Goal: Task Accomplishment & Management: Manage account settings

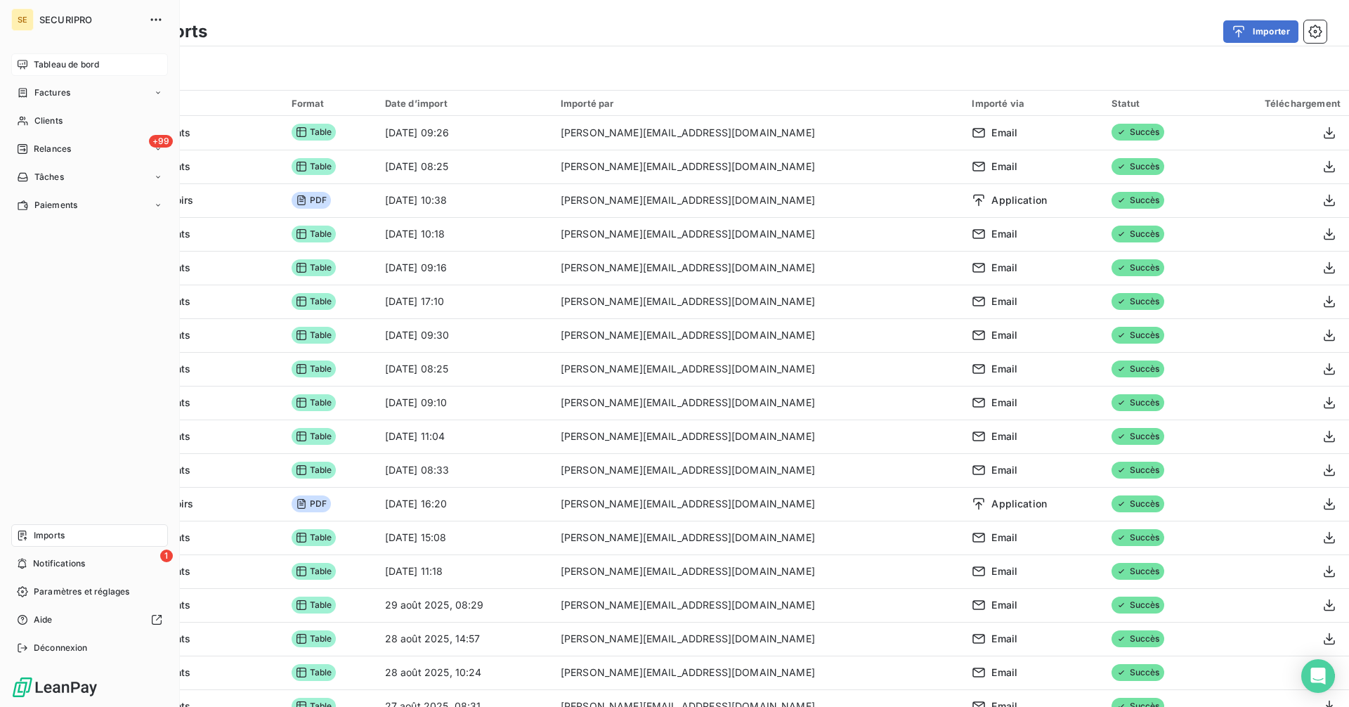
click at [25, 62] on icon at bounding box center [22, 64] width 11 height 11
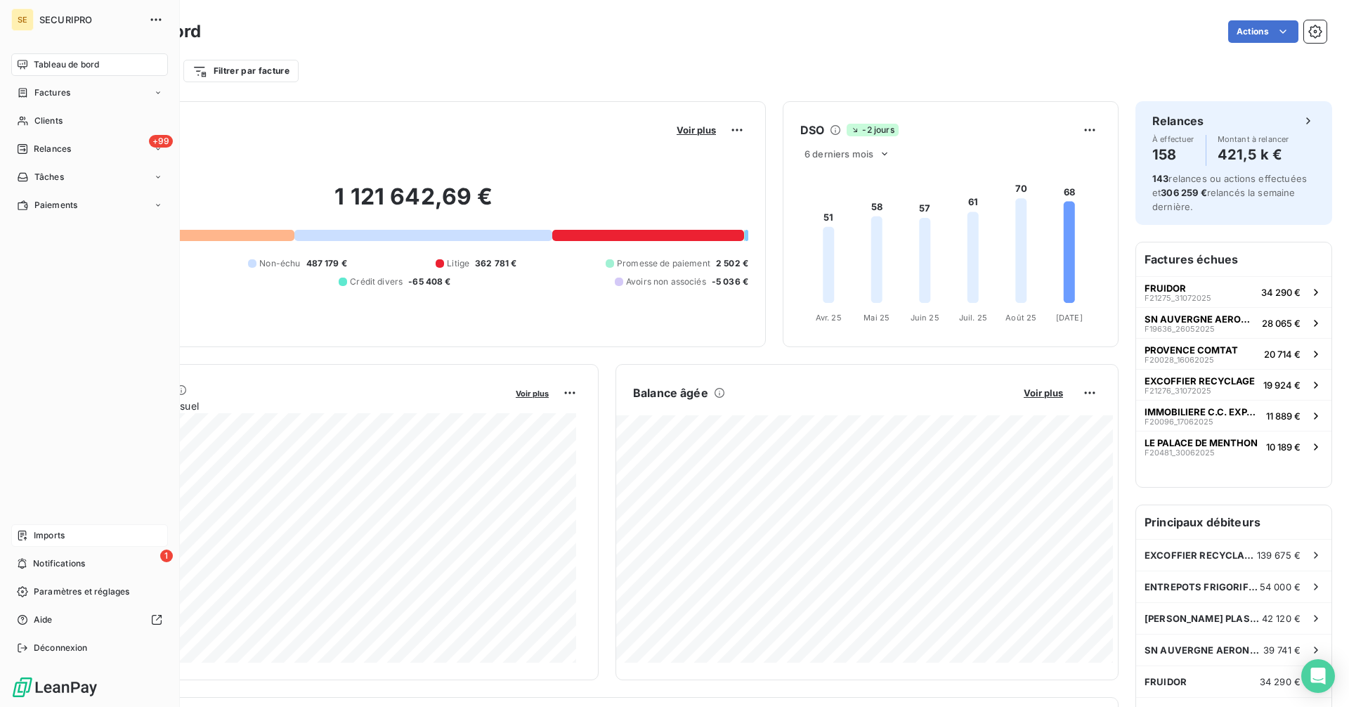
click at [32, 536] on div "Imports" at bounding box center [89, 535] width 157 height 22
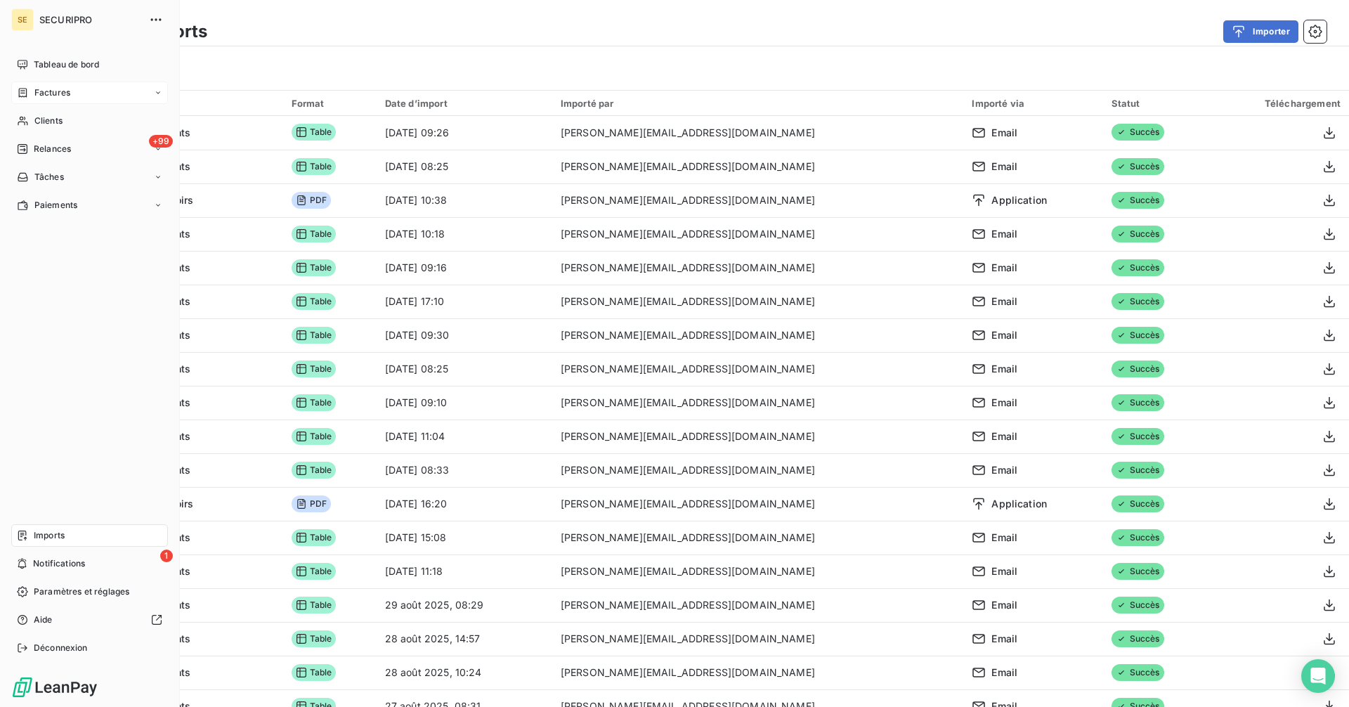
click at [60, 91] on span "Factures" at bounding box center [52, 92] width 36 height 13
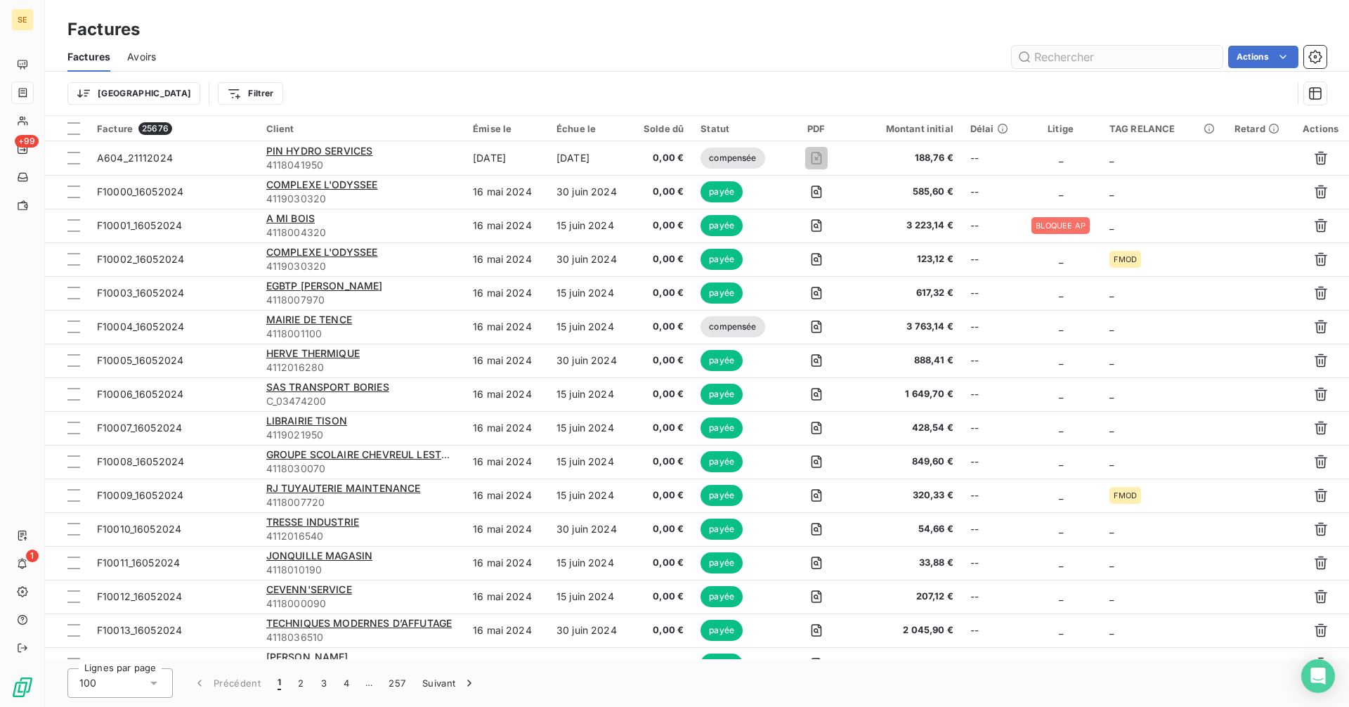
click at [1080, 62] on input "text" at bounding box center [1117, 57] width 211 height 22
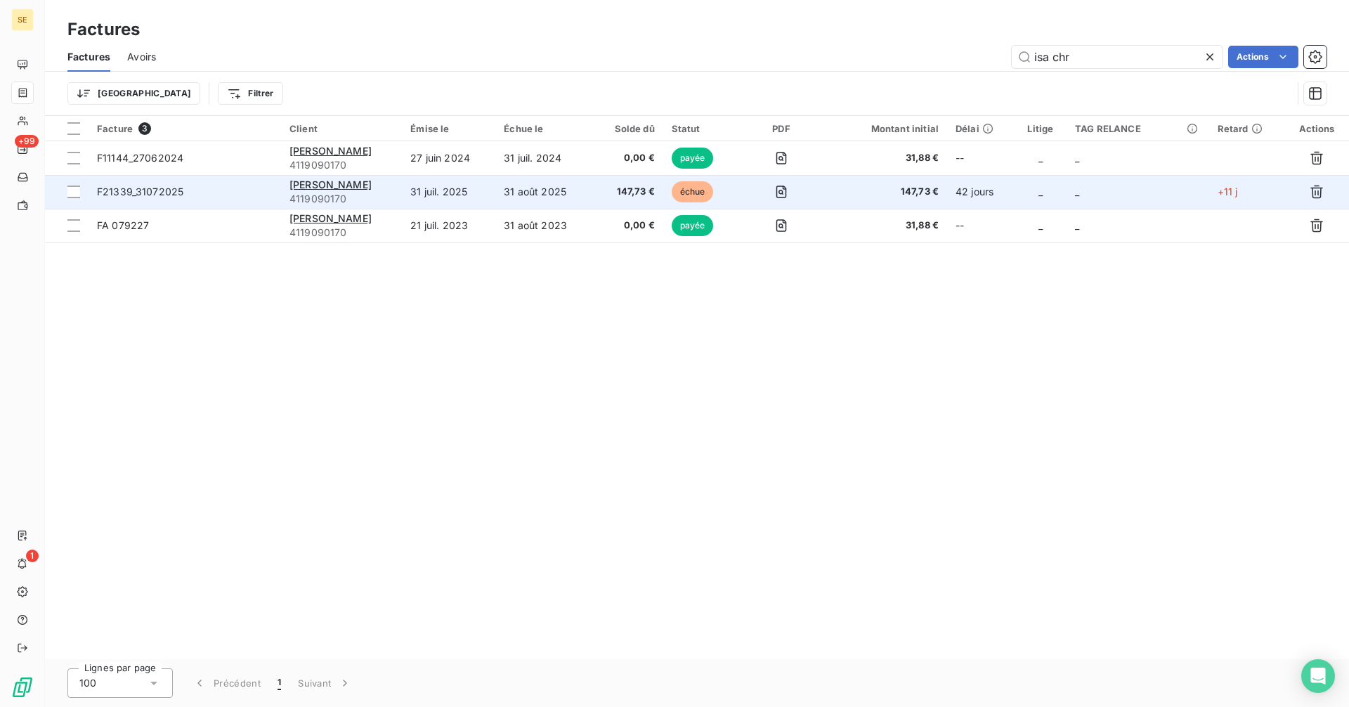
type input "isa chr"
click at [602, 188] on span "147,73 €" at bounding box center [628, 192] width 53 height 14
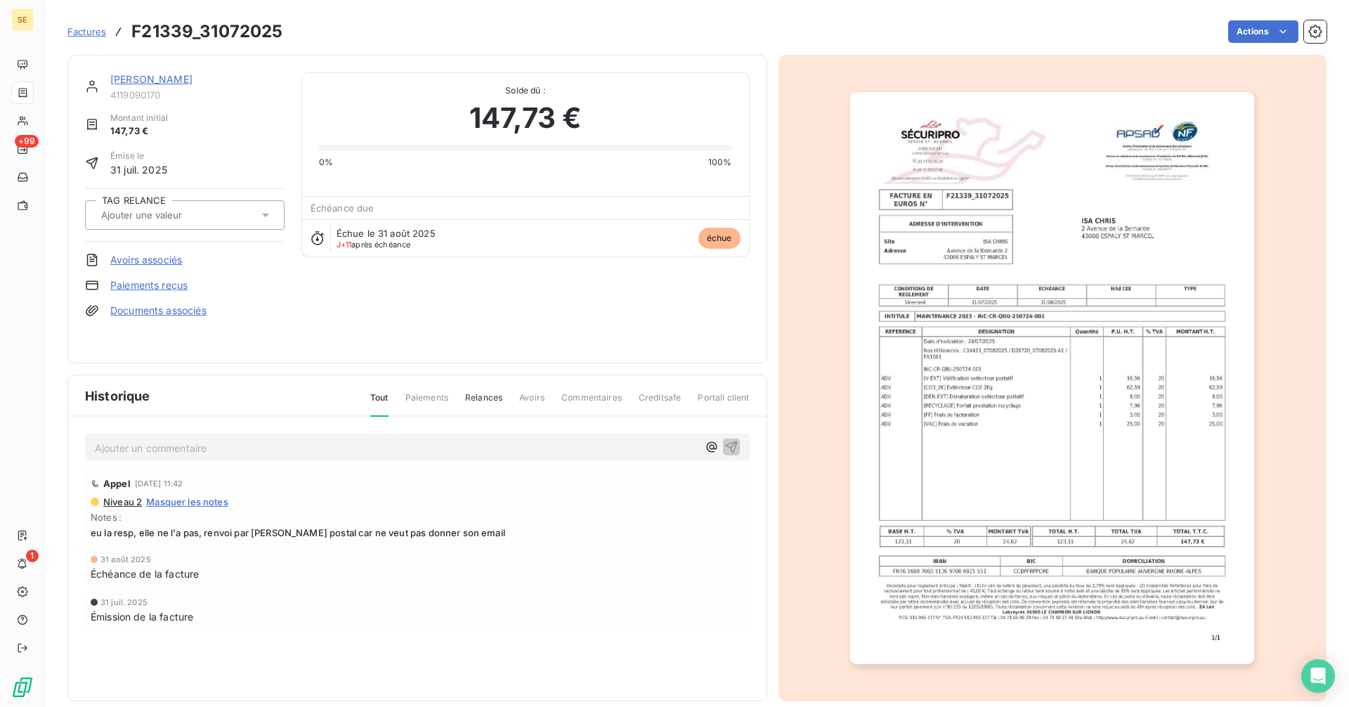
click at [153, 77] on link "[PERSON_NAME]" at bounding box center [151, 79] width 82 height 12
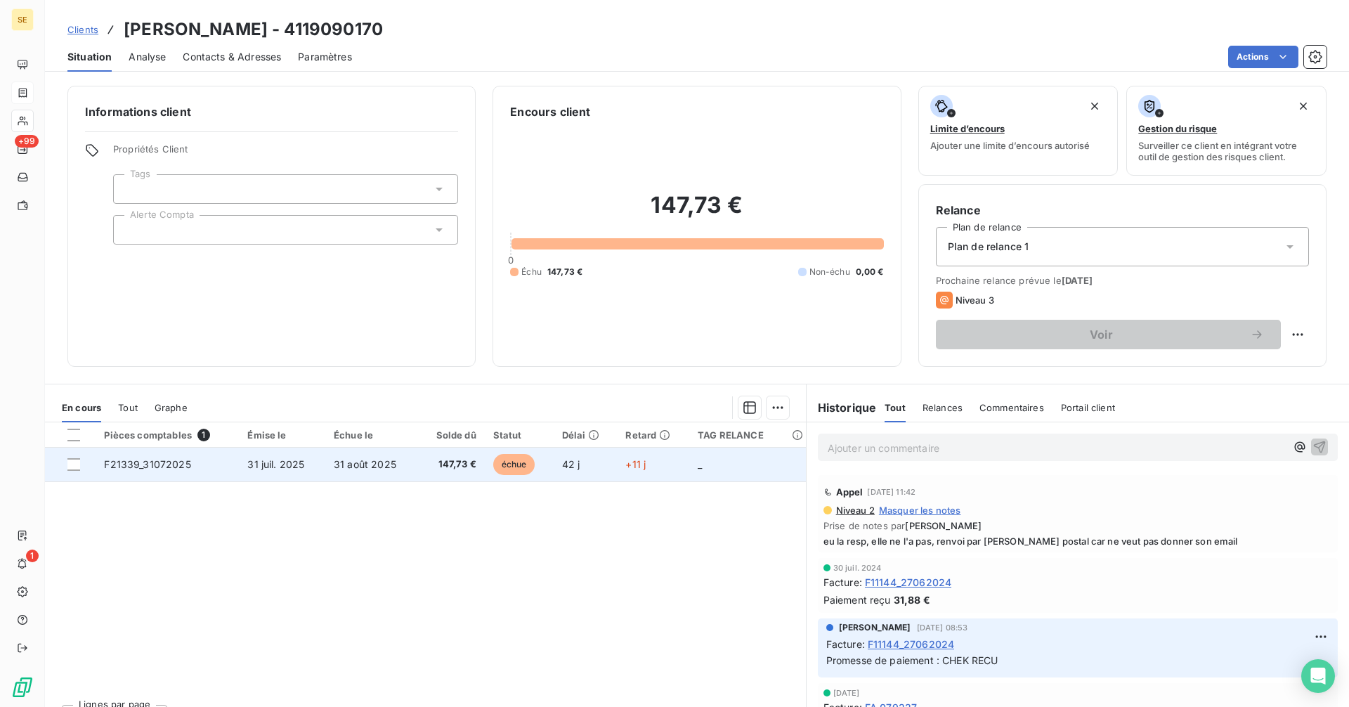
click at [498, 467] on span "échue" at bounding box center [514, 464] width 42 height 21
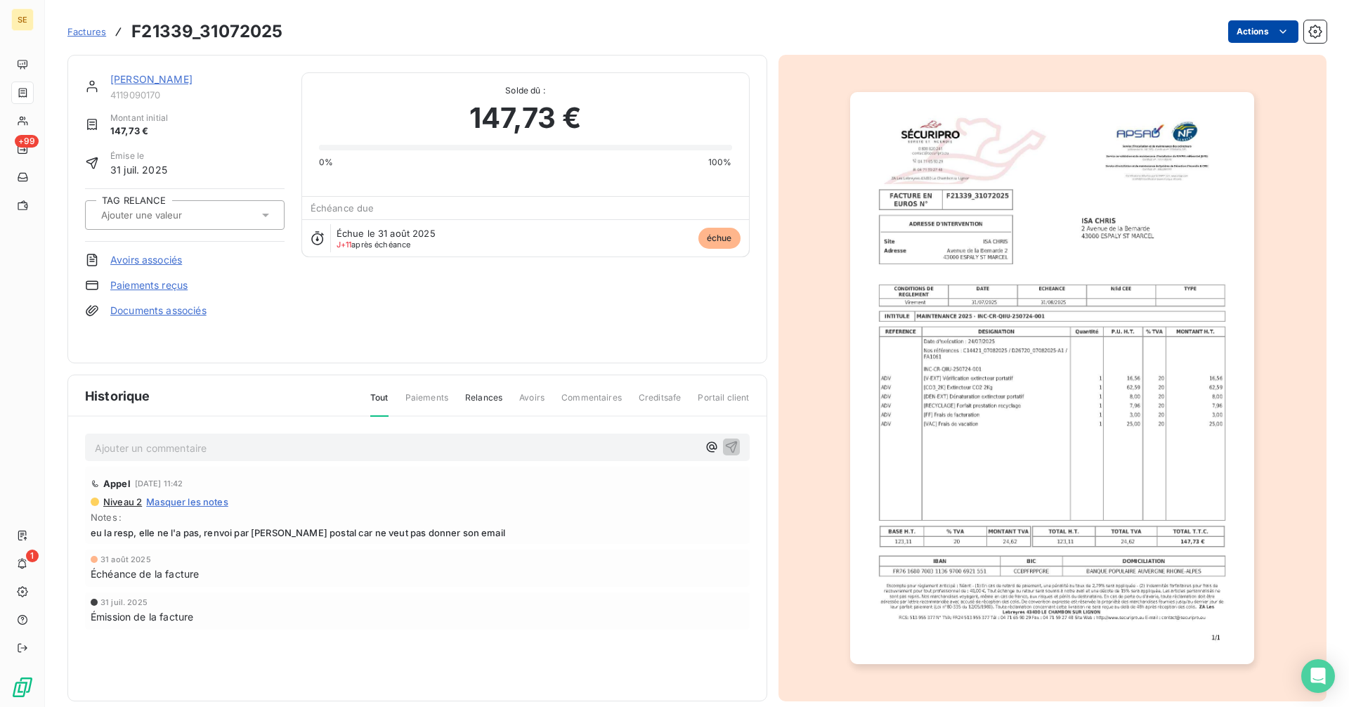
click at [1243, 24] on html "SE +99 1 Factures F21339_31072025 Actions ISA [PERSON_NAME] 4119090170 Montant …" at bounding box center [674, 353] width 1349 height 707
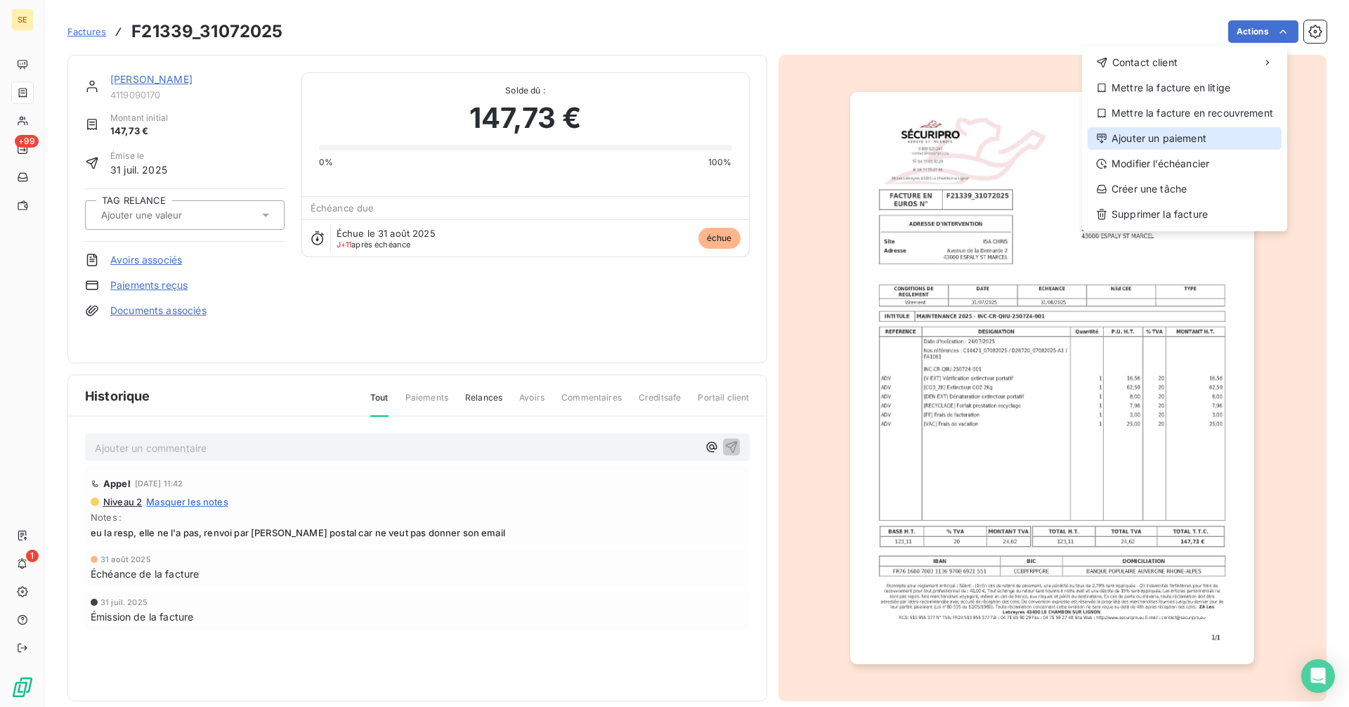
click at [1165, 141] on div "Ajouter un paiement" at bounding box center [1185, 138] width 194 height 22
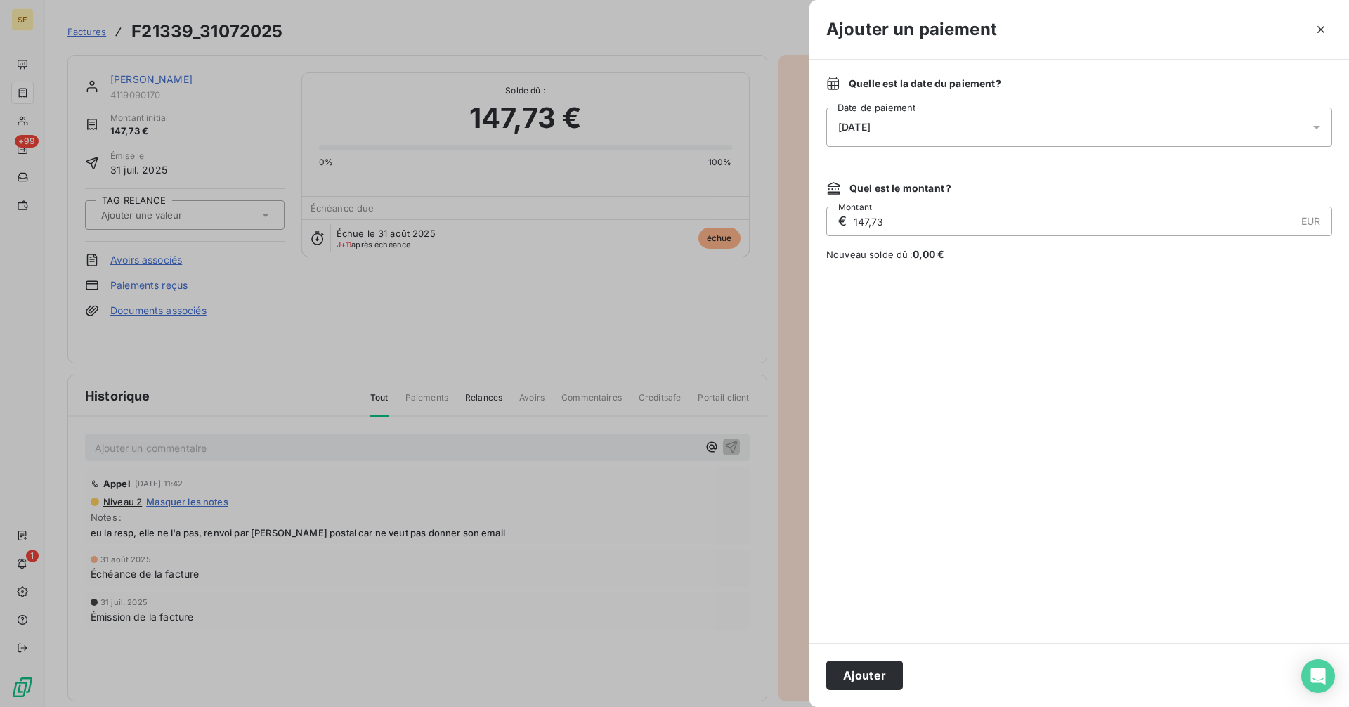
click at [1018, 124] on div "[DATE]" at bounding box center [1079, 127] width 506 height 39
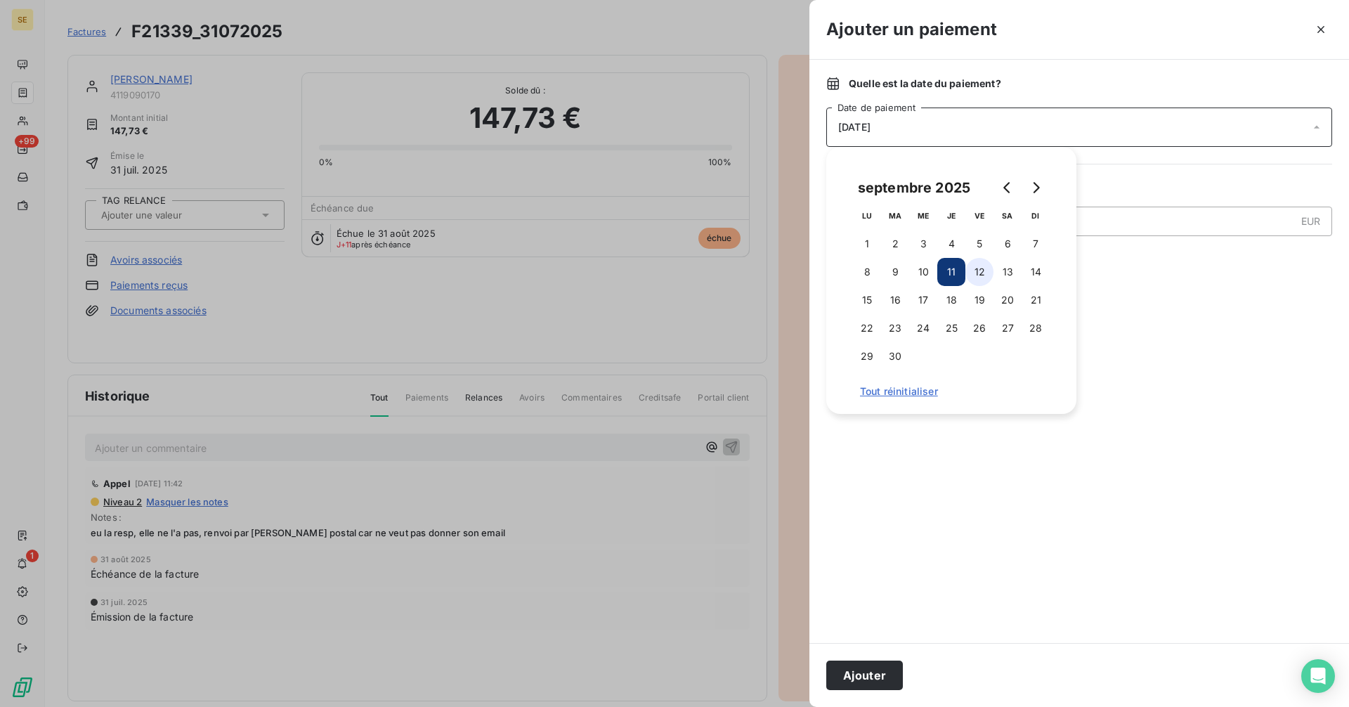
click at [980, 268] on button "12" at bounding box center [980, 272] width 28 height 28
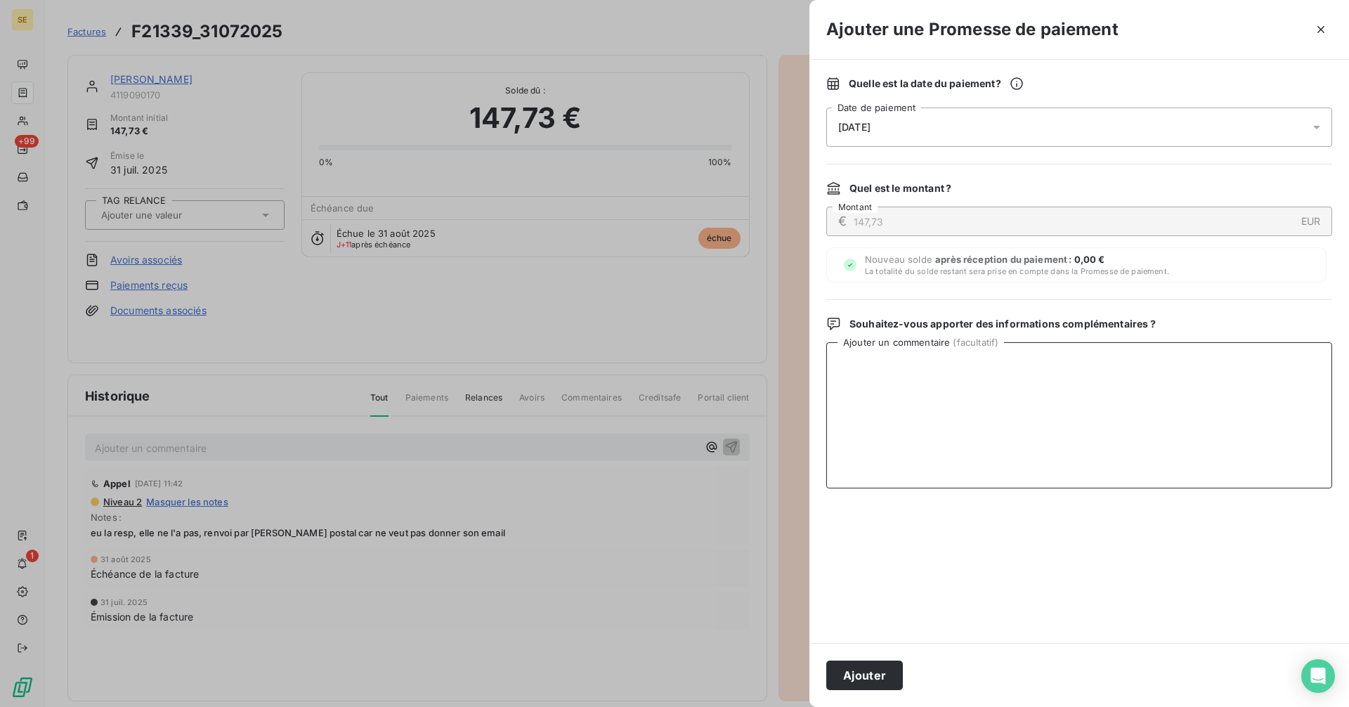
click at [1164, 400] on textarea "Ajouter un commentaire ( facultatif )" at bounding box center [1079, 415] width 506 height 146
click at [859, 682] on button "Ajouter" at bounding box center [864, 676] width 77 height 30
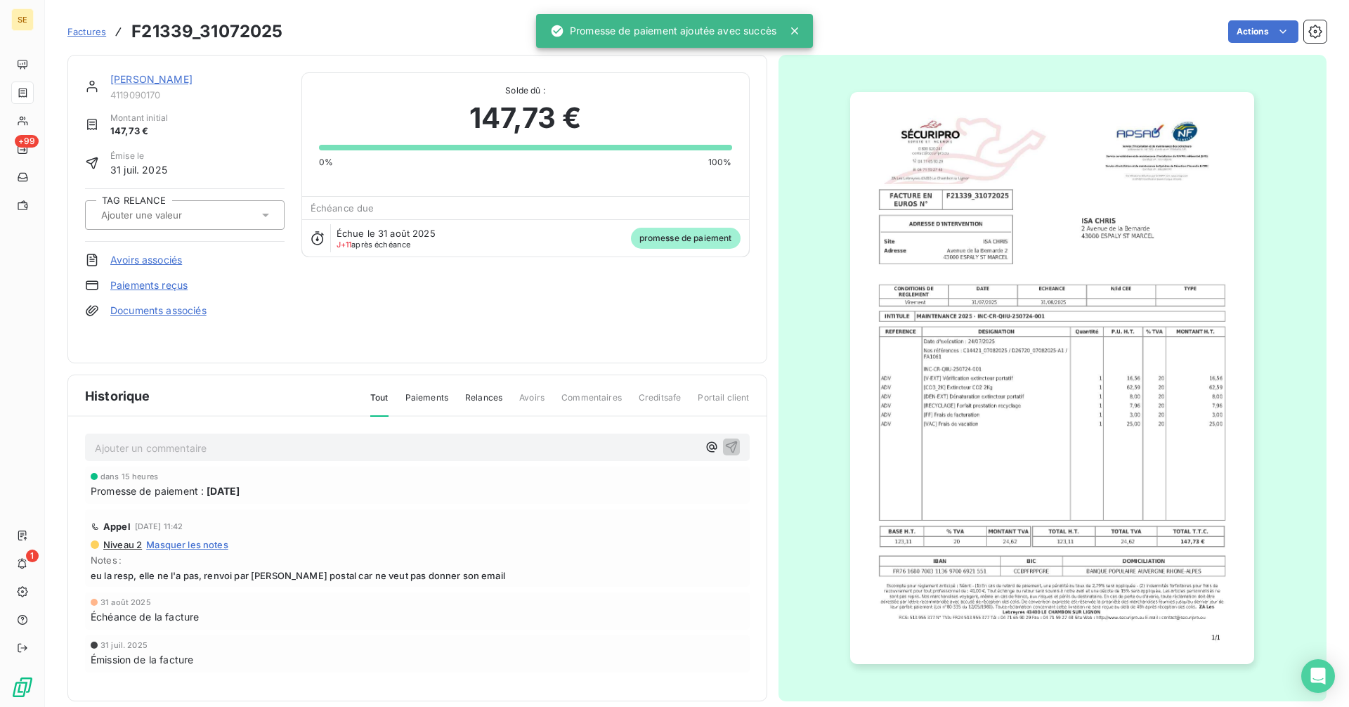
click at [190, 216] on input "text" at bounding box center [170, 215] width 141 height 13
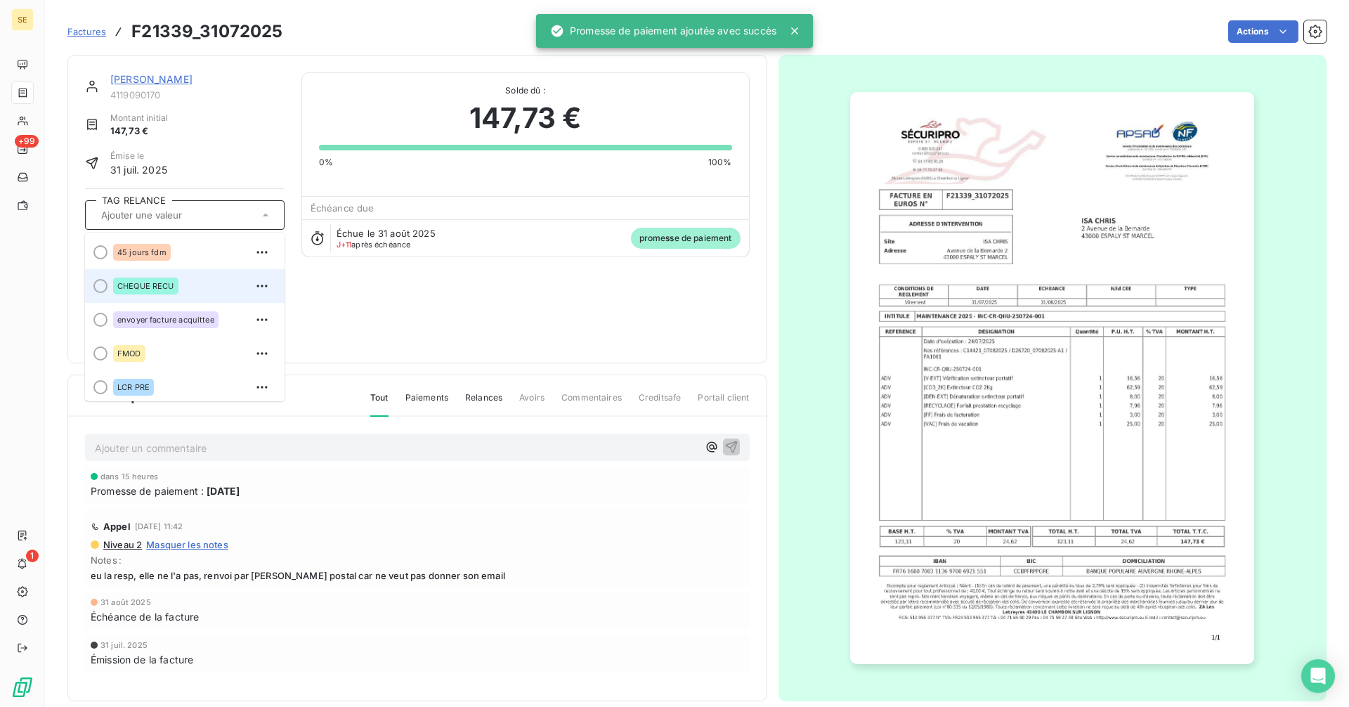
click at [151, 284] on span "CHEQUE RECU" at bounding box center [145, 286] width 57 height 8
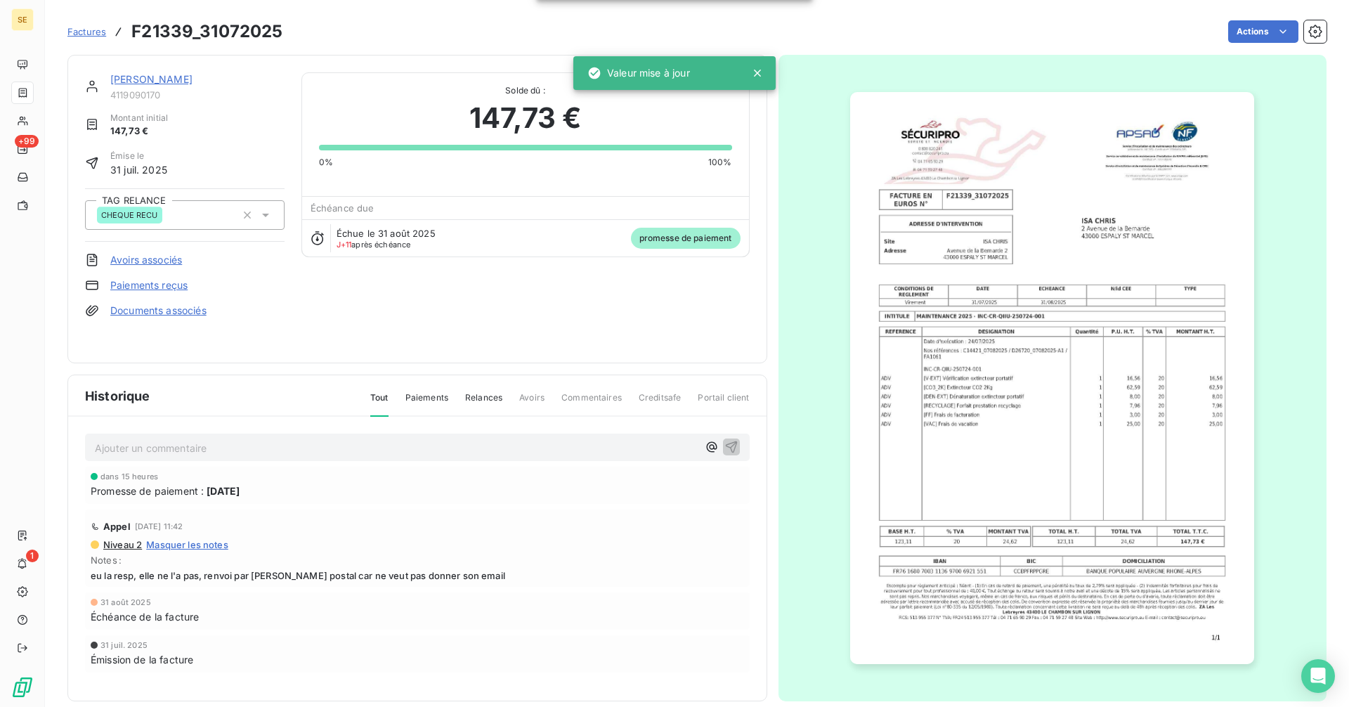
click at [89, 34] on span "Factures" at bounding box center [86, 31] width 39 height 11
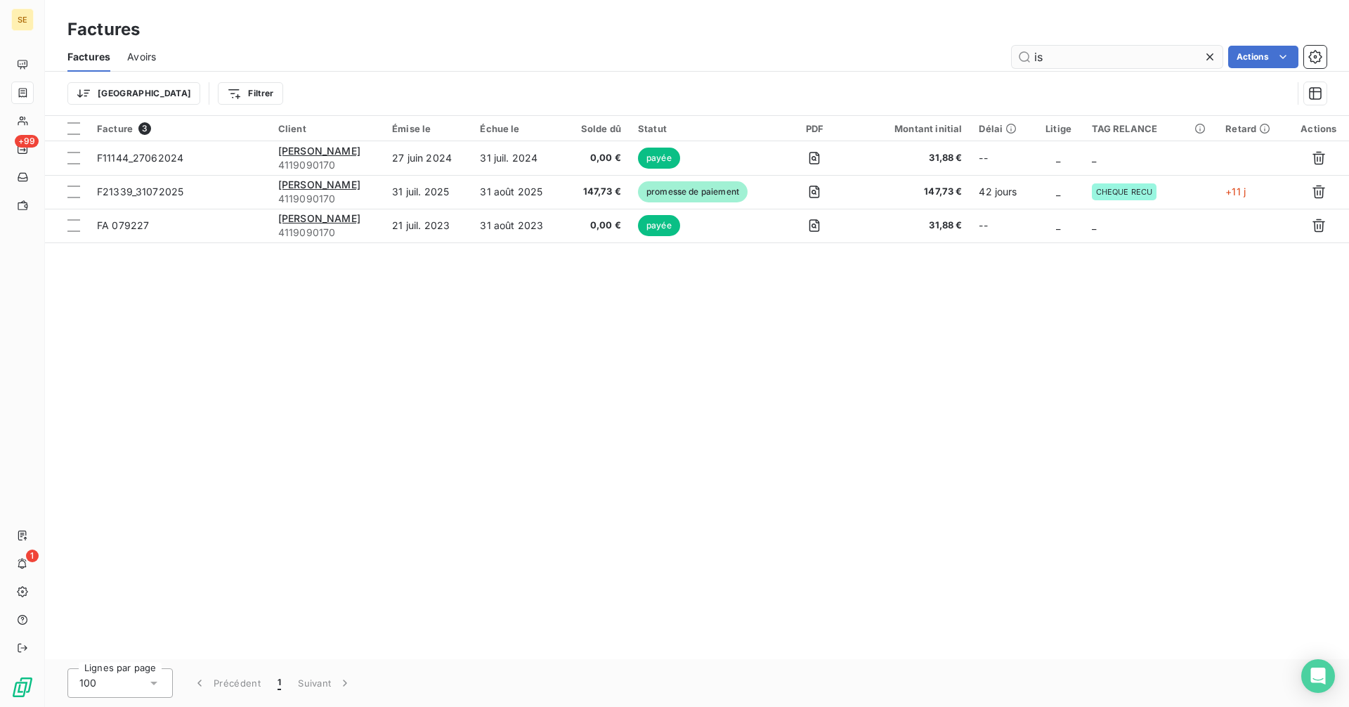
type input "i"
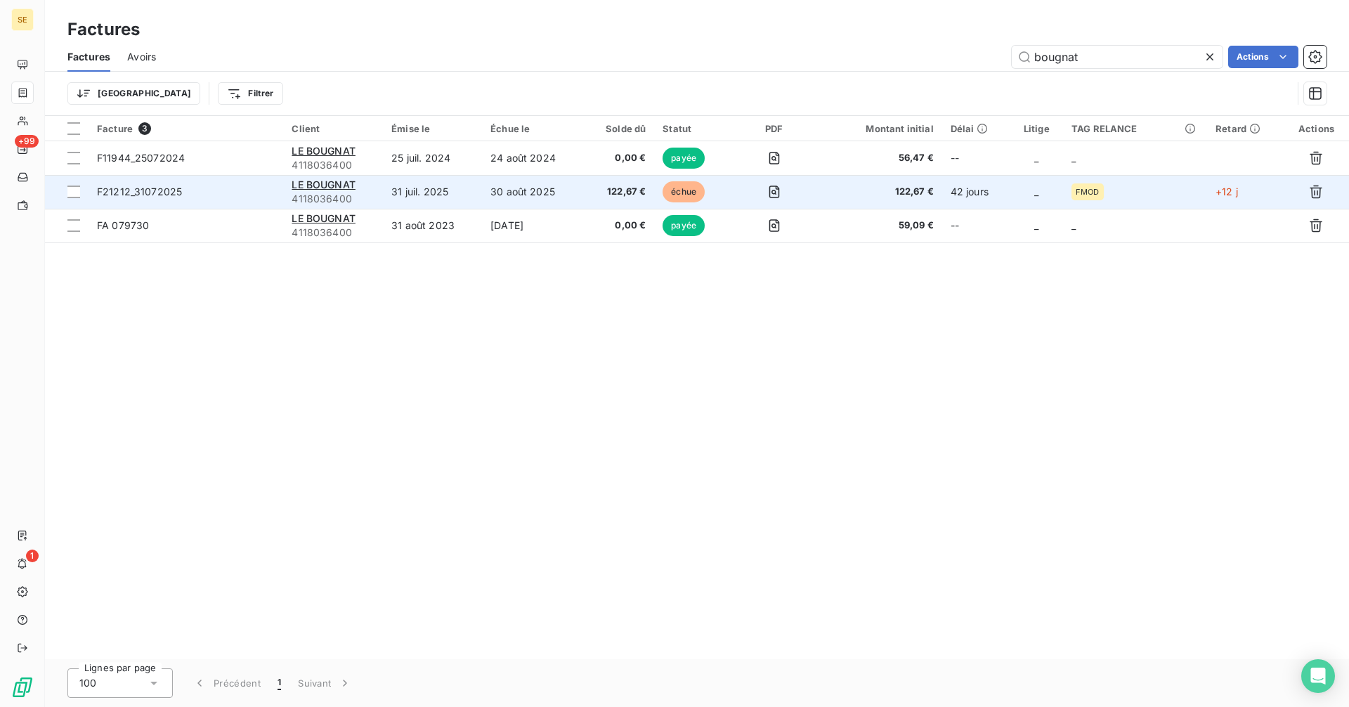
type input "bougnat"
click at [452, 192] on td "31 juil. 2025" at bounding box center [432, 192] width 99 height 34
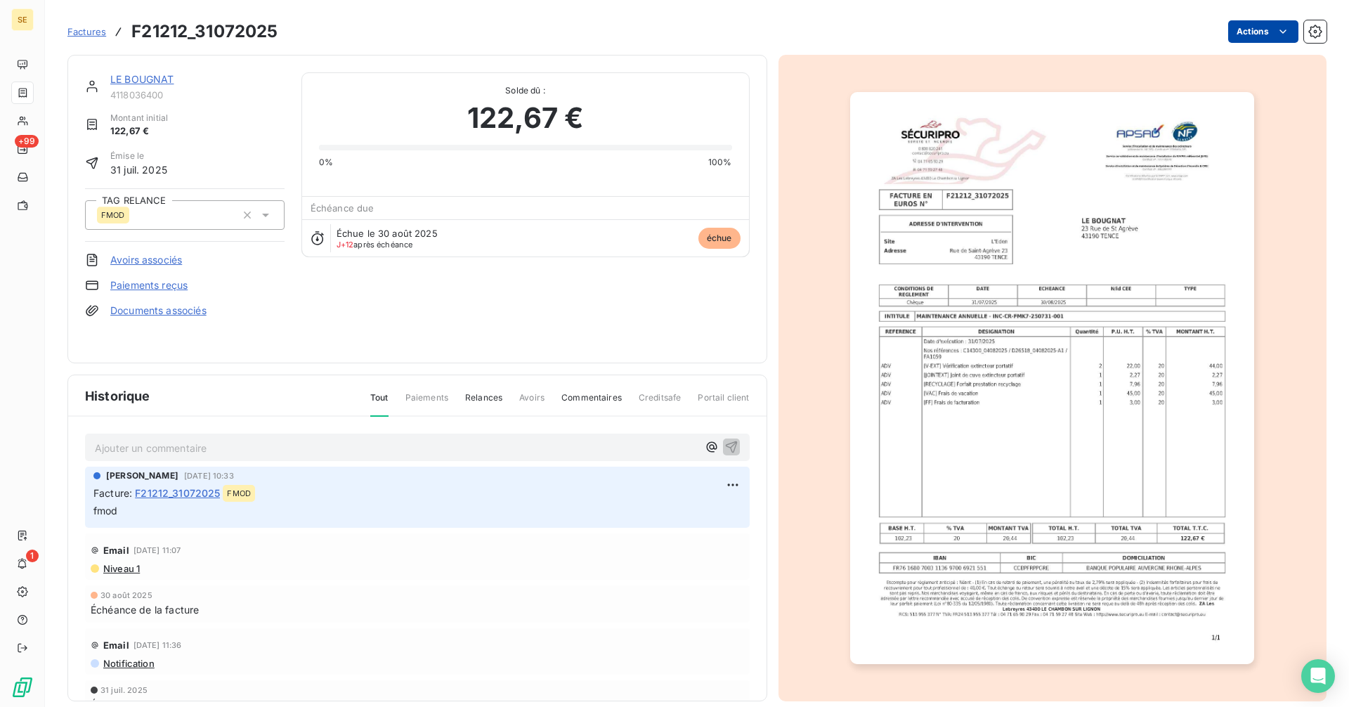
click at [1248, 33] on html "SE +99 1 Factures F21212_31072025 Actions LE BOUGNAT 4118036400 Montant initial…" at bounding box center [674, 353] width 1349 height 707
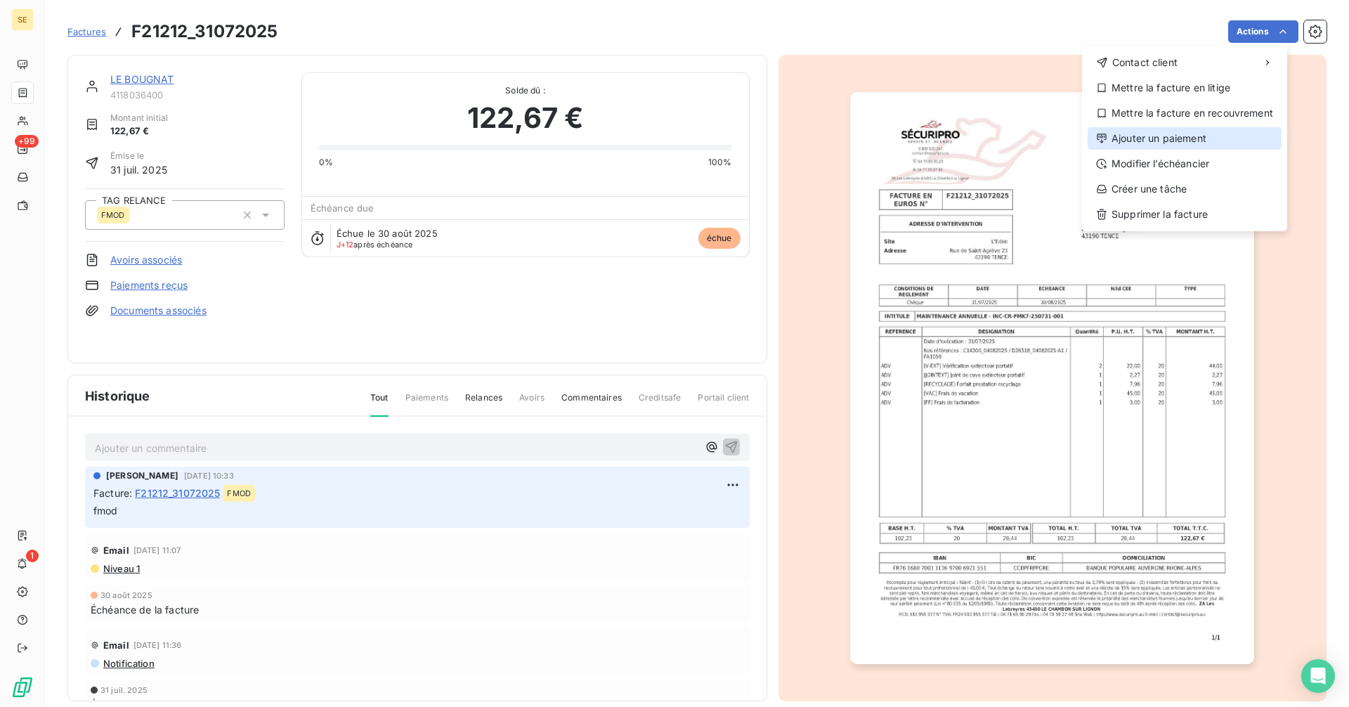
click at [1153, 141] on div "Ajouter un paiement" at bounding box center [1185, 138] width 194 height 22
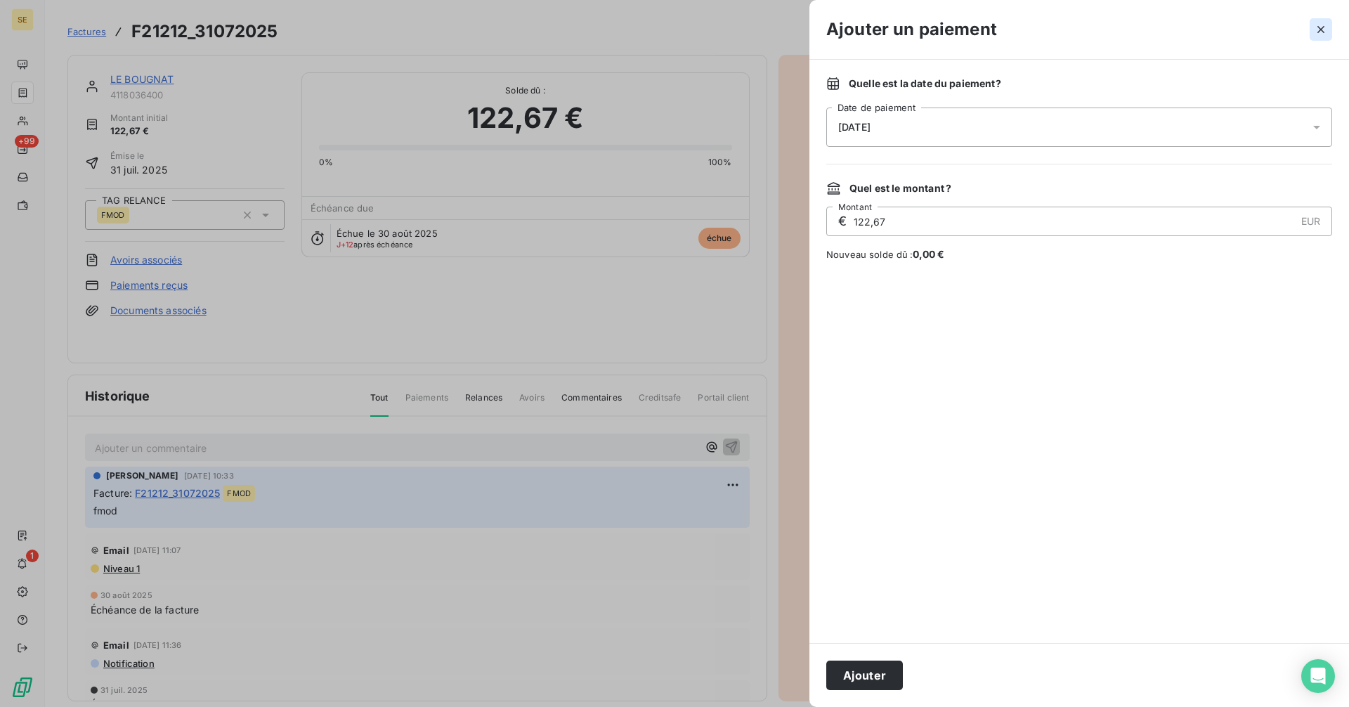
click at [1321, 27] on icon "button" at bounding box center [1321, 29] width 14 height 14
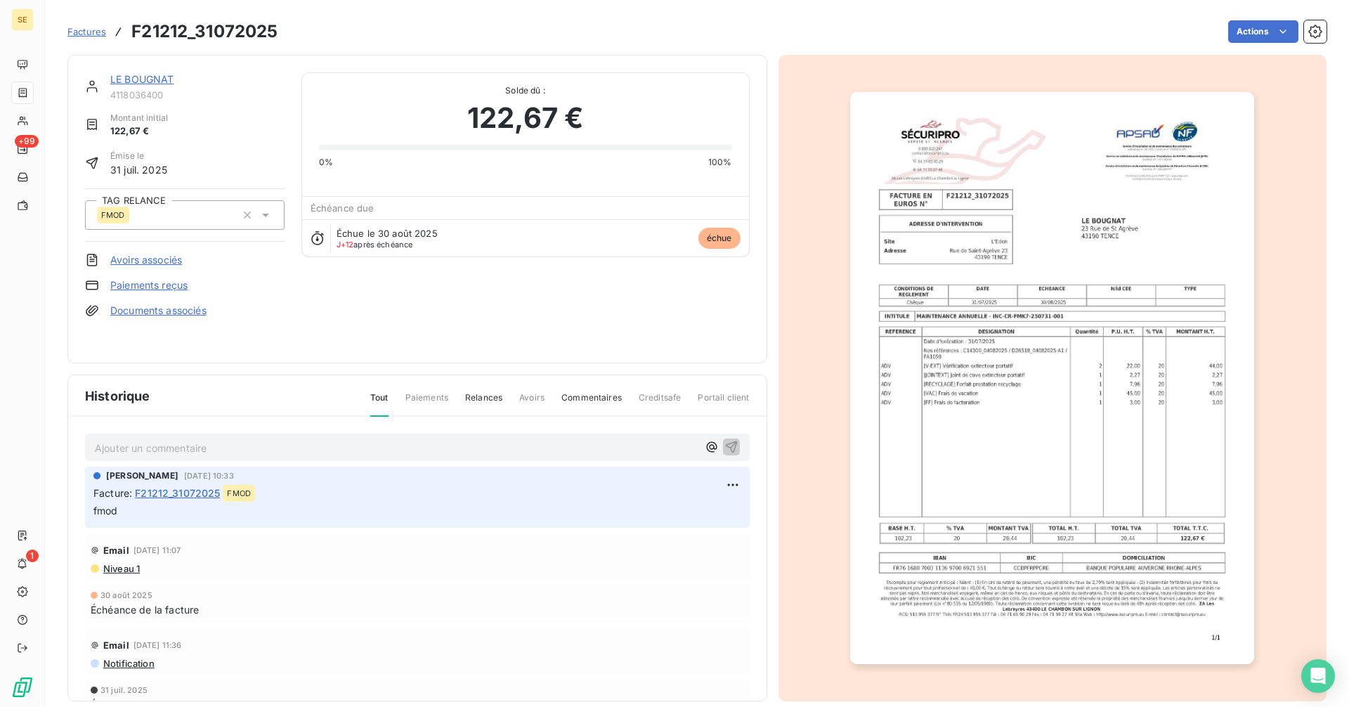
click at [143, 80] on link "LE BOUGNAT" at bounding box center [142, 79] width 64 height 12
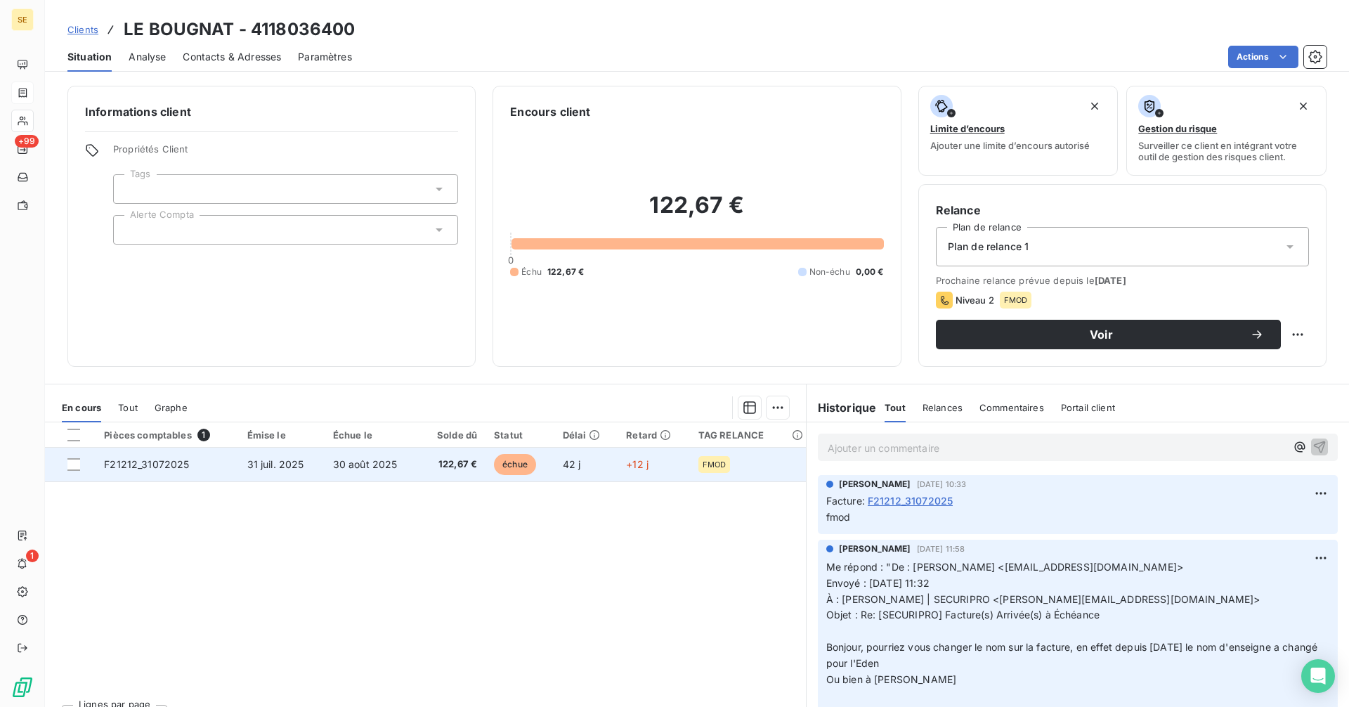
click at [558, 469] on td "42 j" at bounding box center [587, 465] width 64 height 34
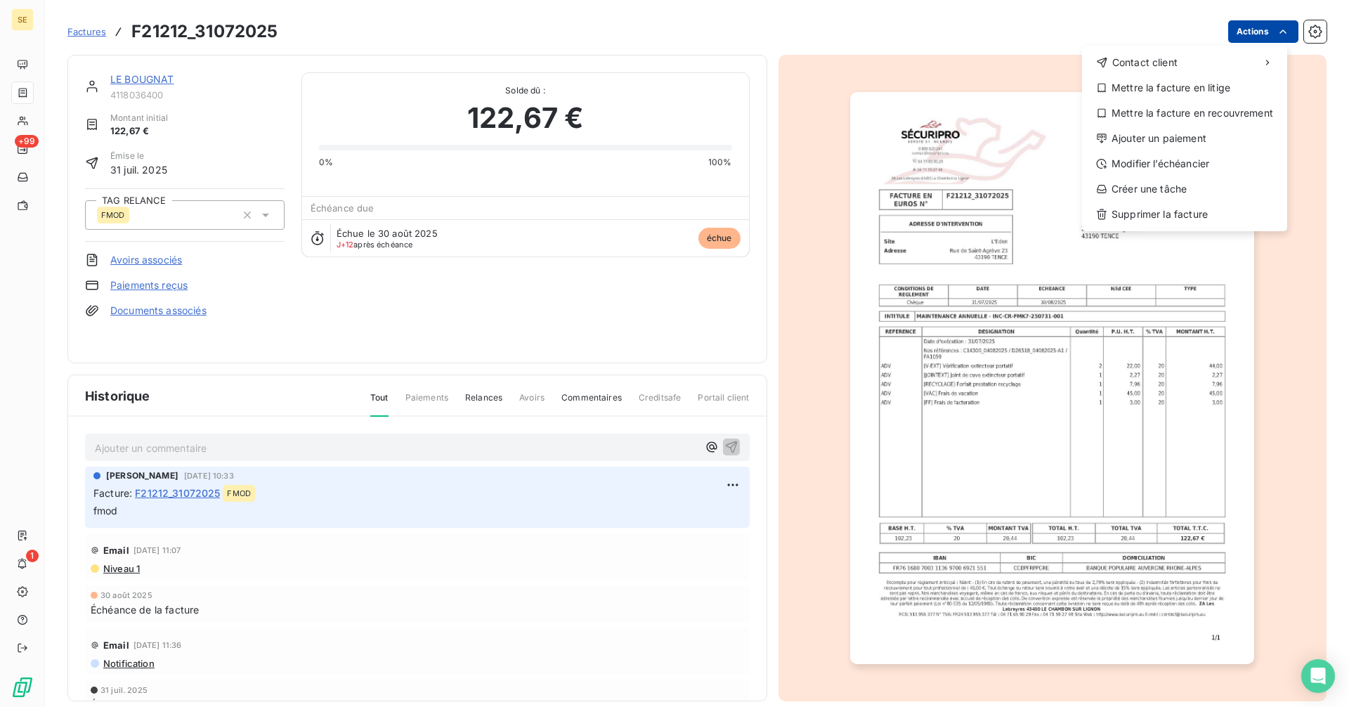
click at [1229, 34] on html "SE +99 1 Factures F21212_31072025 Actions Contact client Mettre la facture en l…" at bounding box center [674, 353] width 1349 height 707
click at [1135, 140] on div "Ajouter un paiement" at bounding box center [1185, 138] width 194 height 22
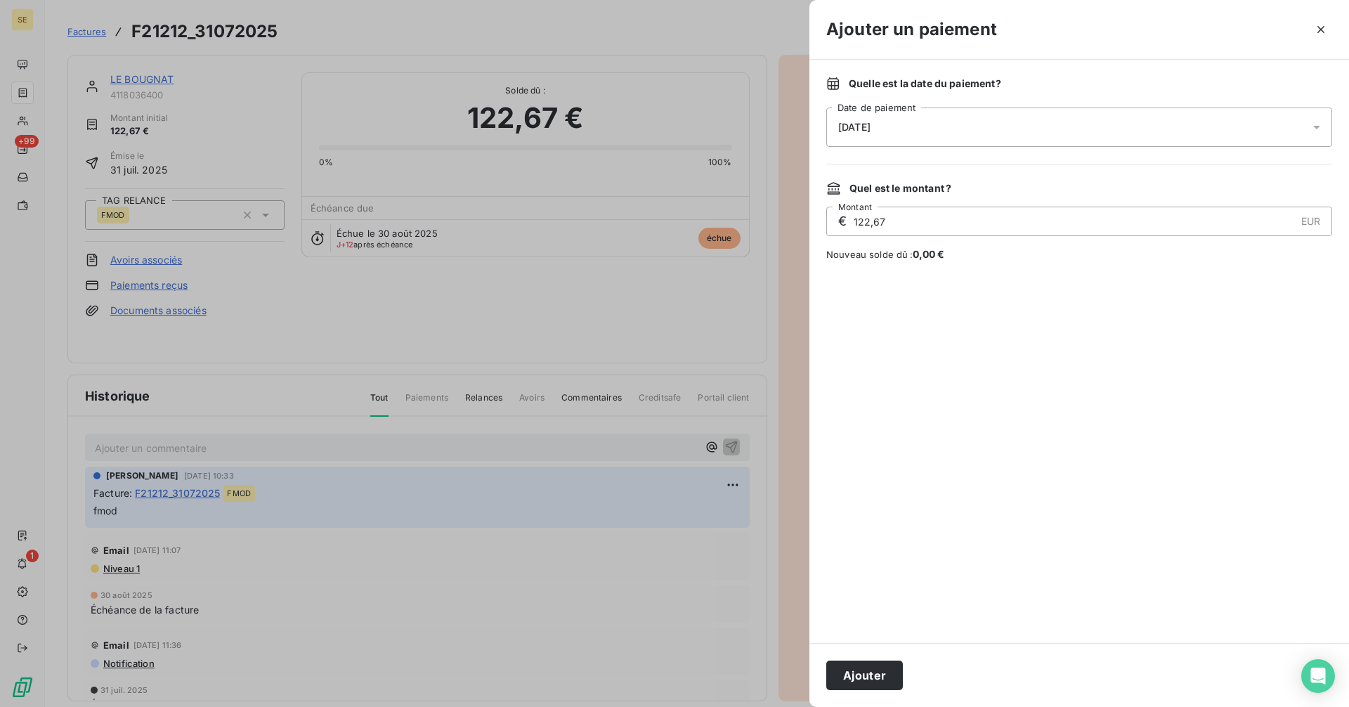
click at [893, 124] on div "[DATE]" at bounding box center [1079, 127] width 506 height 39
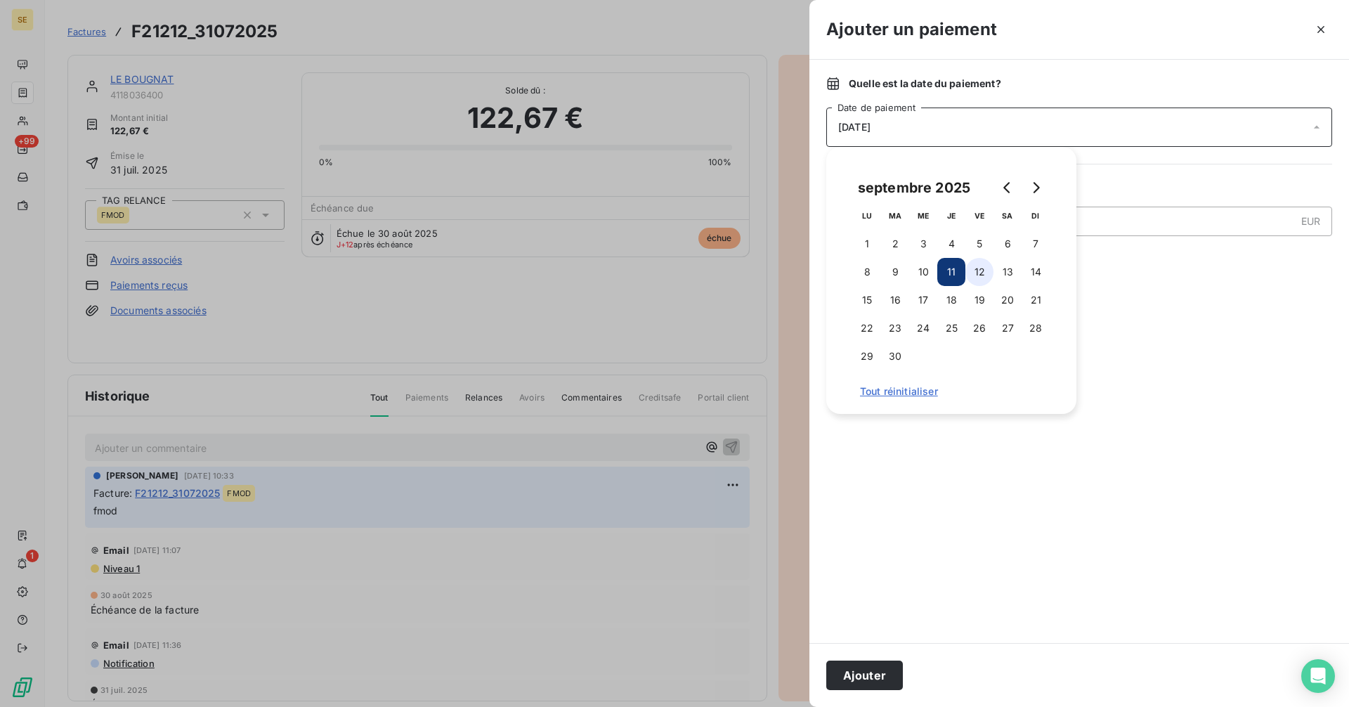
click at [983, 268] on button "12" at bounding box center [980, 272] width 28 height 28
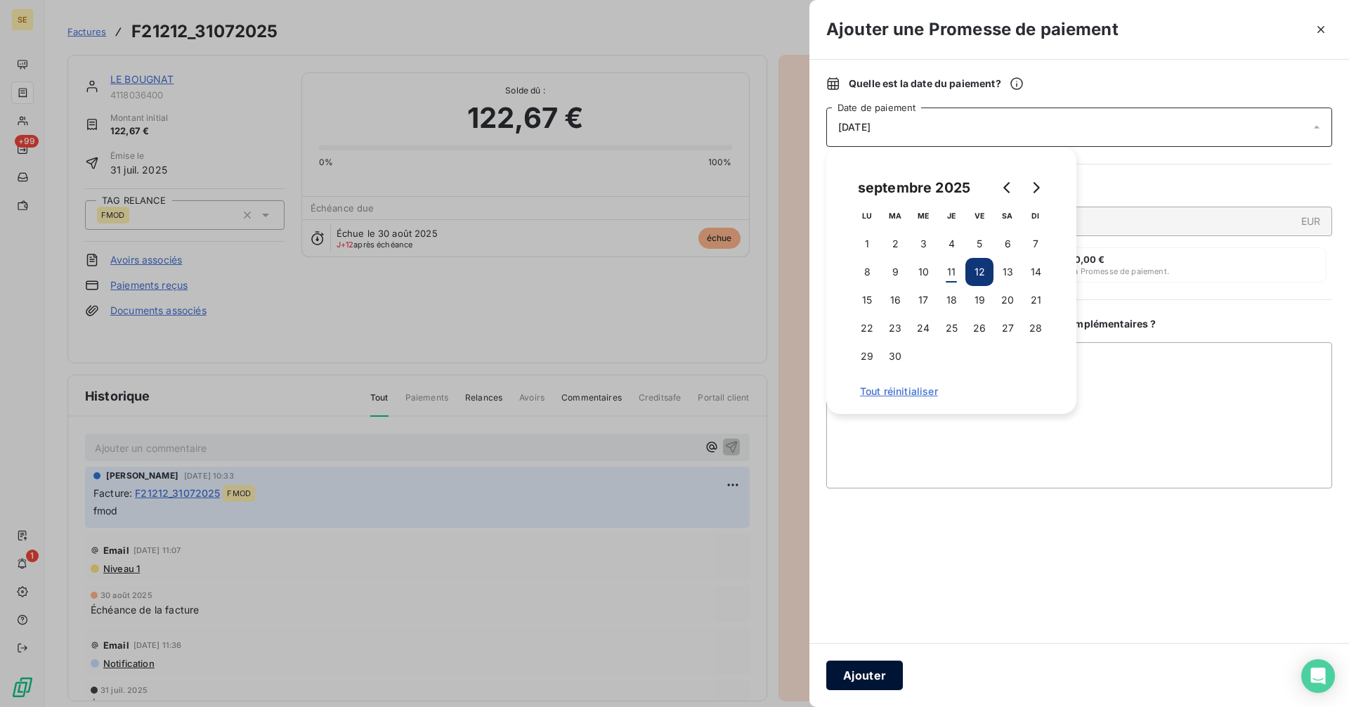
click at [872, 681] on button "Ajouter" at bounding box center [864, 676] width 77 height 30
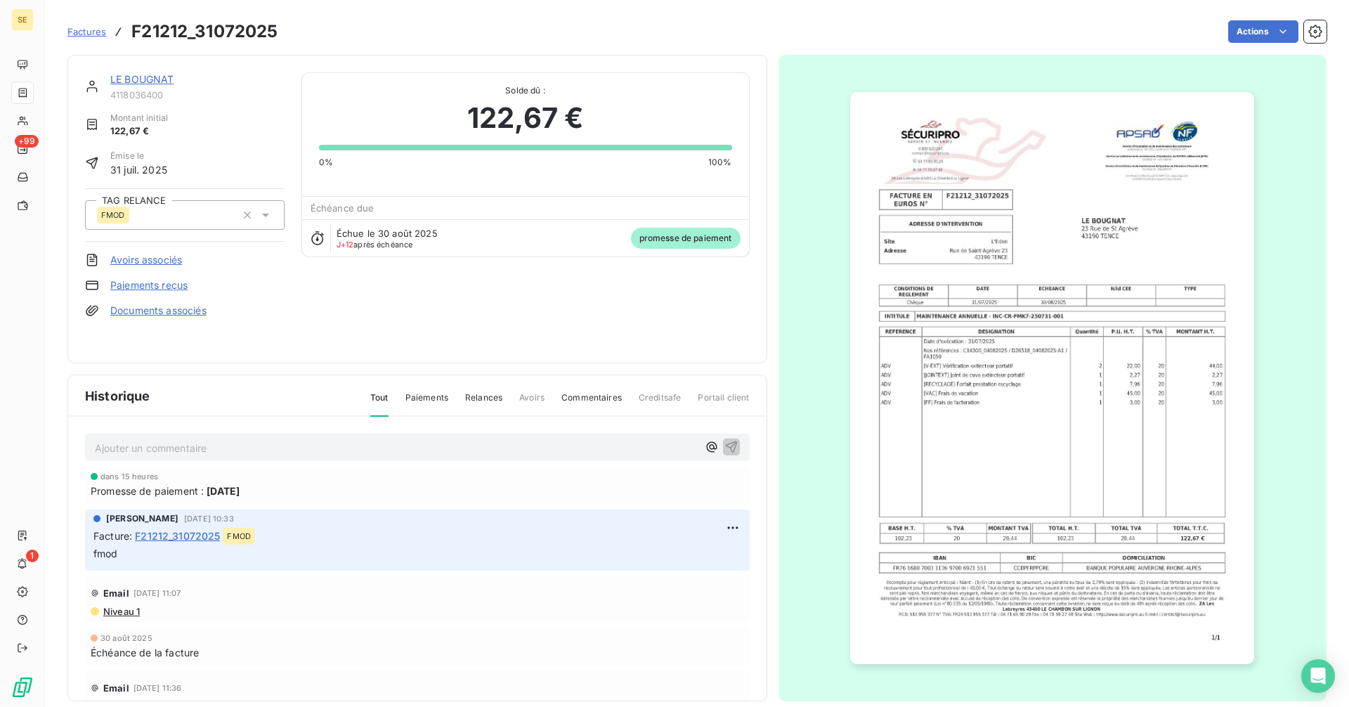
click at [202, 217] on div "FMOD" at bounding box center [166, 215] width 139 height 22
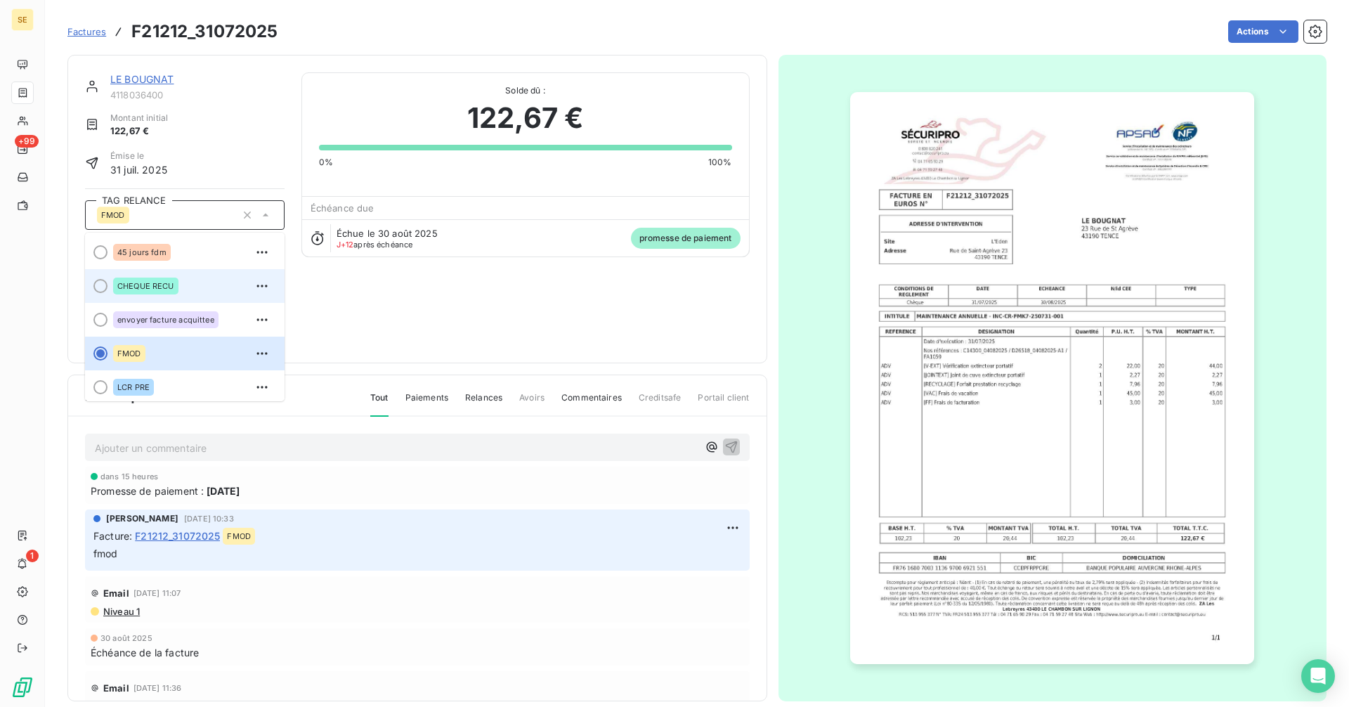
click at [183, 295] on div "CHEQUE RECU" at bounding box center [193, 286] width 160 height 22
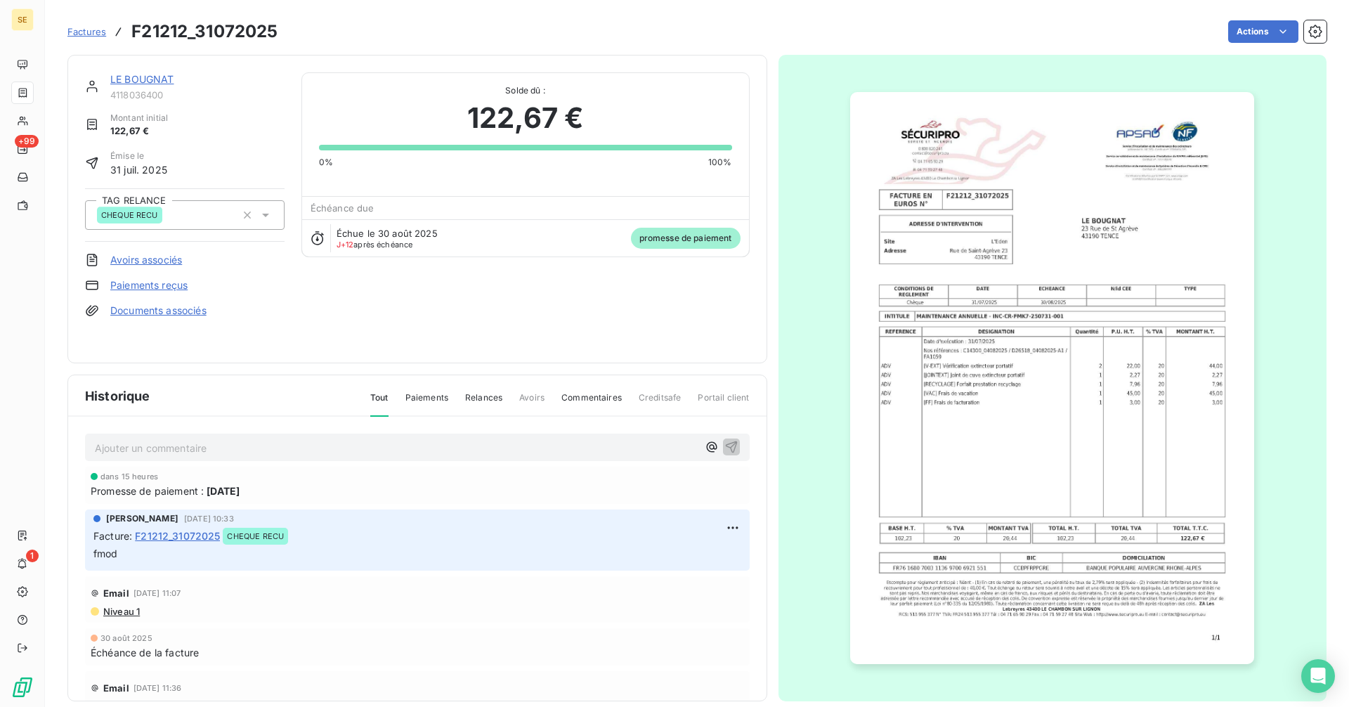
click at [195, 448] on p "Ajouter un commentaire ﻿" at bounding box center [396, 448] width 603 height 18
click at [245, 216] on icon "button" at bounding box center [247, 215] width 7 height 7
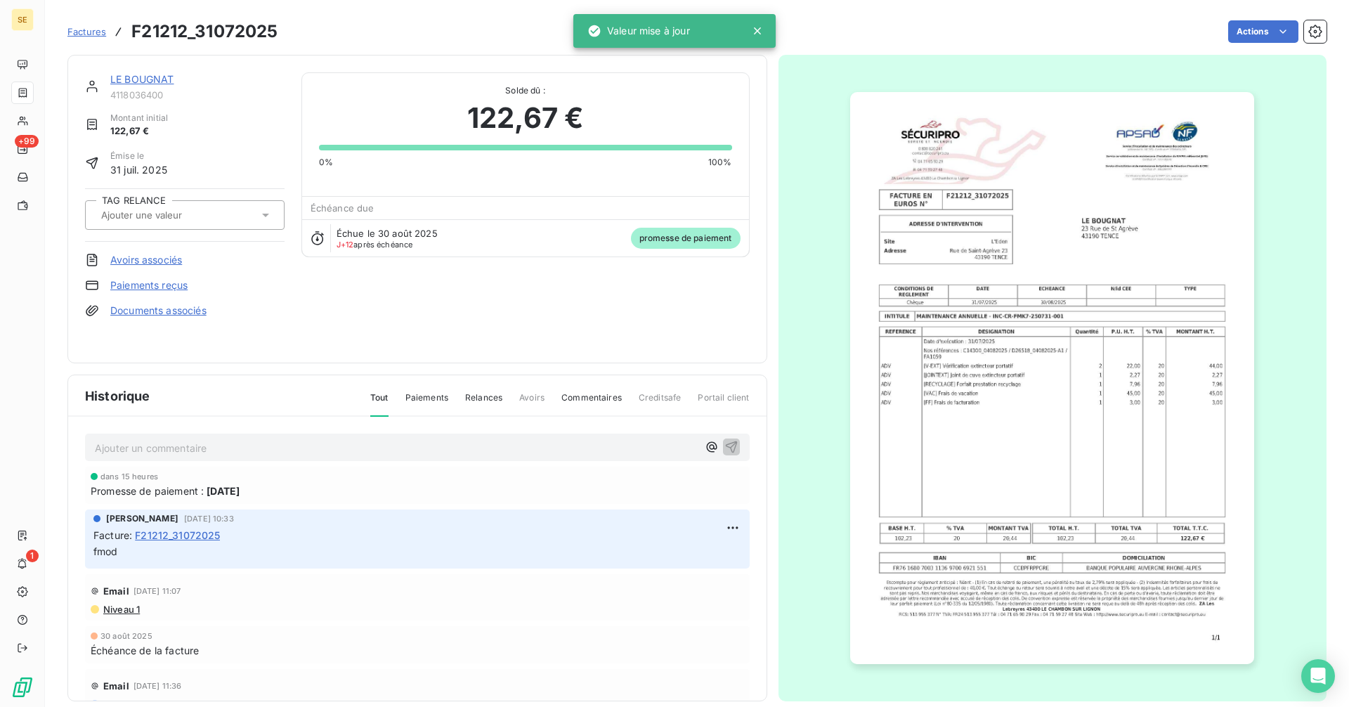
click at [166, 219] on input "text" at bounding box center [170, 215] width 141 height 13
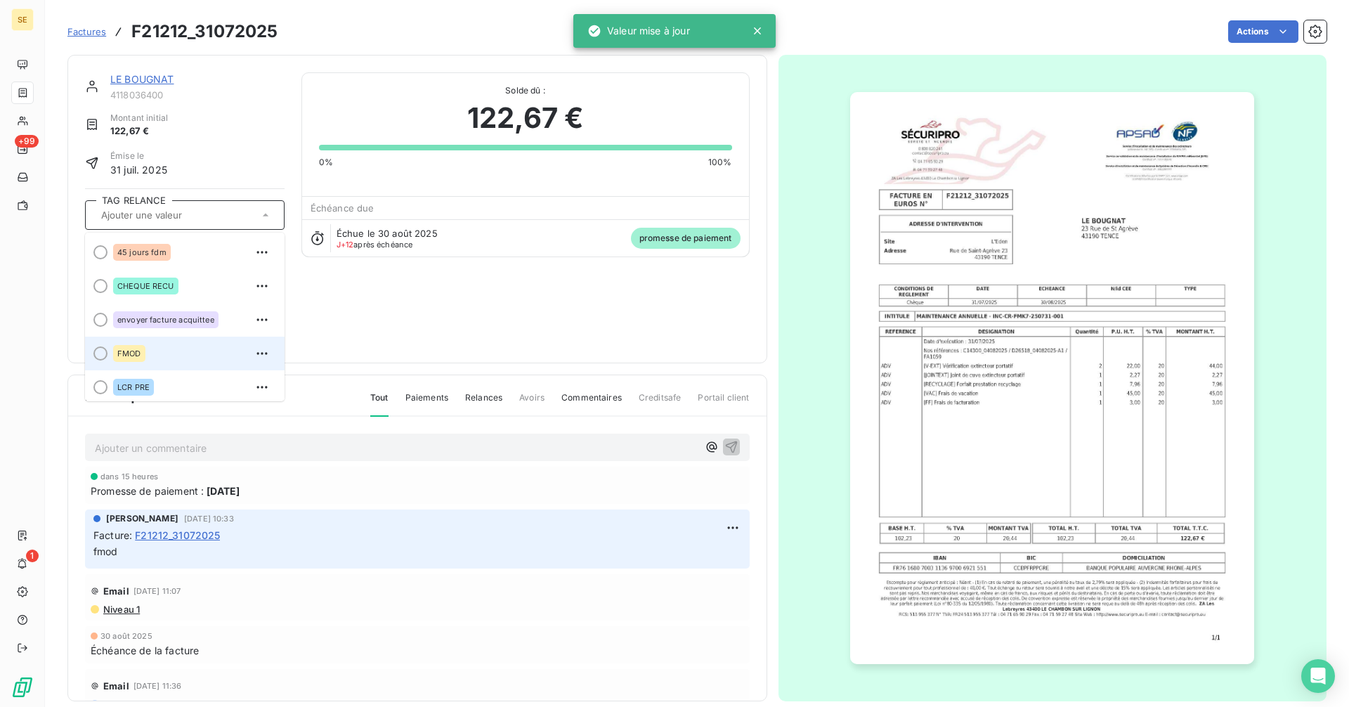
click at [144, 358] on div "FMOD" at bounding box center [129, 353] width 32 height 17
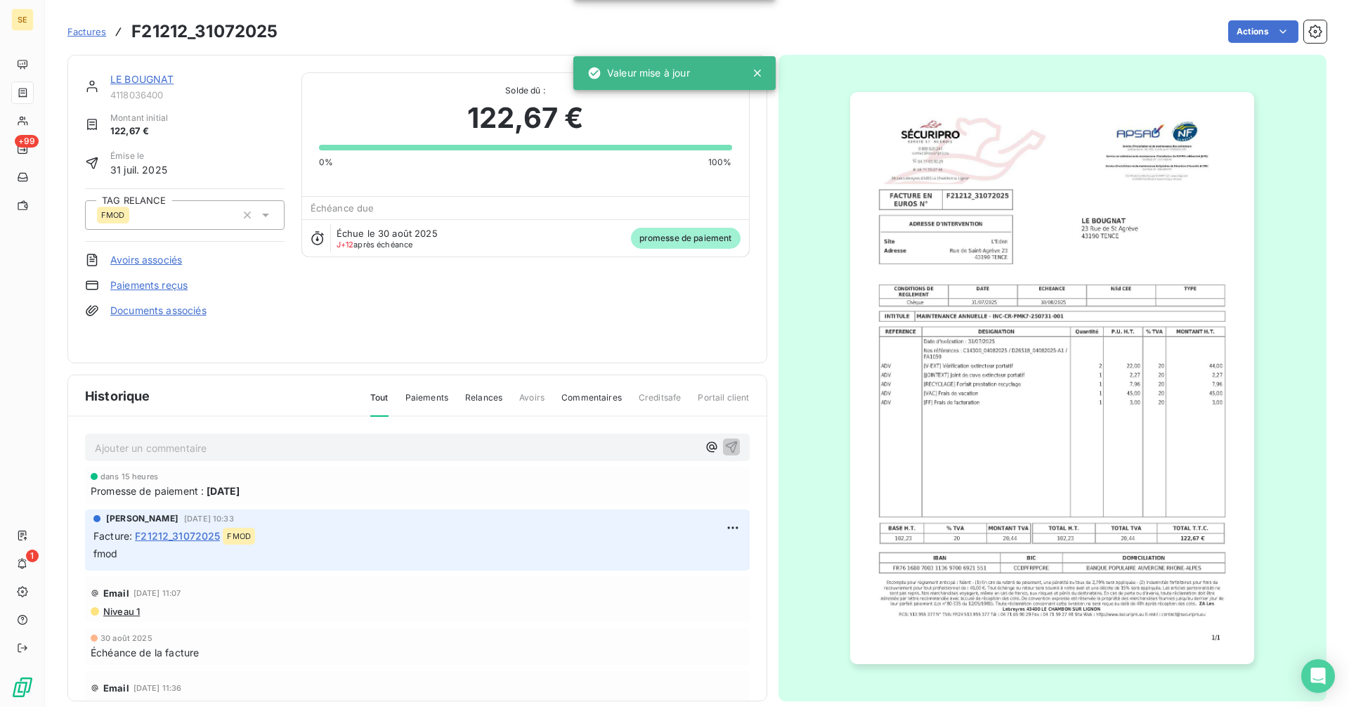
click at [249, 300] on div "LE BOUGNAT 4118036400 Montant initial 122,67 € Émise le [DATE] TAG RELANCE FMOD…" at bounding box center [185, 208] width 200 height 273
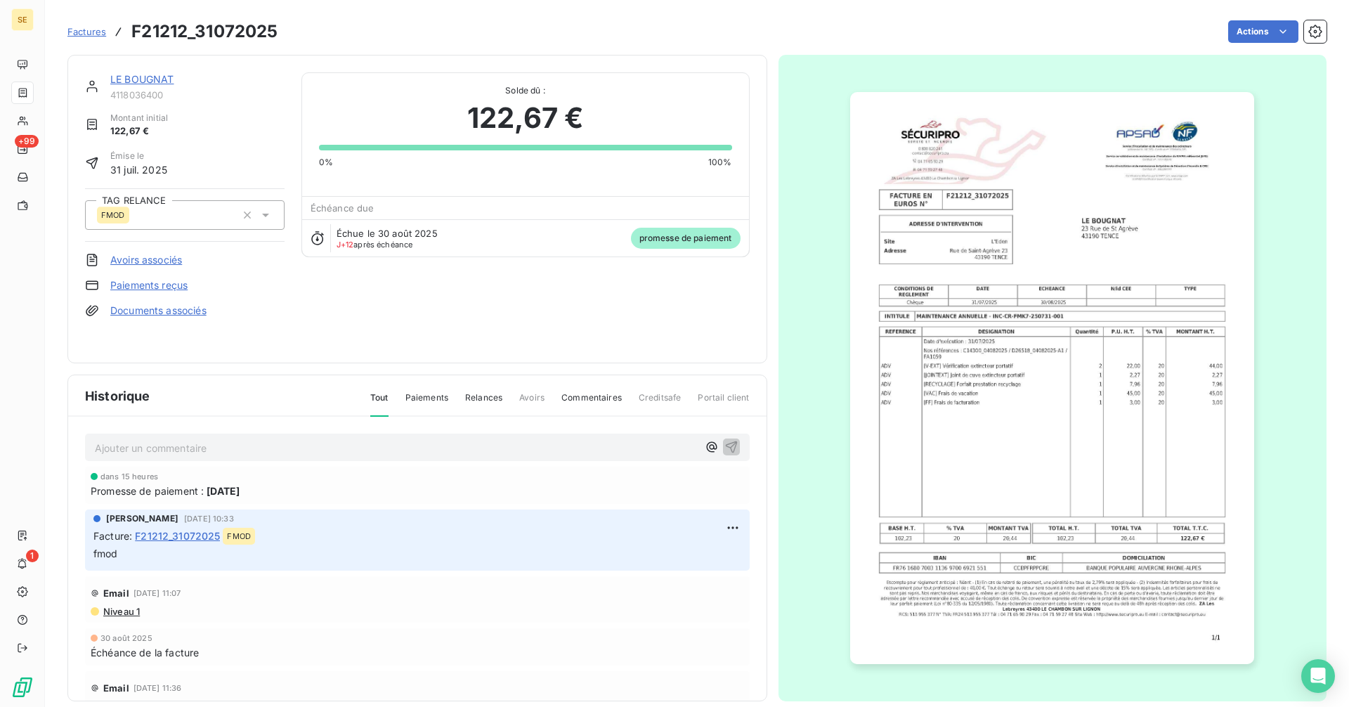
click at [153, 79] on link "LE BOUGNAT" at bounding box center [142, 79] width 64 height 12
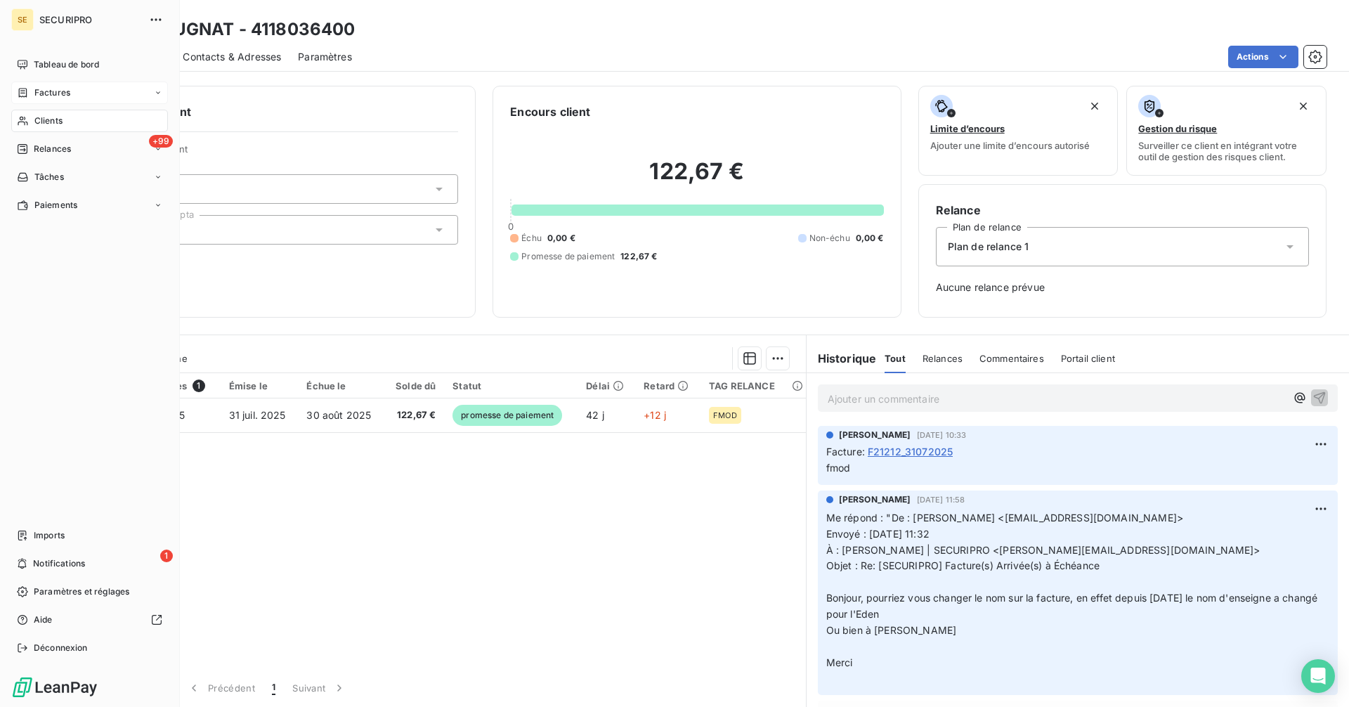
click at [44, 94] on span "Factures" at bounding box center [52, 92] width 36 height 13
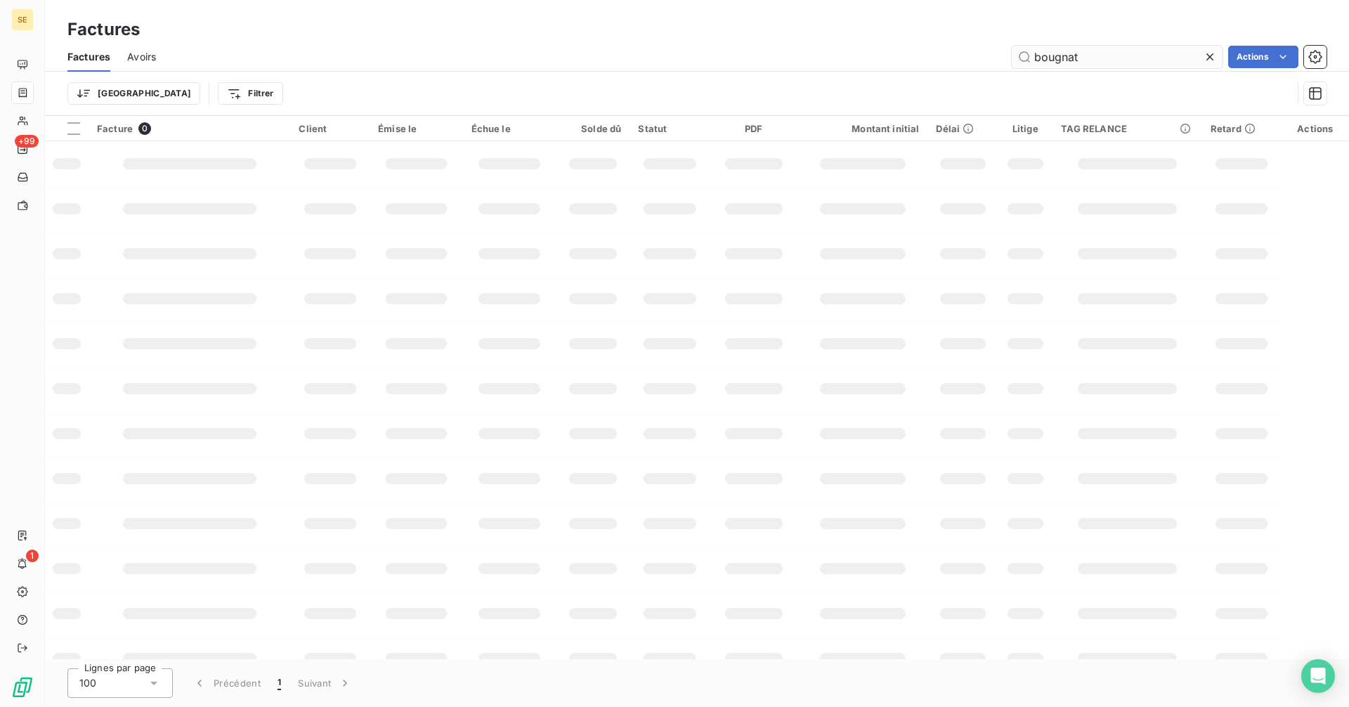
drag, startPoint x: 1094, startPoint y: 57, endPoint x: 1011, endPoint y: 59, distance: 83.0
click at [1012, 59] on input "bougnat" at bounding box center [1117, 57] width 211 height 22
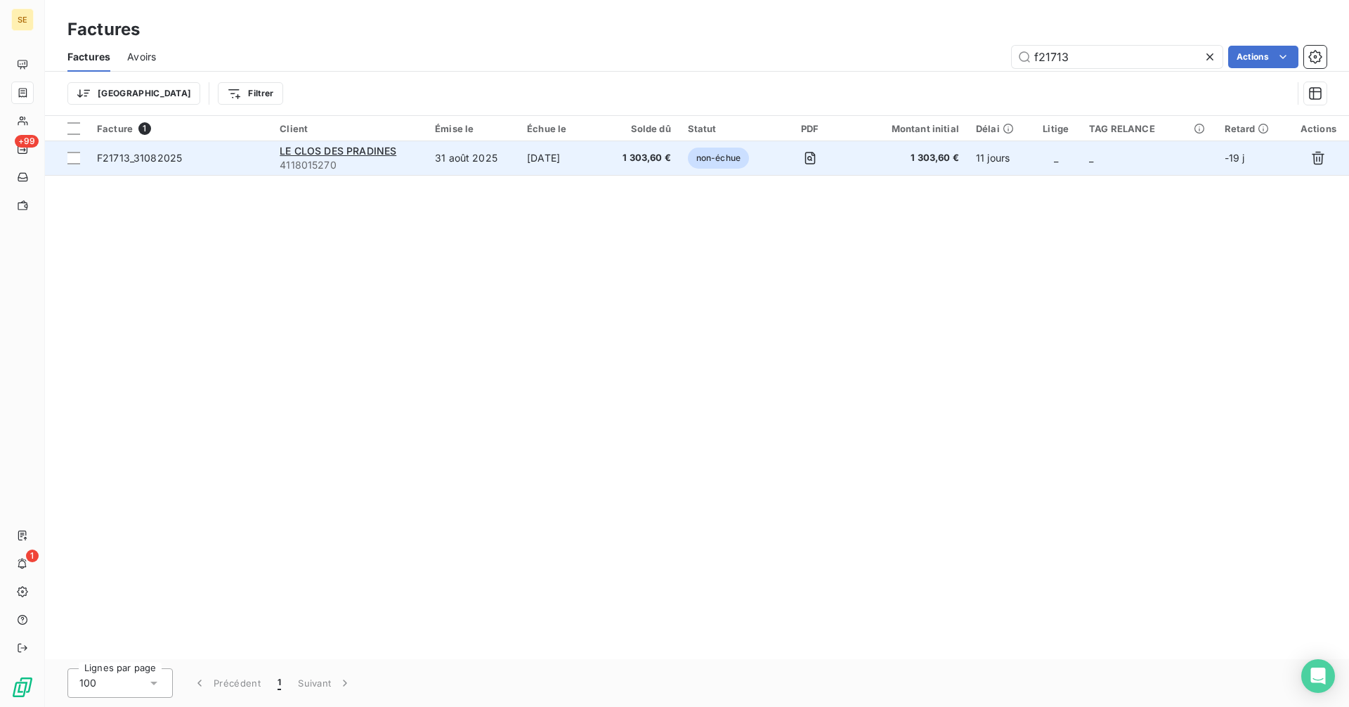
type input "f21713"
click at [471, 160] on td "31 août 2025" at bounding box center [473, 158] width 92 height 34
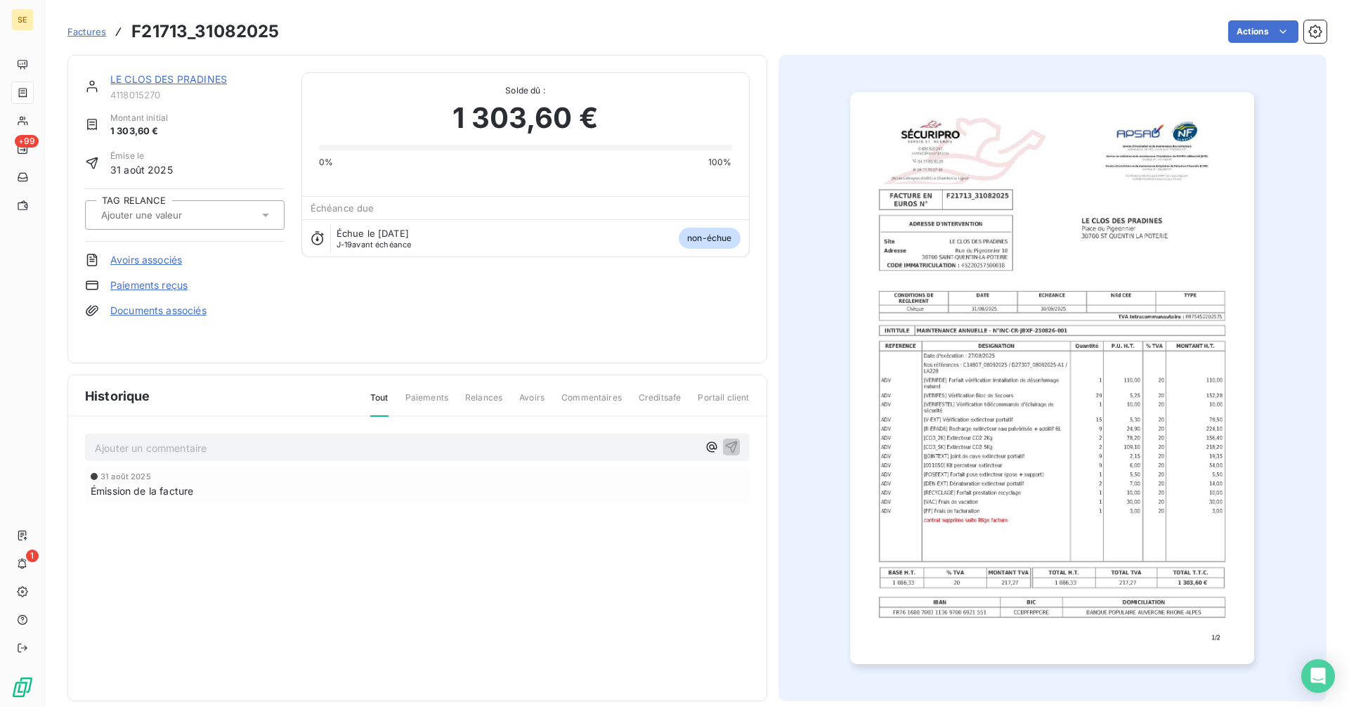
click at [224, 219] on div at bounding box center [178, 215] width 162 height 18
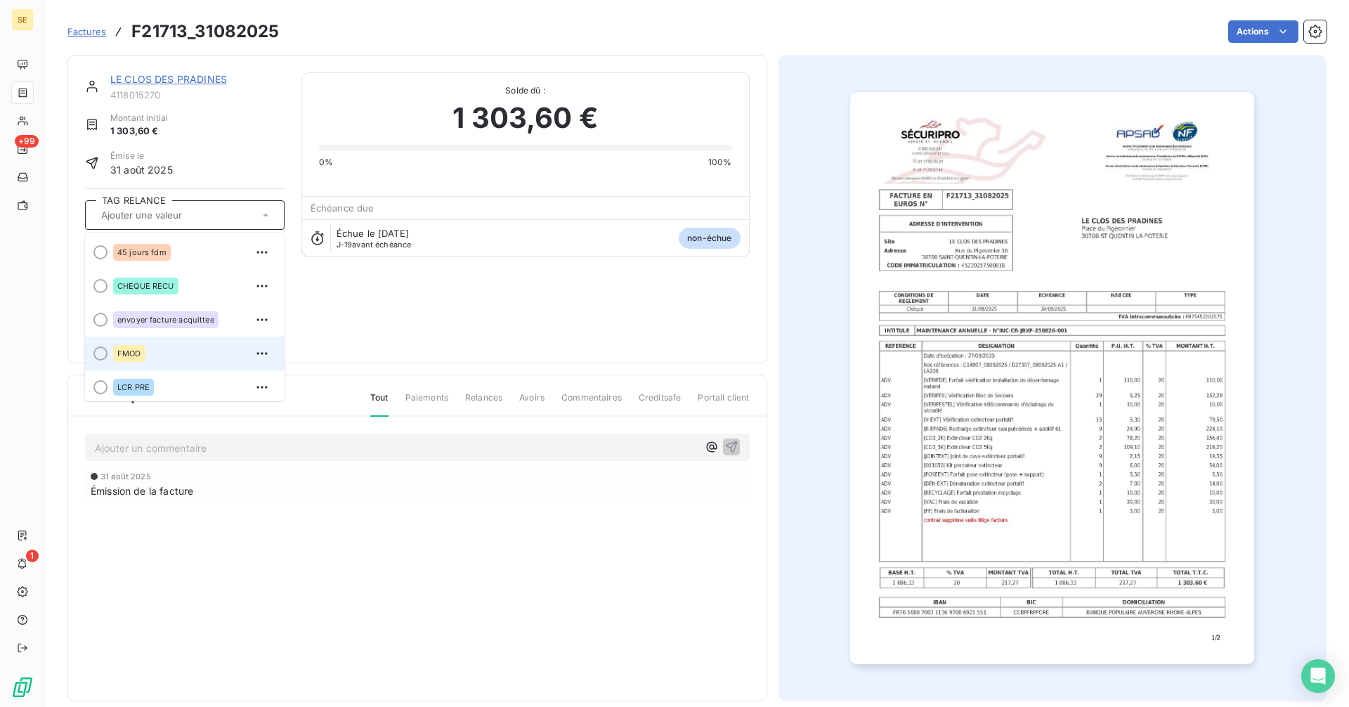
click at [153, 358] on div "FMOD" at bounding box center [193, 353] width 160 height 22
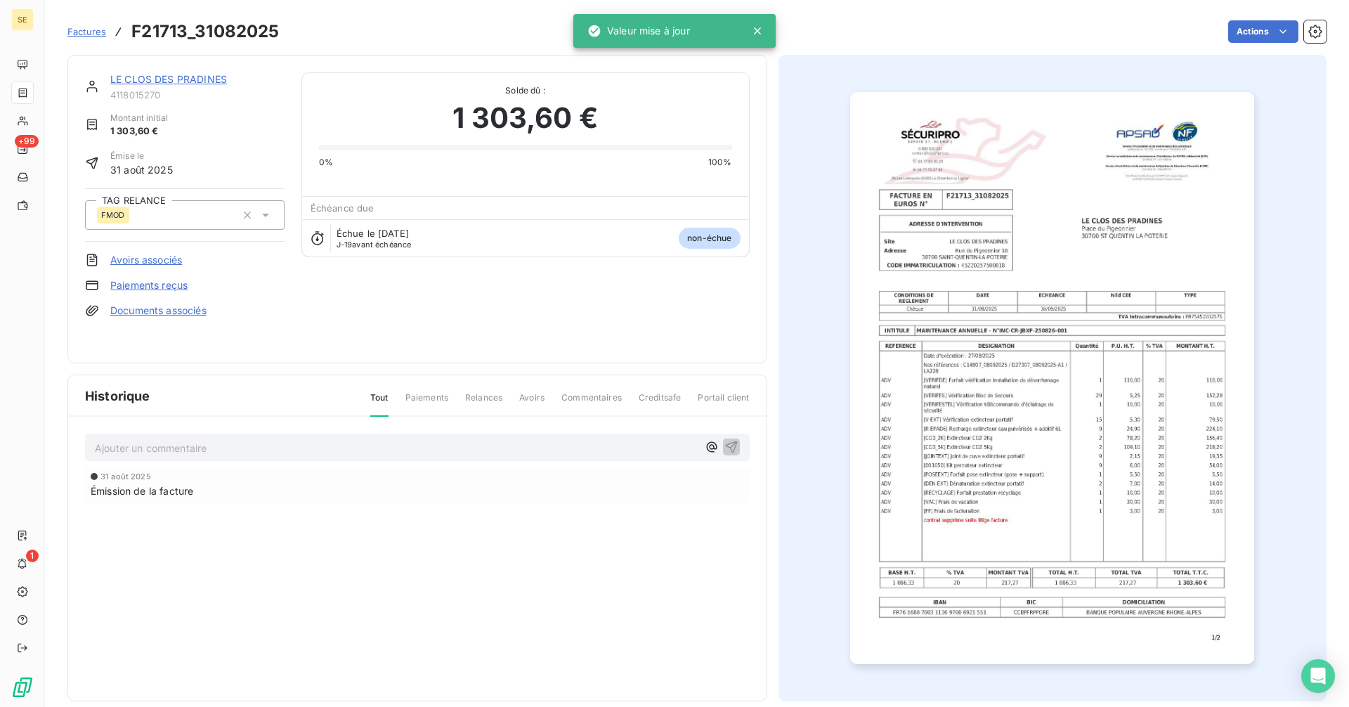
click at [222, 447] on p "Ajouter un commentaire ﻿" at bounding box center [396, 448] width 603 height 18
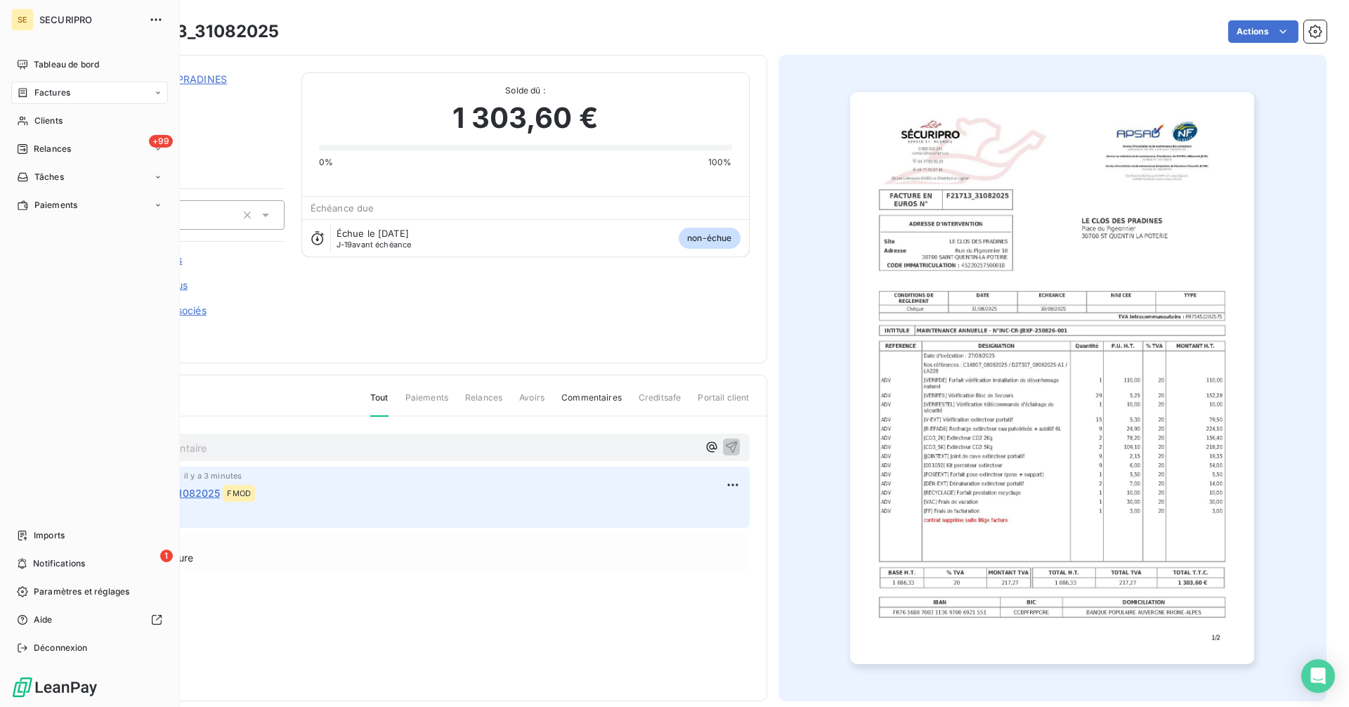
click at [39, 93] on span "Factures" at bounding box center [52, 92] width 36 height 13
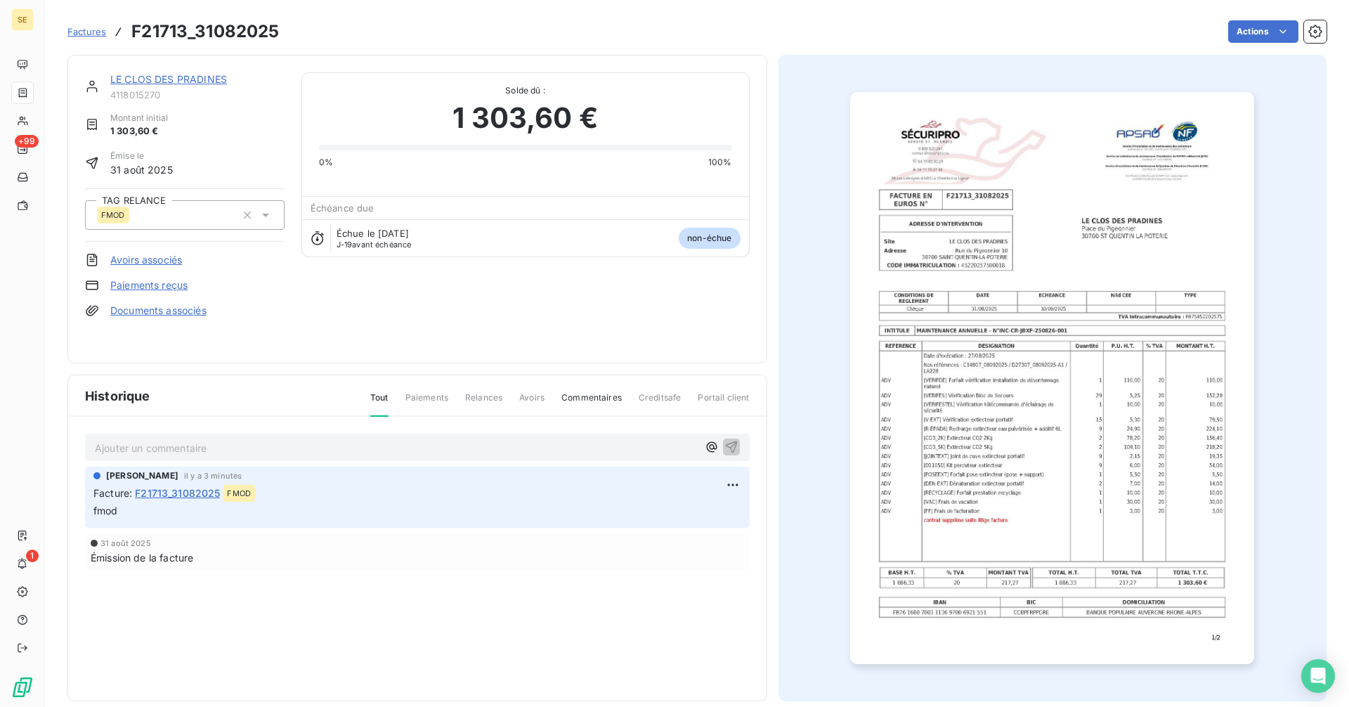
click at [93, 30] on span "Factures" at bounding box center [86, 31] width 39 height 11
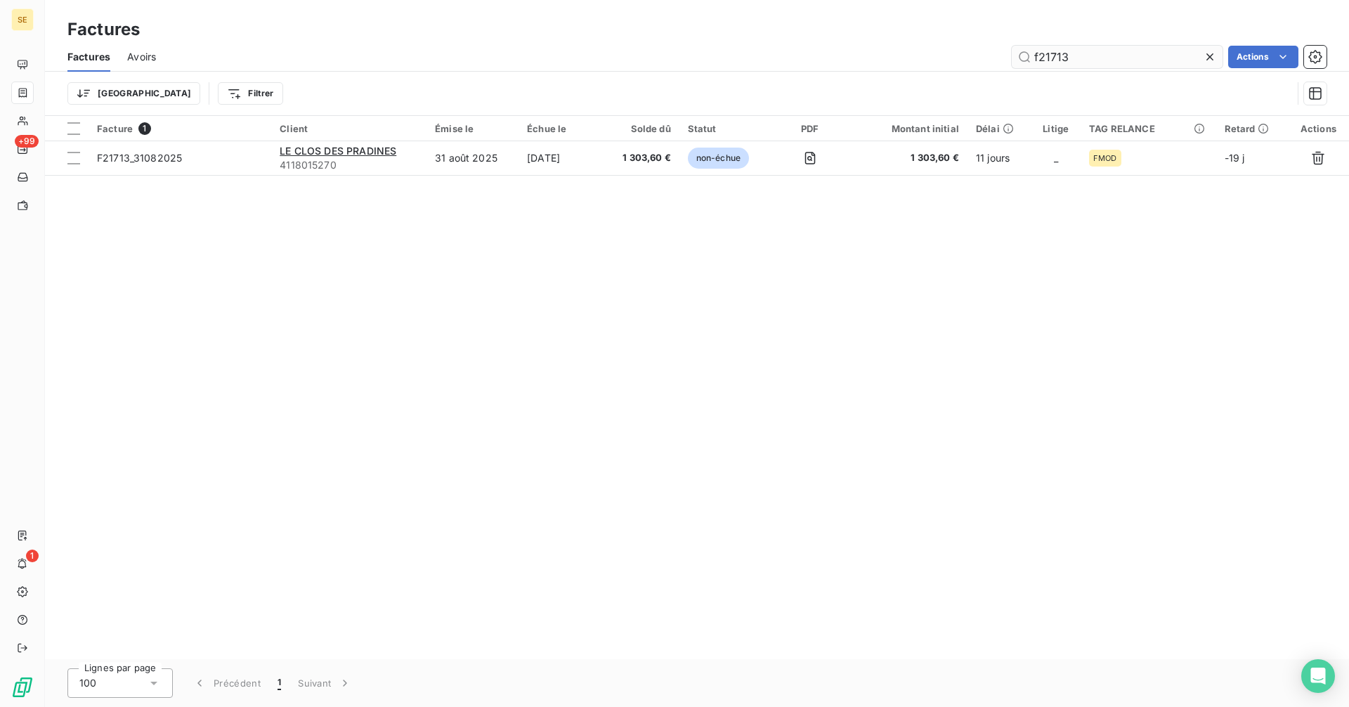
click at [1087, 49] on input "f21713" at bounding box center [1117, 57] width 211 height 22
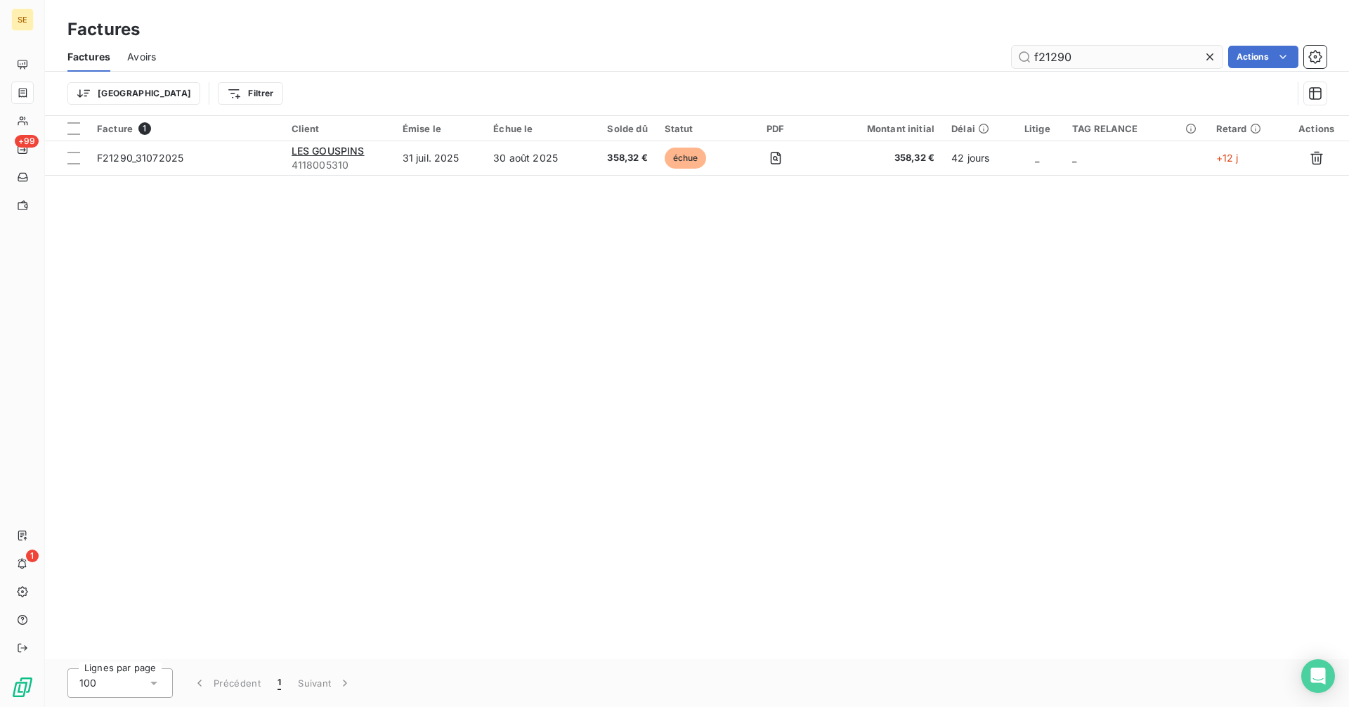
click at [1058, 53] on input "f21290" at bounding box center [1117, 57] width 211 height 22
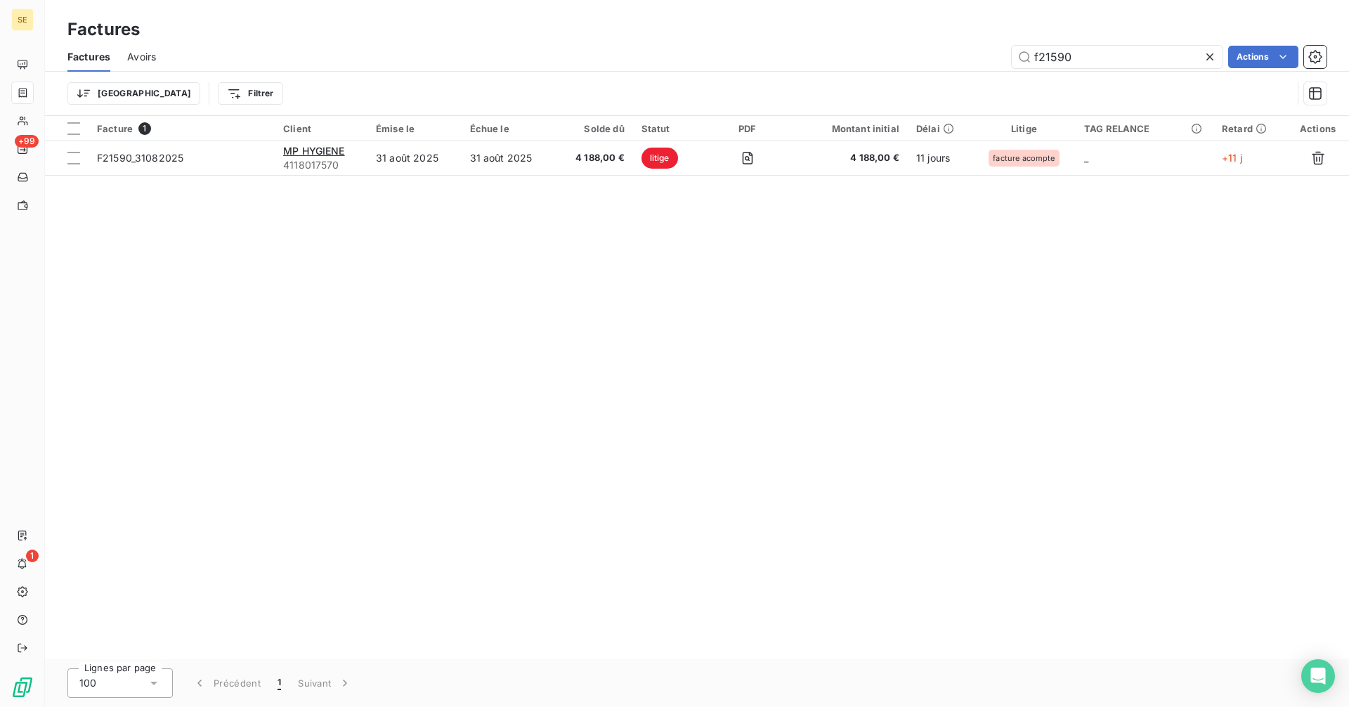
type input "f21590"
click at [1207, 57] on icon at bounding box center [1210, 57] width 14 height 14
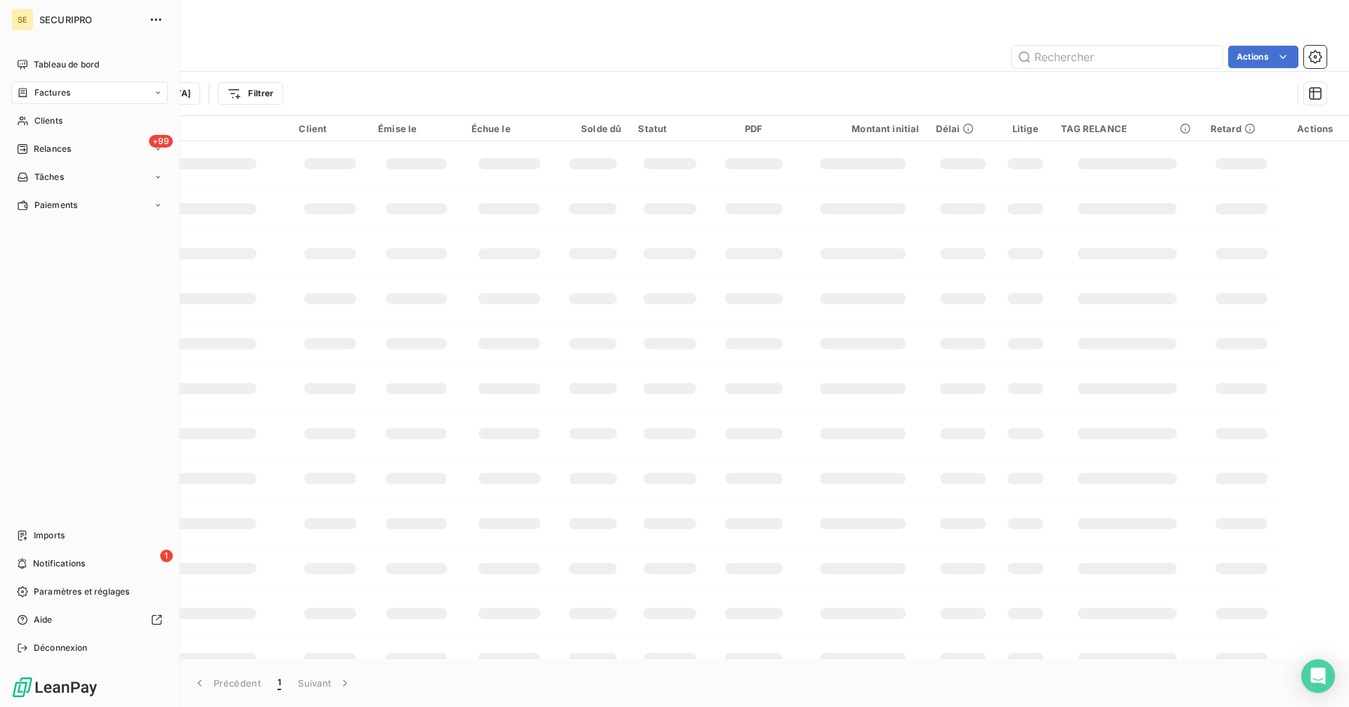
click at [52, 82] on div "Factures" at bounding box center [89, 93] width 157 height 22
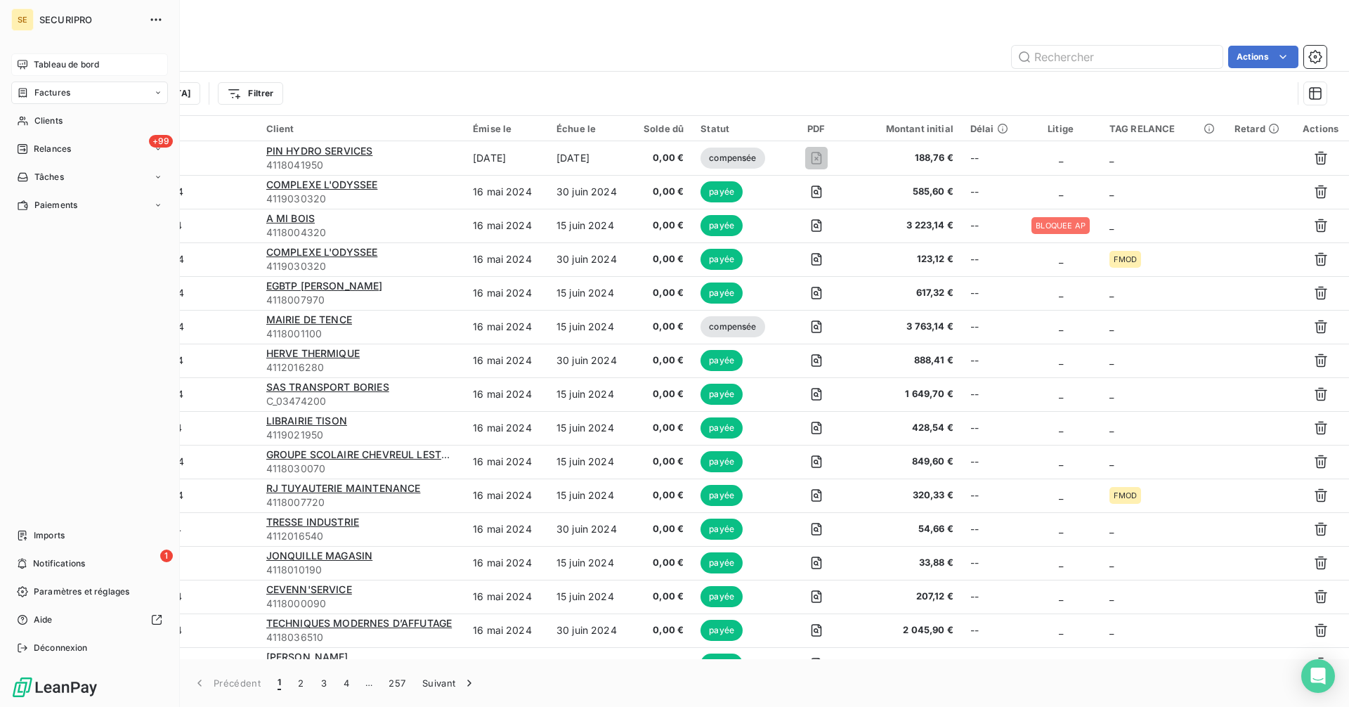
click at [46, 66] on span "Tableau de bord" at bounding box center [66, 64] width 65 height 13
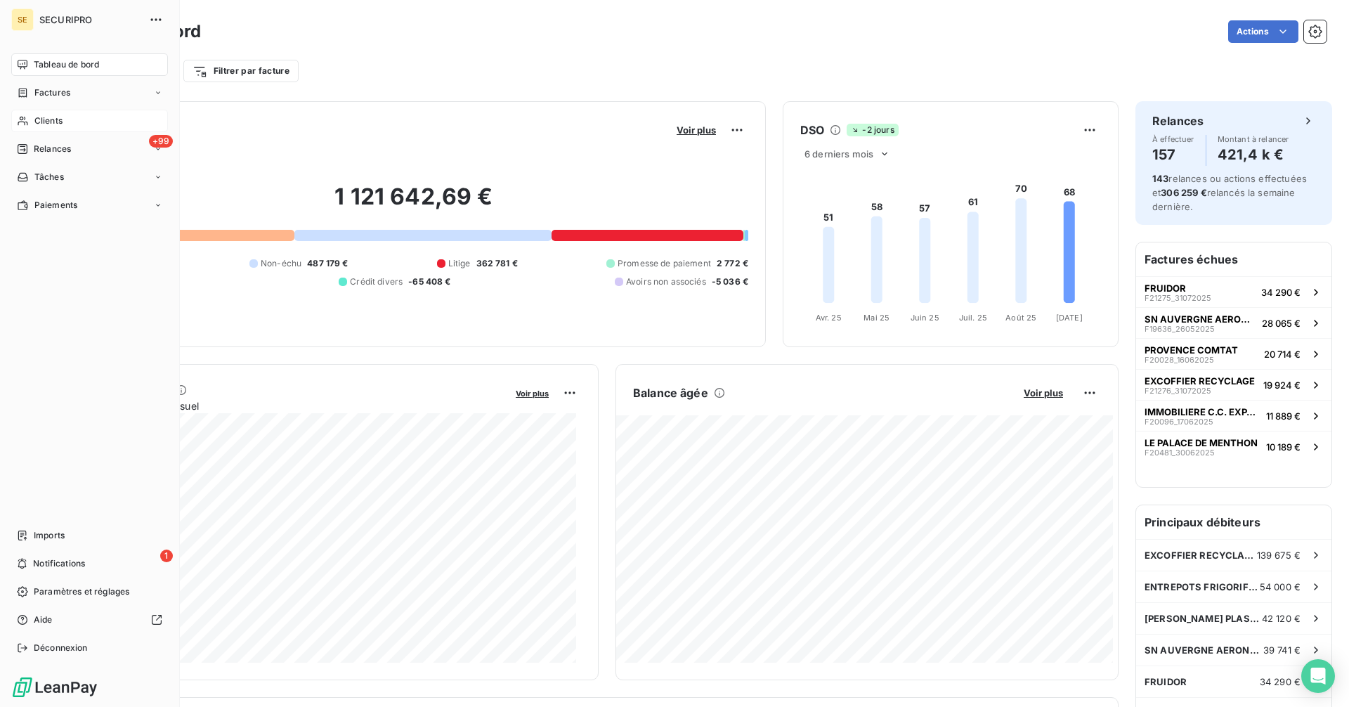
click at [36, 117] on span "Clients" at bounding box center [48, 121] width 28 height 13
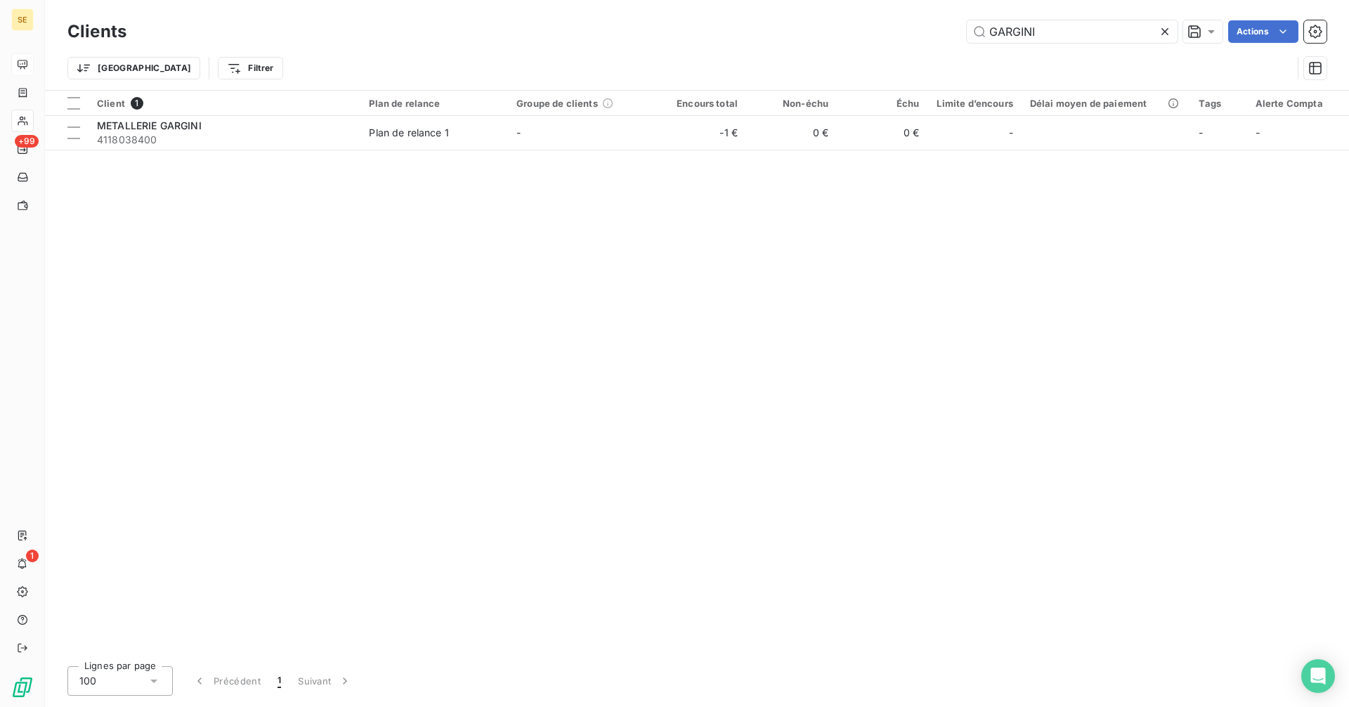
drag, startPoint x: 1063, startPoint y: 34, endPoint x: 886, endPoint y: 31, distance: 177.1
click at [888, 32] on div "GARGINI Actions" at bounding box center [734, 31] width 1183 height 22
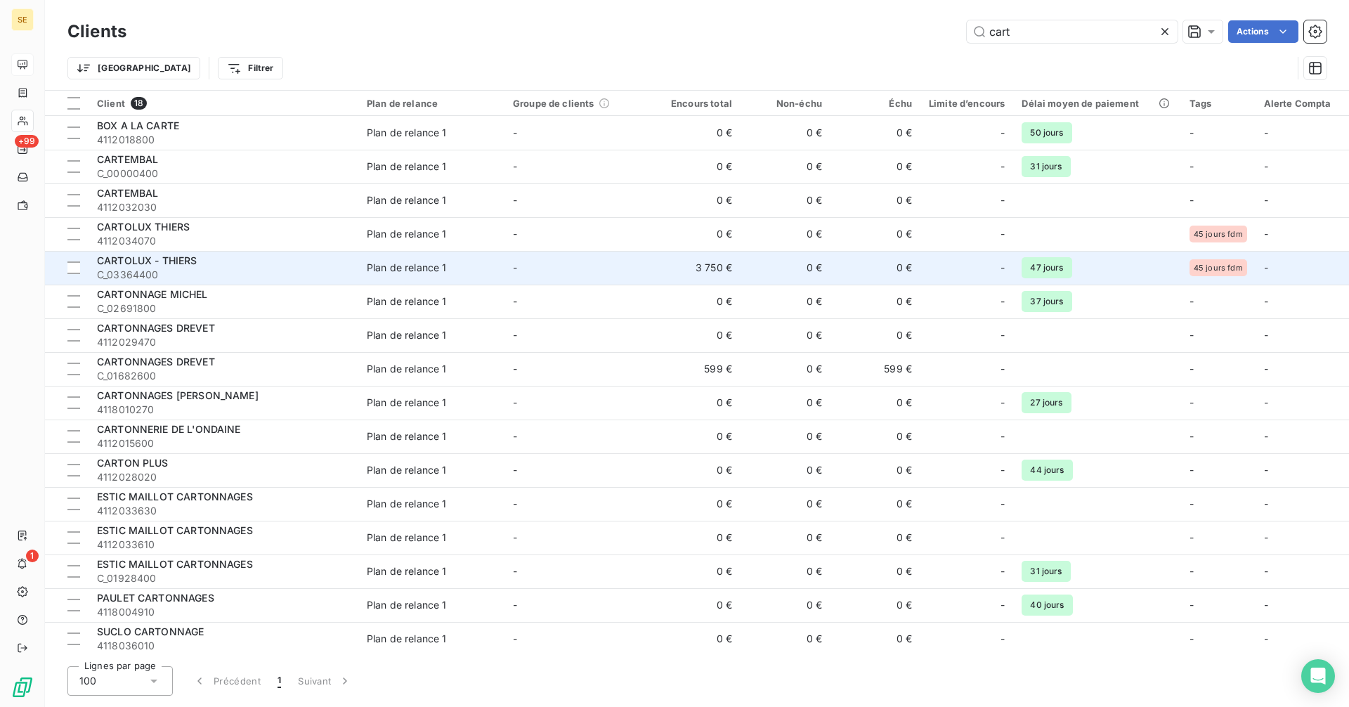
type input "cart"
click at [732, 267] on td "3 750 €" at bounding box center [696, 268] width 90 height 34
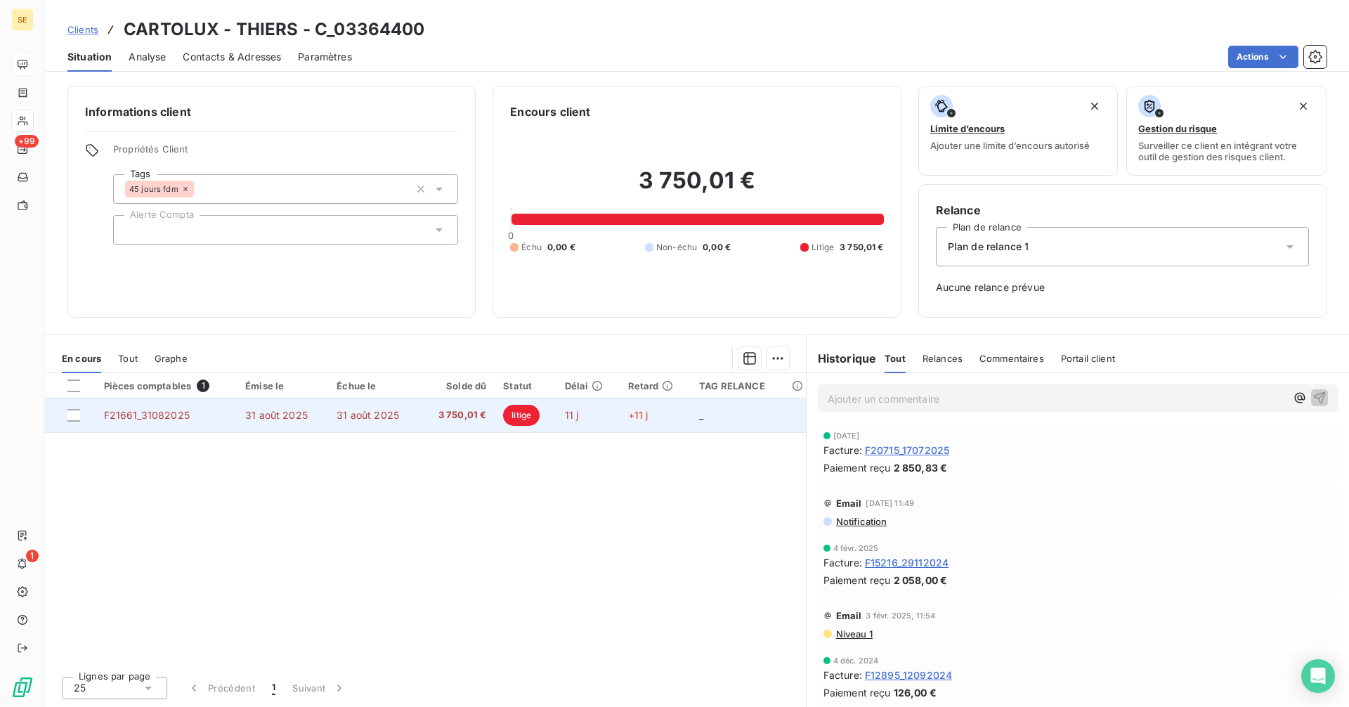
click at [299, 419] on span "31 août 2025" at bounding box center [276, 415] width 63 height 12
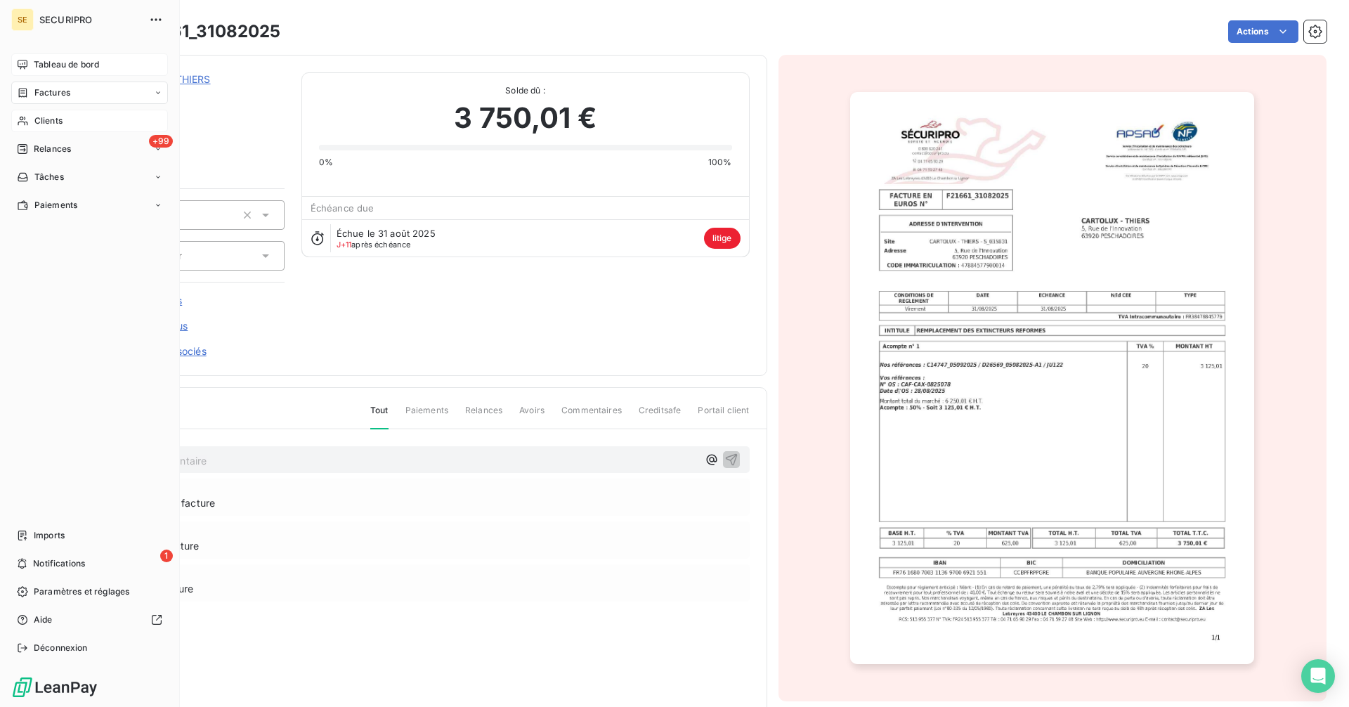
click at [37, 60] on span "Tableau de bord" at bounding box center [66, 64] width 65 height 13
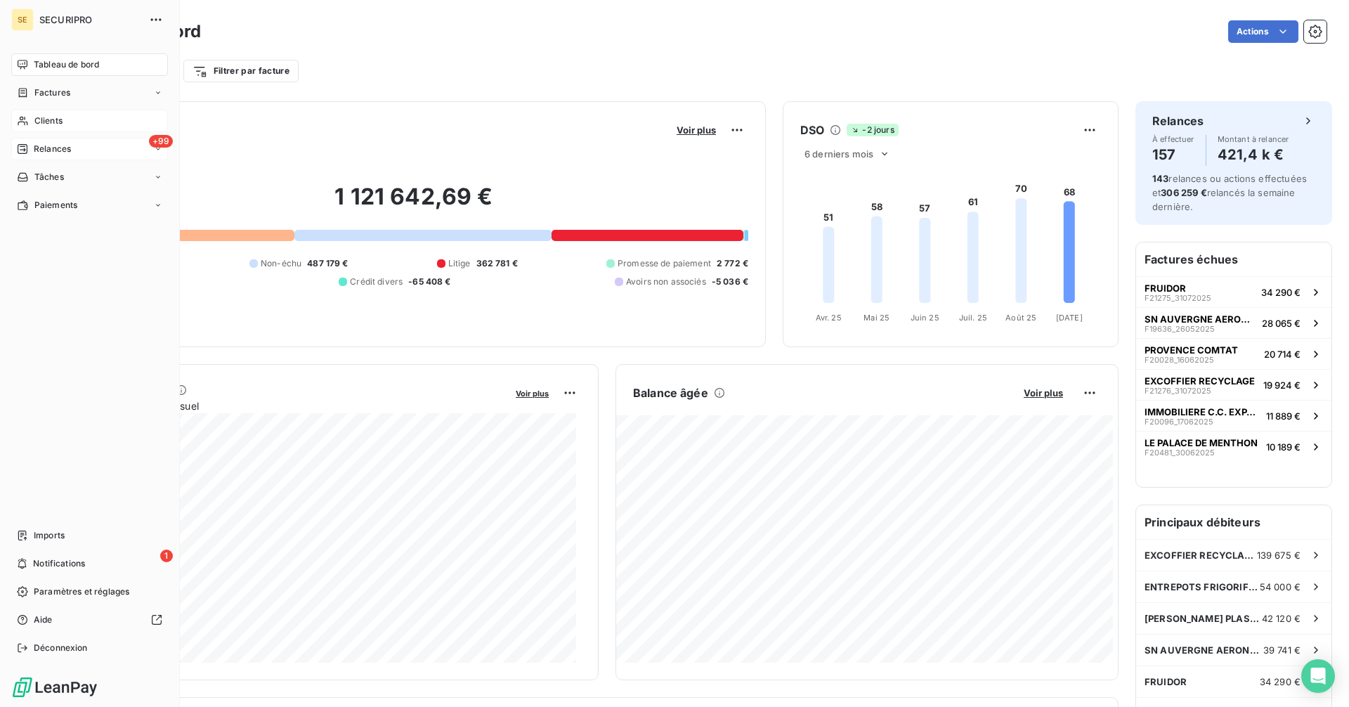
click at [63, 148] on span "Relances" at bounding box center [52, 149] width 37 height 13
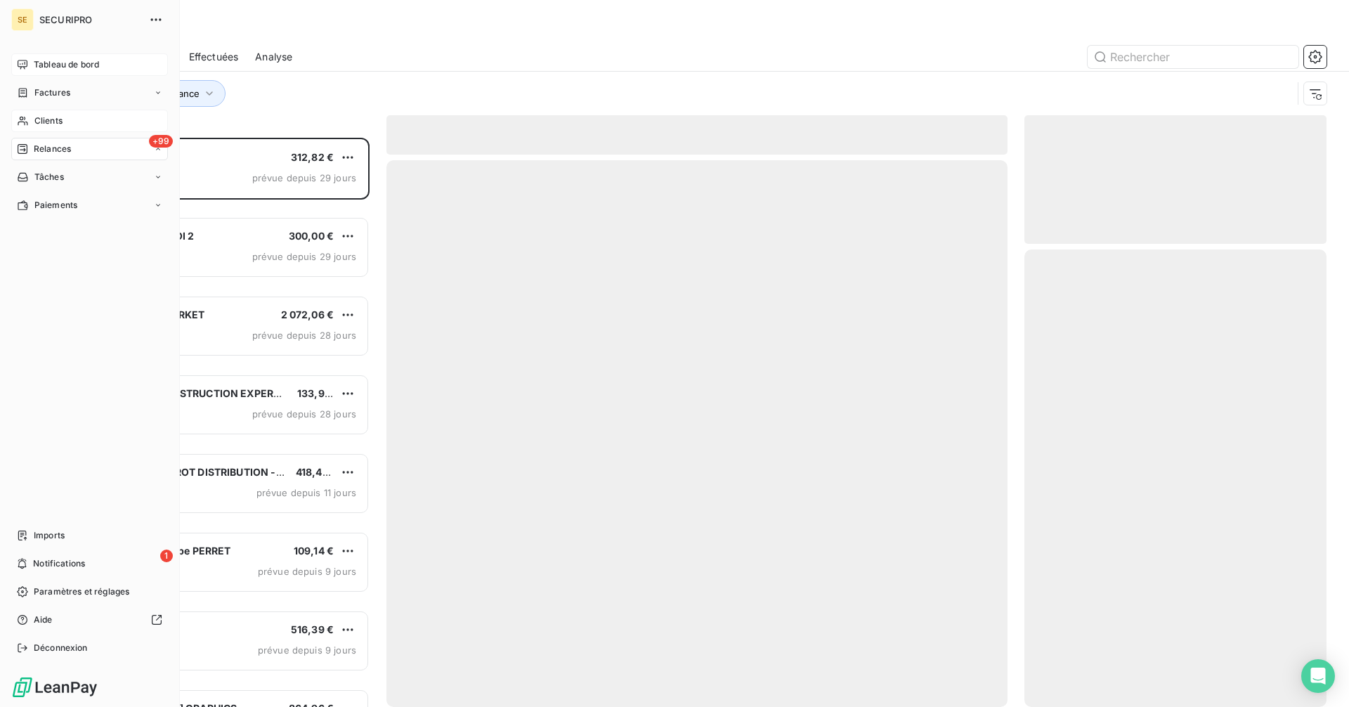
scroll to position [559, 292]
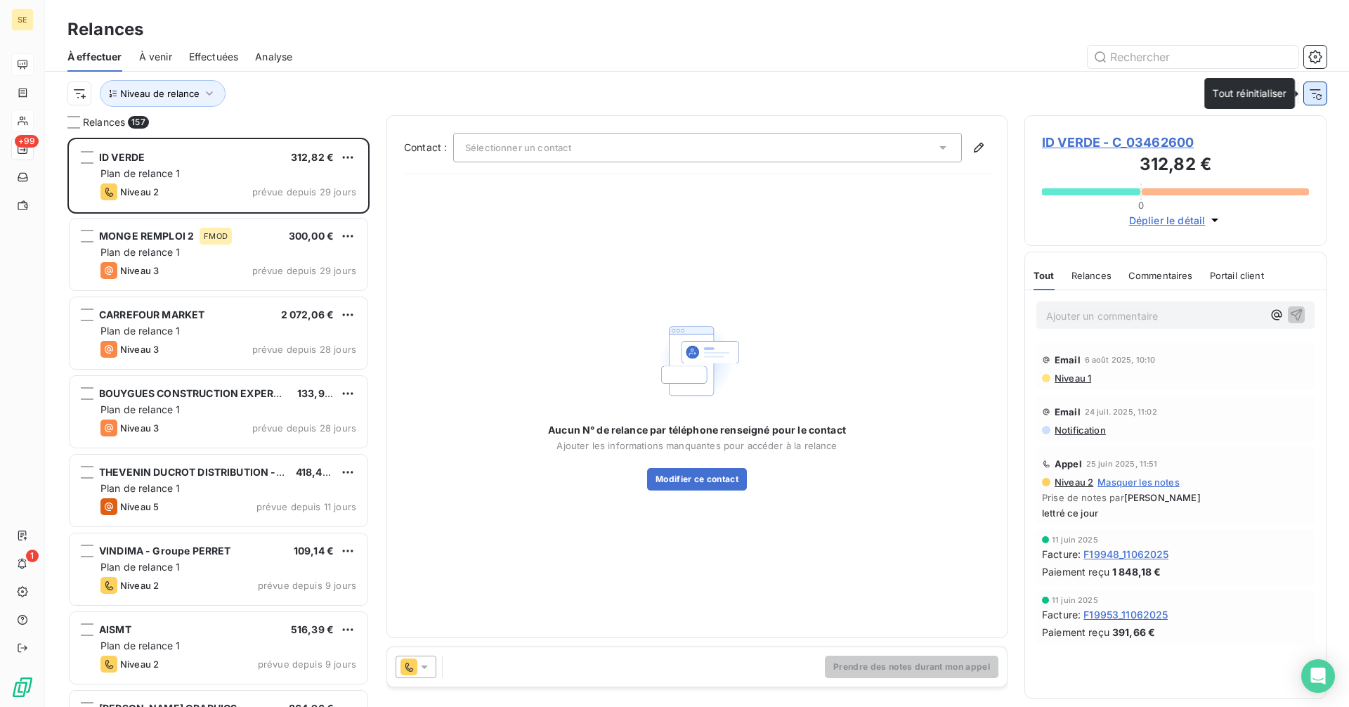
click at [1312, 96] on icon "button" at bounding box center [1316, 93] width 14 height 14
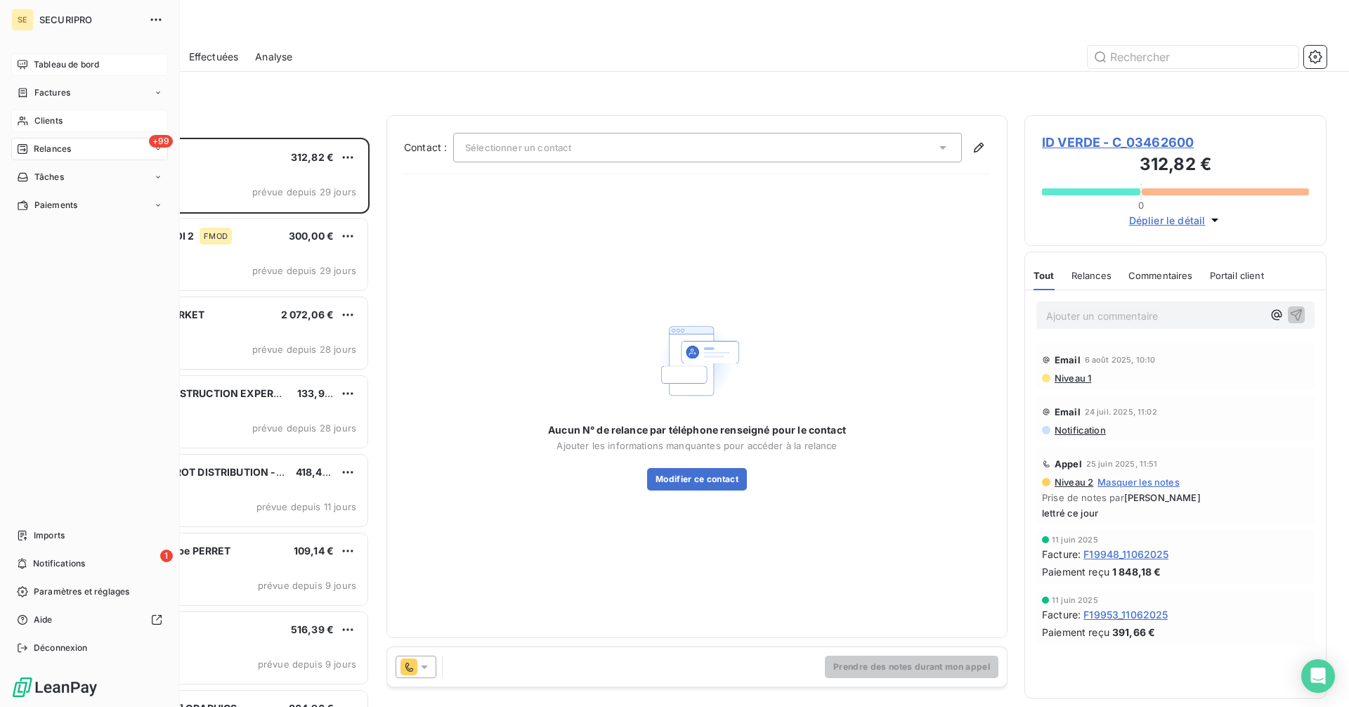
click at [37, 60] on span "Tableau de bord" at bounding box center [66, 64] width 65 height 13
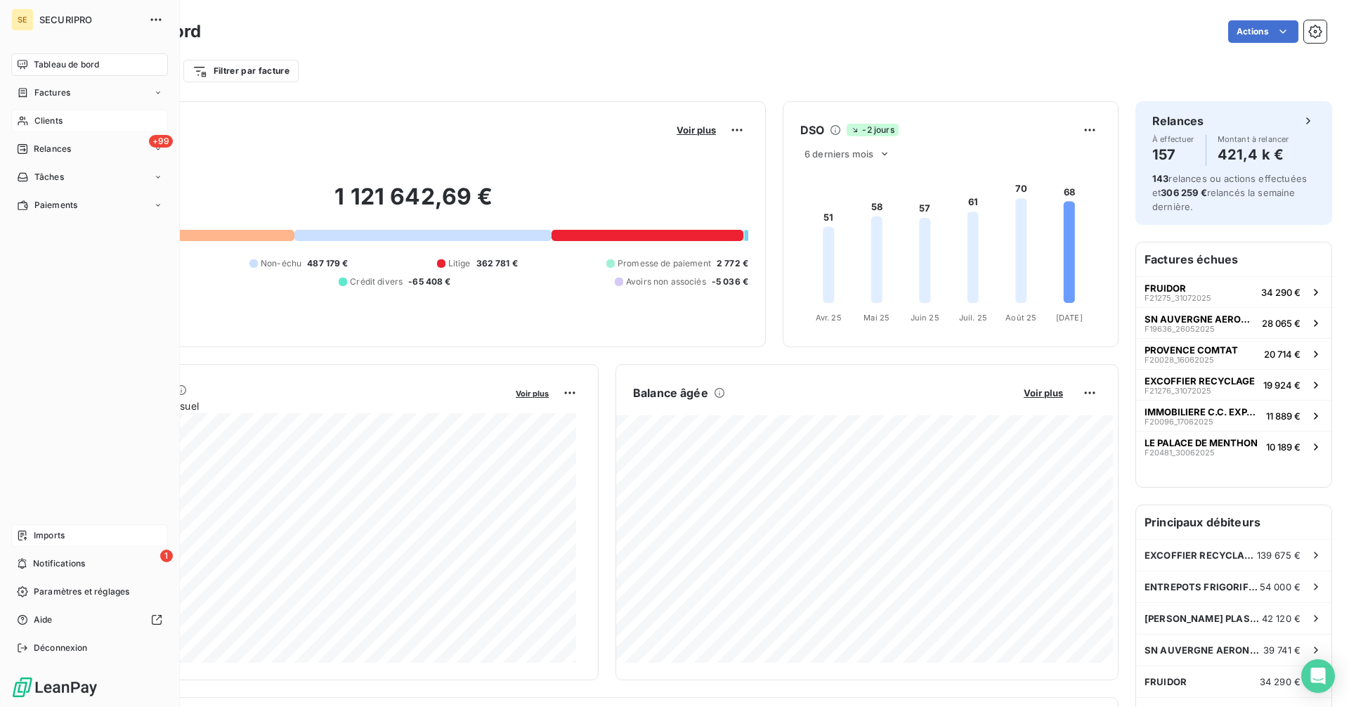
click at [46, 534] on span "Imports" at bounding box center [49, 535] width 31 height 13
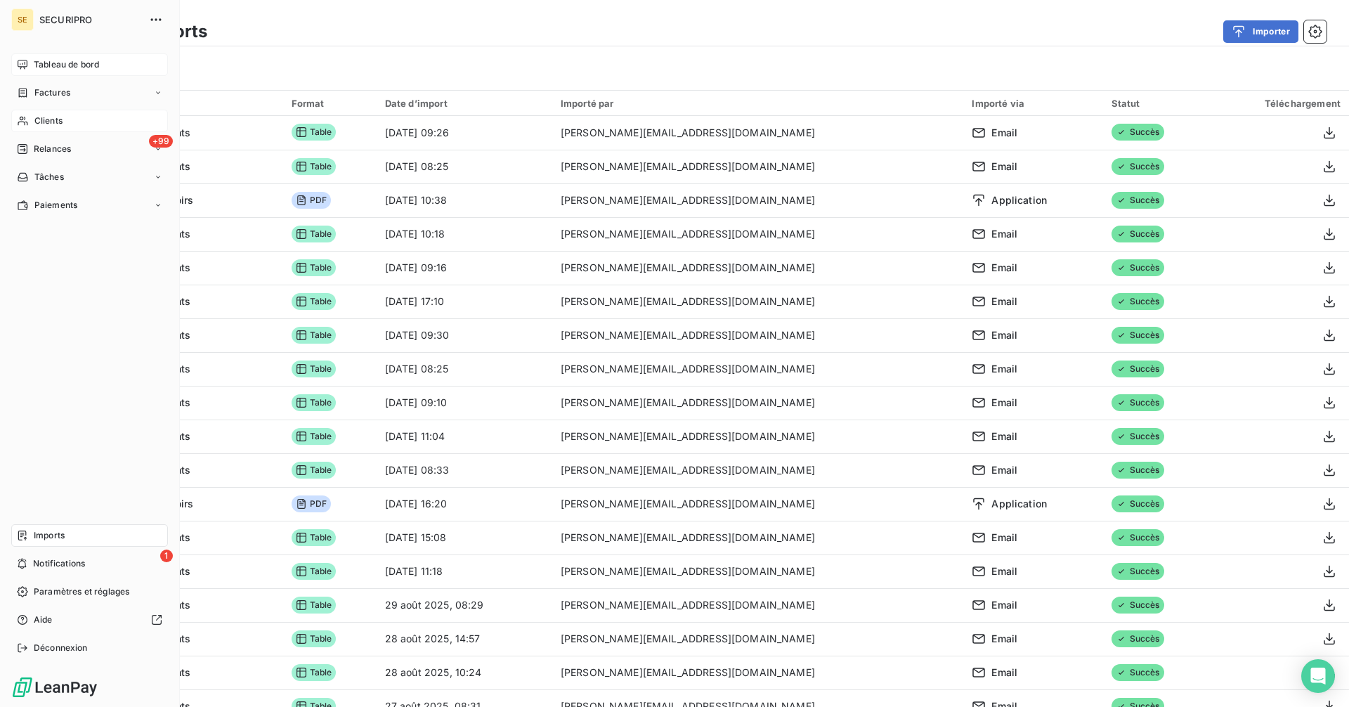
click at [37, 58] on span "Tableau de bord" at bounding box center [66, 64] width 65 height 13
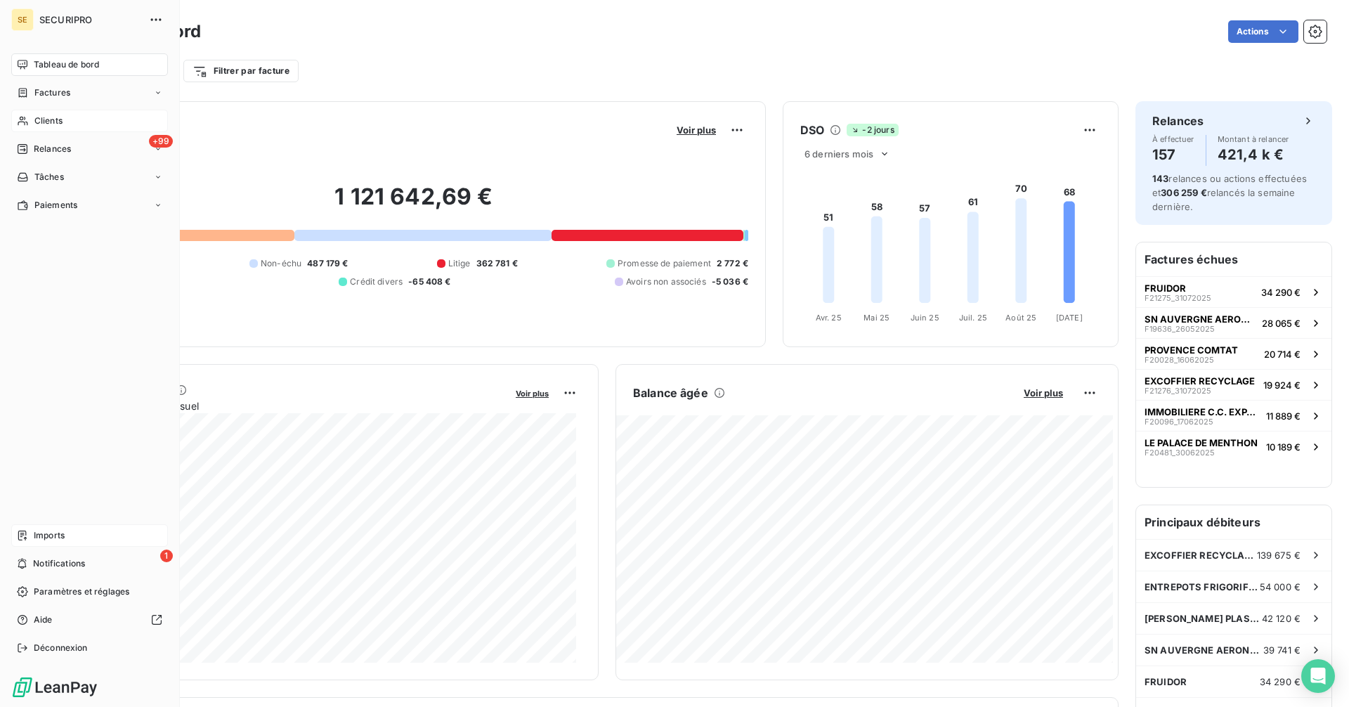
click at [39, 89] on span "Factures" at bounding box center [52, 92] width 36 height 13
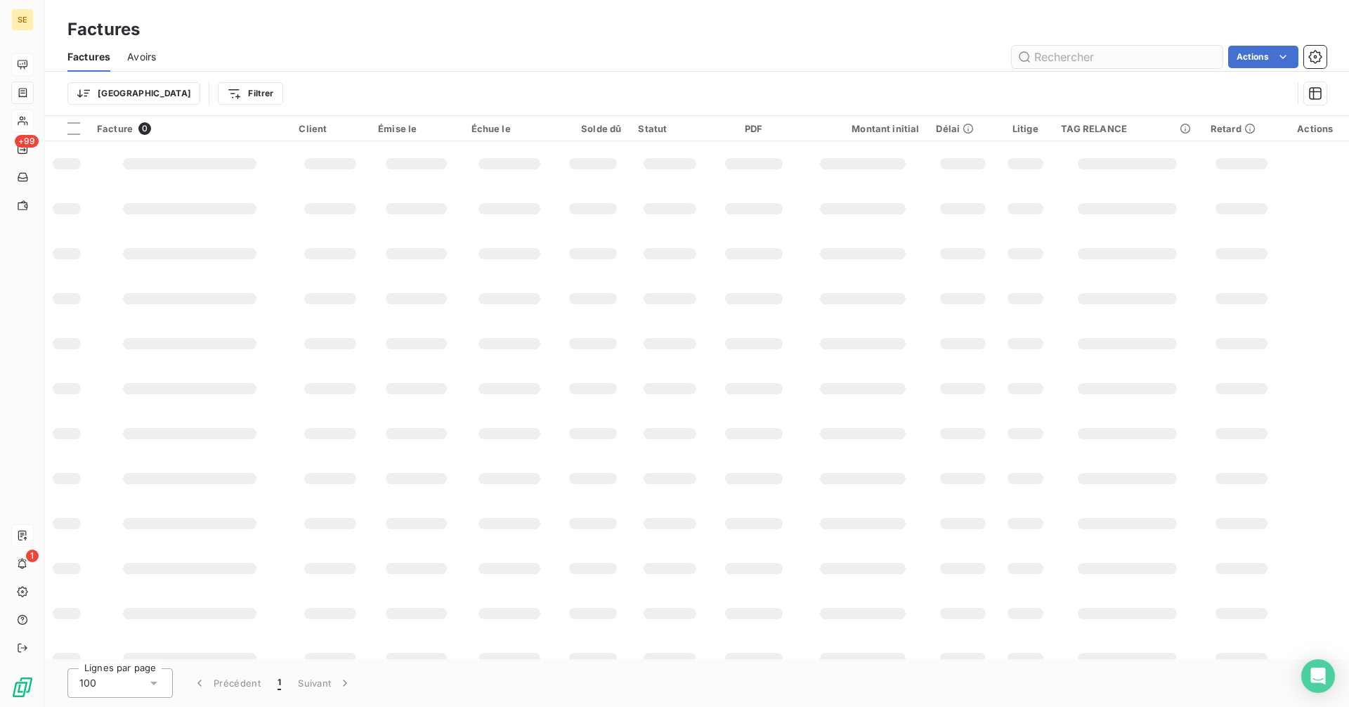
click at [1089, 58] on input "text" at bounding box center [1117, 57] width 211 height 22
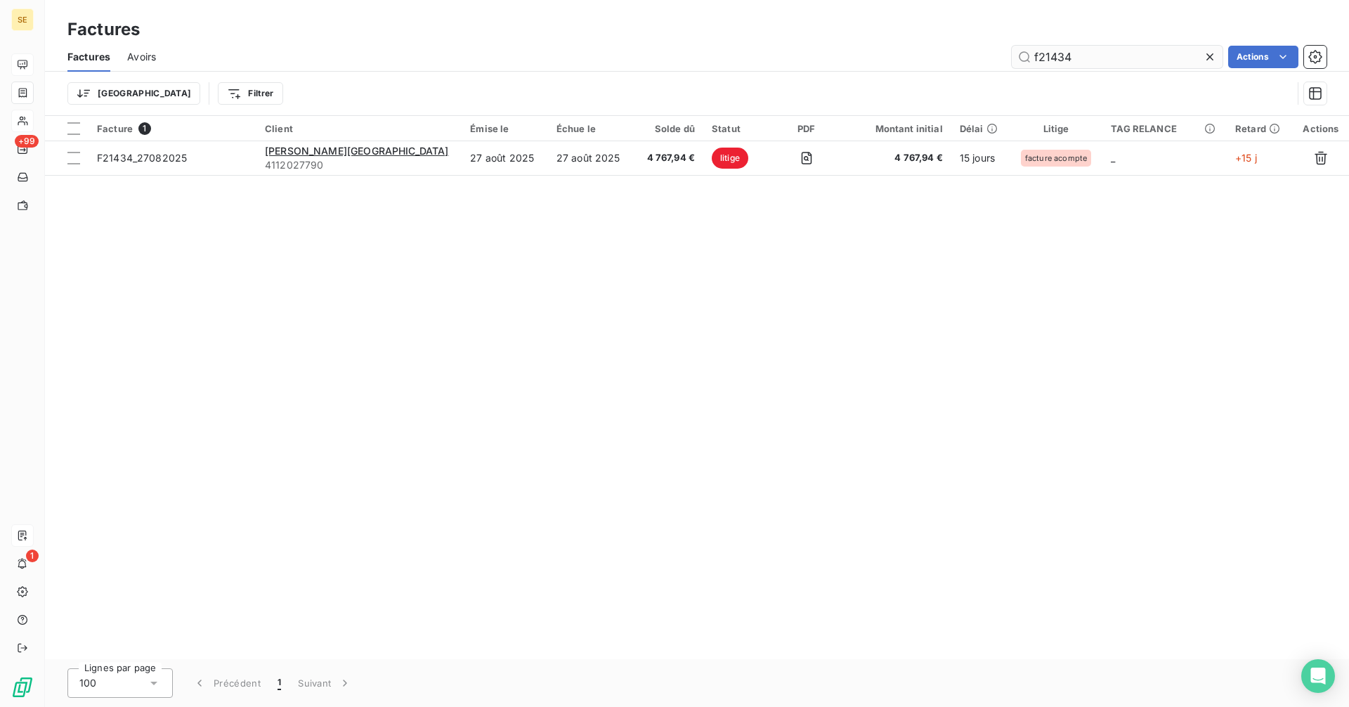
click at [1103, 60] on input "f21434" at bounding box center [1117, 57] width 211 height 22
click at [1097, 60] on input "f20879" at bounding box center [1117, 57] width 211 height 22
click at [1089, 57] on input "f20682" at bounding box center [1117, 57] width 211 height 22
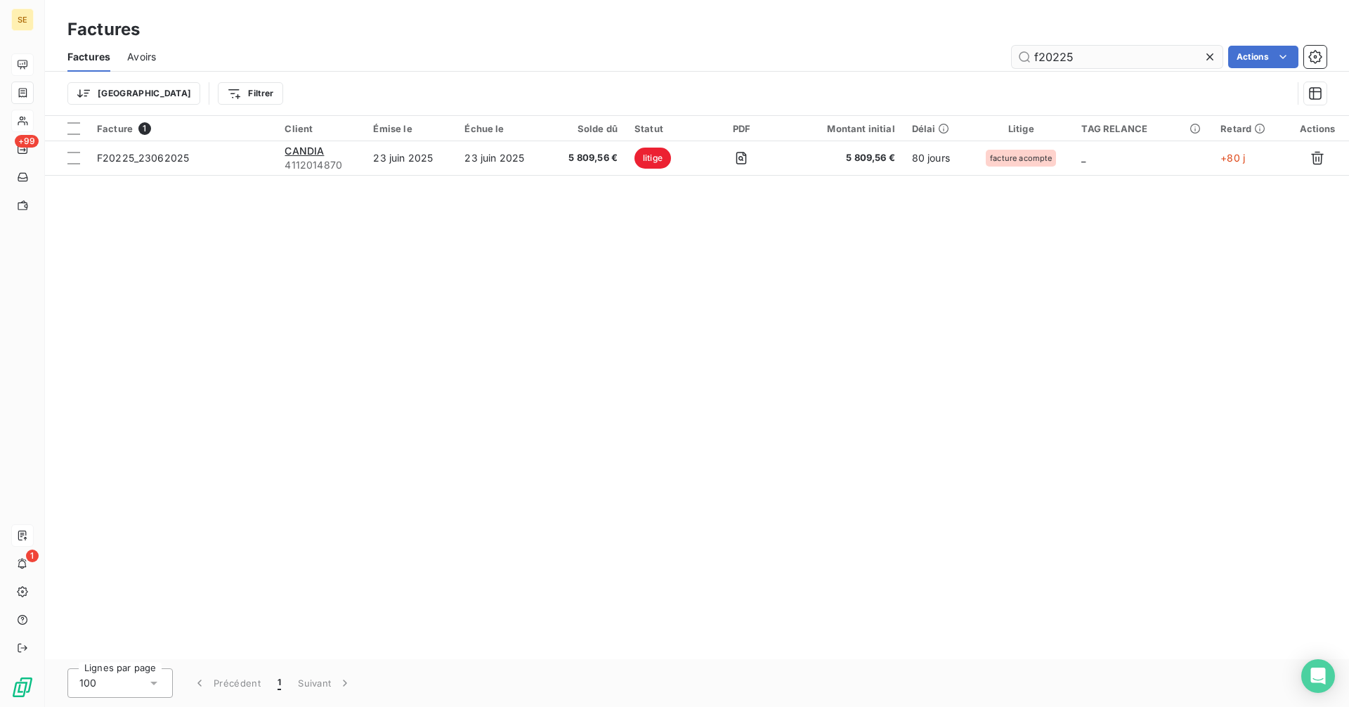
click at [1088, 58] on input "f20225" at bounding box center [1117, 57] width 211 height 22
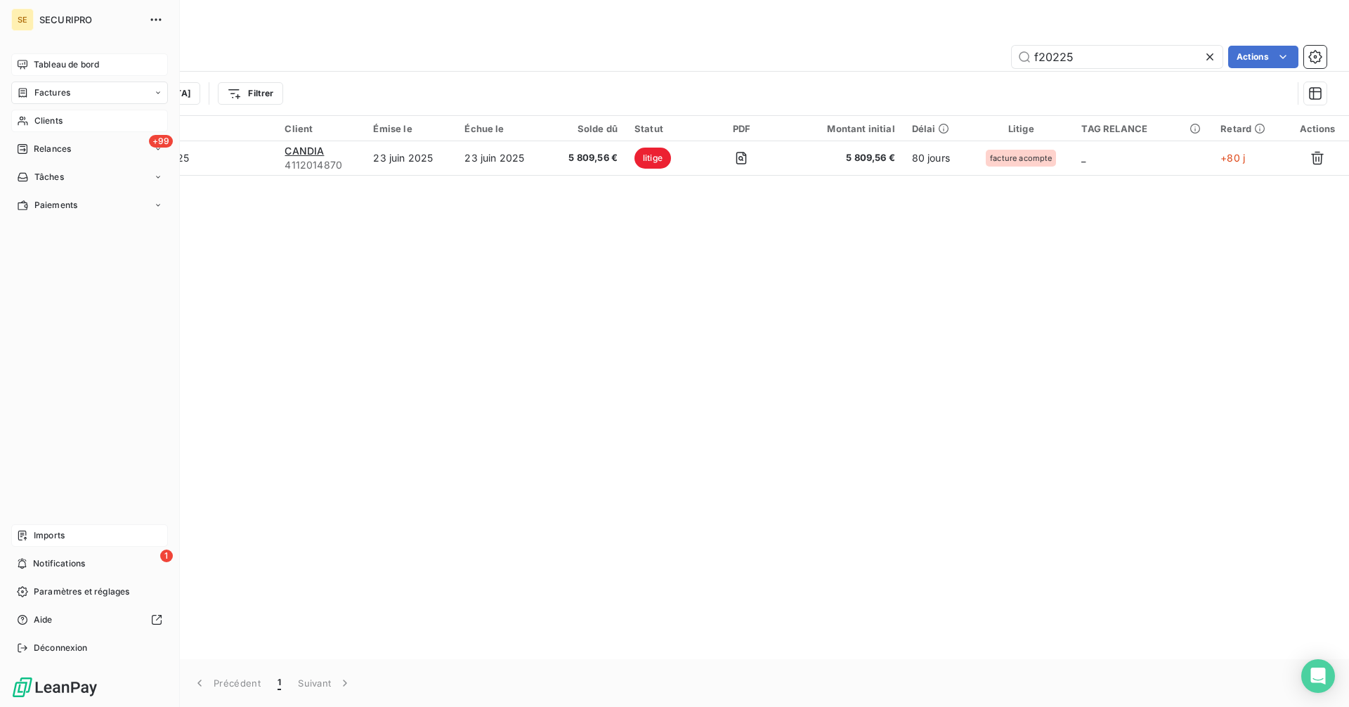
type input "f20225"
click at [39, 65] on span "Tableau de bord" at bounding box center [66, 64] width 65 height 13
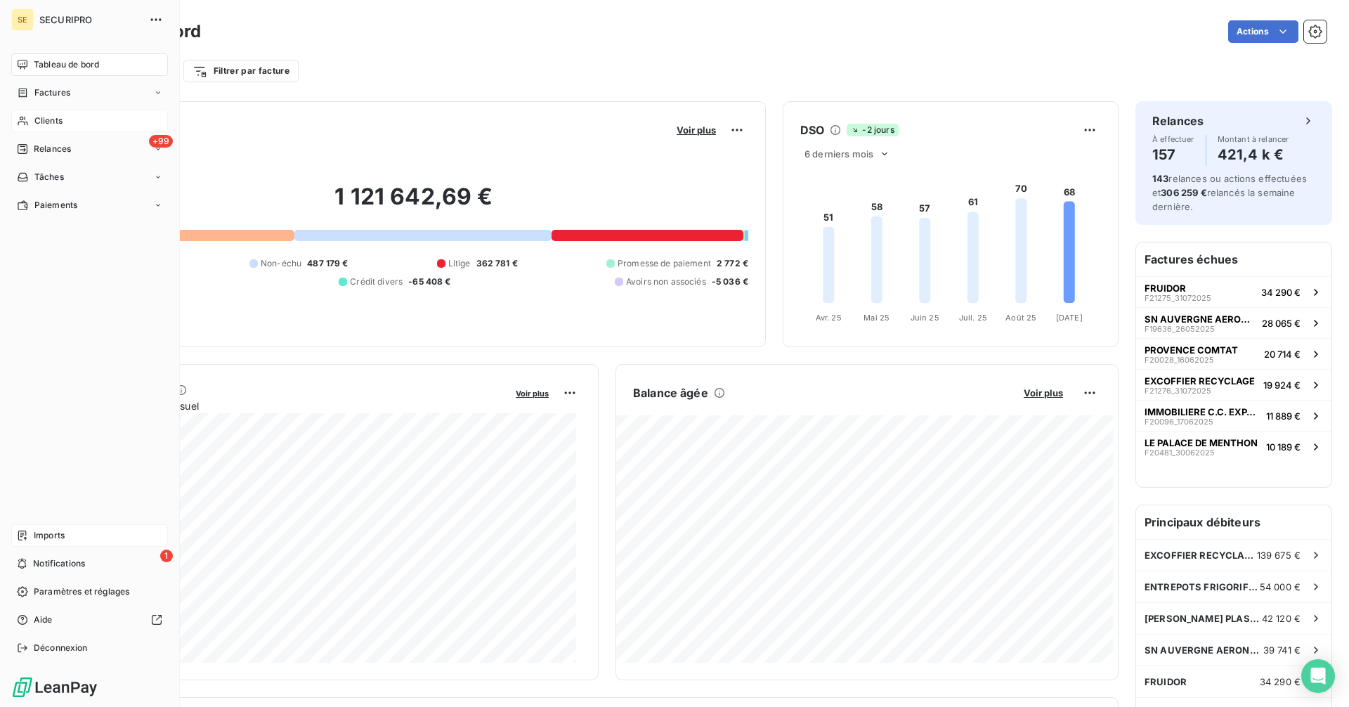
click at [35, 95] on span "Factures" at bounding box center [52, 92] width 36 height 13
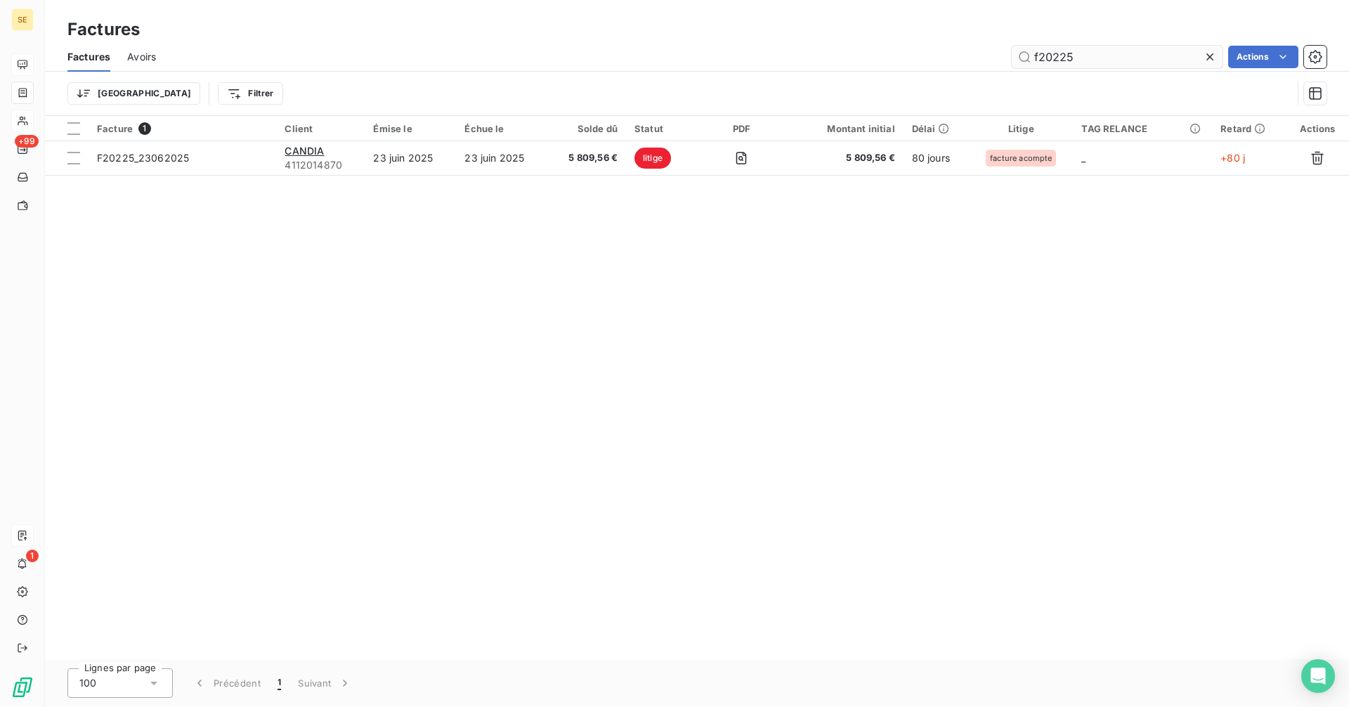
click at [1113, 60] on input "f20225" at bounding box center [1117, 57] width 211 height 22
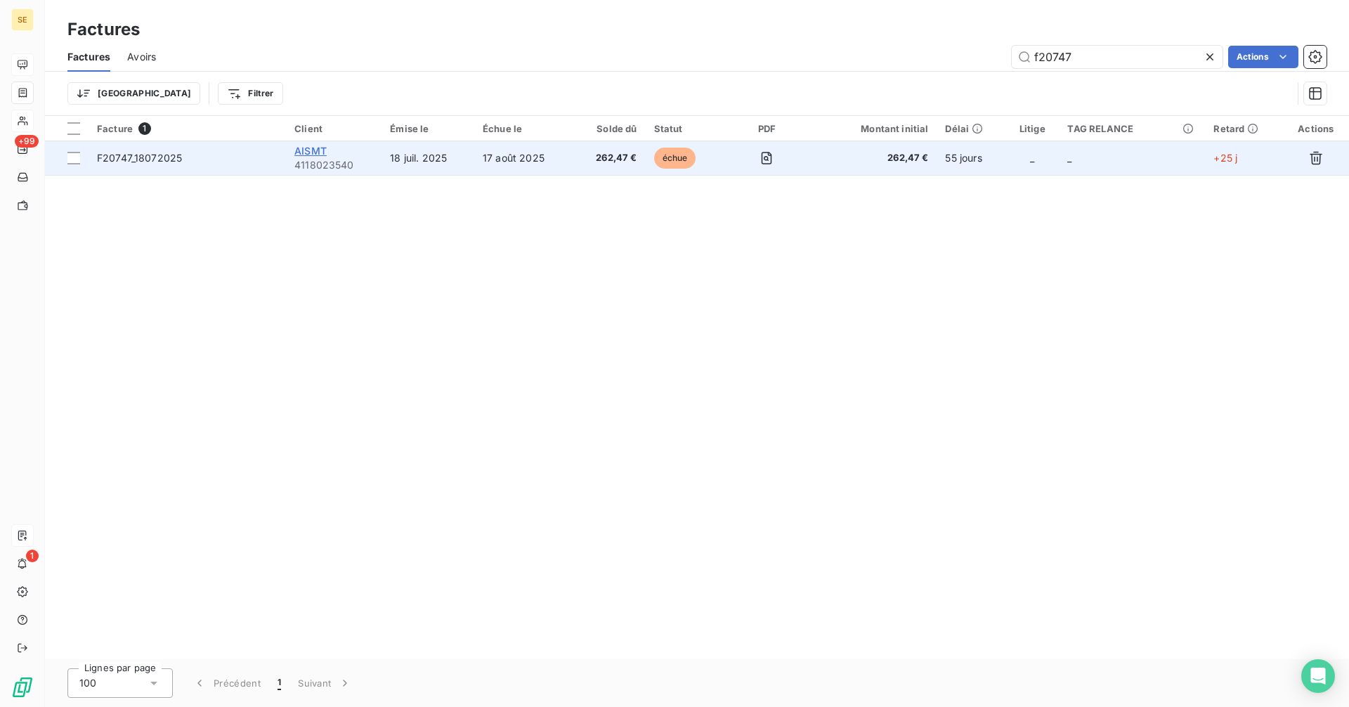
type input "f20747"
click at [314, 154] on span "AISMT" at bounding box center [310, 151] width 32 height 12
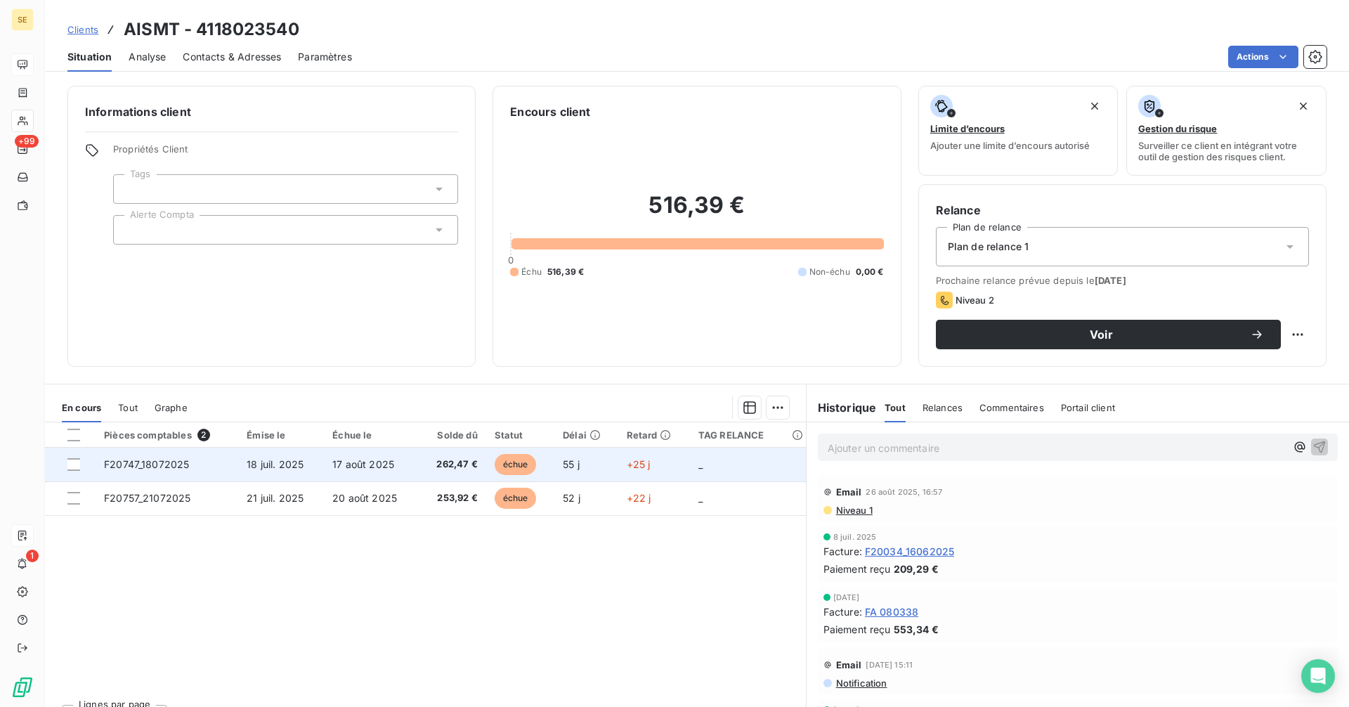
click at [443, 470] on span "262,47 €" at bounding box center [452, 465] width 51 height 14
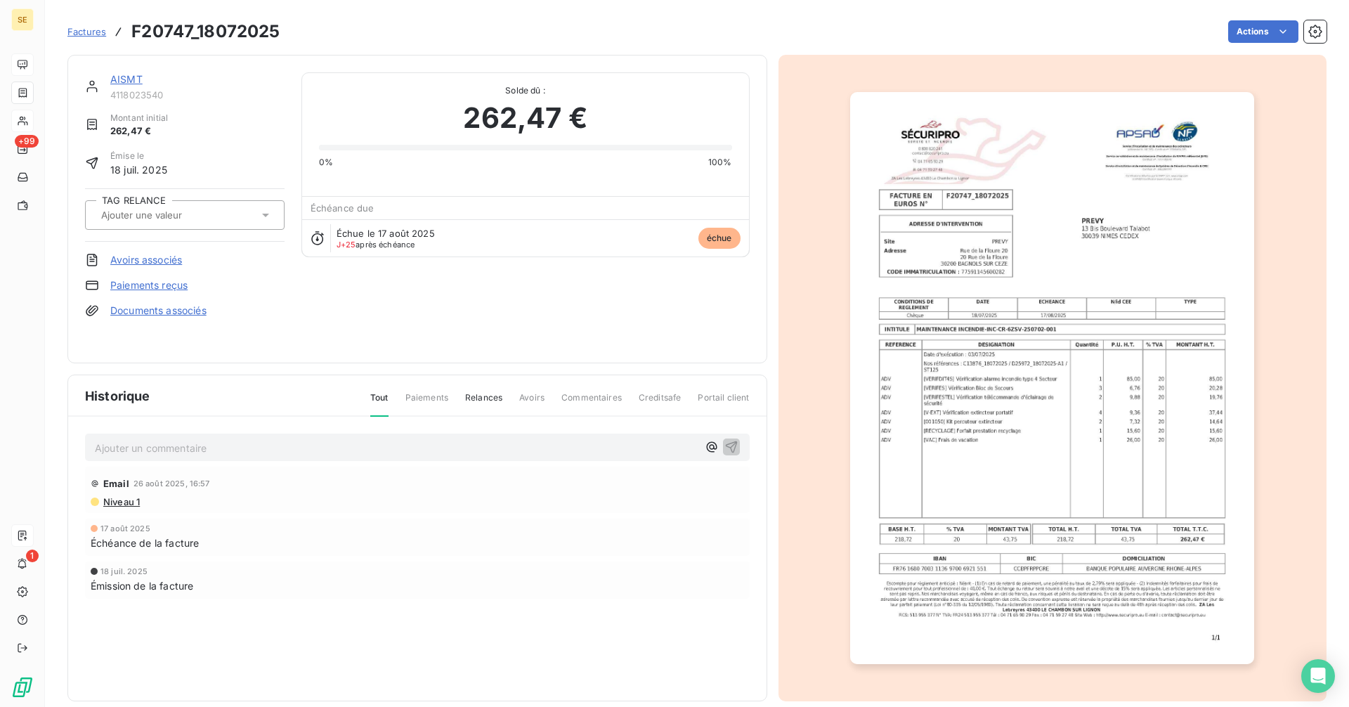
click at [1075, 304] on img "button" at bounding box center [1052, 378] width 404 height 572
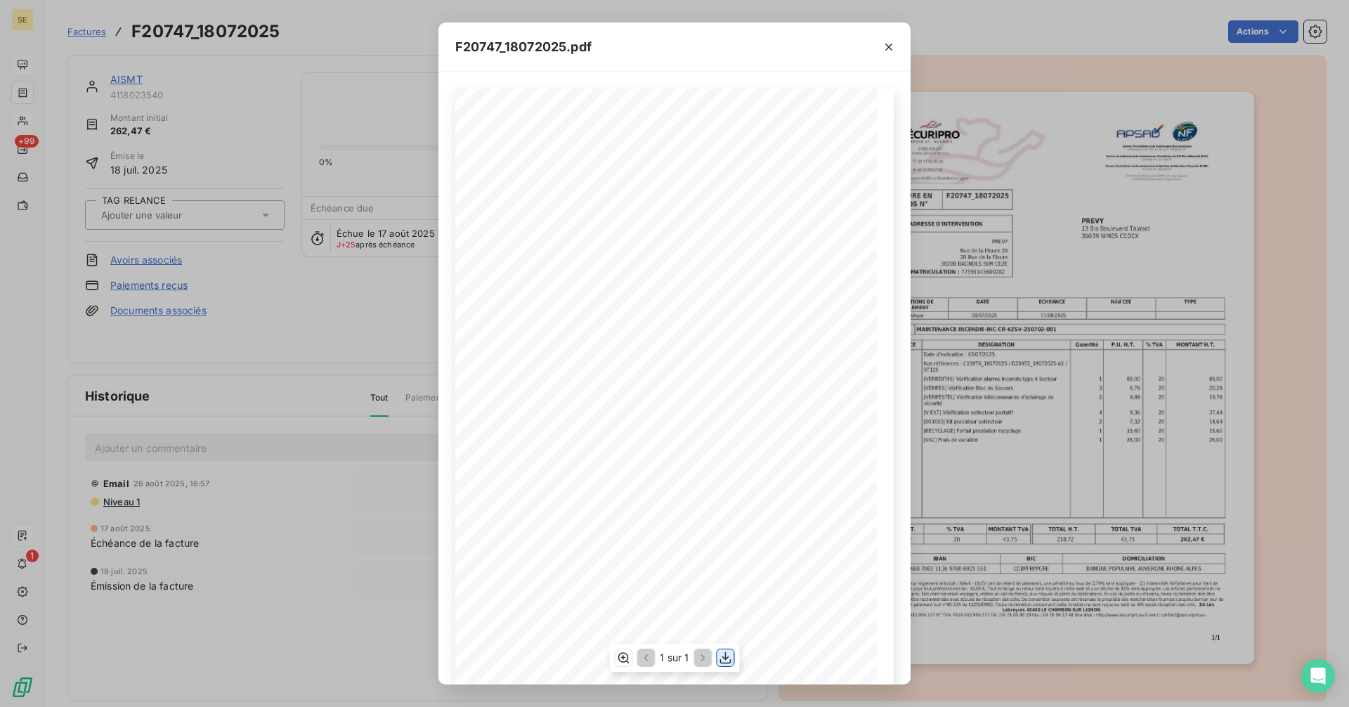
click at [727, 655] on icon "button" at bounding box center [726, 658] width 14 height 14
click at [889, 43] on icon "button" at bounding box center [889, 47] width 14 height 14
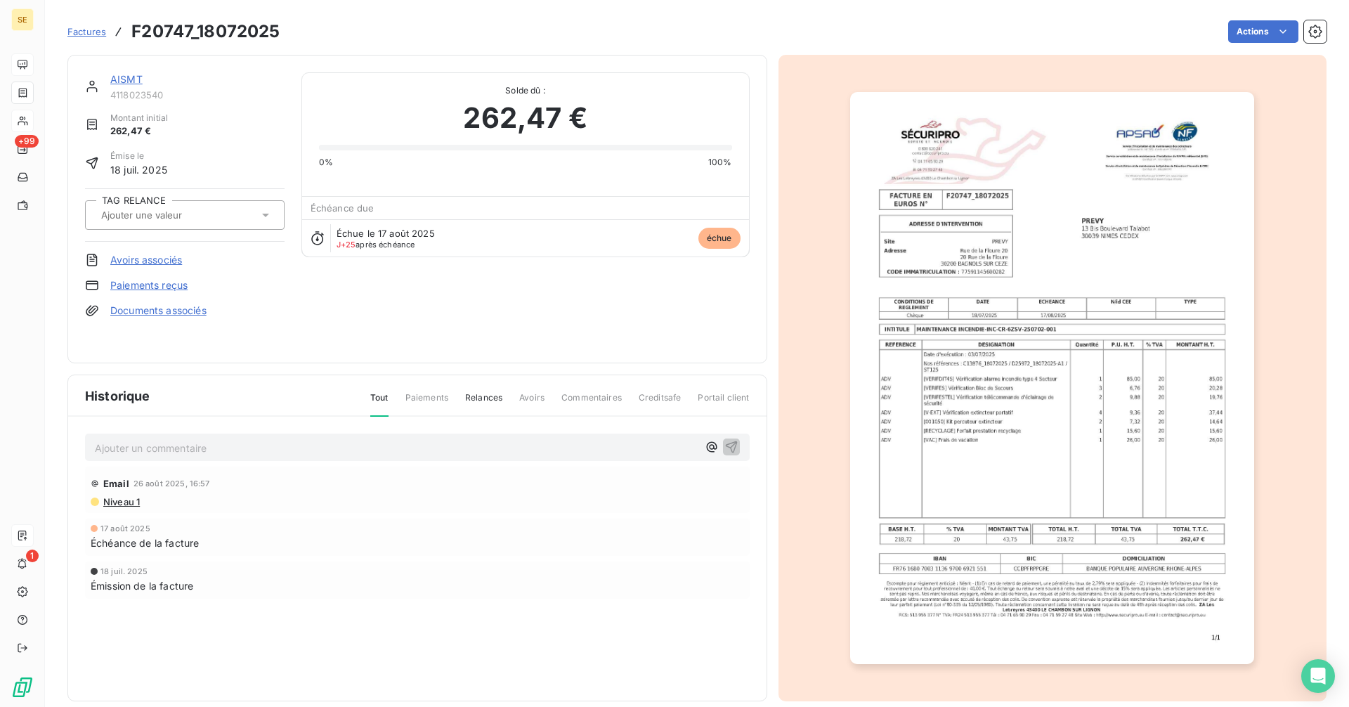
click at [124, 77] on link "AISMT" at bounding box center [126, 79] width 32 height 12
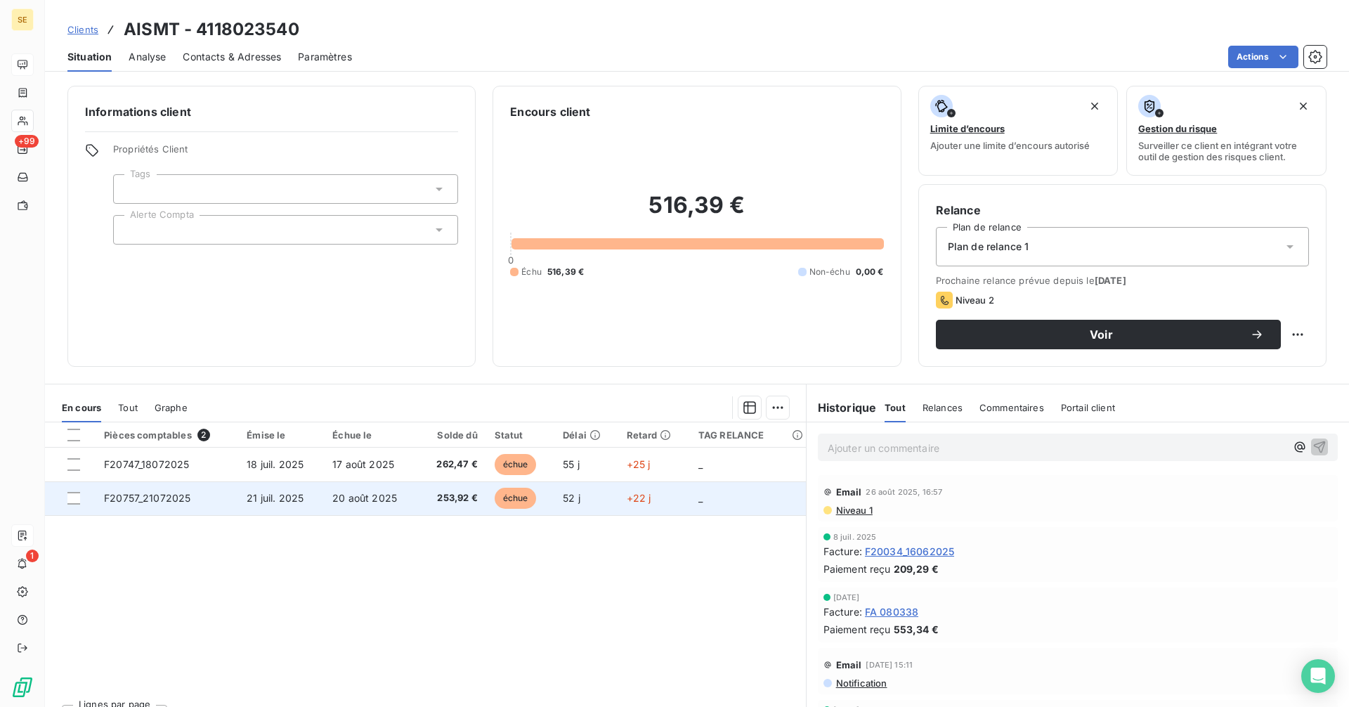
click at [150, 495] on span "F20757_21072025" at bounding box center [147, 498] width 86 height 12
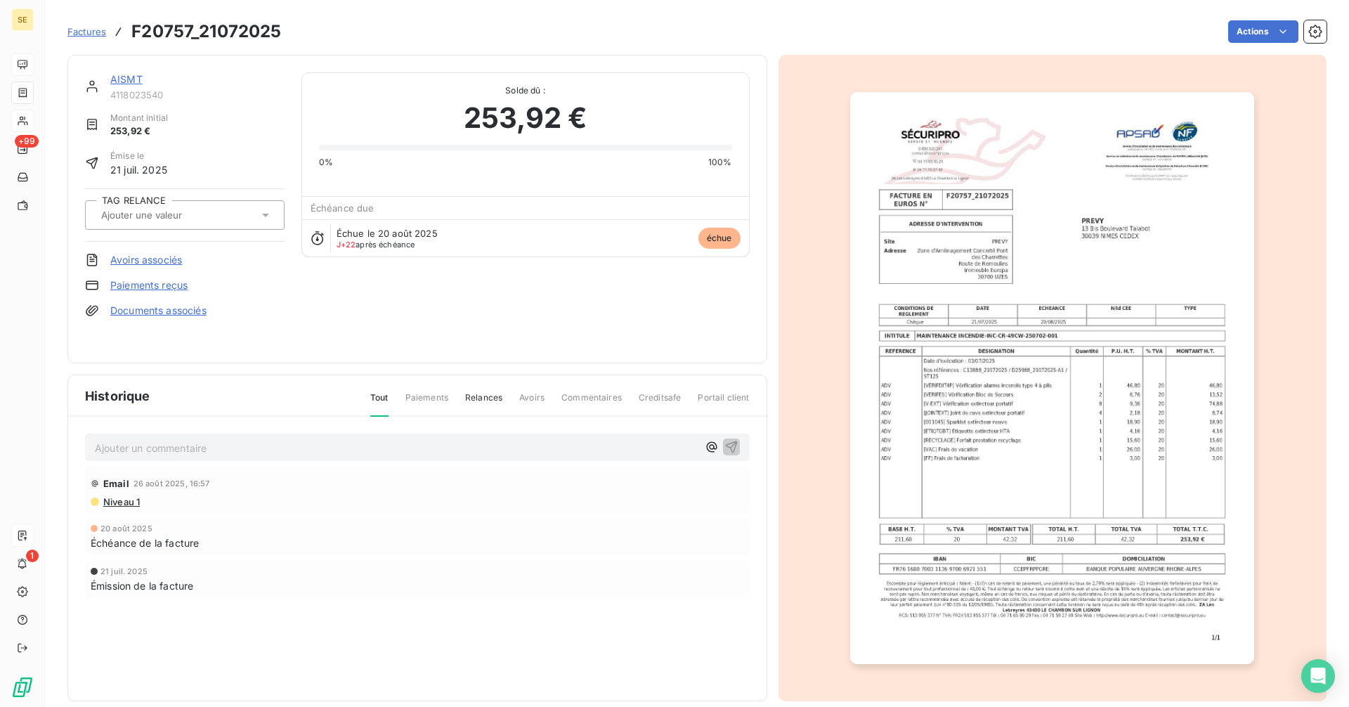
click at [1049, 410] on img "button" at bounding box center [1052, 378] width 404 height 572
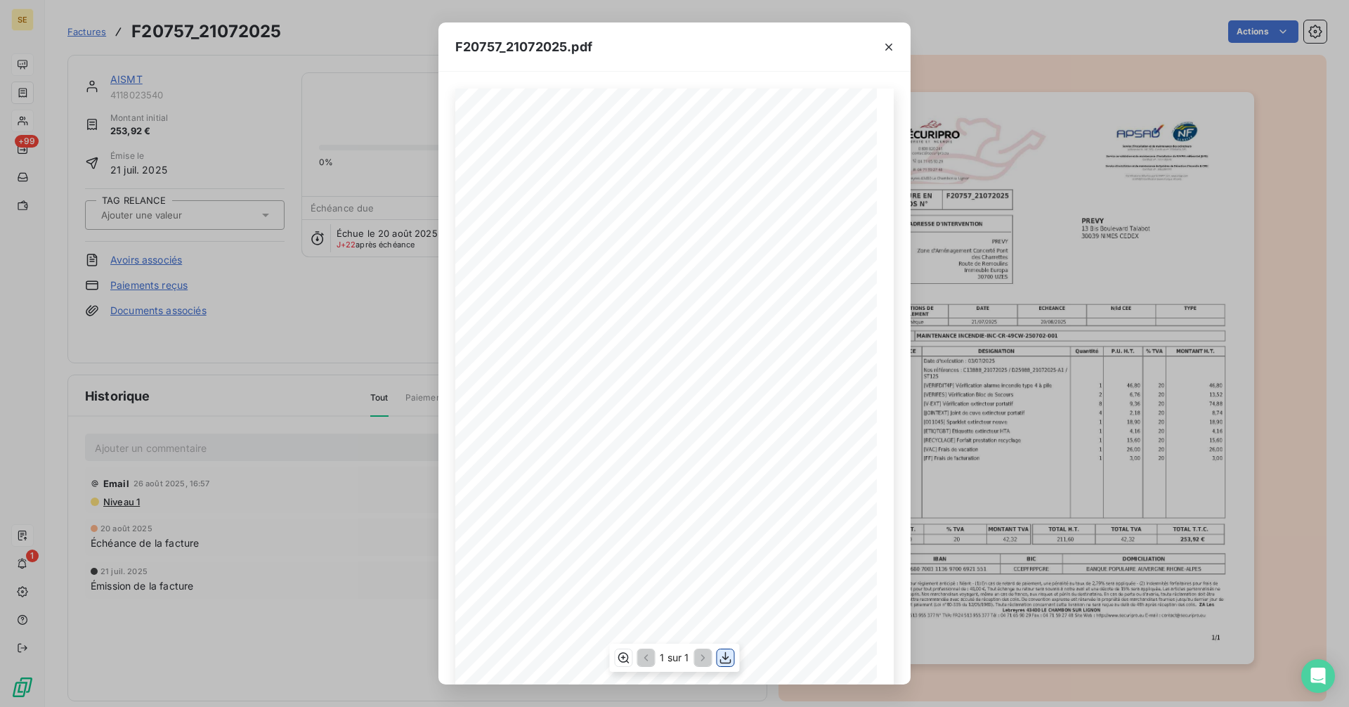
click at [725, 661] on icon "button" at bounding box center [726, 658] width 14 height 14
click at [891, 46] on icon "button" at bounding box center [889, 47] width 14 height 14
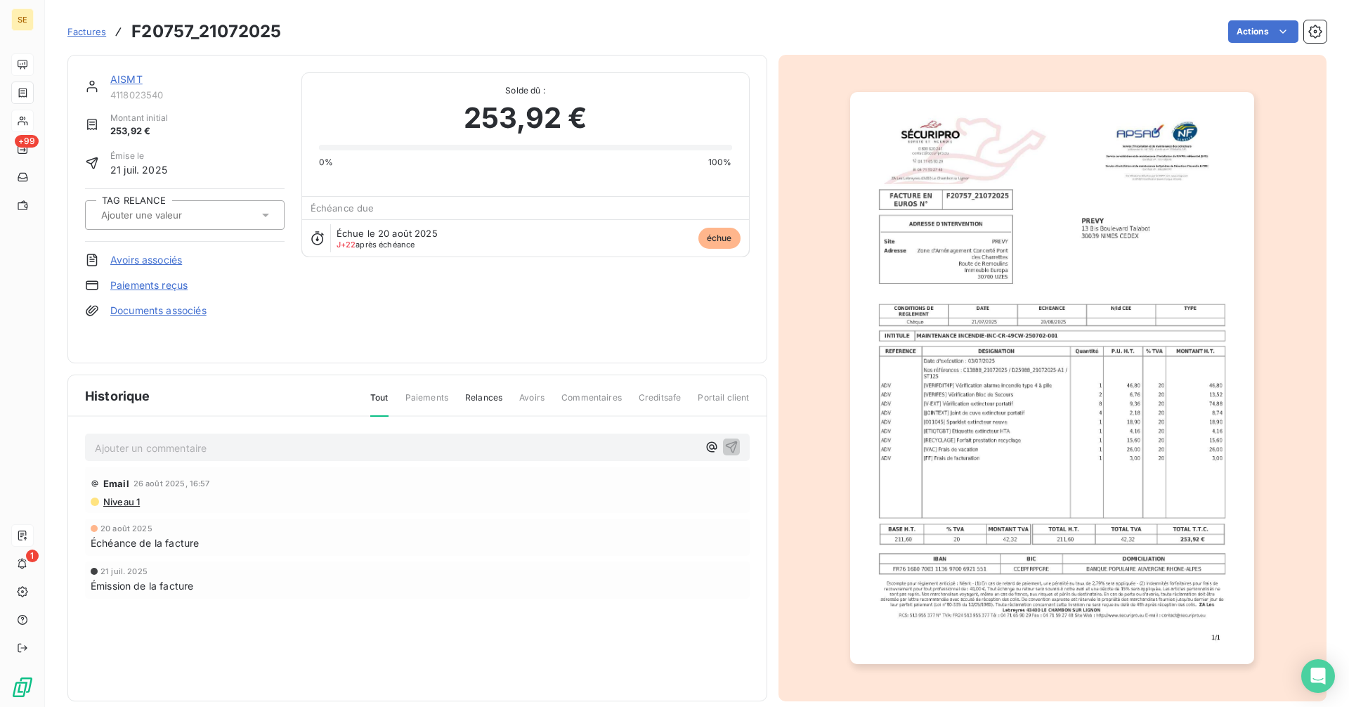
click at [133, 75] on link "AISMT" at bounding box center [126, 79] width 32 height 12
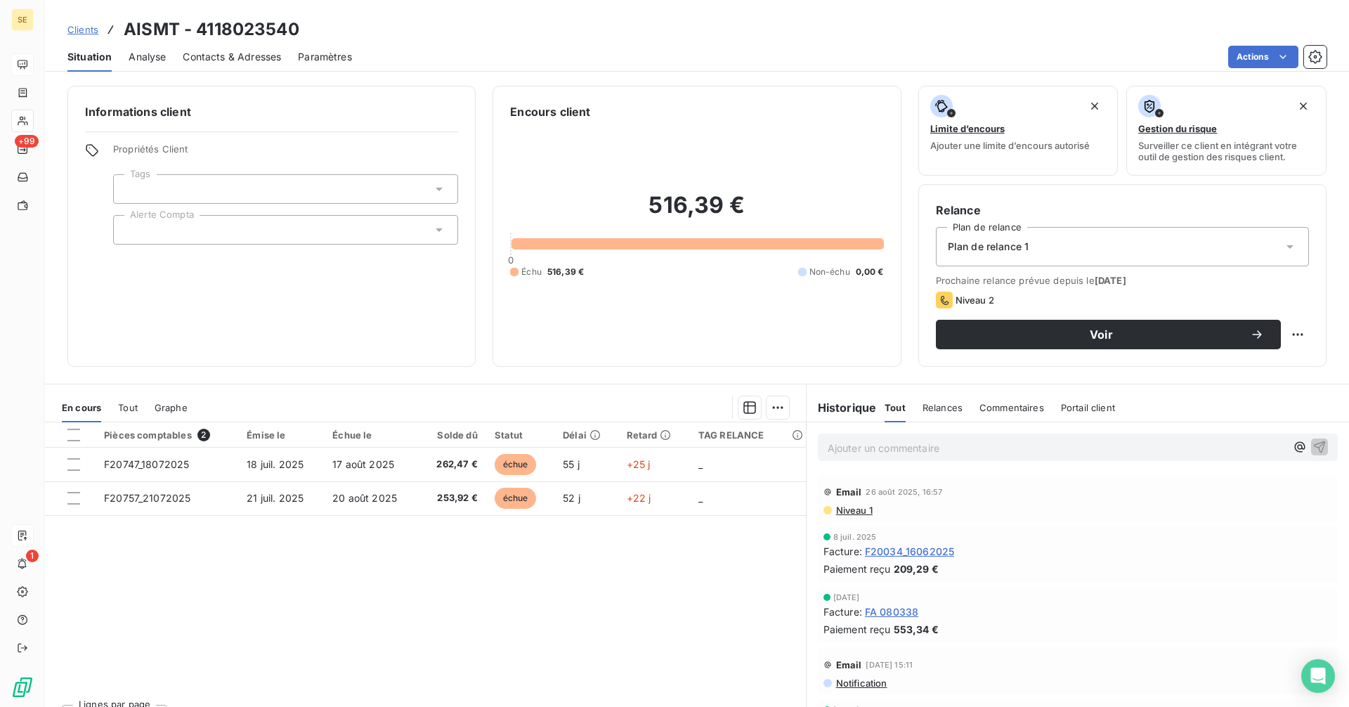
click at [842, 451] on p "Ajouter un commentaire ﻿" at bounding box center [1057, 448] width 458 height 18
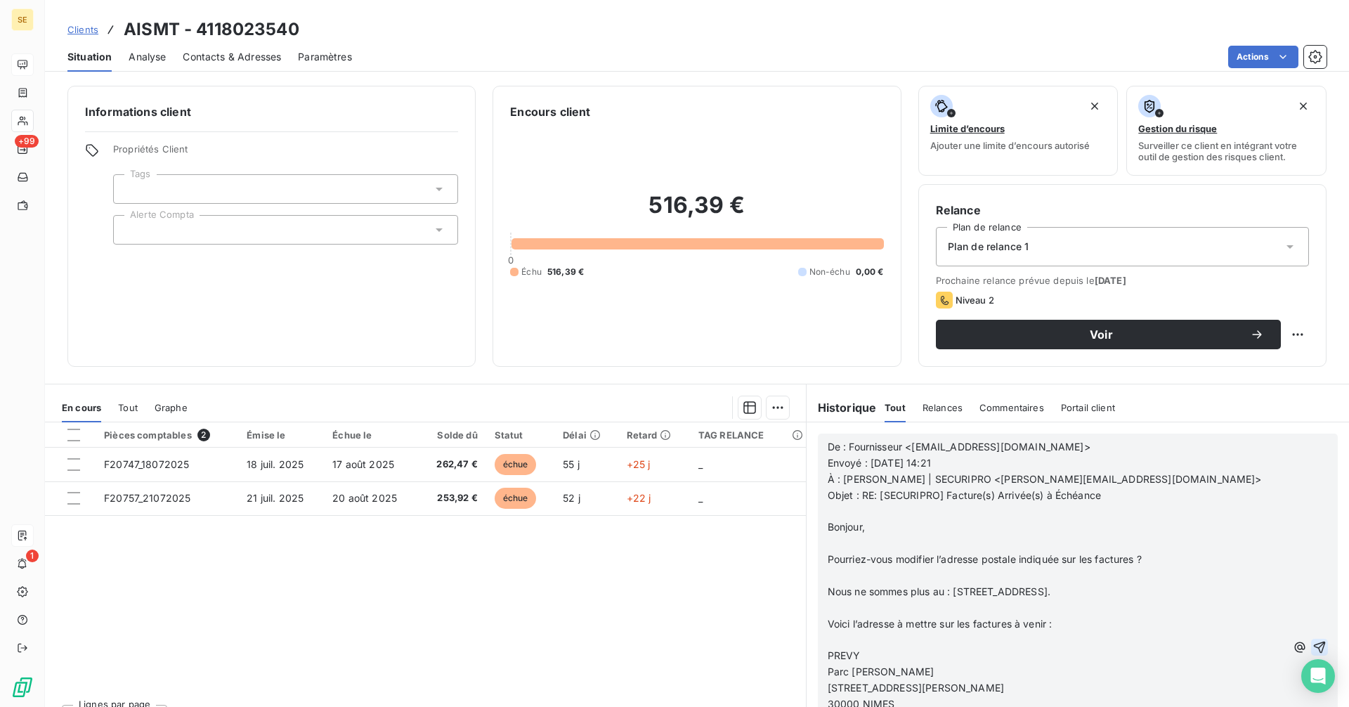
click at [1313, 642] on icon "button" at bounding box center [1320, 647] width 14 height 14
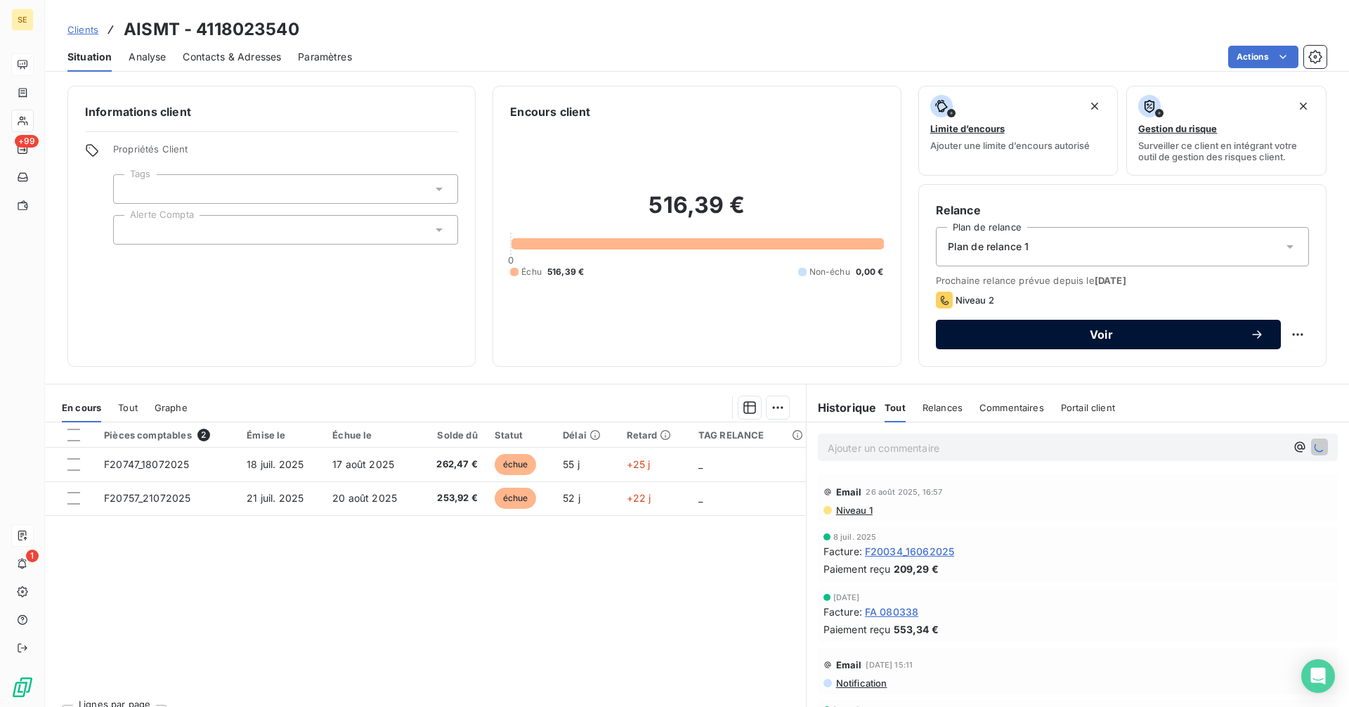
click at [1056, 336] on span "Voir" at bounding box center [1101, 334] width 297 height 11
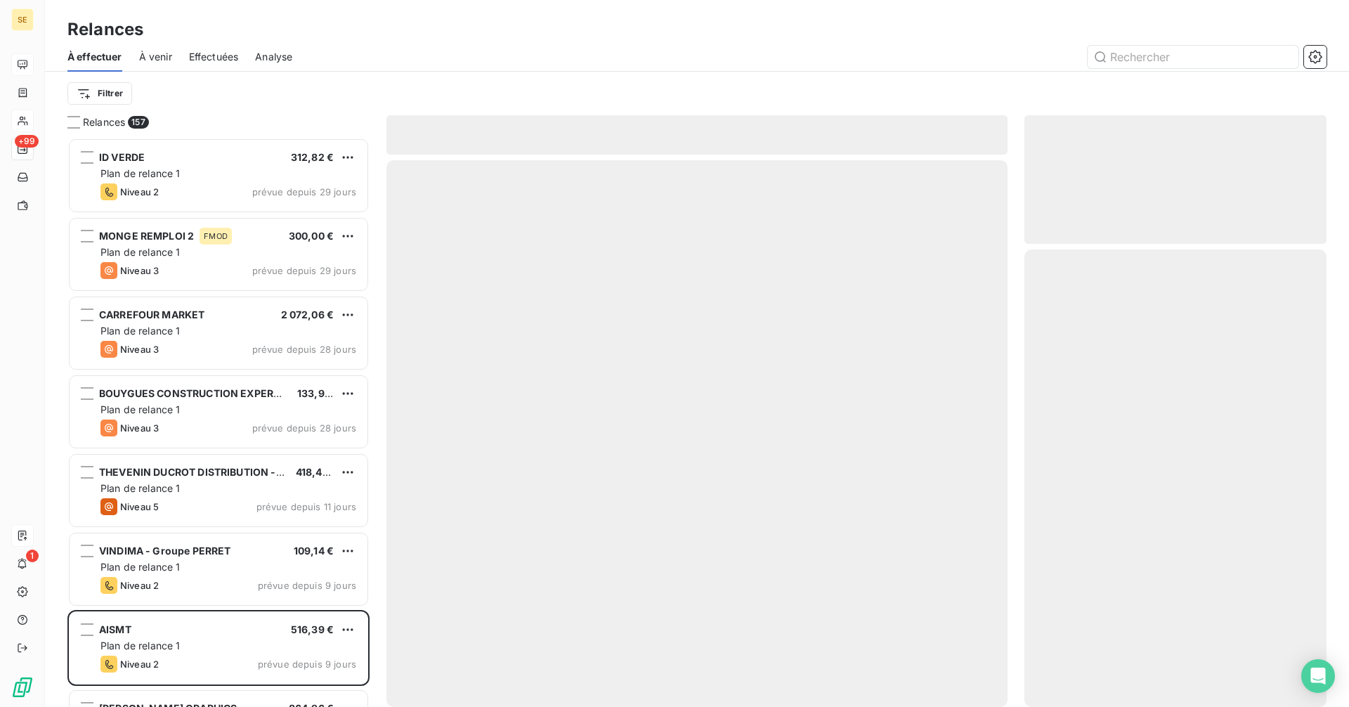
scroll to position [559, 292]
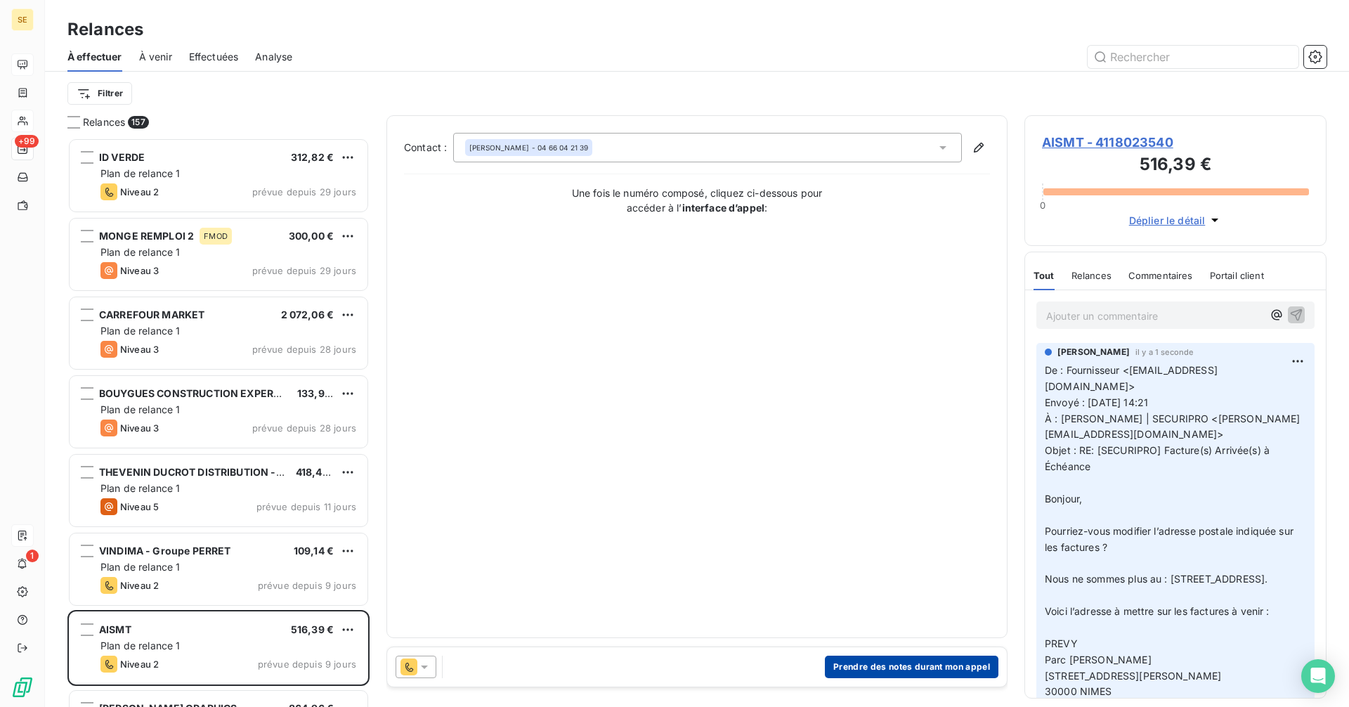
click at [913, 667] on button "Prendre des notes durant mon appel" at bounding box center [912, 667] width 174 height 22
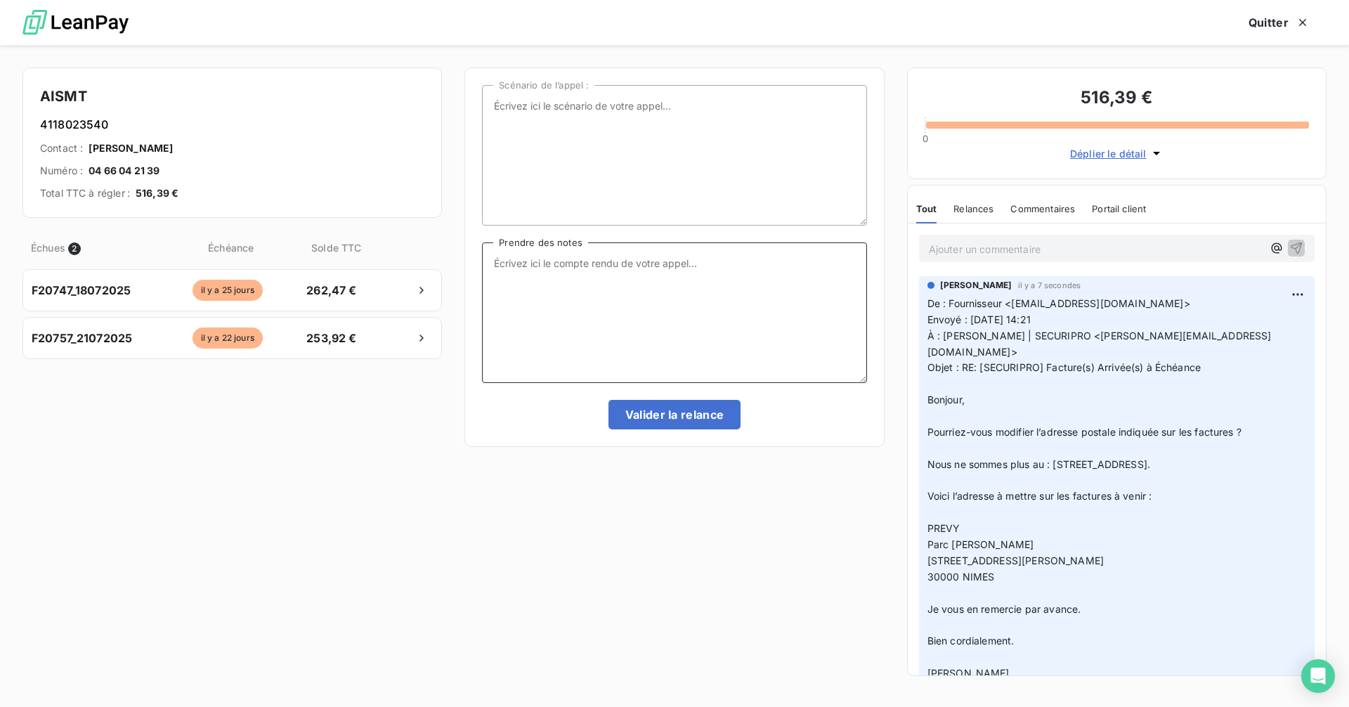
click at [572, 267] on textarea "Prendre des notes" at bounding box center [674, 312] width 384 height 141
type textarea "renvoi des fmod ce jour"
click at [682, 413] on button "Valider la relance" at bounding box center [675, 415] width 133 height 30
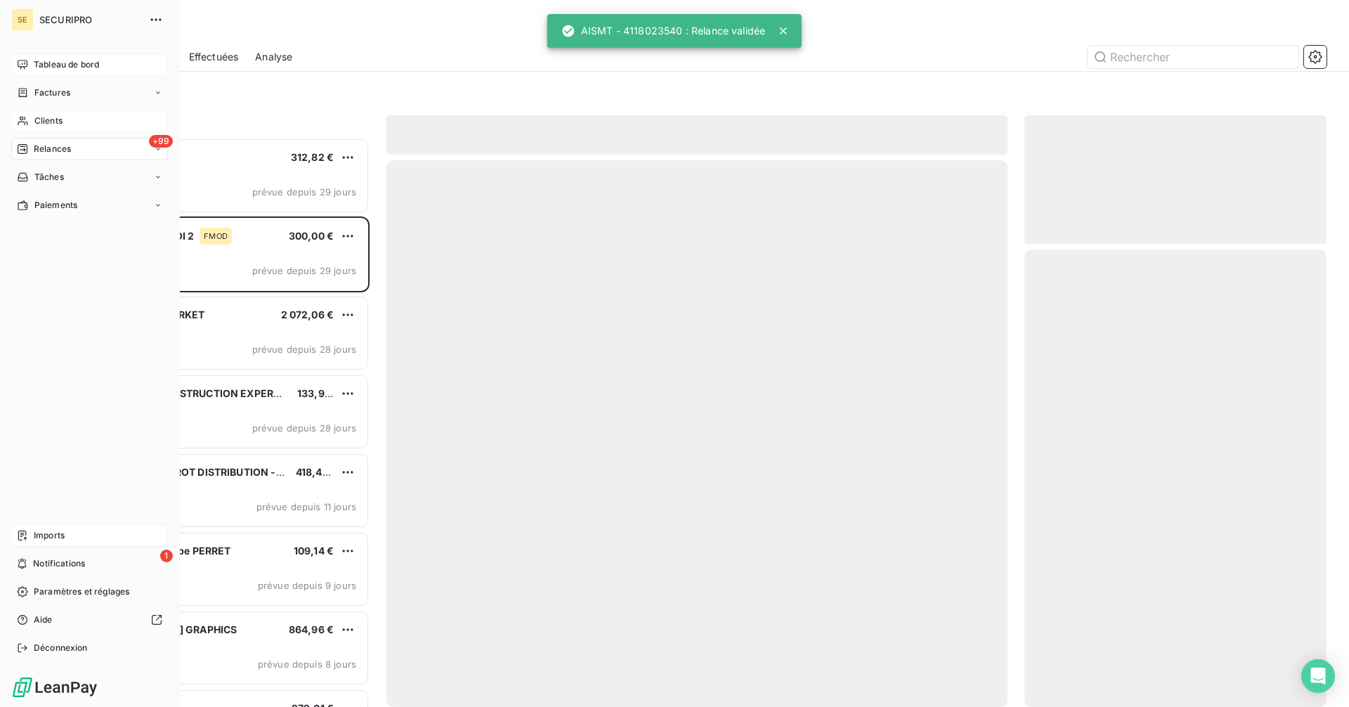
click at [25, 122] on icon at bounding box center [23, 120] width 12 height 11
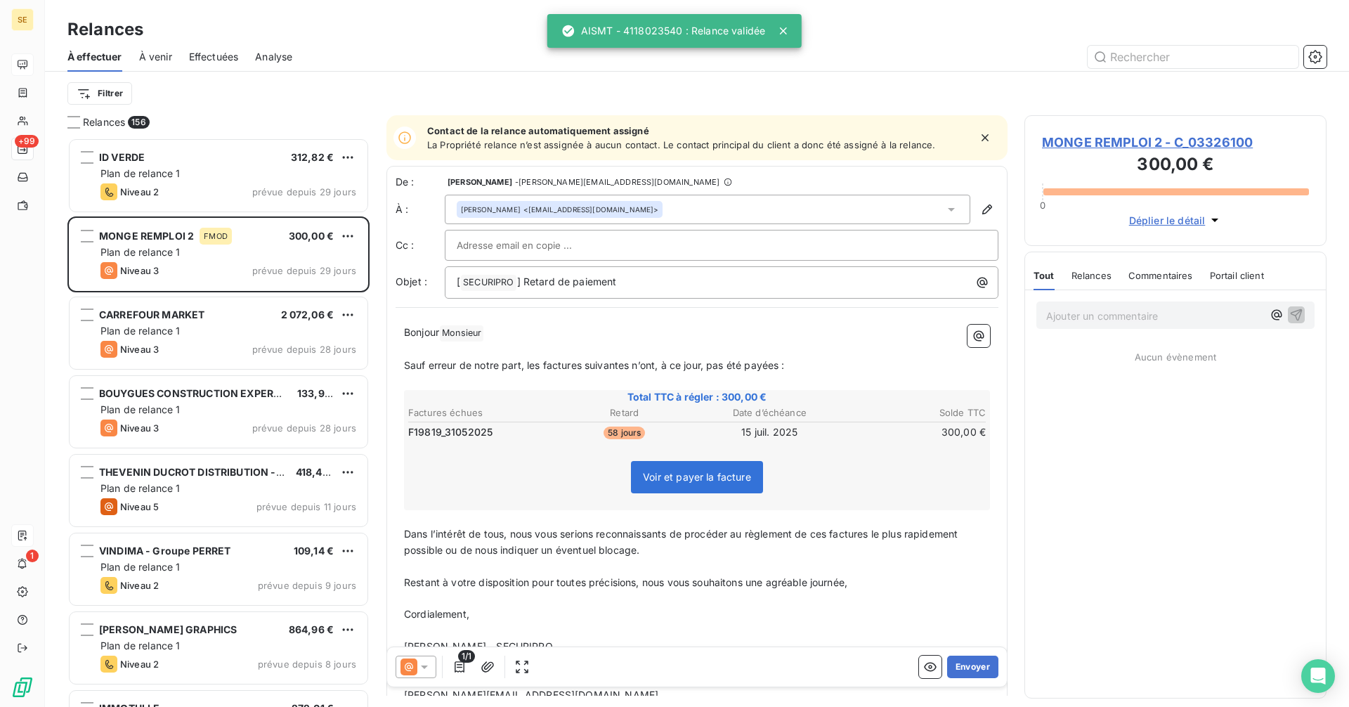
scroll to position [559, 292]
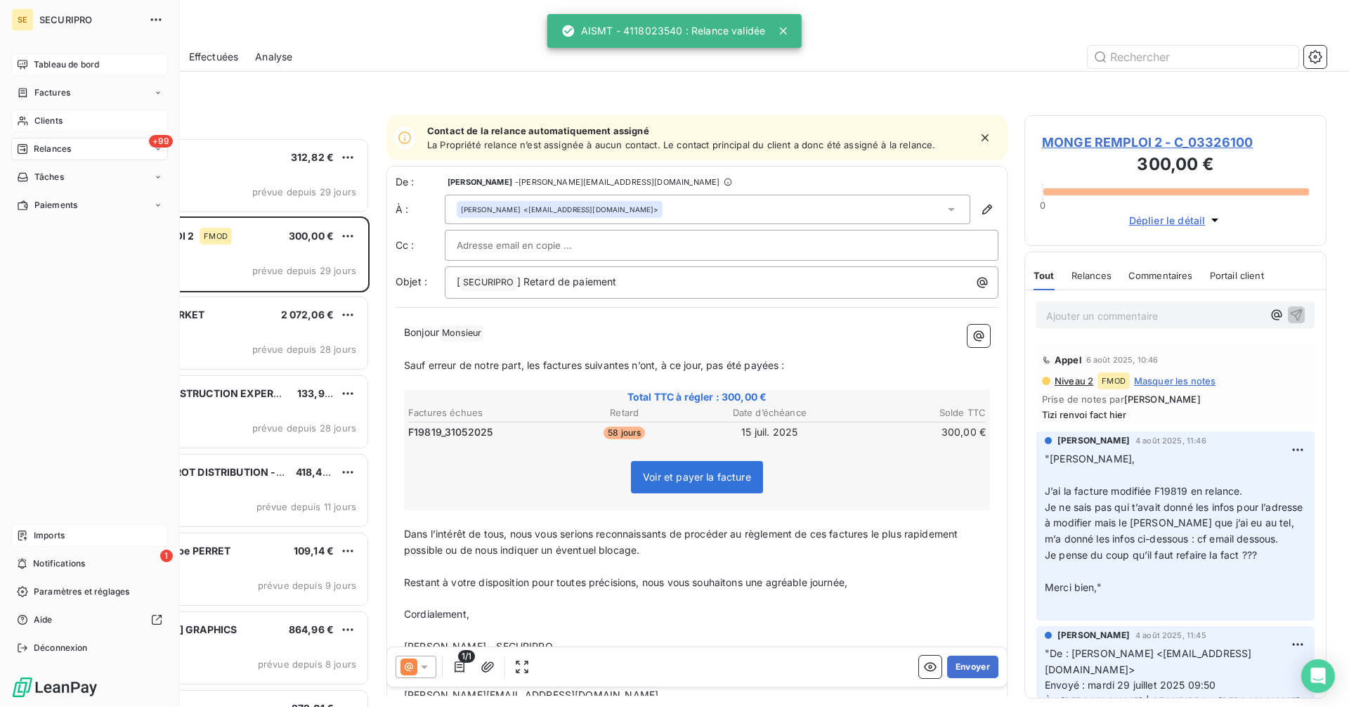
click at [26, 117] on icon at bounding box center [23, 120] width 12 height 11
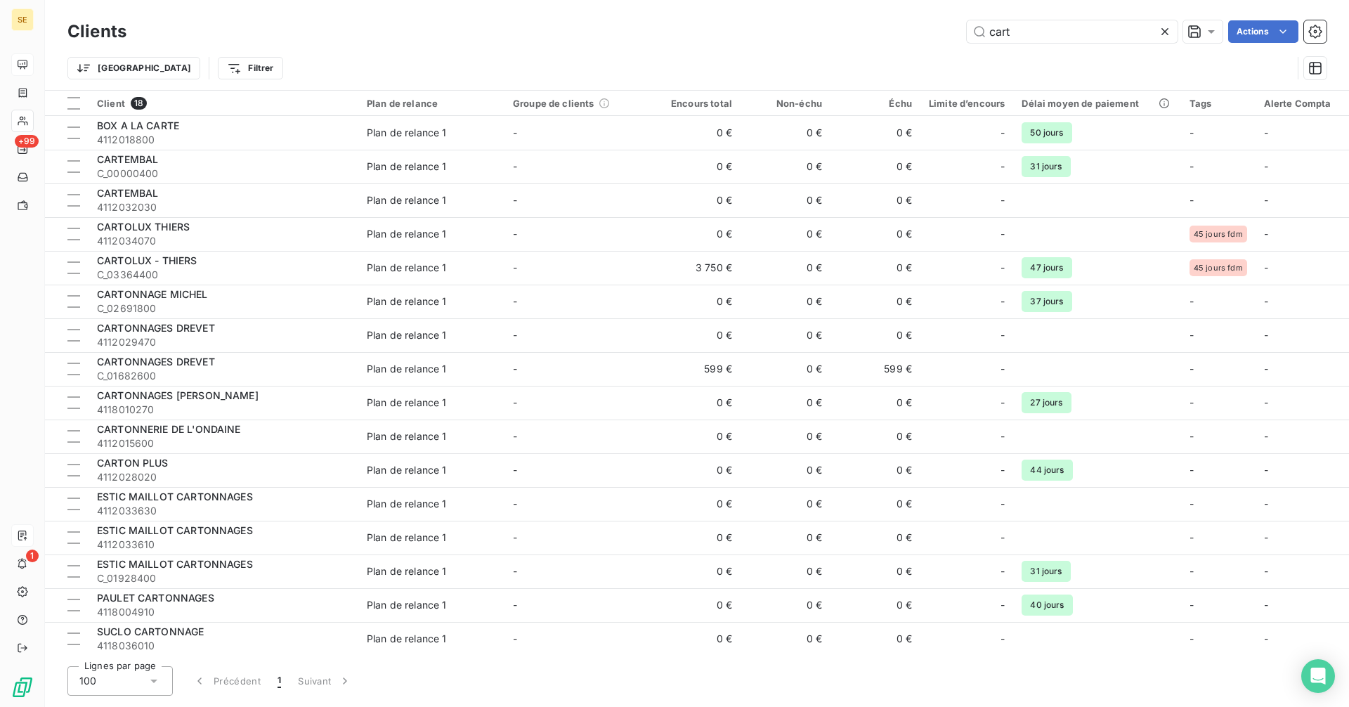
drag, startPoint x: 1054, startPoint y: 38, endPoint x: 897, endPoint y: 27, distance: 157.8
click at [897, 27] on div "cart Actions" at bounding box center [734, 31] width 1183 height 22
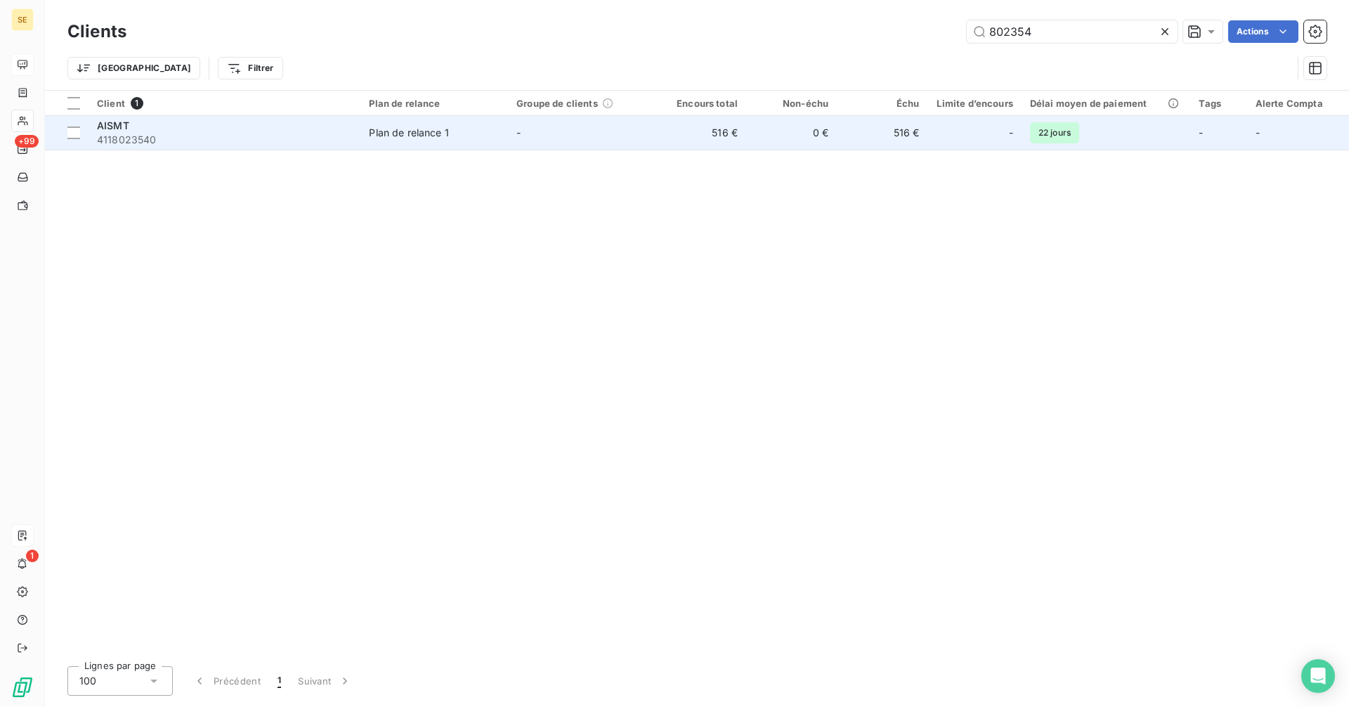
type input "802354"
click at [158, 136] on span "4118023540" at bounding box center [224, 140] width 255 height 14
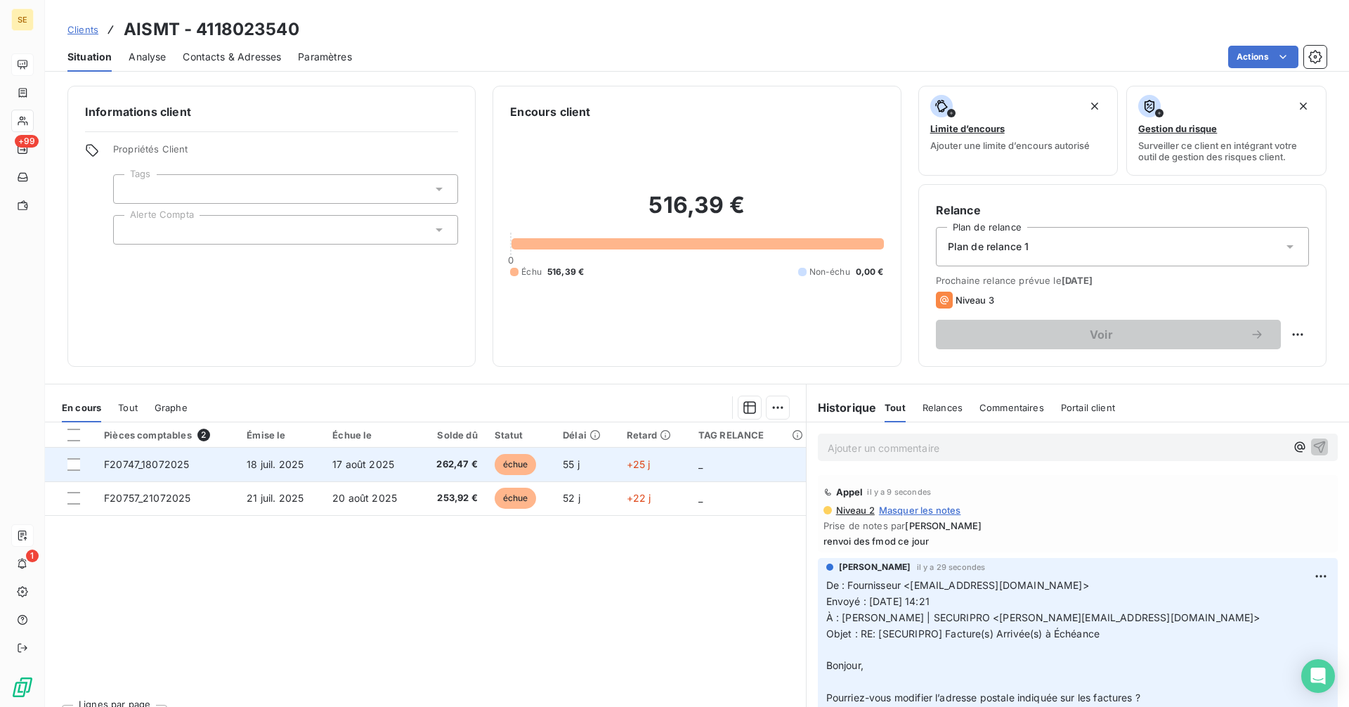
click at [328, 460] on td "17 août 2025" at bounding box center [371, 465] width 95 height 34
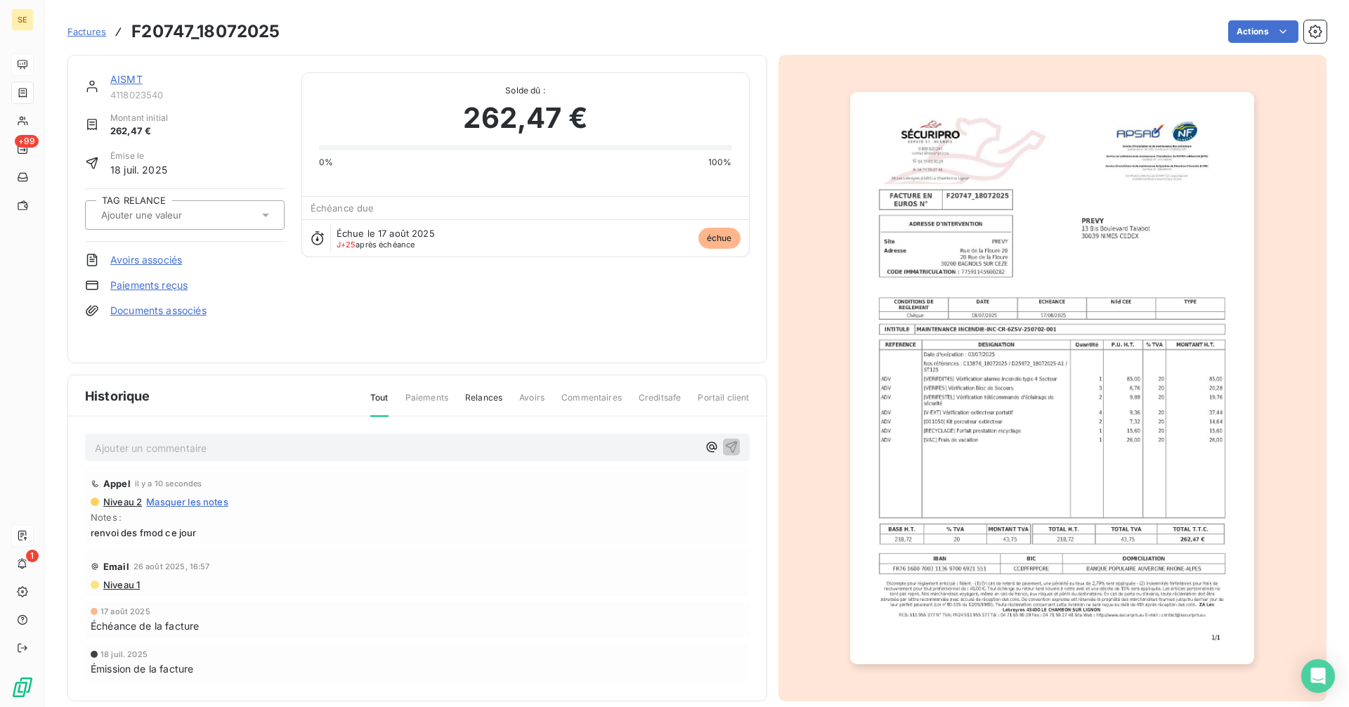
click at [177, 219] on input "text" at bounding box center [170, 215] width 141 height 13
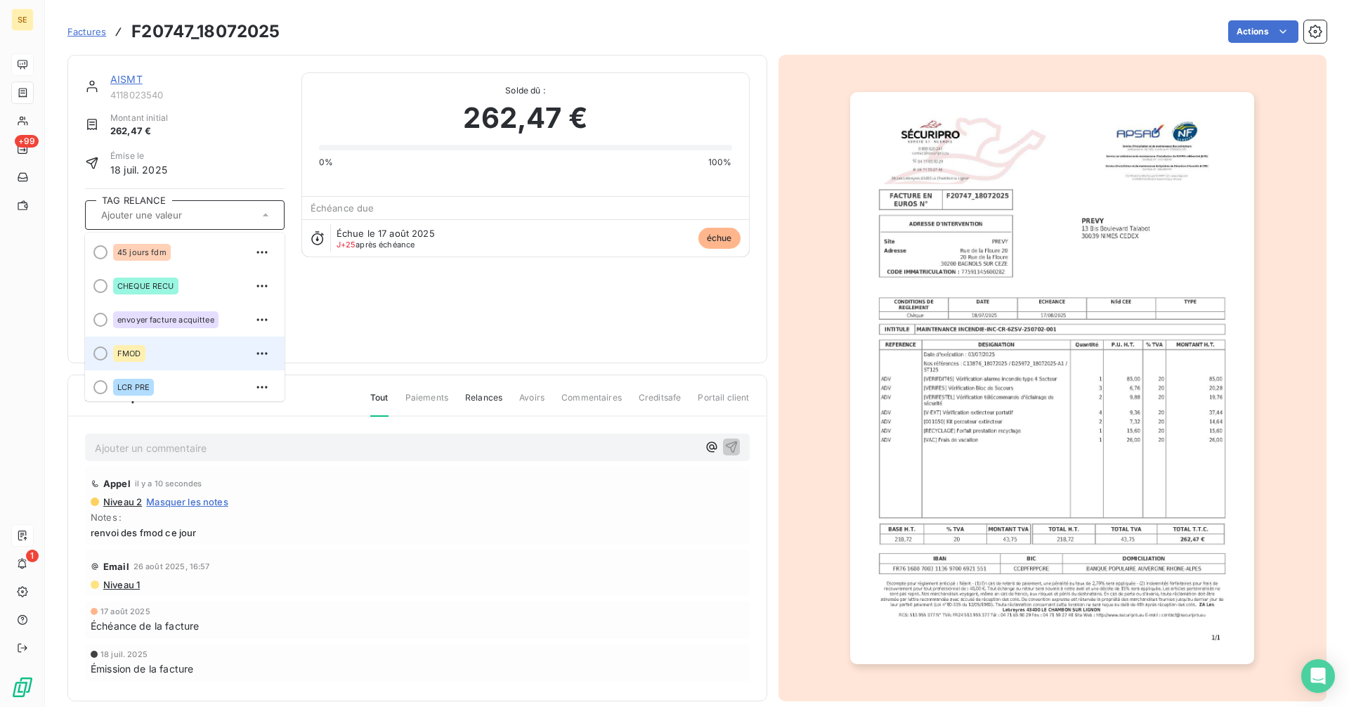
click at [133, 353] on span "FMOD" at bounding box center [129, 353] width 24 height 8
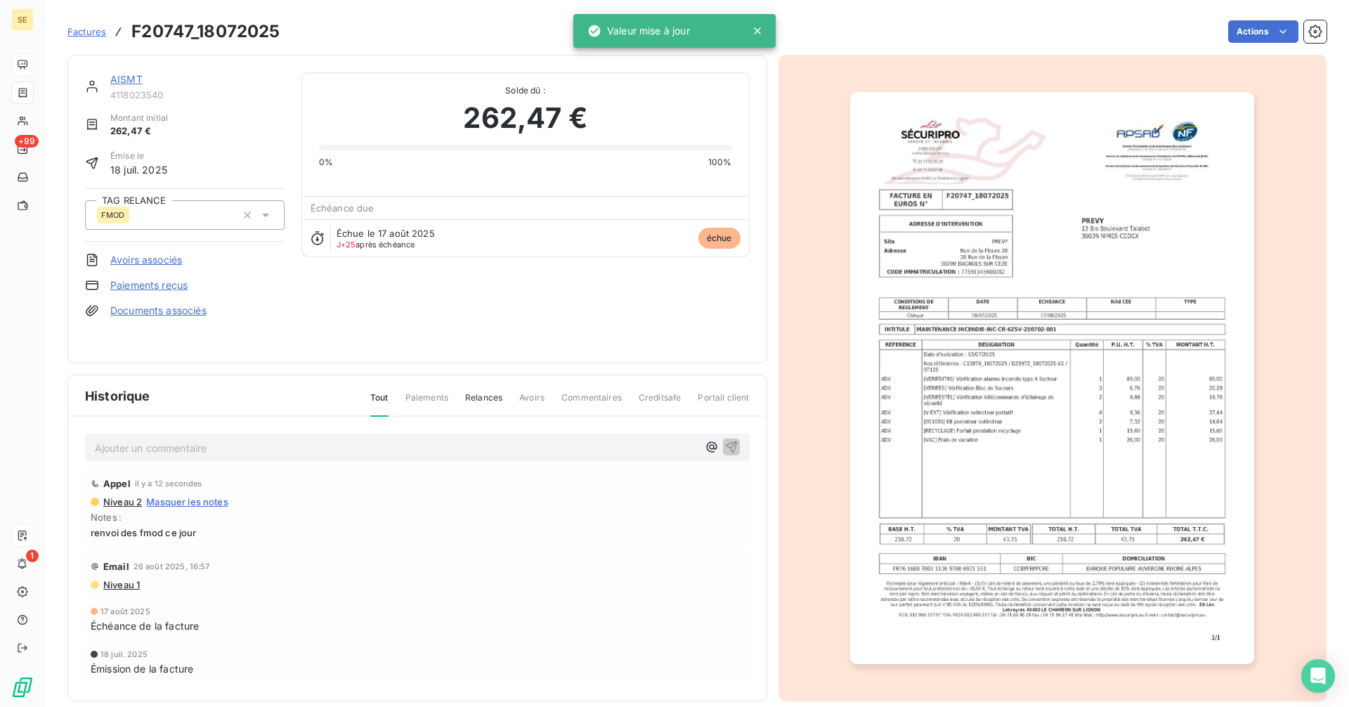
click at [129, 78] on link "AISMT" at bounding box center [126, 79] width 32 height 12
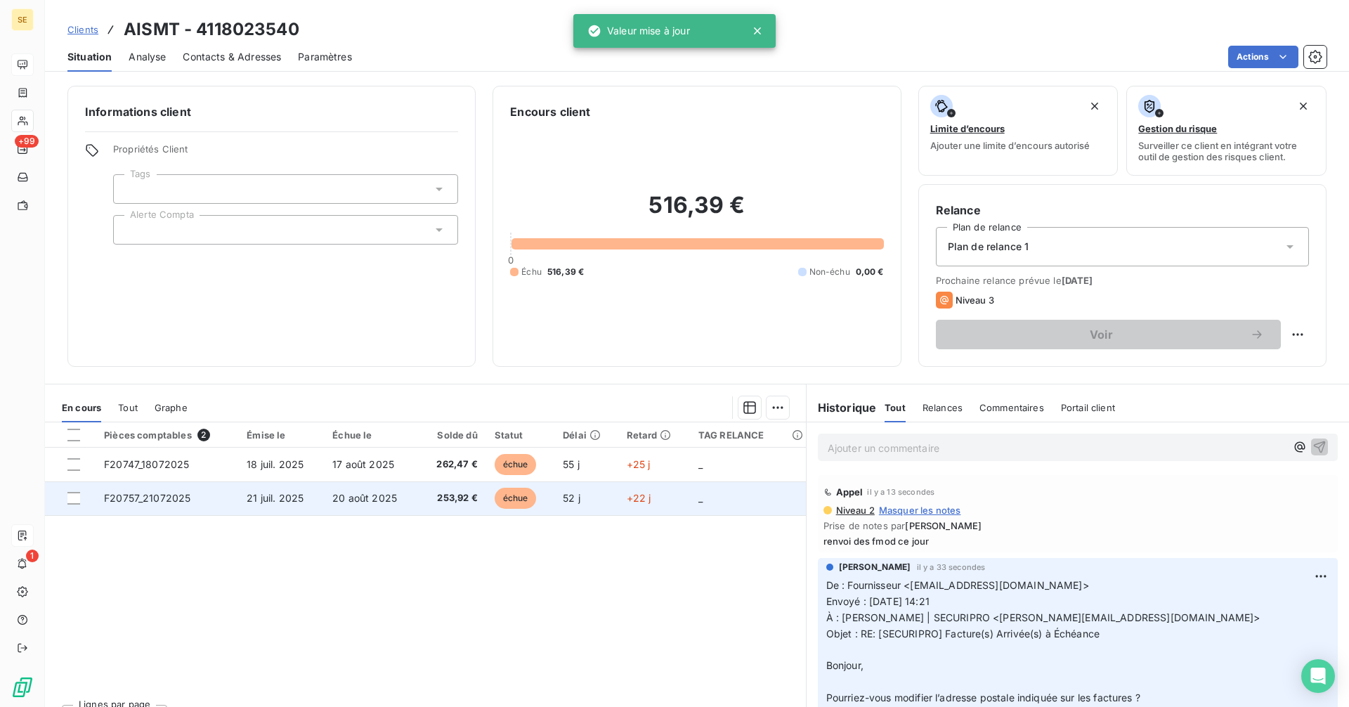
click at [223, 493] on td "F20757_21072025" at bounding box center [167, 498] width 143 height 34
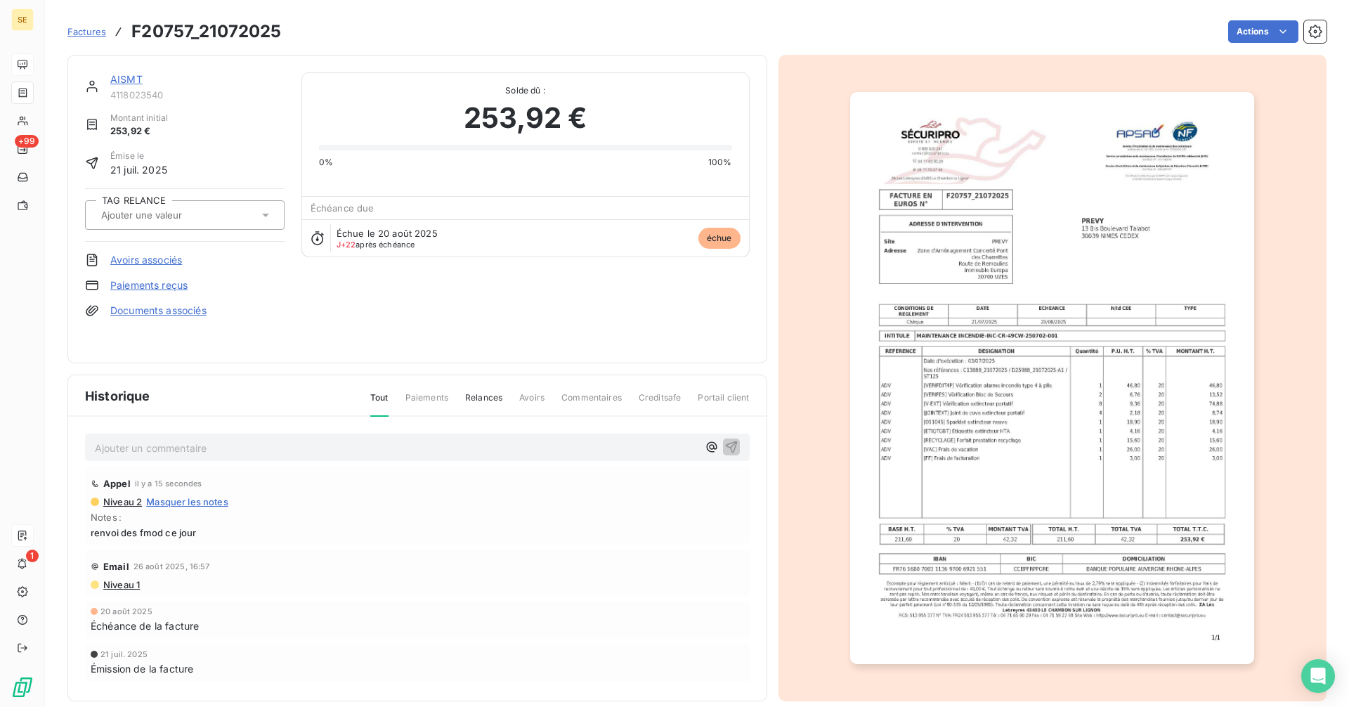
click at [160, 220] on input "text" at bounding box center [170, 215] width 141 height 13
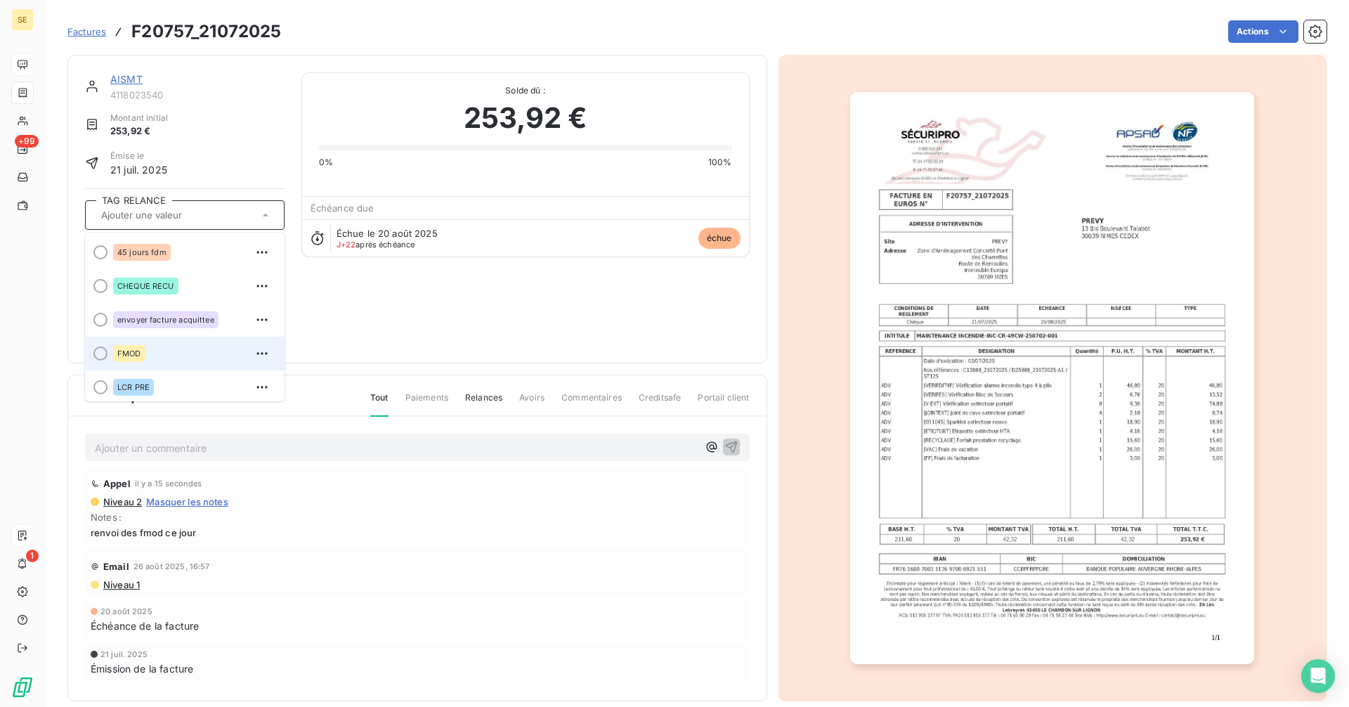
click at [137, 354] on span "FMOD" at bounding box center [129, 353] width 24 height 8
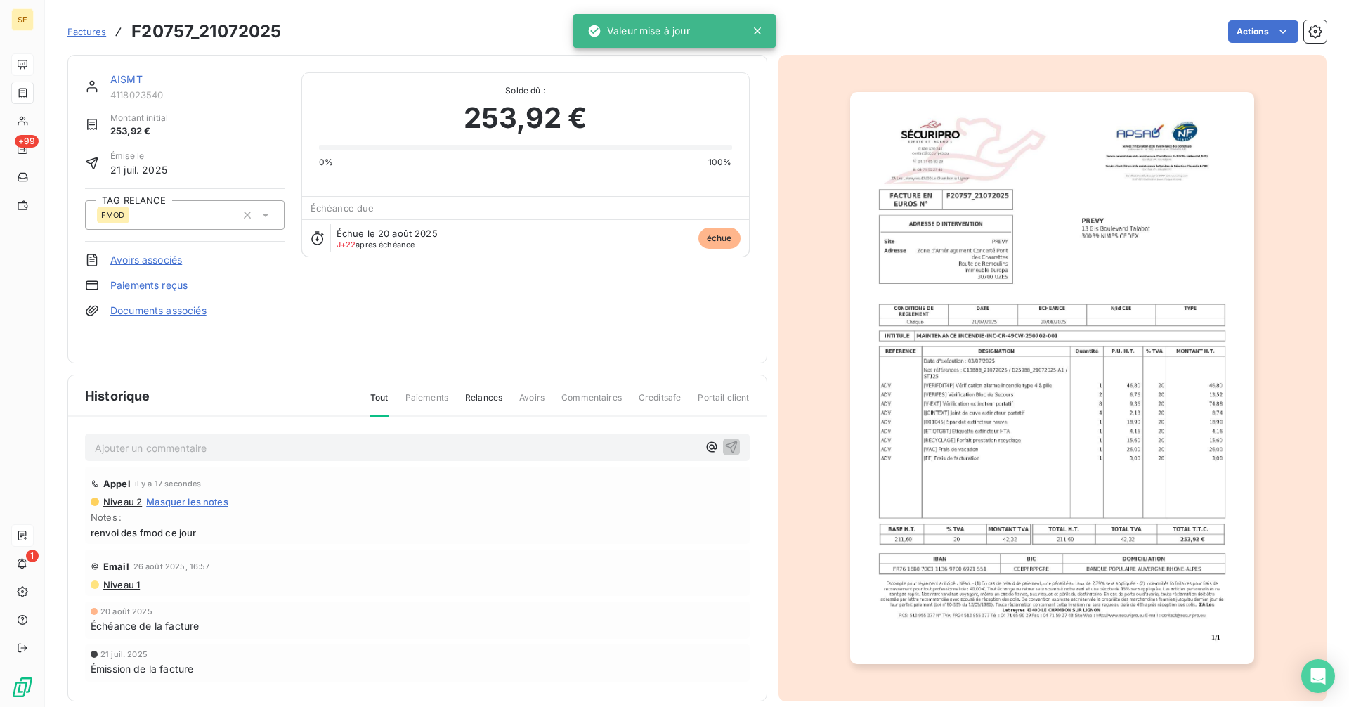
click at [125, 77] on link "AISMT" at bounding box center [126, 79] width 32 height 12
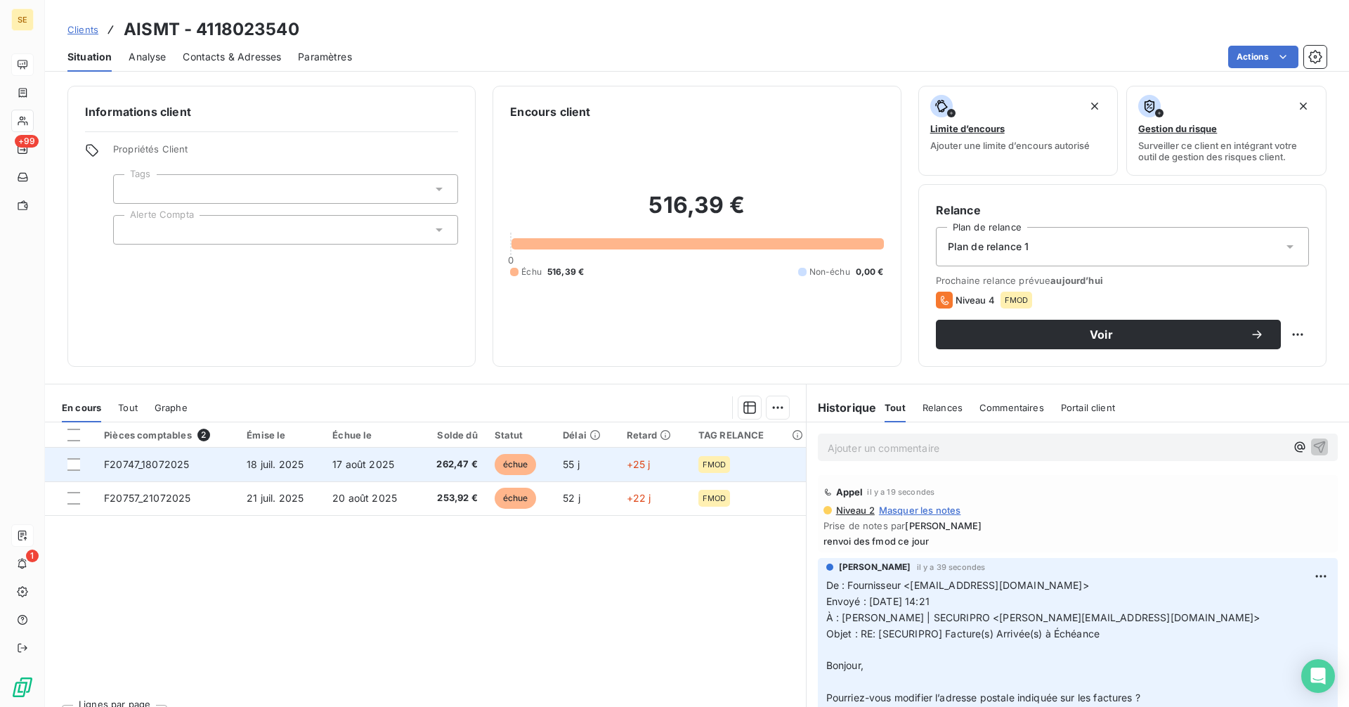
click at [391, 468] on span "17 août 2025" at bounding box center [363, 464] width 62 height 12
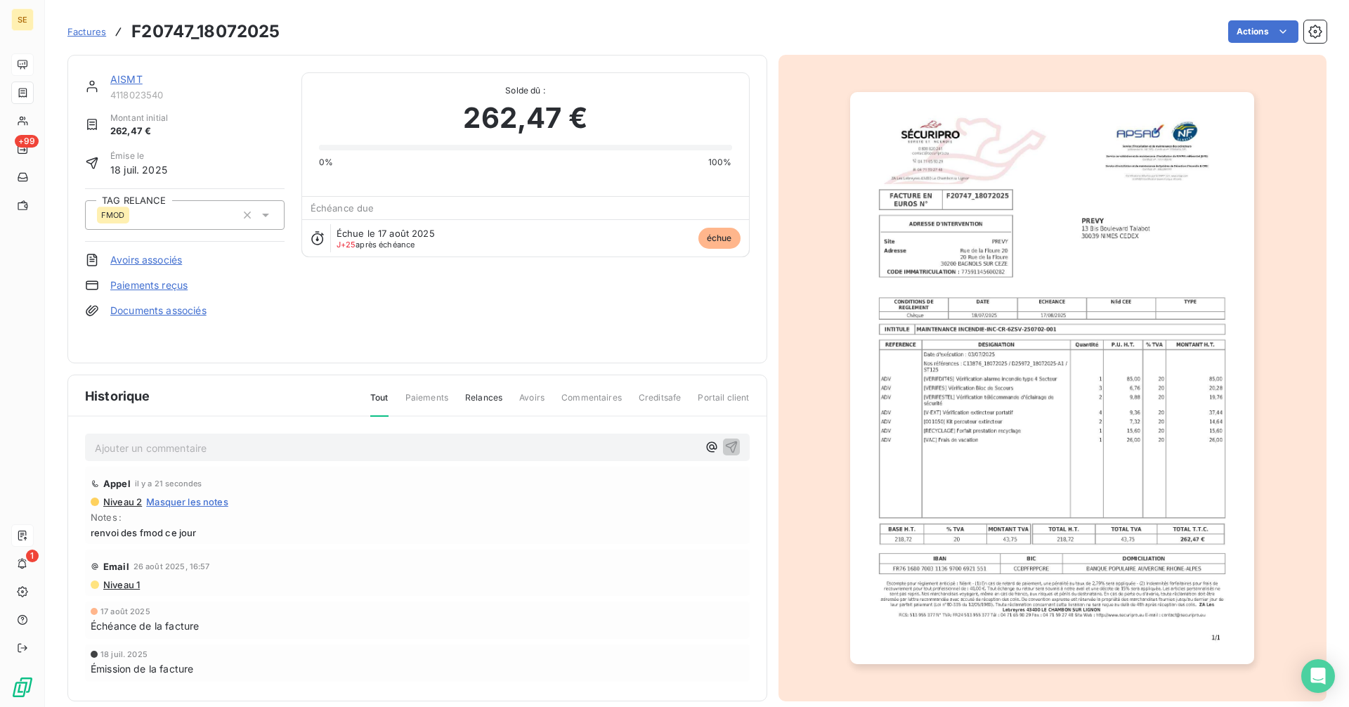
click at [207, 449] on p "Ajouter un commentaire ﻿" at bounding box center [396, 448] width 603 height 18
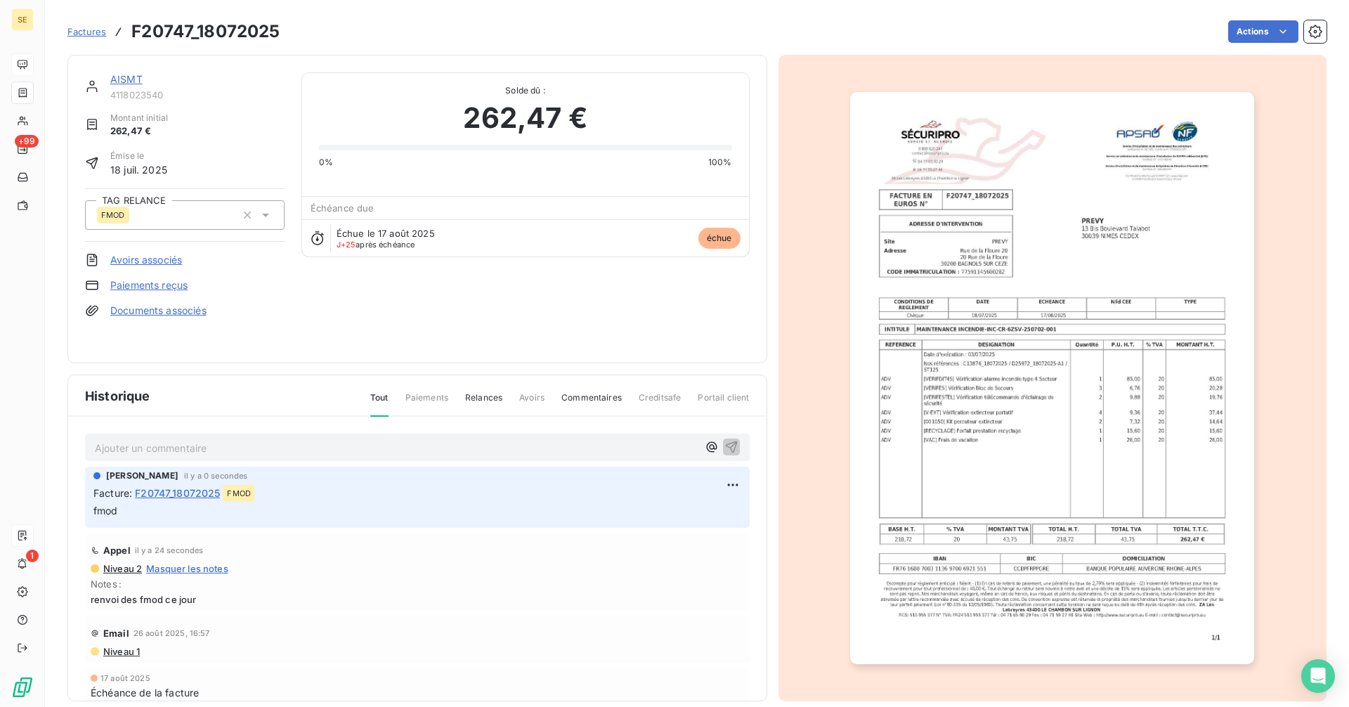
click at [131, 77] on link "AISMT" at bounding box center [126, 79] width 32 height 12
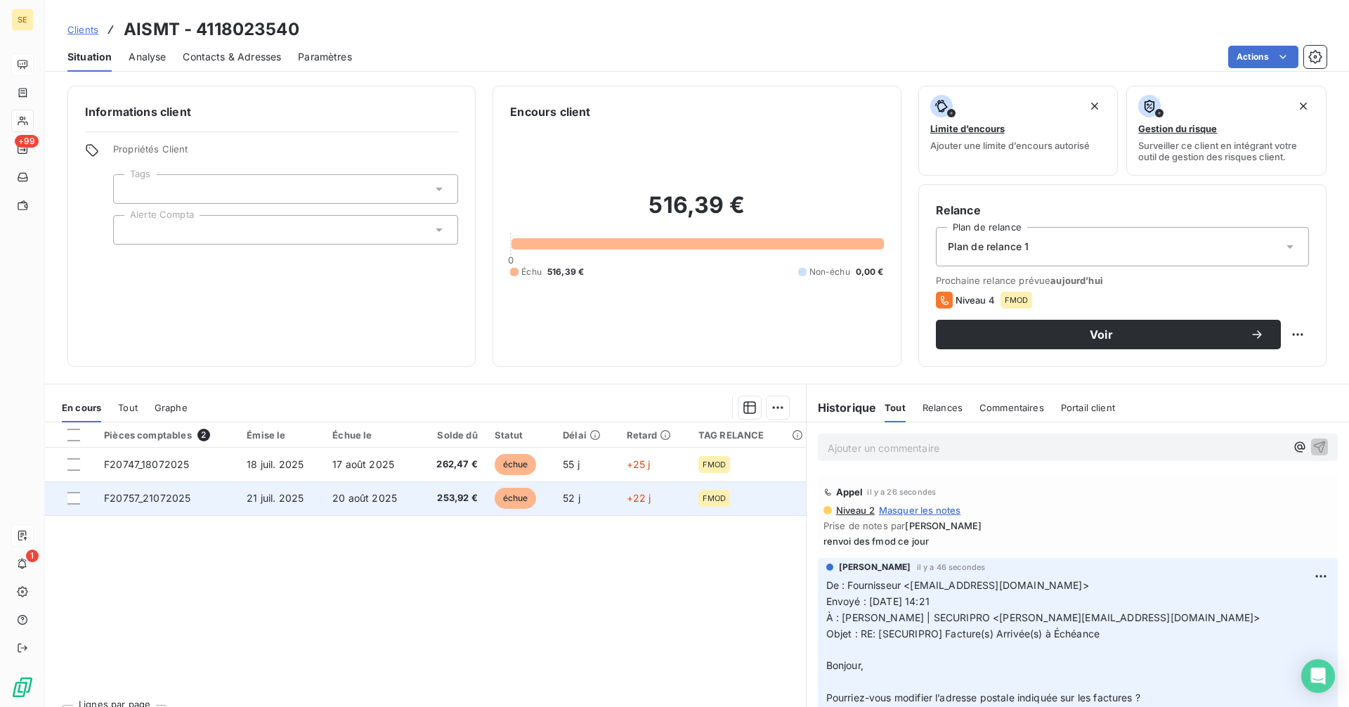
click at [228, 505] on td "F20757_21072025" at bounding box center [167, 498] width 143 height 34
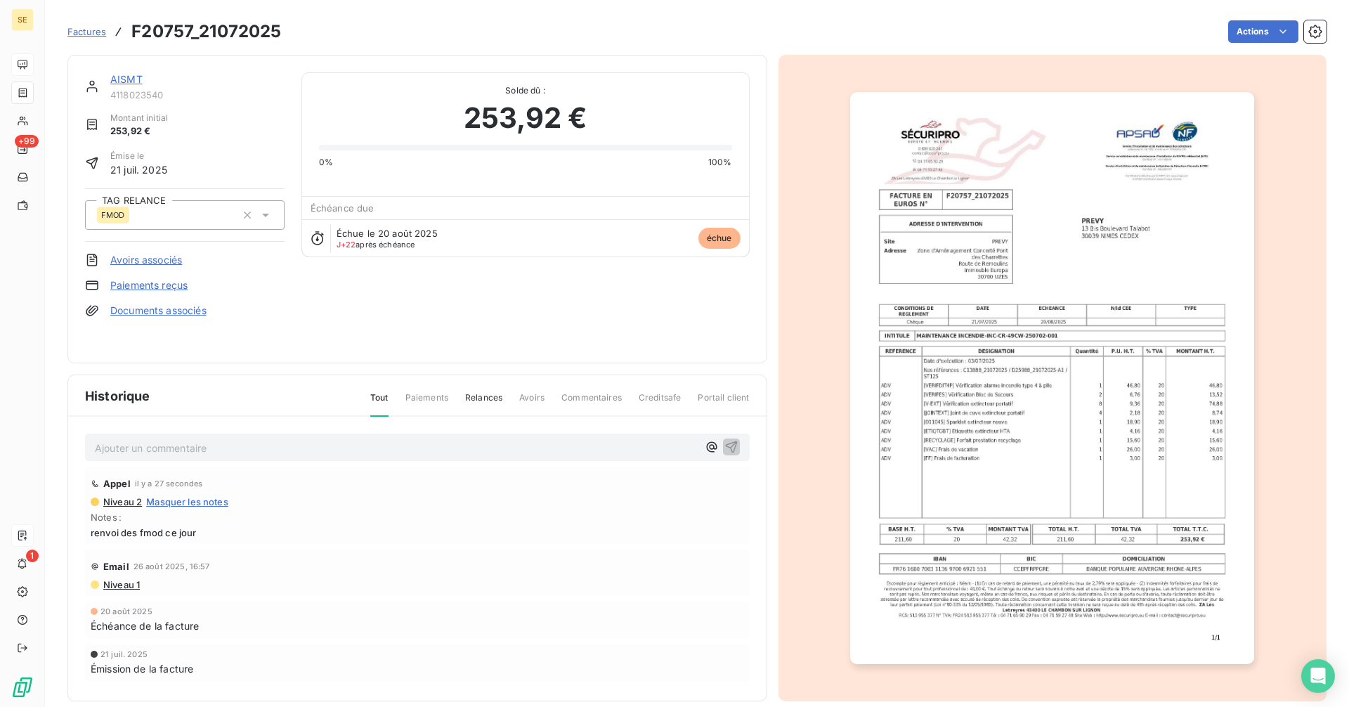
click at [164, 449] on p "Ajouter un commentaire ﻿" at bounding box center [396, 448] width 603 height 18
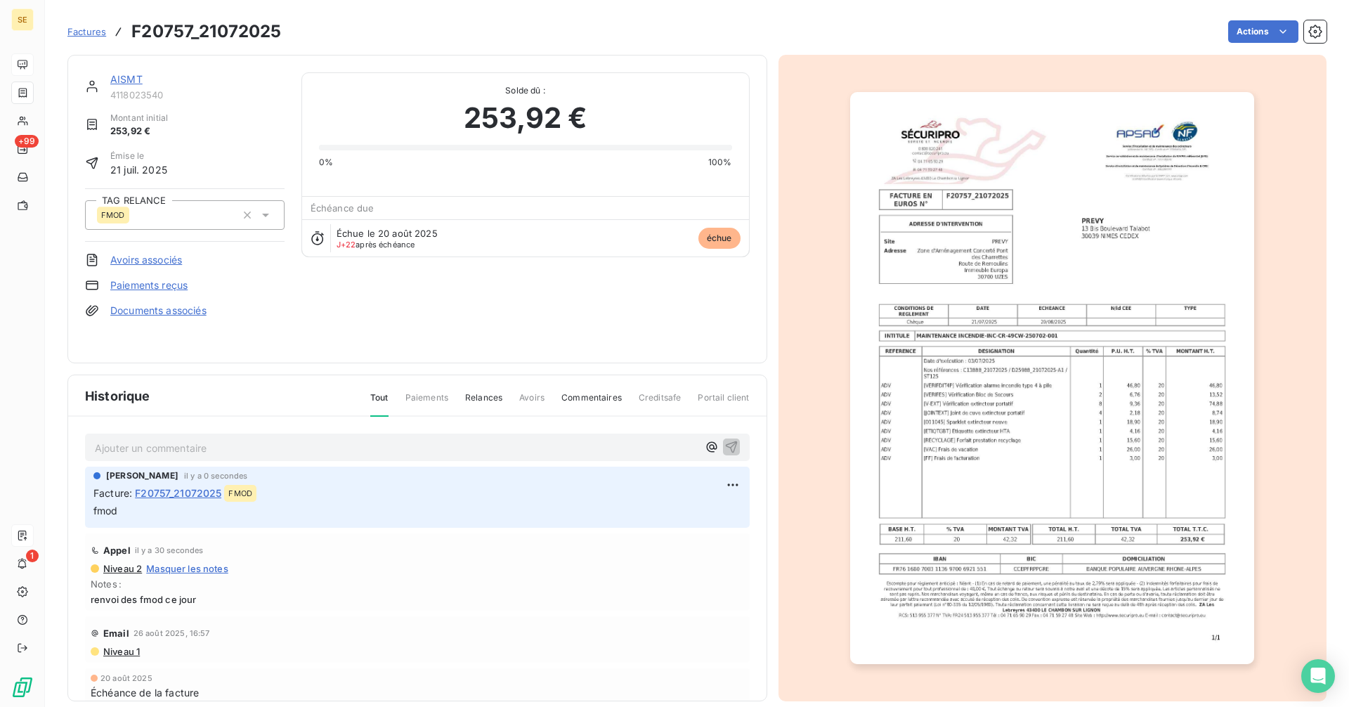
click at [129, 78] on link "AISMT" at bounding box center [126, 79] width 32 height 12
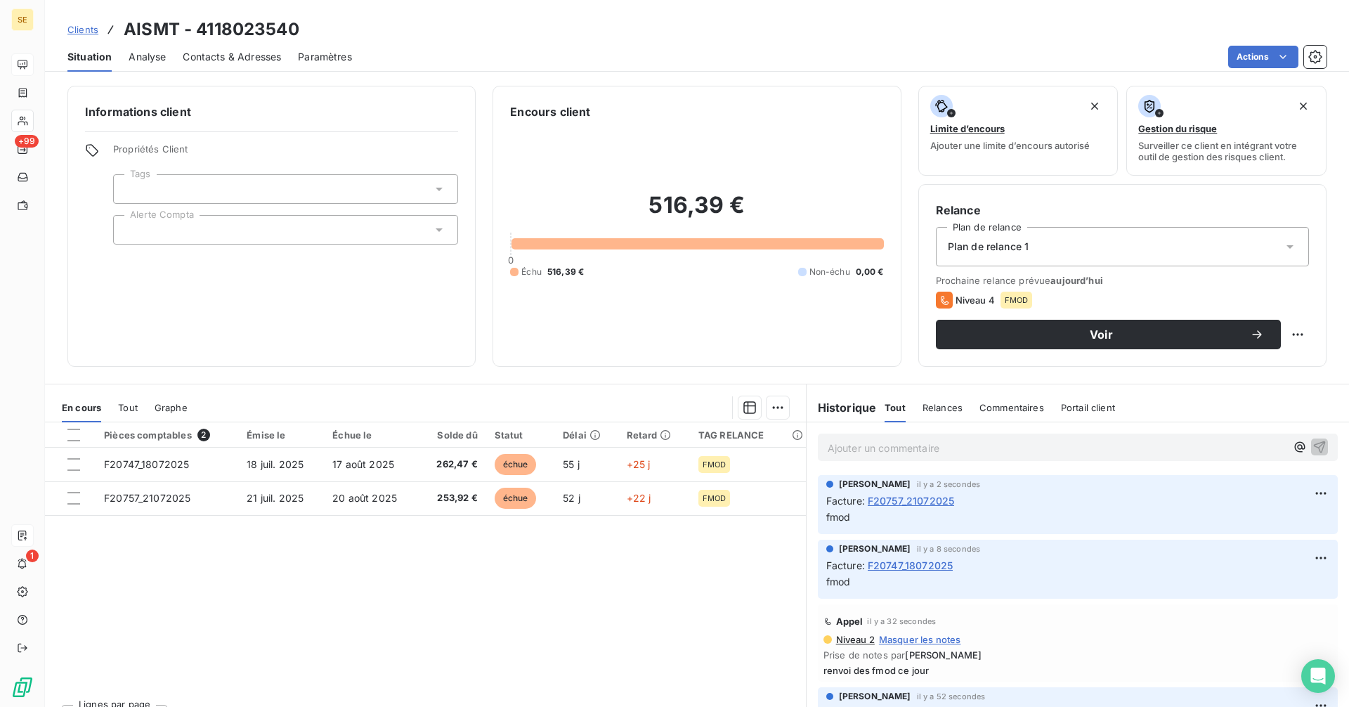
click at [84, 28] on span "Clients" at bounding box center [82, 29] width 31 height 11
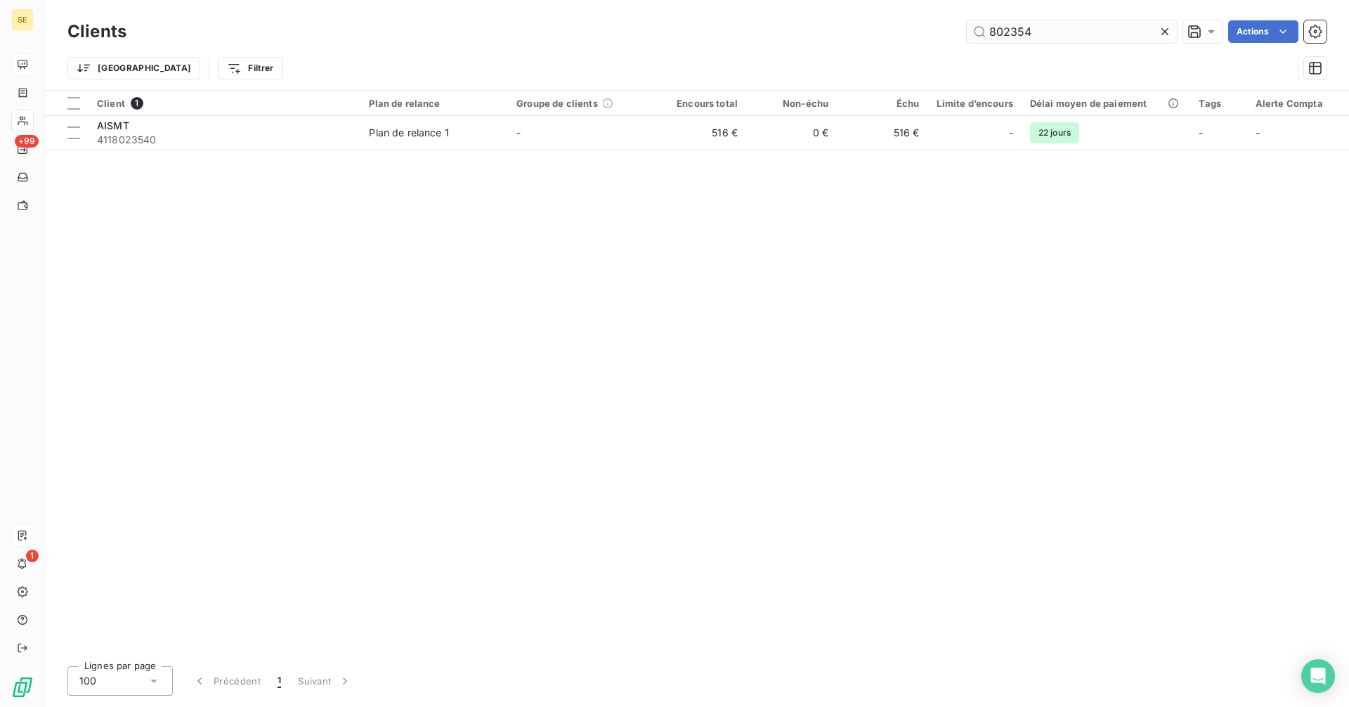
drag, startPoint x: 1089, startPoint y: 18, endPoint x: 1068, endPoint y: 23, distance: 21.8
click at [1075, 22] on div "Clients 802354 Actions" at bounding box center [696, 32] width 1259 height 30
drag, startPoint x: 908, startPoint y: 32, endPoint x: 864, endPoint y: 31, distance: 44.3
click at [864, 31] on div "802354 Actions" at bounding box center [734, 31] width 1183 height 22
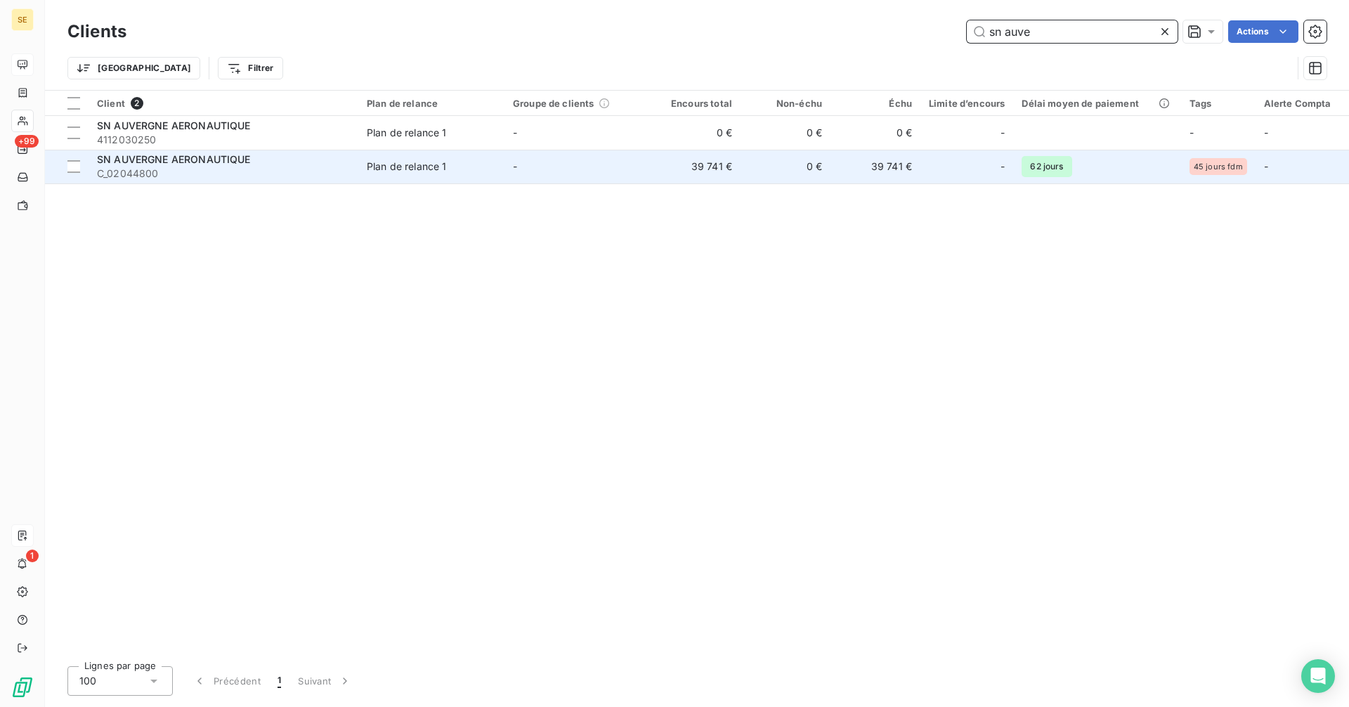
type input "sn auve"
click at [872, 165] on td "39 741 €" at bounding box center [876, 167] width 90 height 34
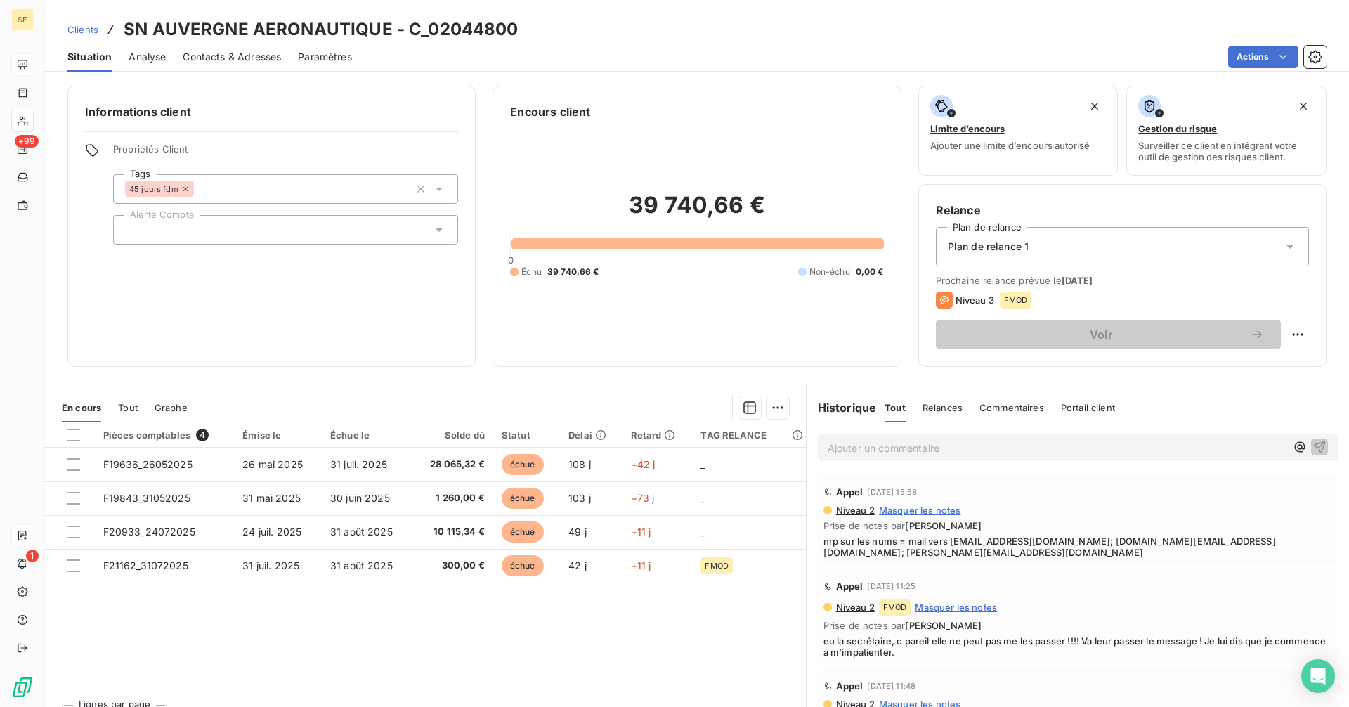
click at [908, 442] on p "Ajouter un commentaire ﻿" at bounding box center [1057, 448] width 458 height 18
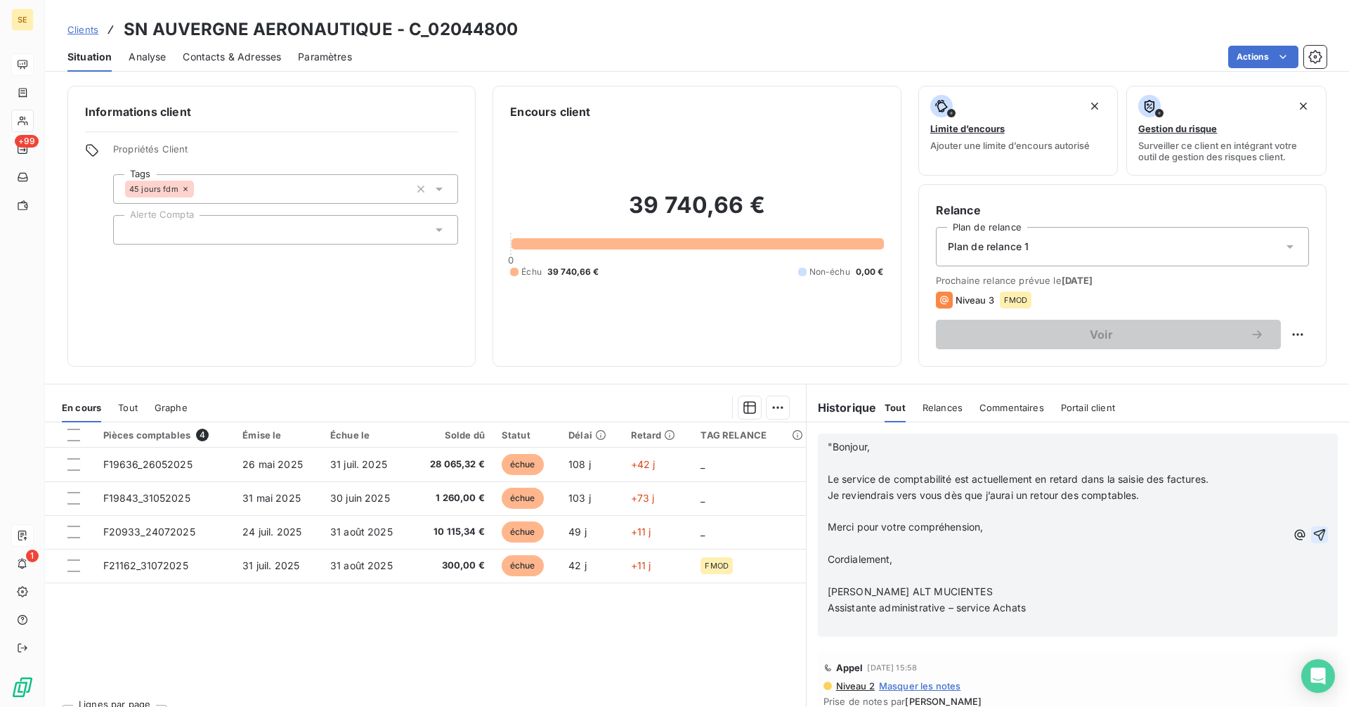
click at [1313, 531] on icon "button" at bounding box center [1320, 535] width 14 height 14
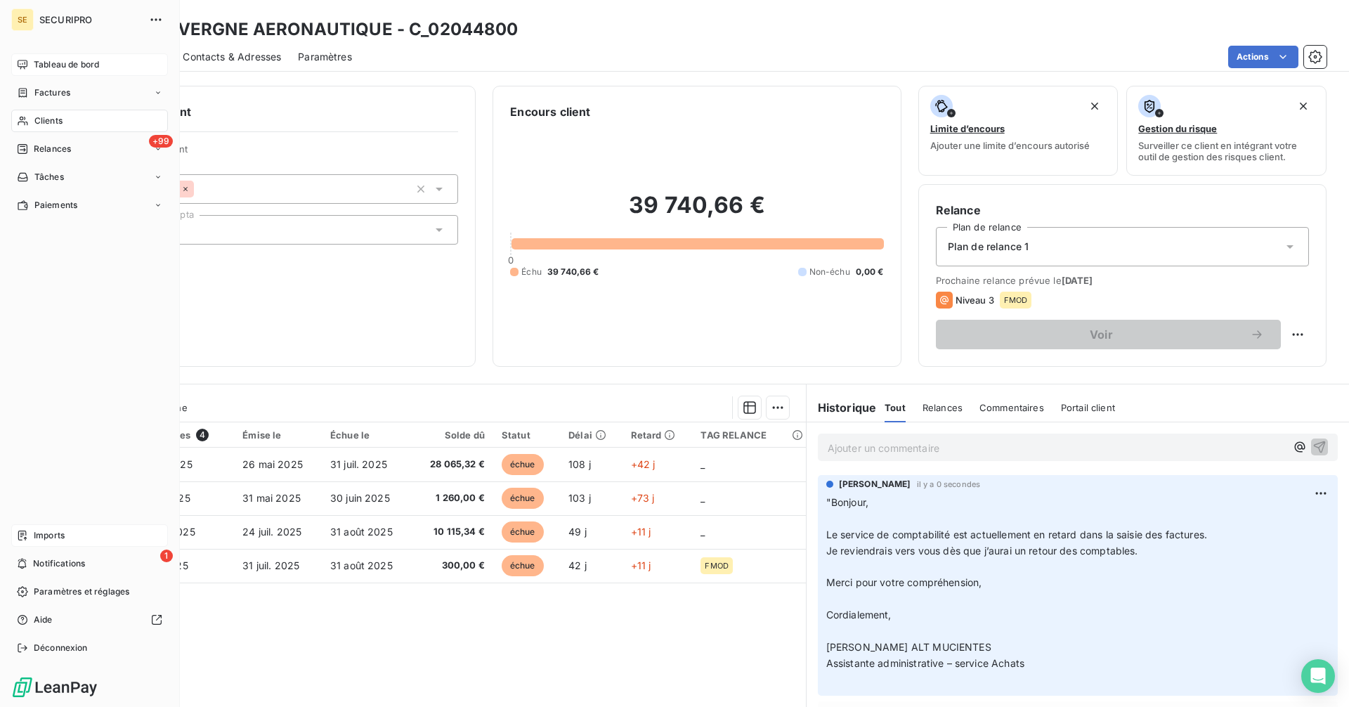
click at [30, 92] on div "Factures" at bounding box center [43, 92] width 53 height 13
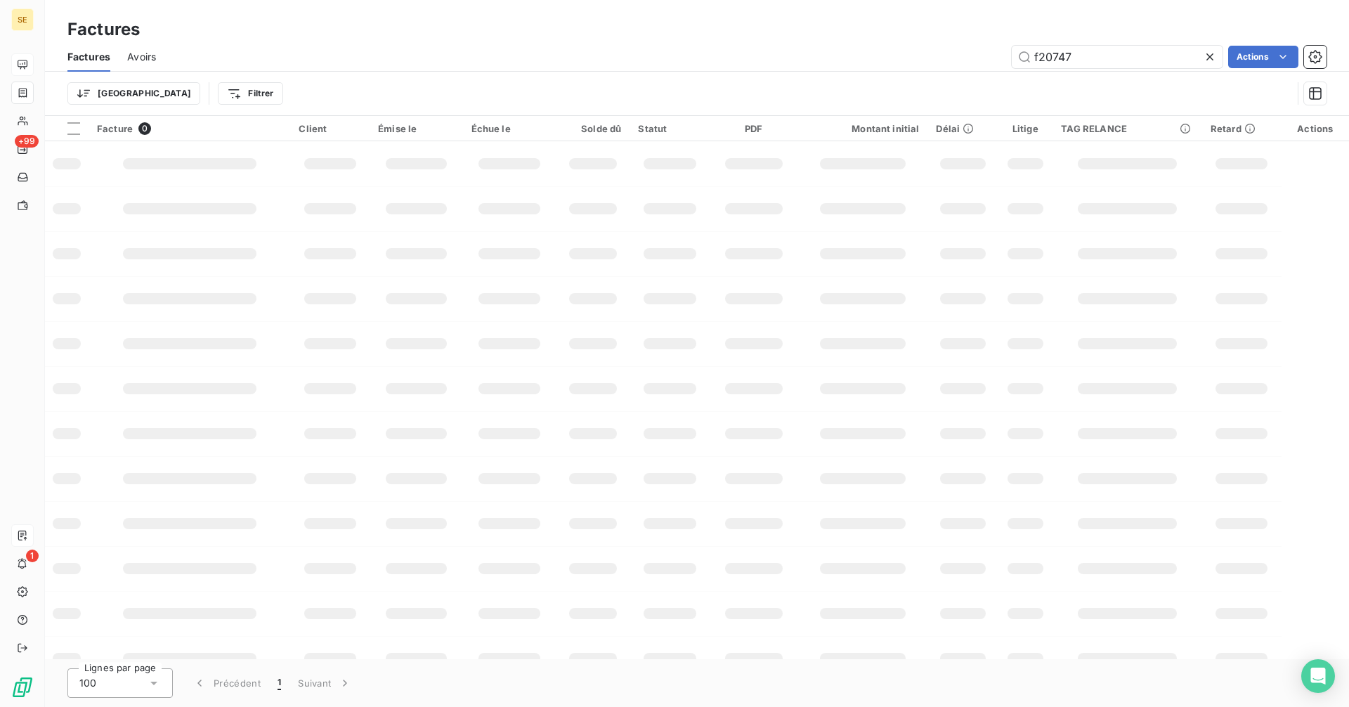
drag, startPoint x: 1094, startPoint y: 57, endPoint x: 1004, endPoint y: 56, distance: 90.0
click at [1004, 56] on div "f20747 Actions" at bounding box center [750, 57] width 1154 height 22
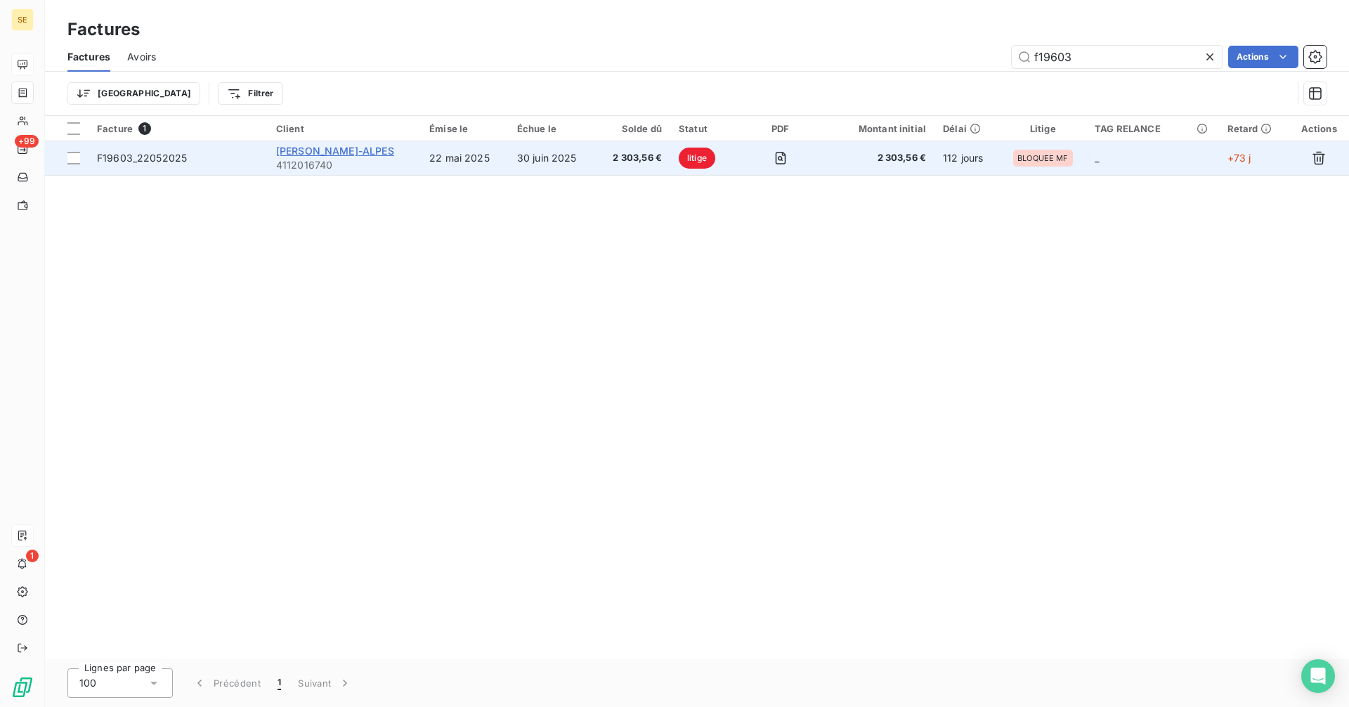
type input "f19603"
click at [323, 151] on span "[PERSON_NAME]-ALPES" at bounding box center [335, 151] width 118 height 12
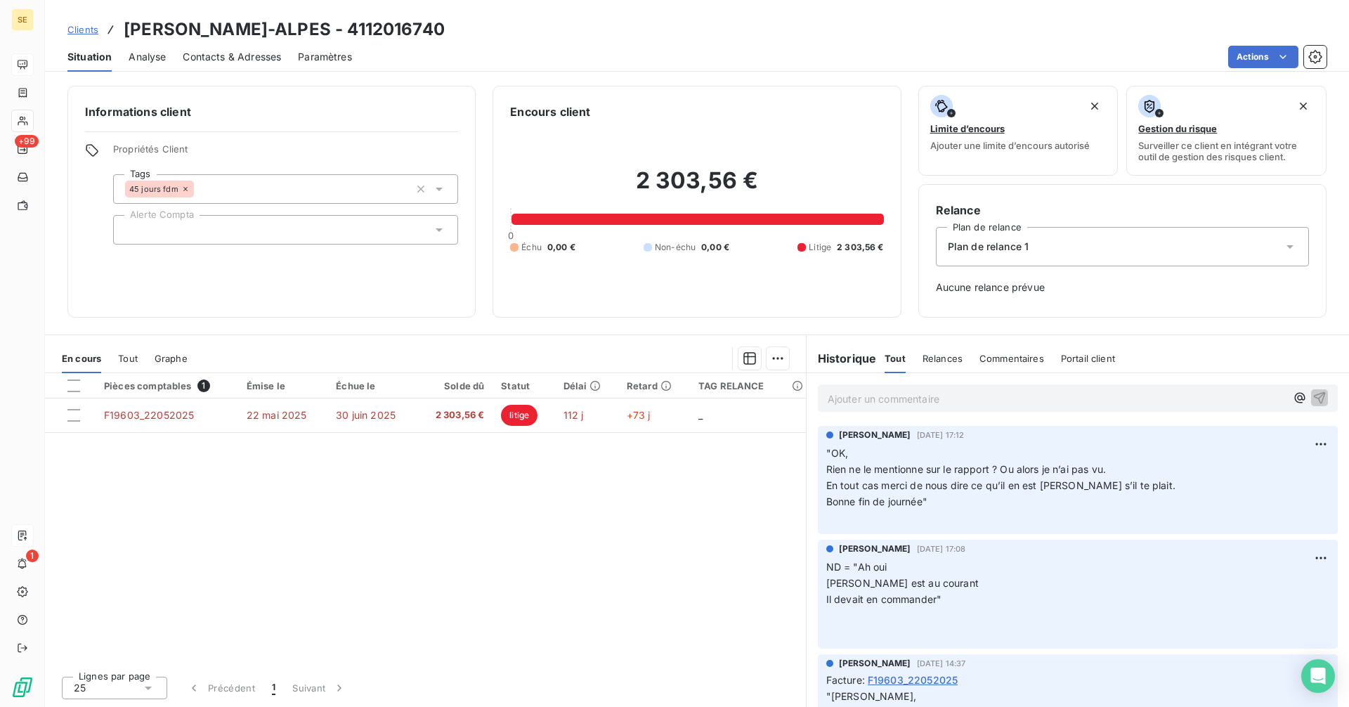
click at [876, 401] on p "Ajouter un commentaire ﻿" at bounding box center [1057, 399] width 458 height 18
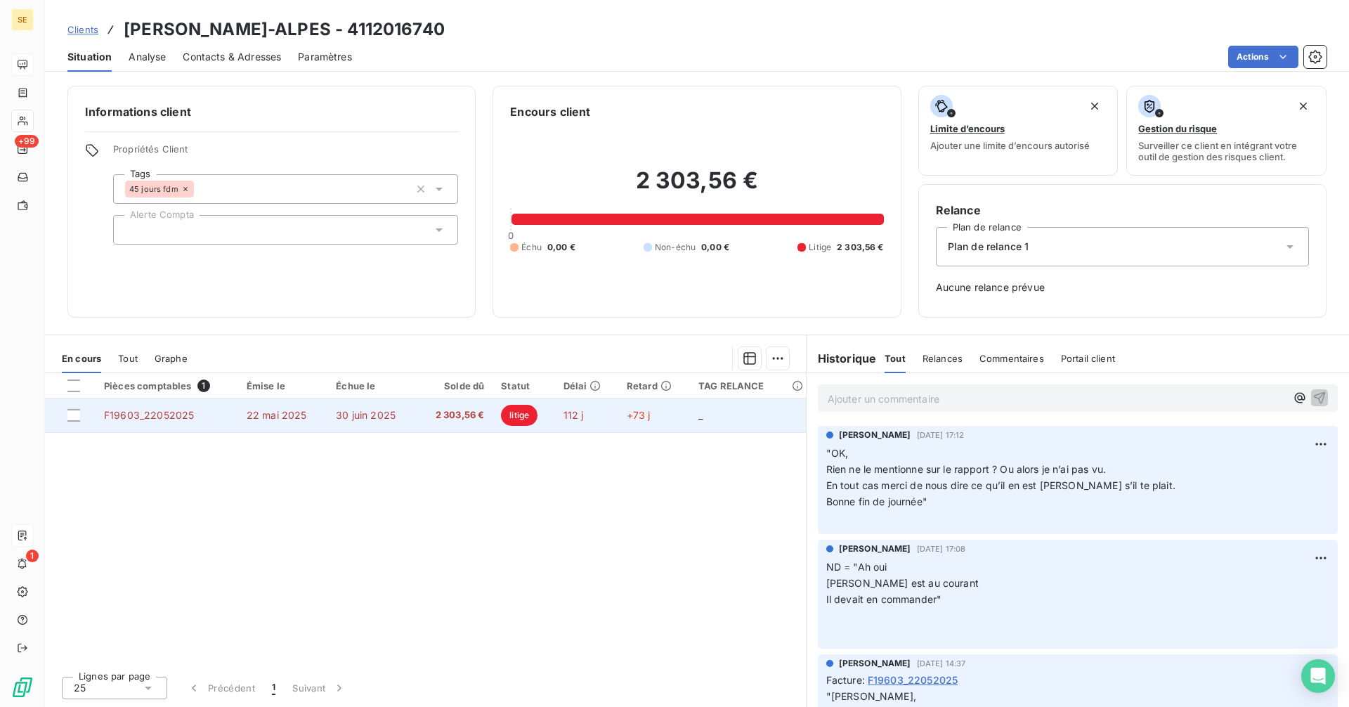
click at [464, 413] on span "2 303,56 €" at bounding box center [455, 415] width 60 height 14
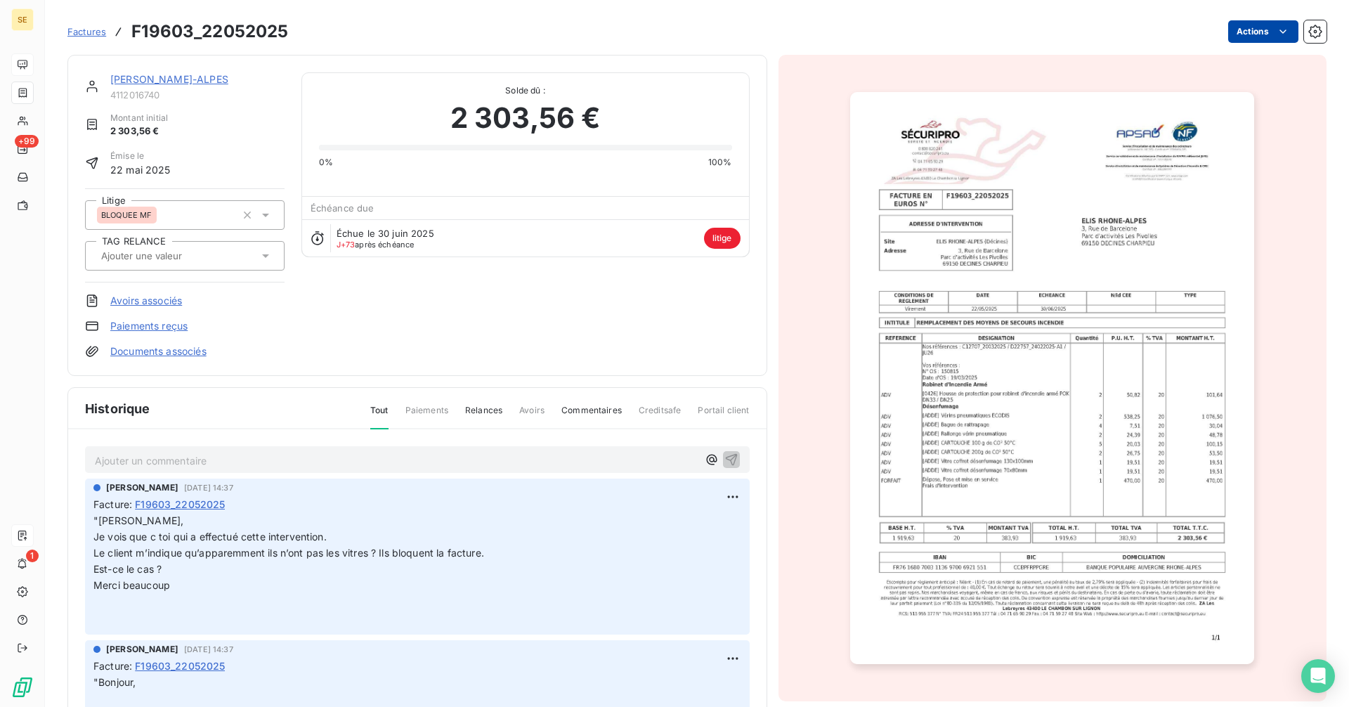
click at [1249, 30] on html "SE +99 1 Factures F19603_22052025 Actions [PERSON_NAME]-[GEOGRAPHIC_DATA] 41120…" at bounding box center [674, 353] width 1349 height 707
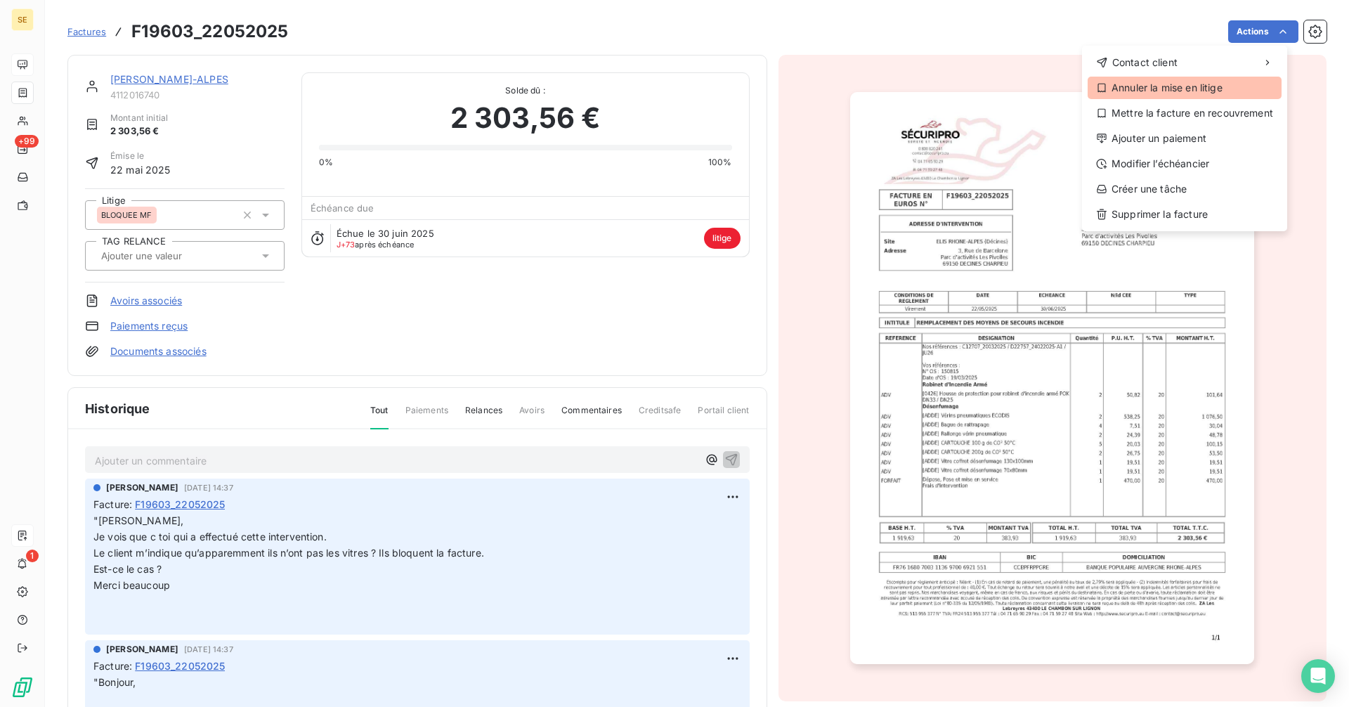
click at [1160, 85] on div "Annuler la mise en litige" at bounding box center [1185, 88] width 194 height 22
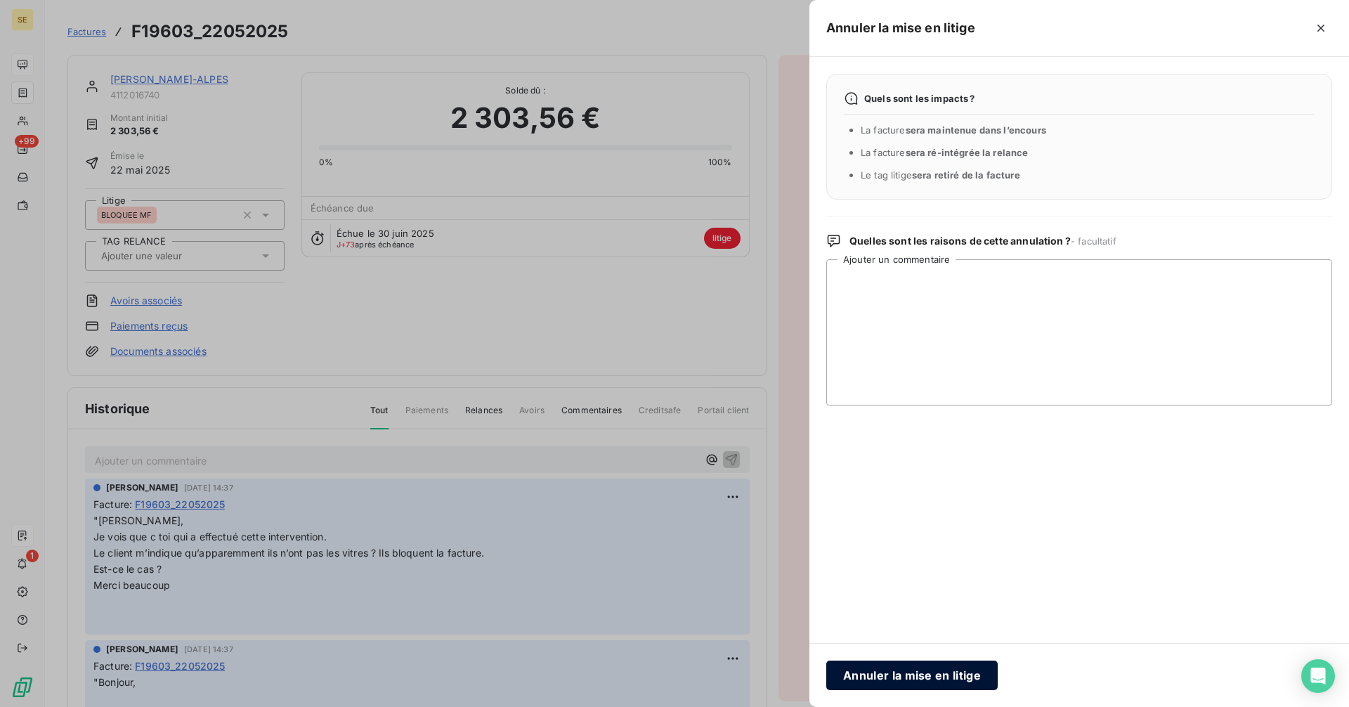
click at [928, 675] on button "Annuler la mise en litige" at bounding box center [911, 676] width 171 height 30
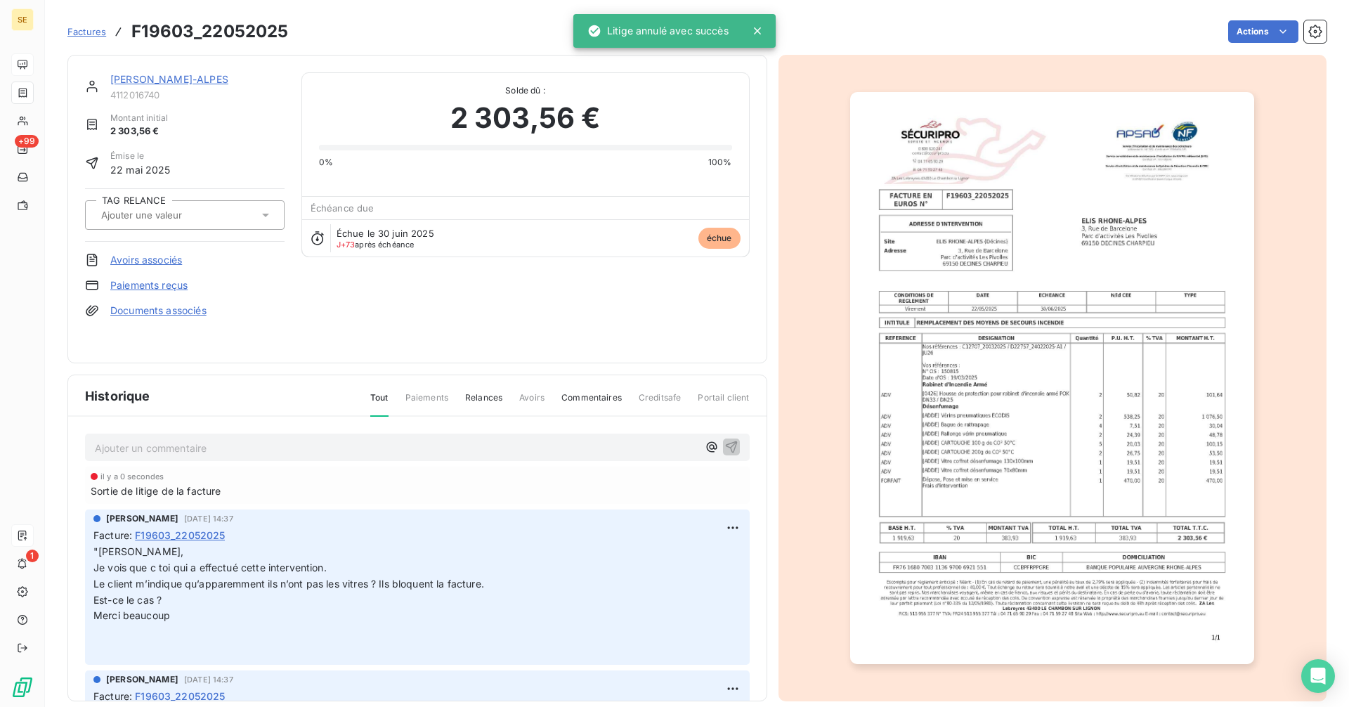
click at [168, 77] on link "[PERSON_NAME]-ALPES" at bounding box center [169, 79] width 118 height 12
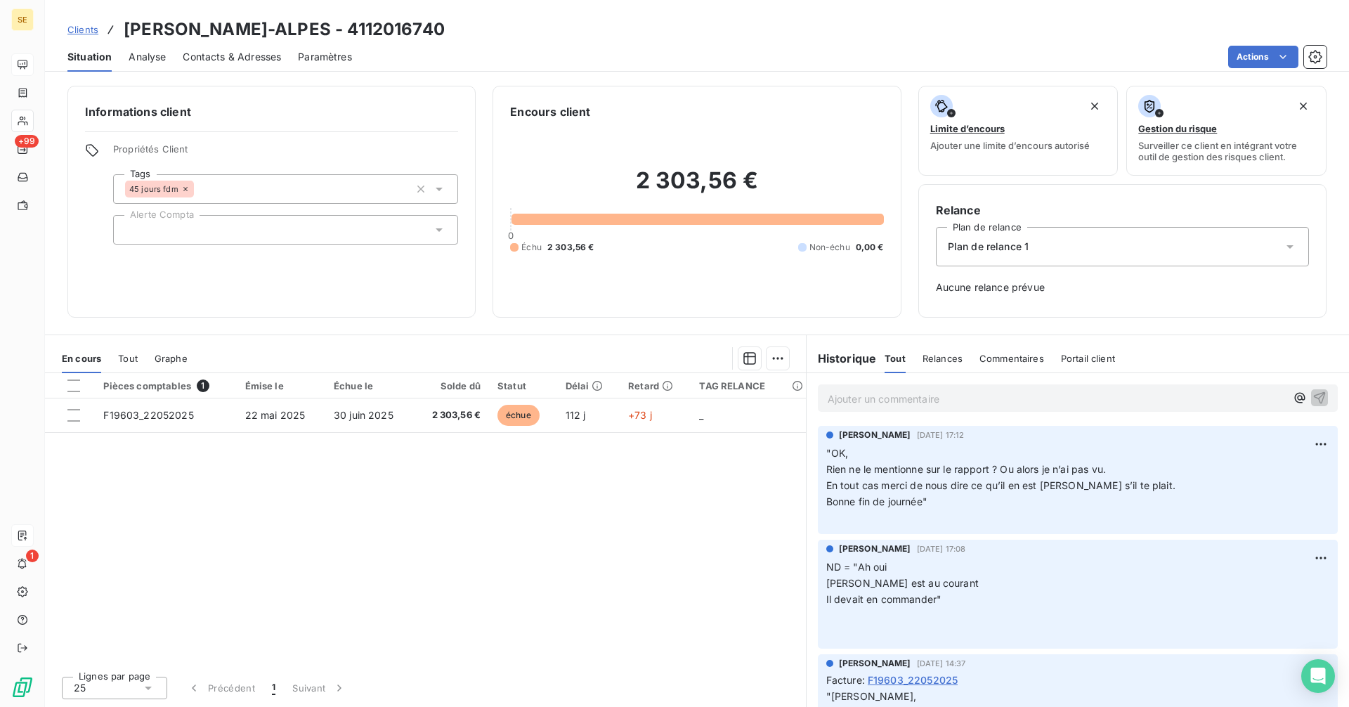
click at [151, 53] on span "Analyse" at bounding box center [147, 57] width 37 height 14
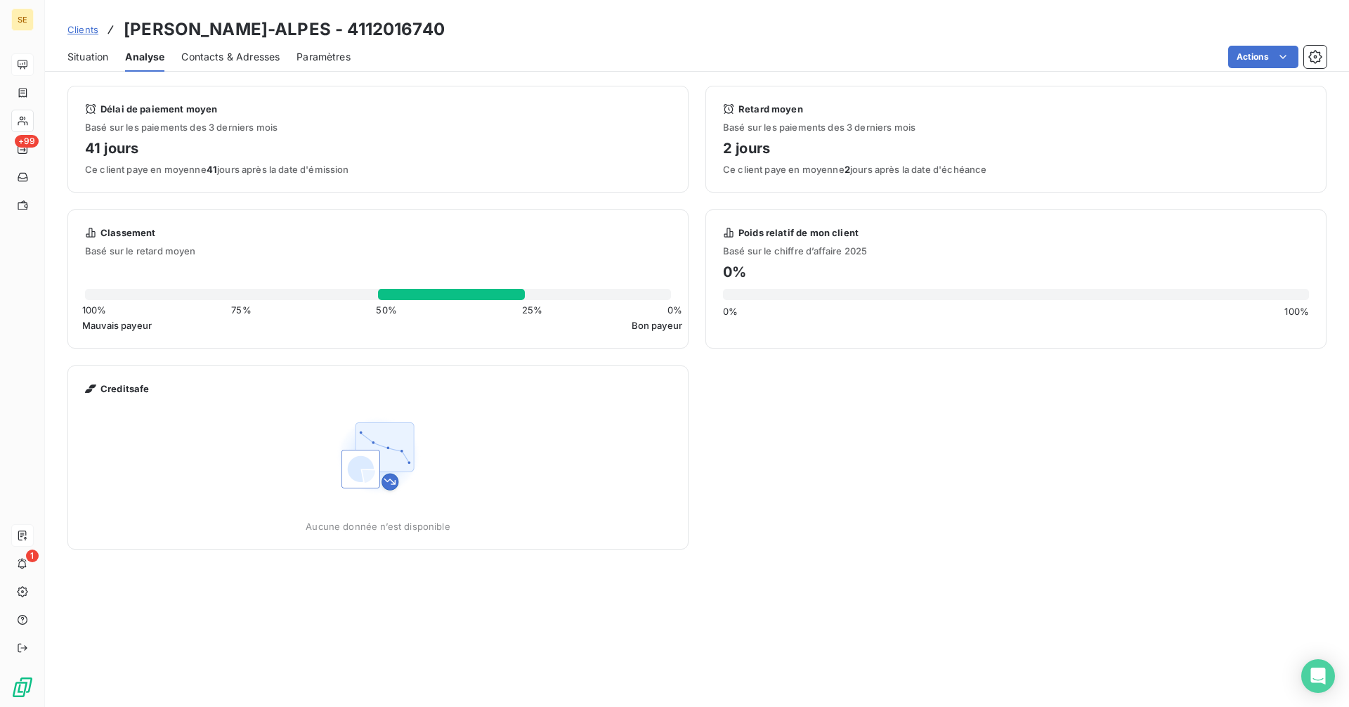
click at [115, 58] on div "Situation Analyse Contacts & Adresses Paramètres Actions" at bounding box center [697, 57] width 1304 height 30
click at [96, 61] on span "Situation" at bounding box center [87, 57] width 41 height 14
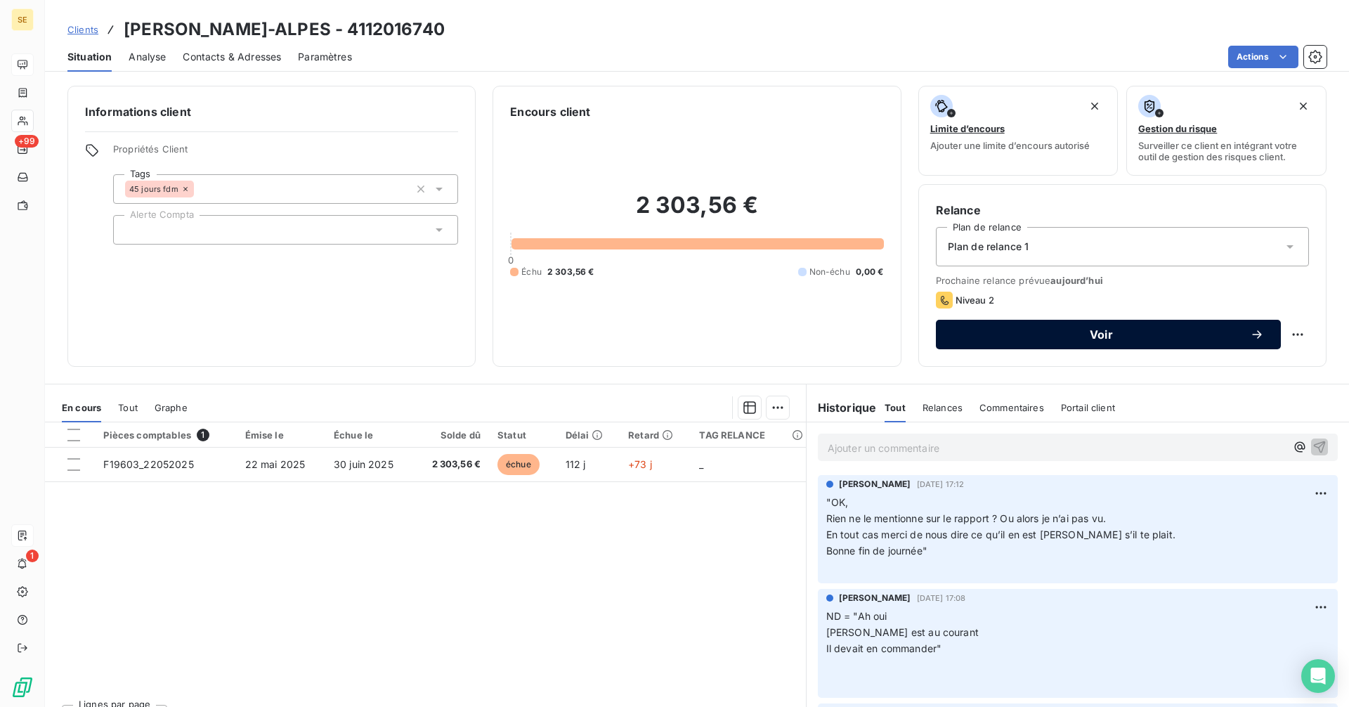
click at [1063, 333] on span "Voir" at bounding box center [1101, 334] width 297 height 11
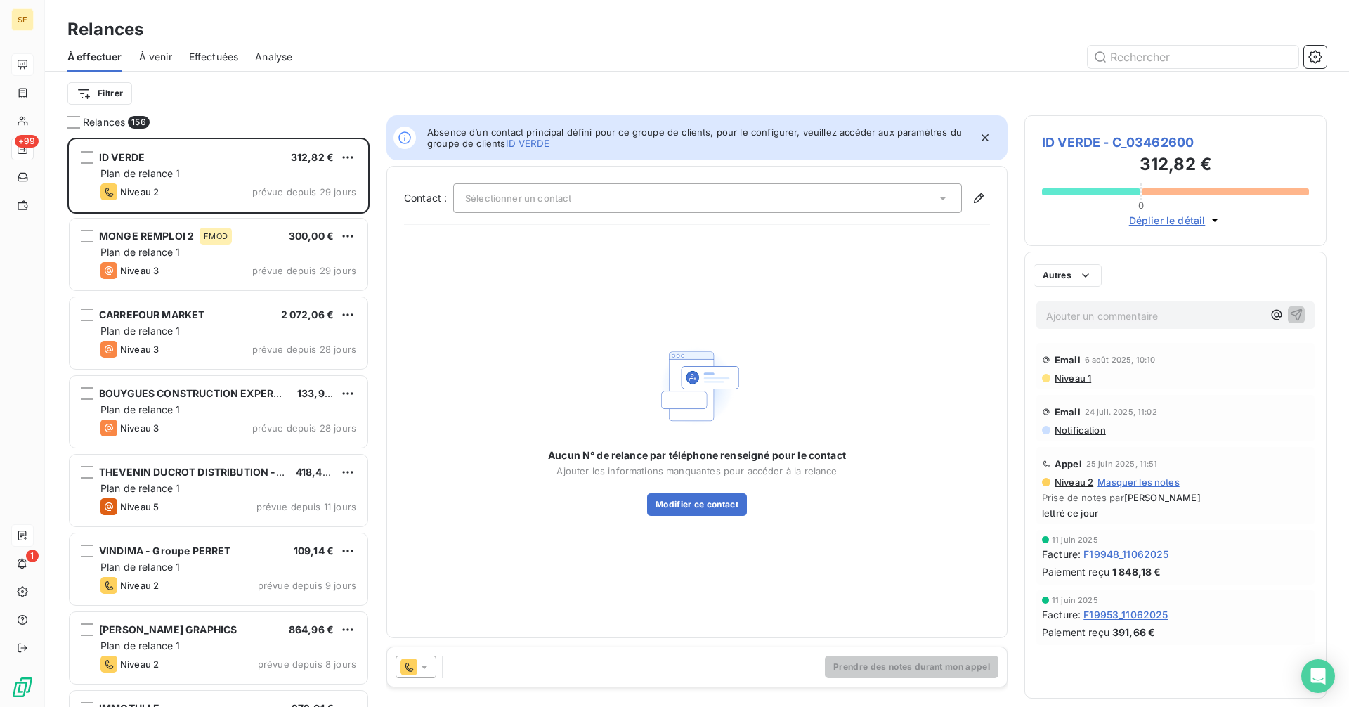
scroll to position [559, 292]
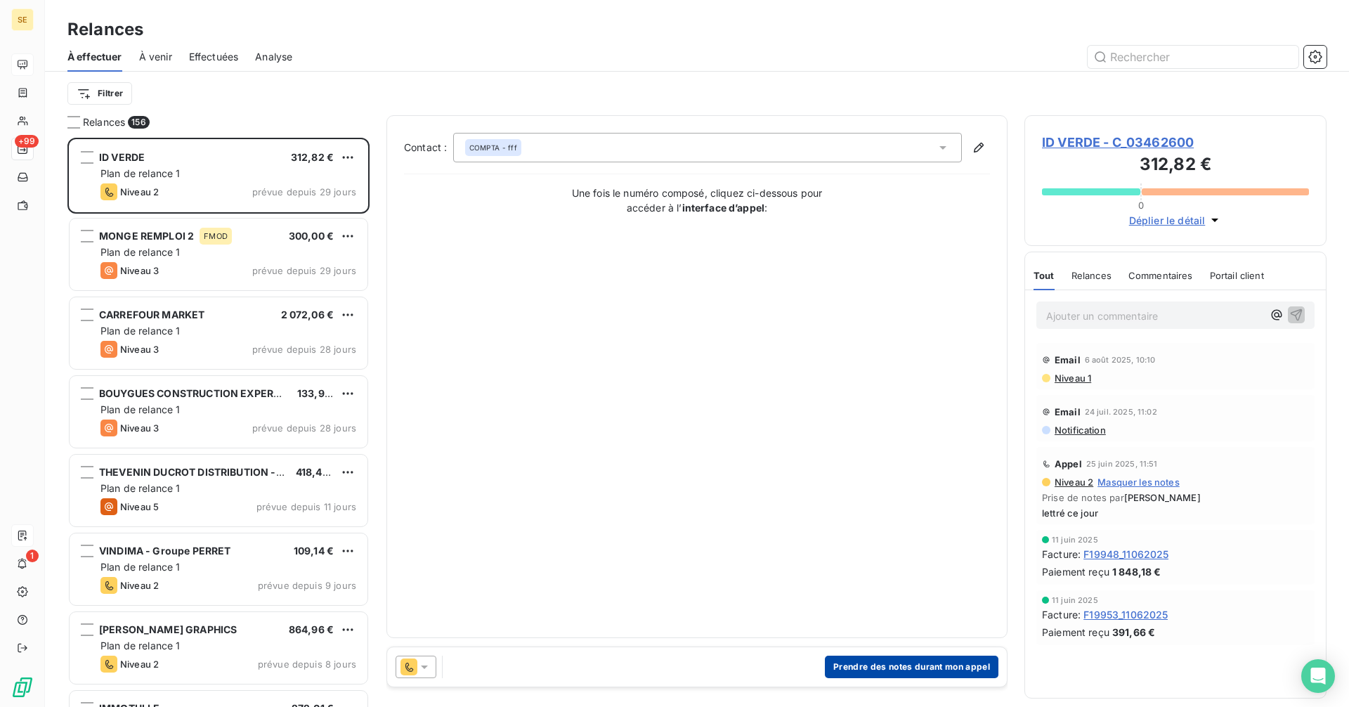
click at [889, 672] on button "Prendre des notes durant mon appel" at bounding box center [912, 667] width 174 height 22
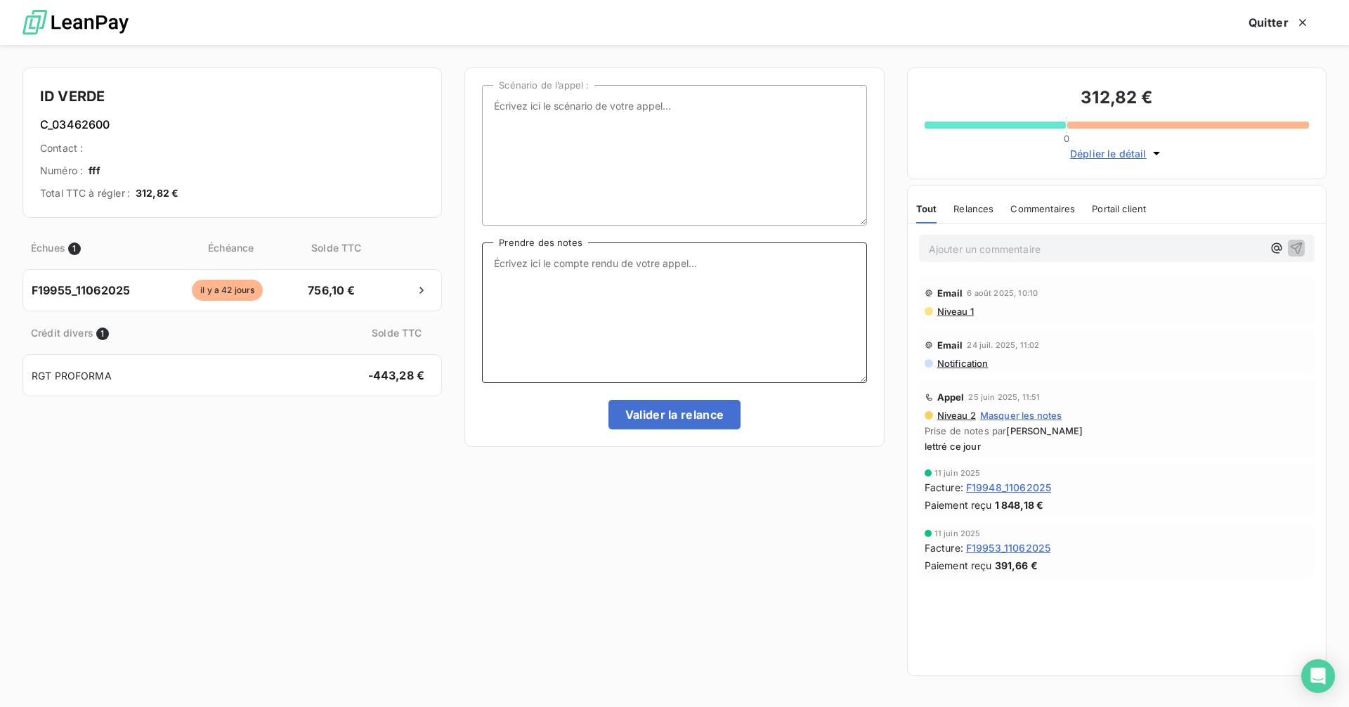
click at [563, 283] on textarea "Prendre des notes" at bounding box center [674, 312] width 384 height 141
click at [612, 266] on textarea "[PERSON_NAME] ce jour : "" at bounding box center [674, 312] width 384 height 141
paste textarea "Bonjour, Le technicien vous installera les vitres [DATE] dans la journée, nous …"
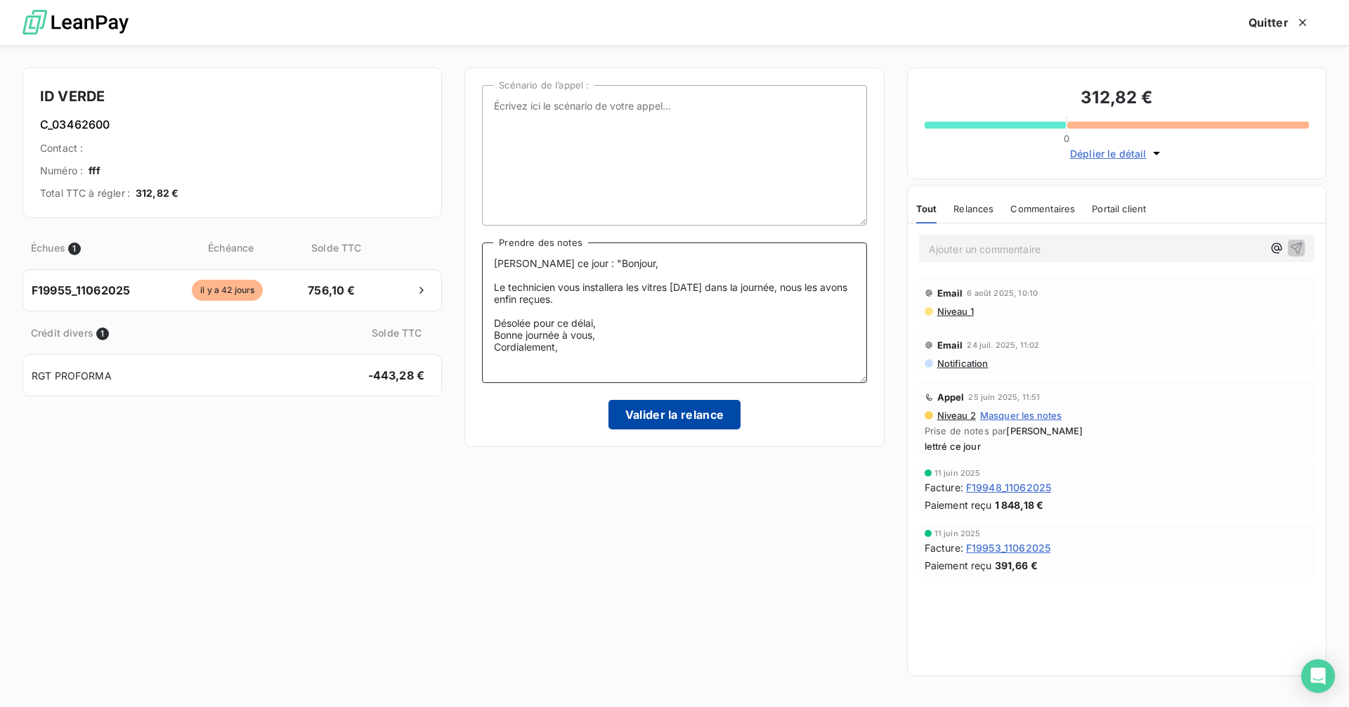
type textarea "[PERSON_NAME] ce jour : "Bonjour, Le technicien vous installera les vitres [DAT…"
click at [683, 410] on button "Valider la relance" at bounding box center [675, 415] width 133 height 30
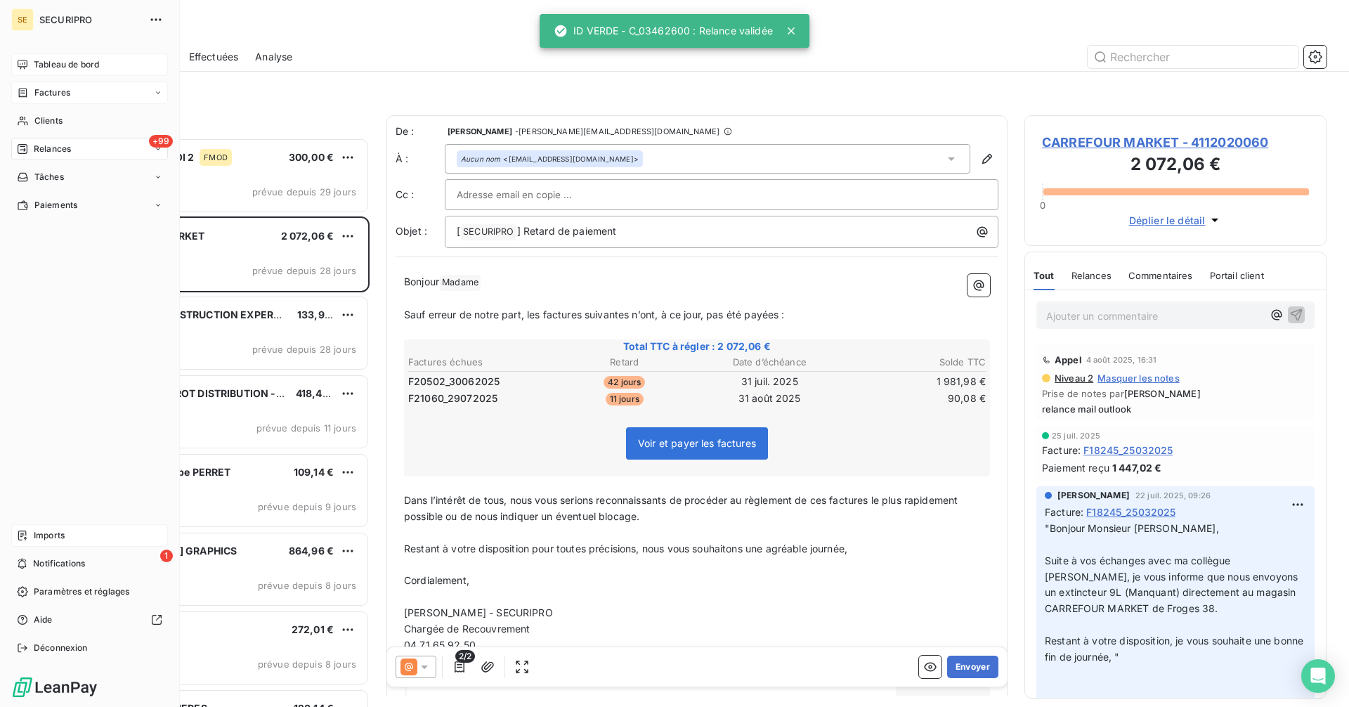
drag, startPoint x: 57, startPoint y: 99, endPoint x: 91, endPoint y: 100, distance: 33.8
click at [57, 99] on div "Factures" at bounding box center [89, 93] width 157 height 22
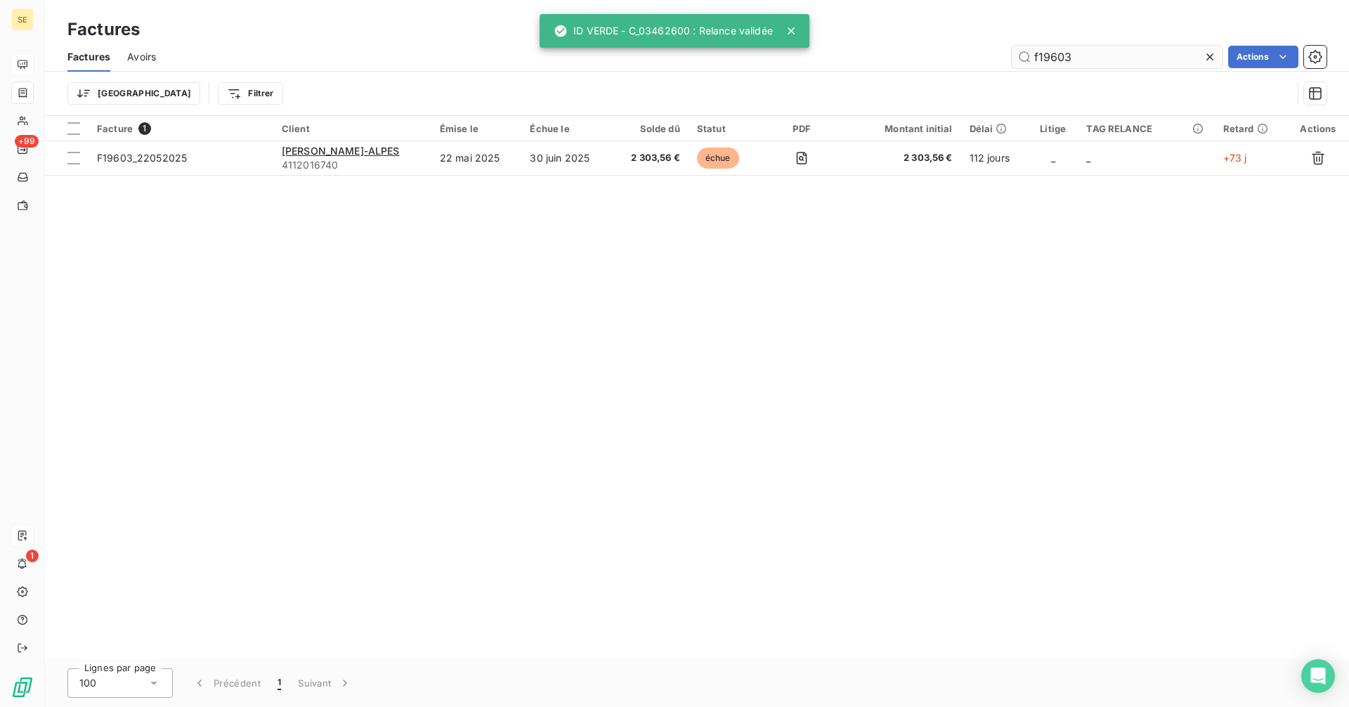
click at [1111, 63] on input "f19603" at bounding box center [1117, 57] width 211 height 22
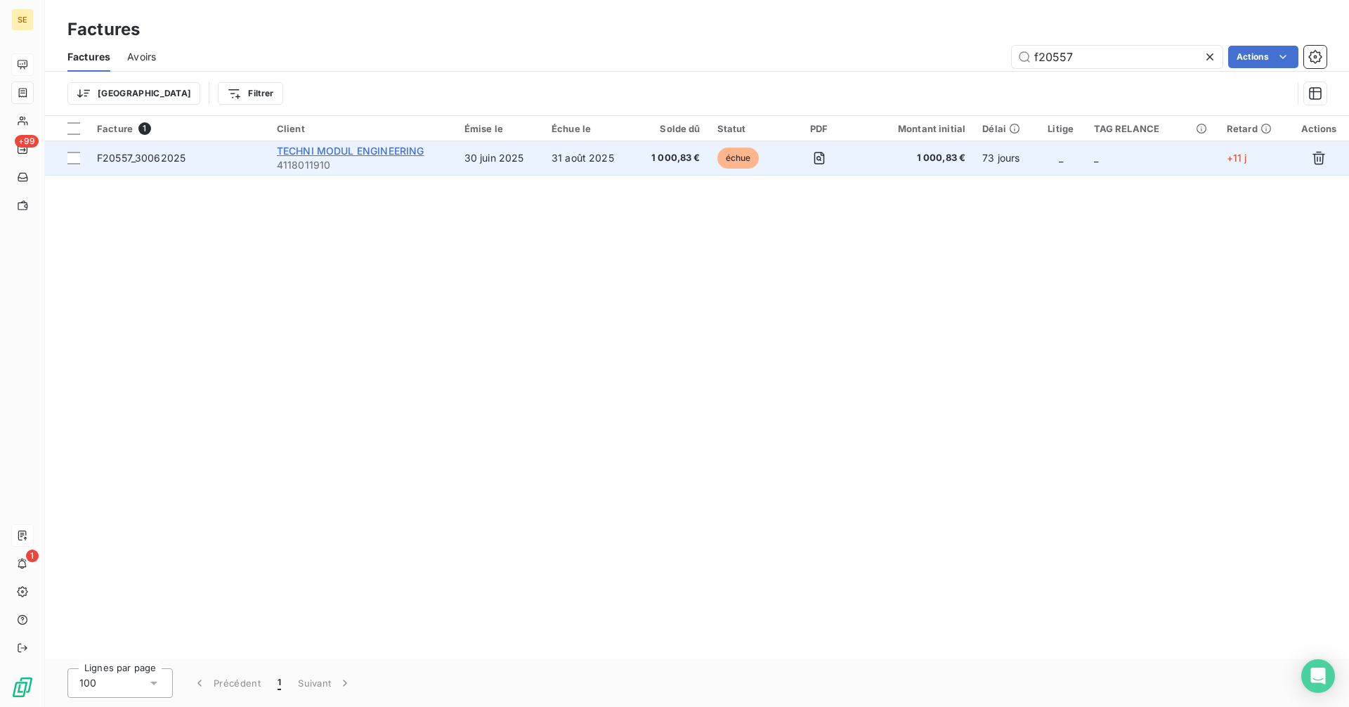
type input "f20557"
click at [330, 153] on span "TECHNI MODUL ENGINEERING" at bounding box center [351, 151] width 148 height 12
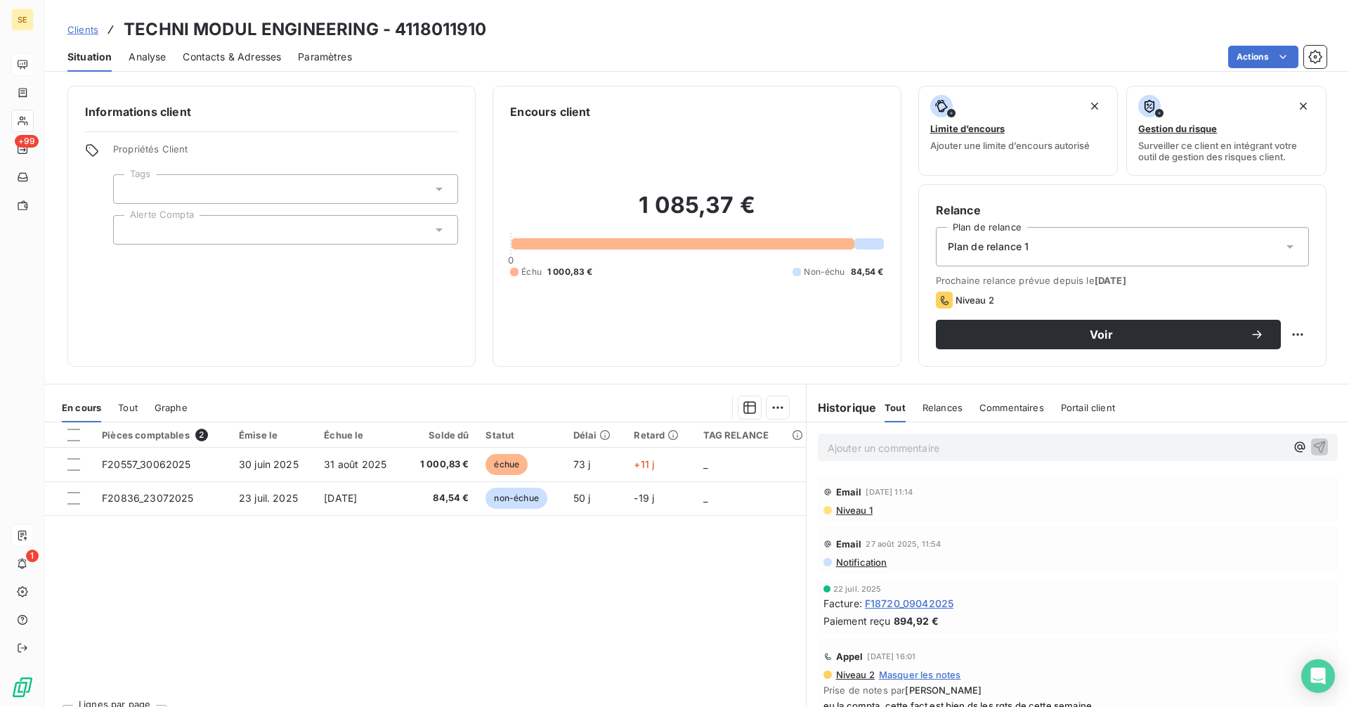
click at [226, 55] on span "Contacts & Adresses" at bounding box center [232, 57] width 98 height 14
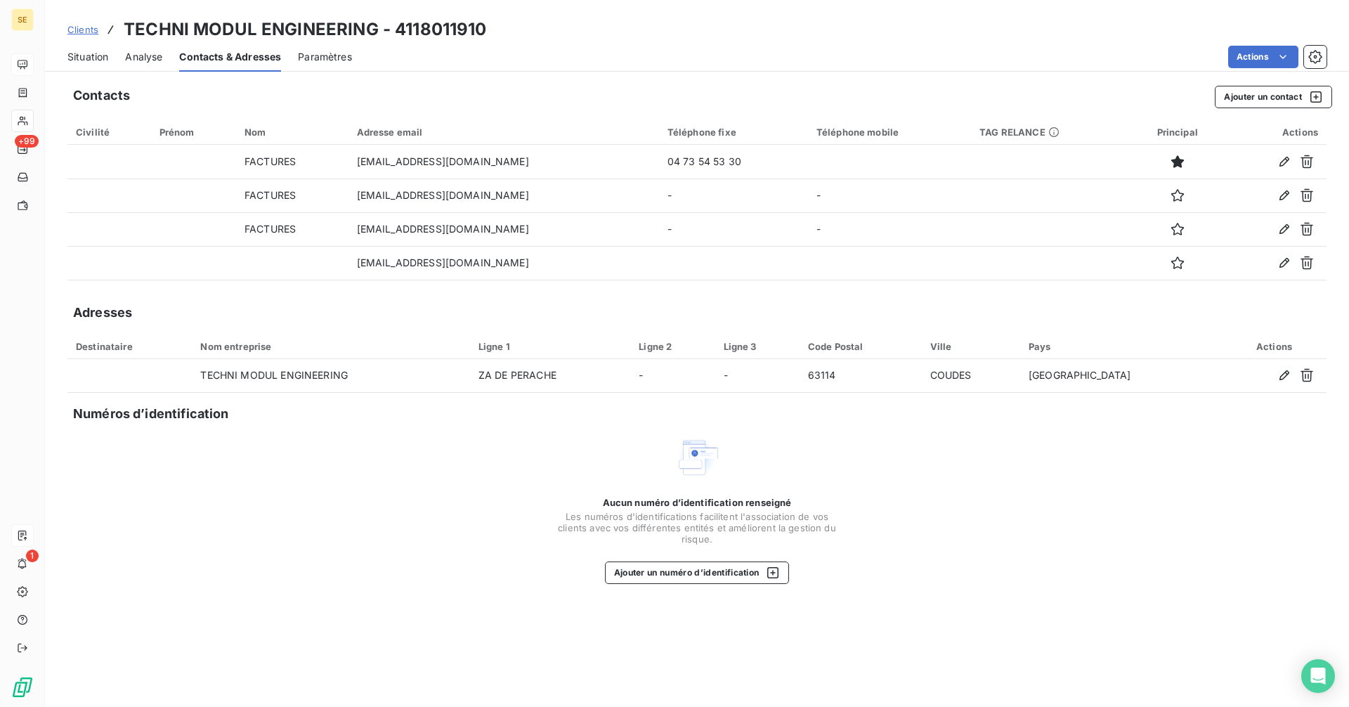
click at [87, 55] on span "Situation" at bounding box center [87, 57] width 41 height 14
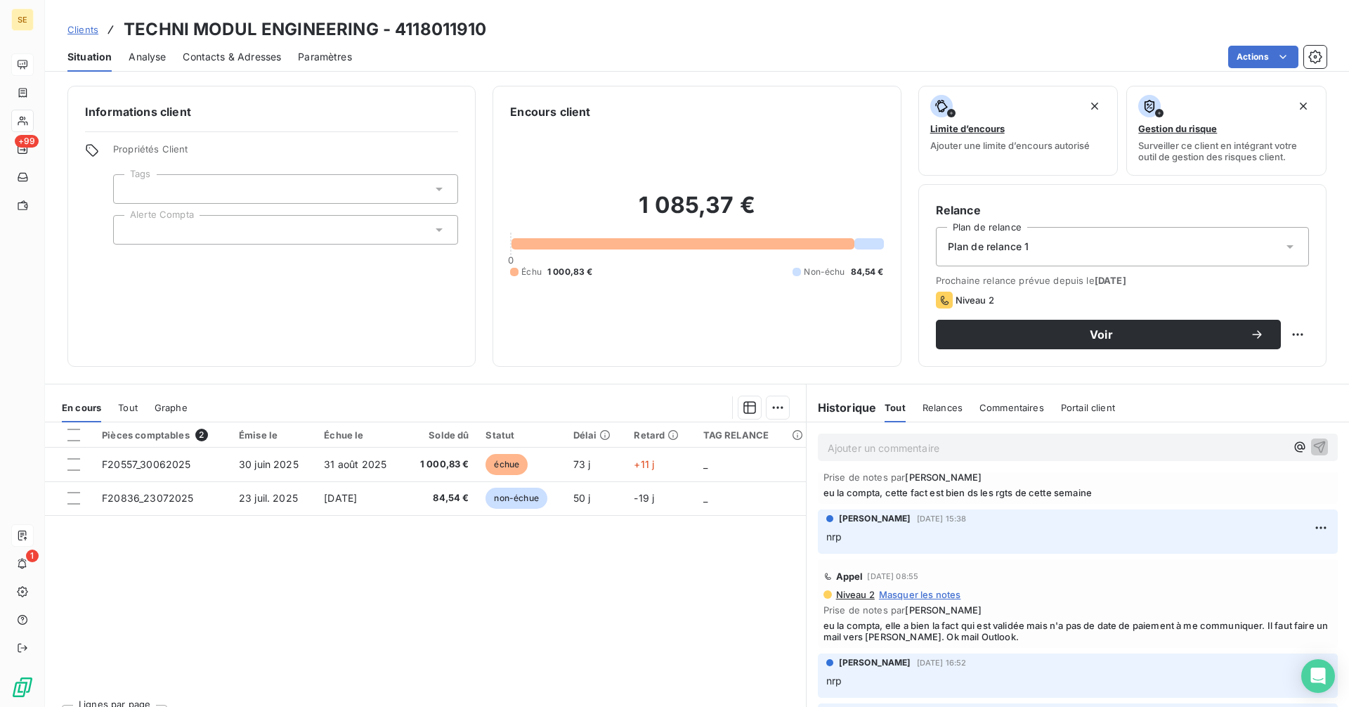
scroll to position [211, 0]
click at [872, 451] on p "Ajouter un commentaire ﻿" at bounding box center [1057, 448] width 458 height 18
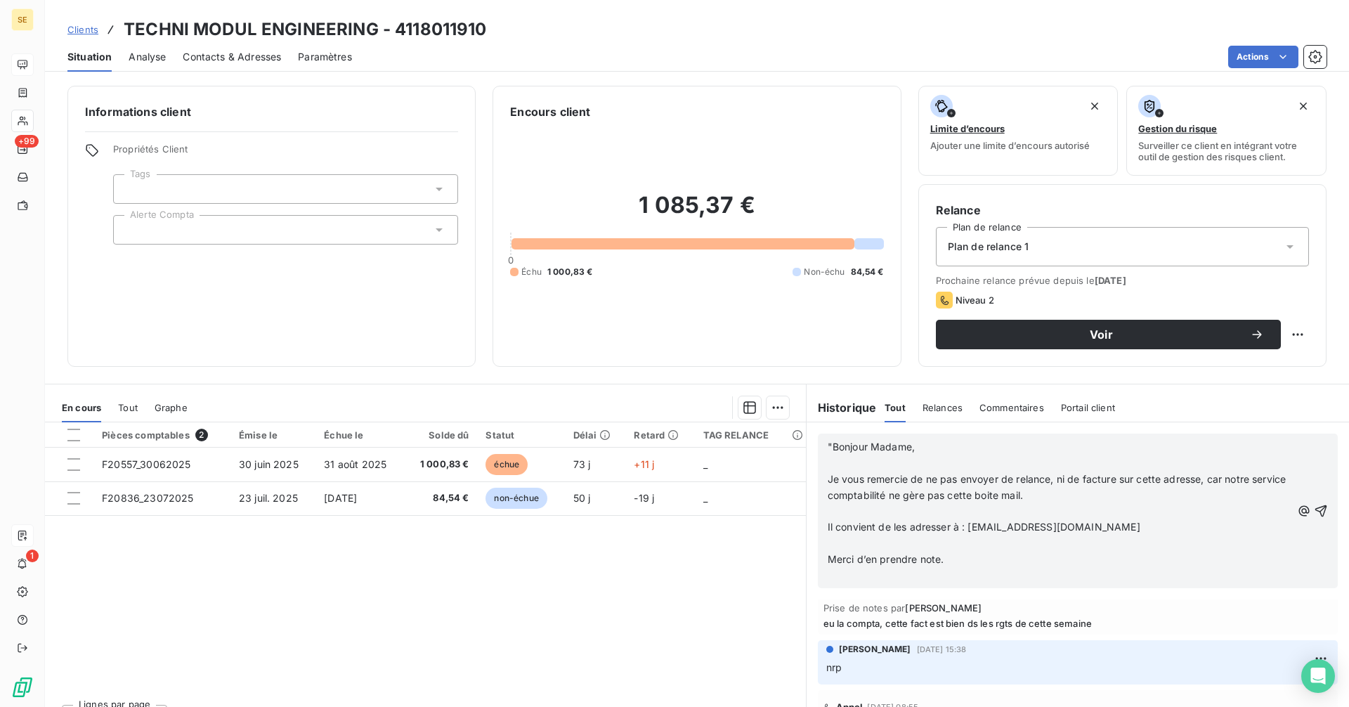
scroll to position [338, 0]
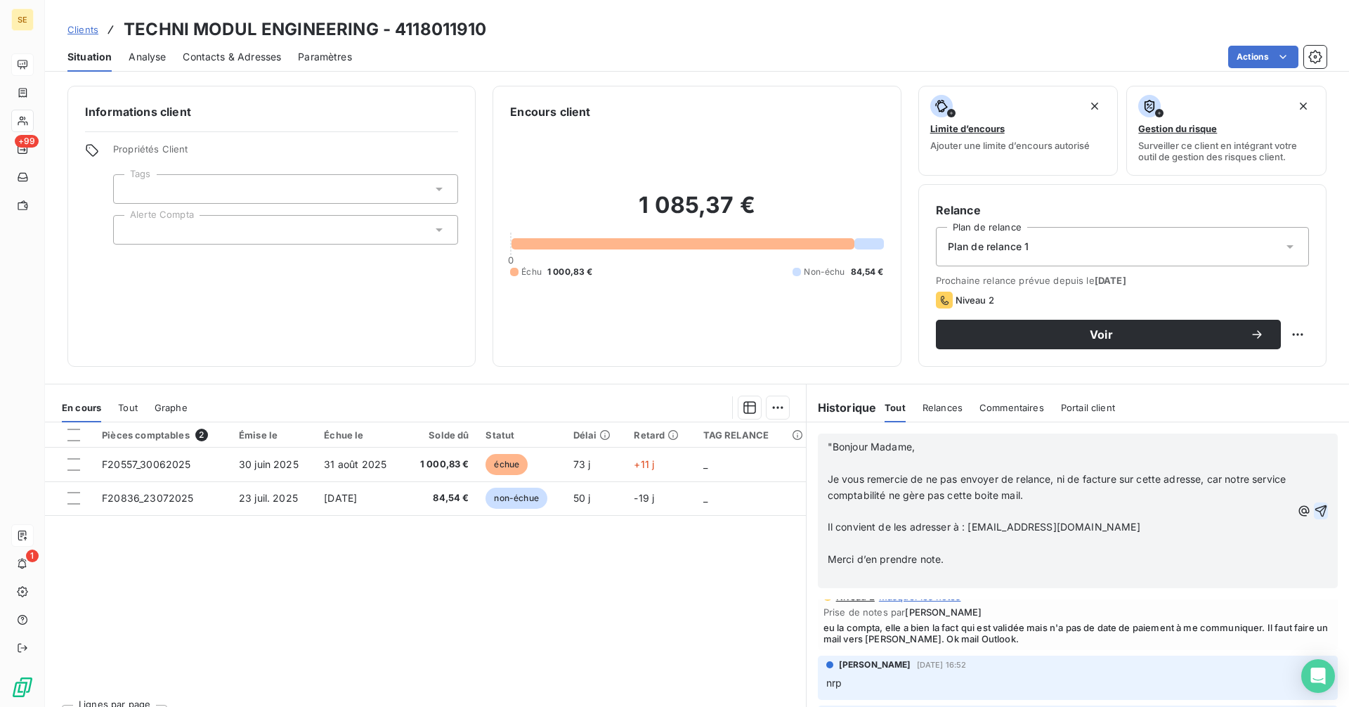
click at [1316, 508] on icon "button" at bounding box center [1322, 511] width 12 height 12
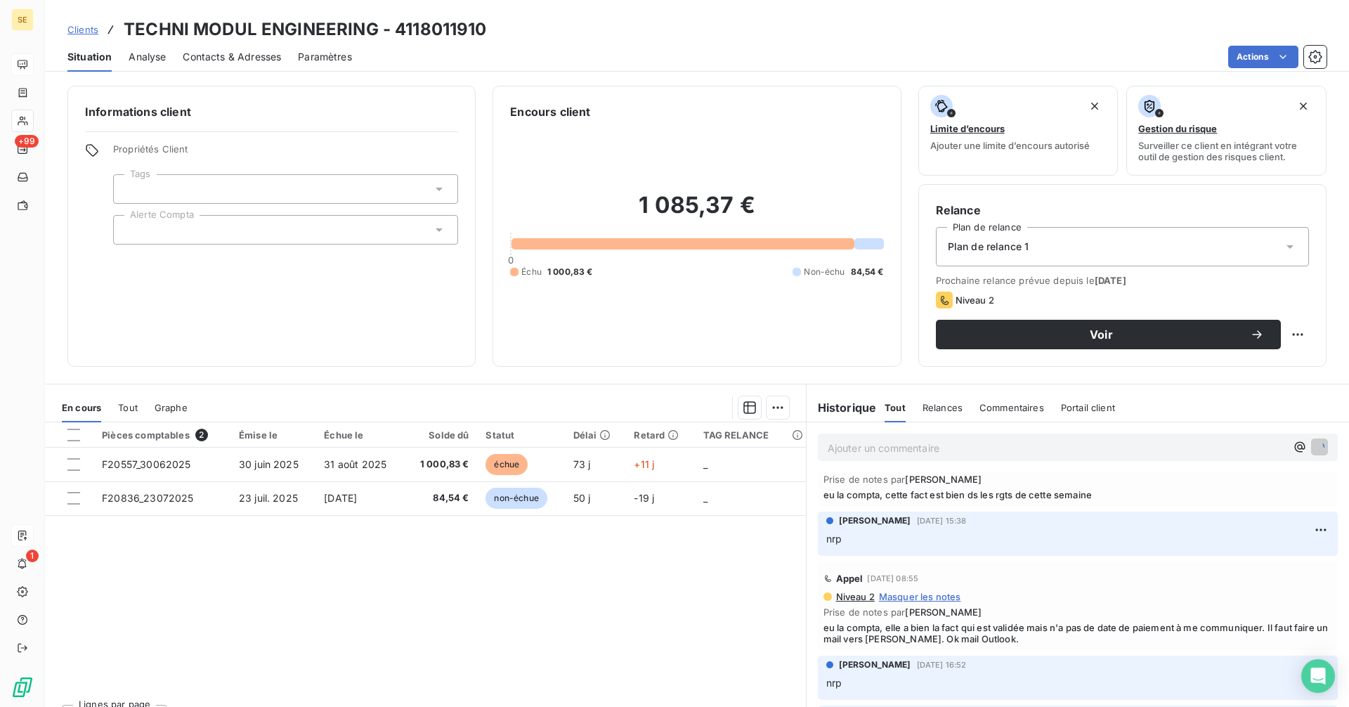
scroll to position [389, 0]
click at [233, 51] on span "Contacts & Adresses" at bounding box center [232, 57] width 98 height 14
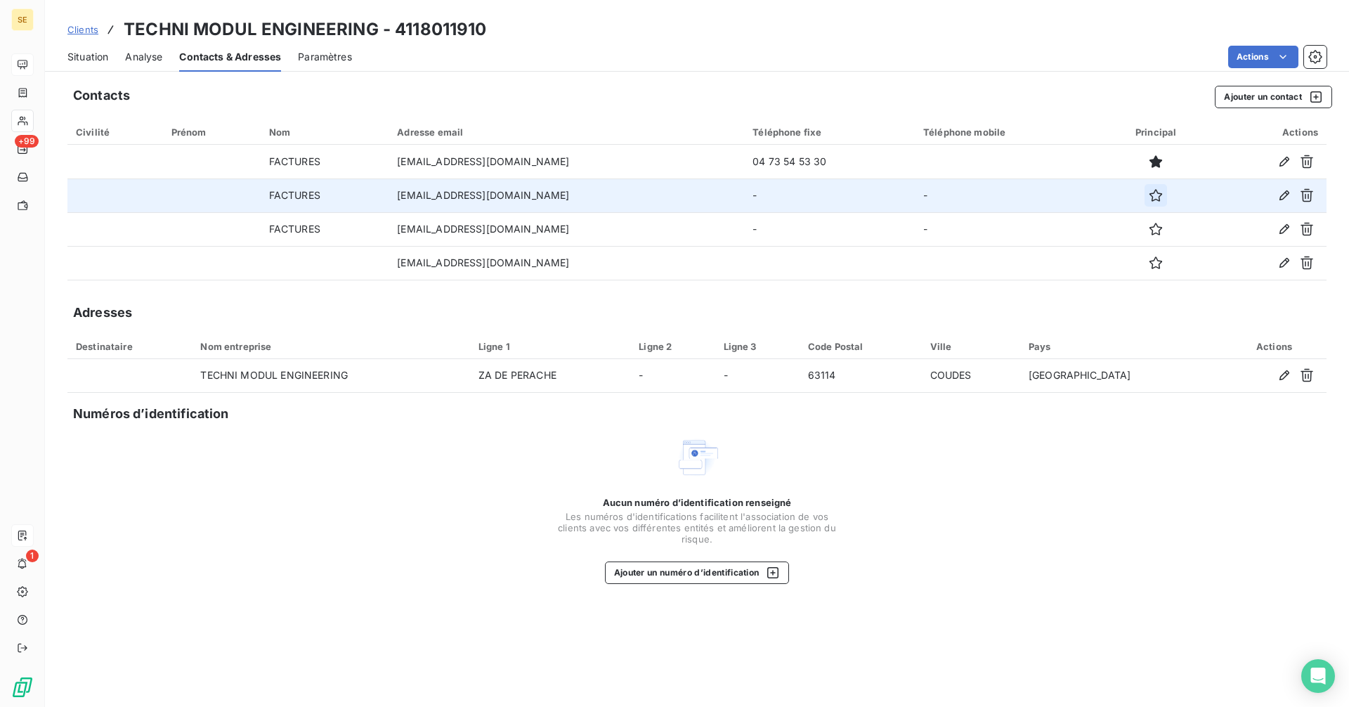
click at [1153, 193] on icon "button" at bounding box center [1156, 195] width 14 height 14
click at [95, 55] on span "Situation" at bounding box center [87, 57] width 41 height 14
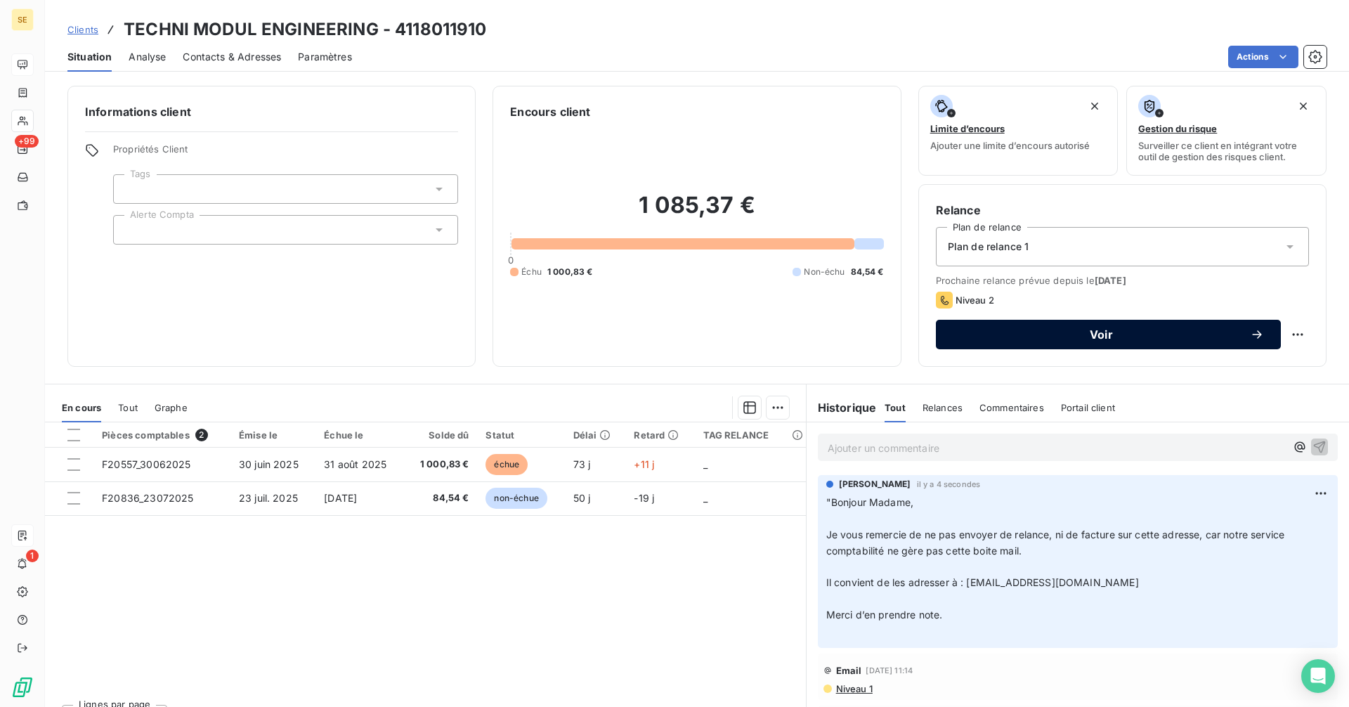
click at [1053, 335] on span "Voir" at bounding box center [1101, 334] width 297 height 11
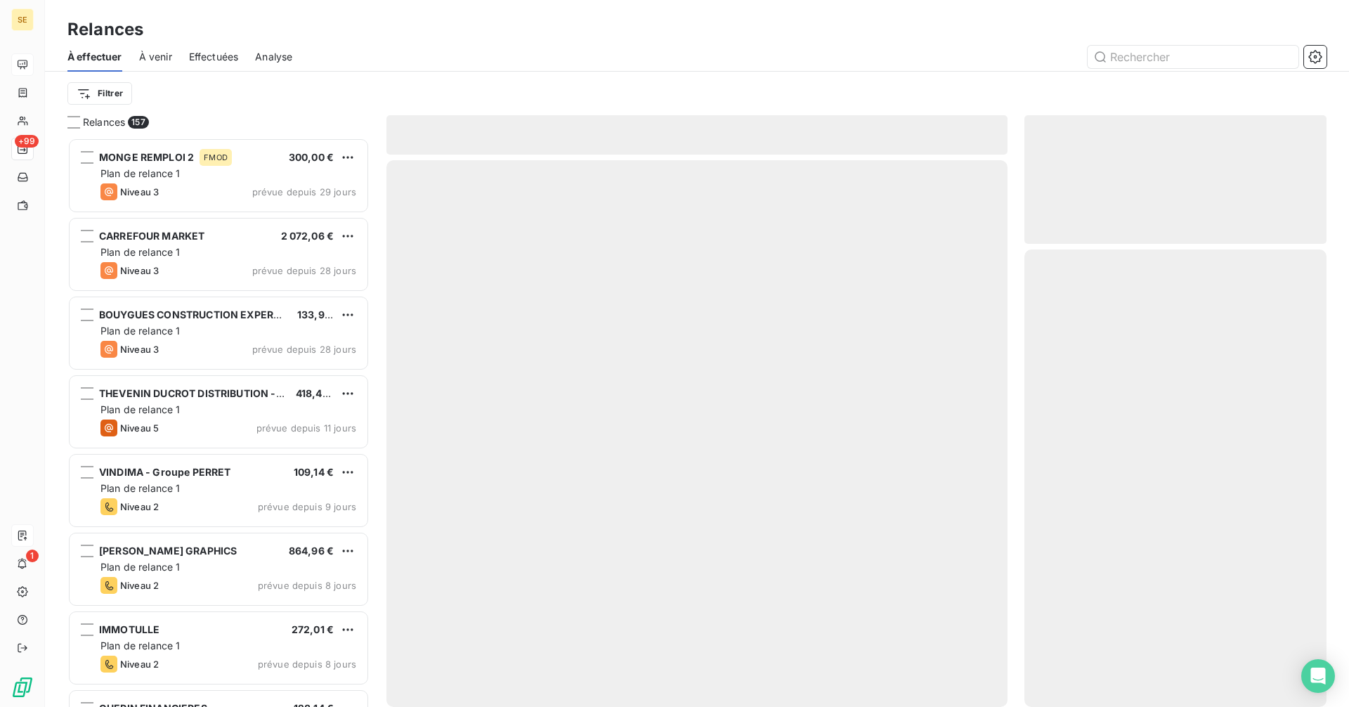
scroll to position [559, 292]
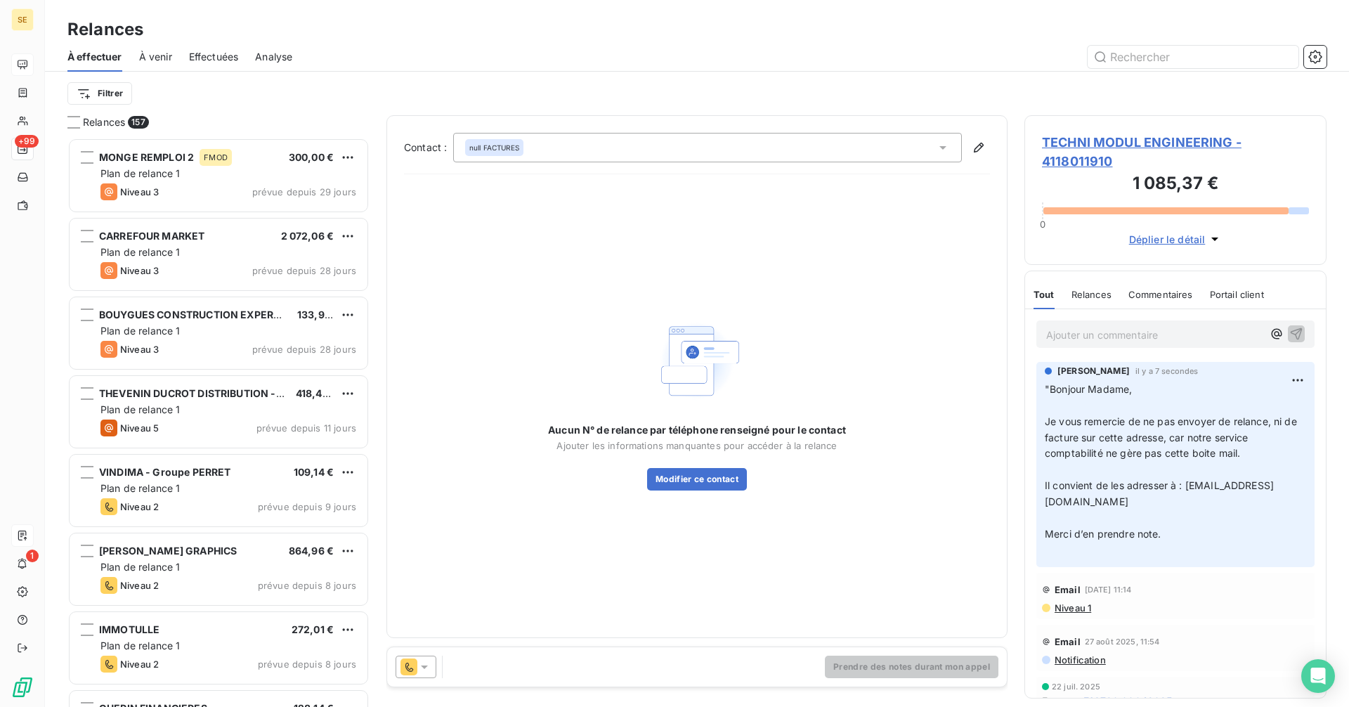
click at [427, 670] on icon at bounding box center [424, 667] width 14 height 14
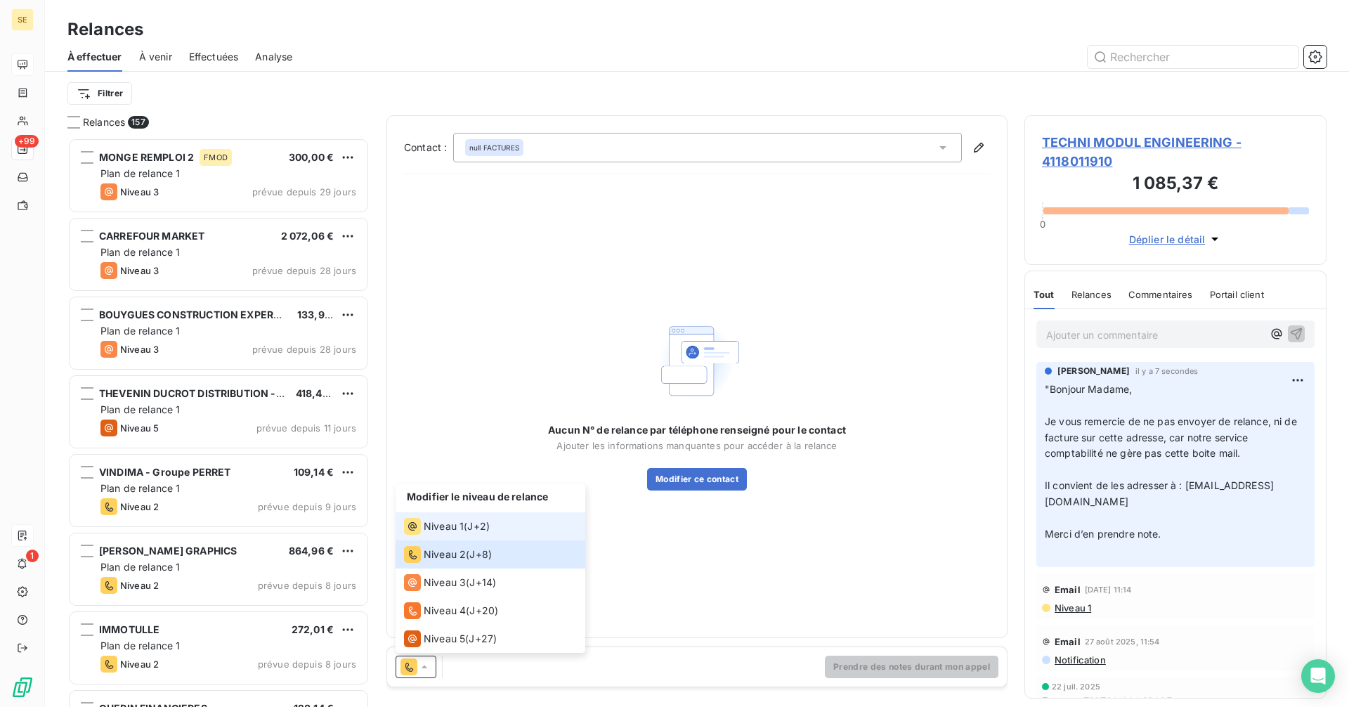
click at [440, 523] on span "Niveau 1" at bounding box center [444, 526] width 40 height 14
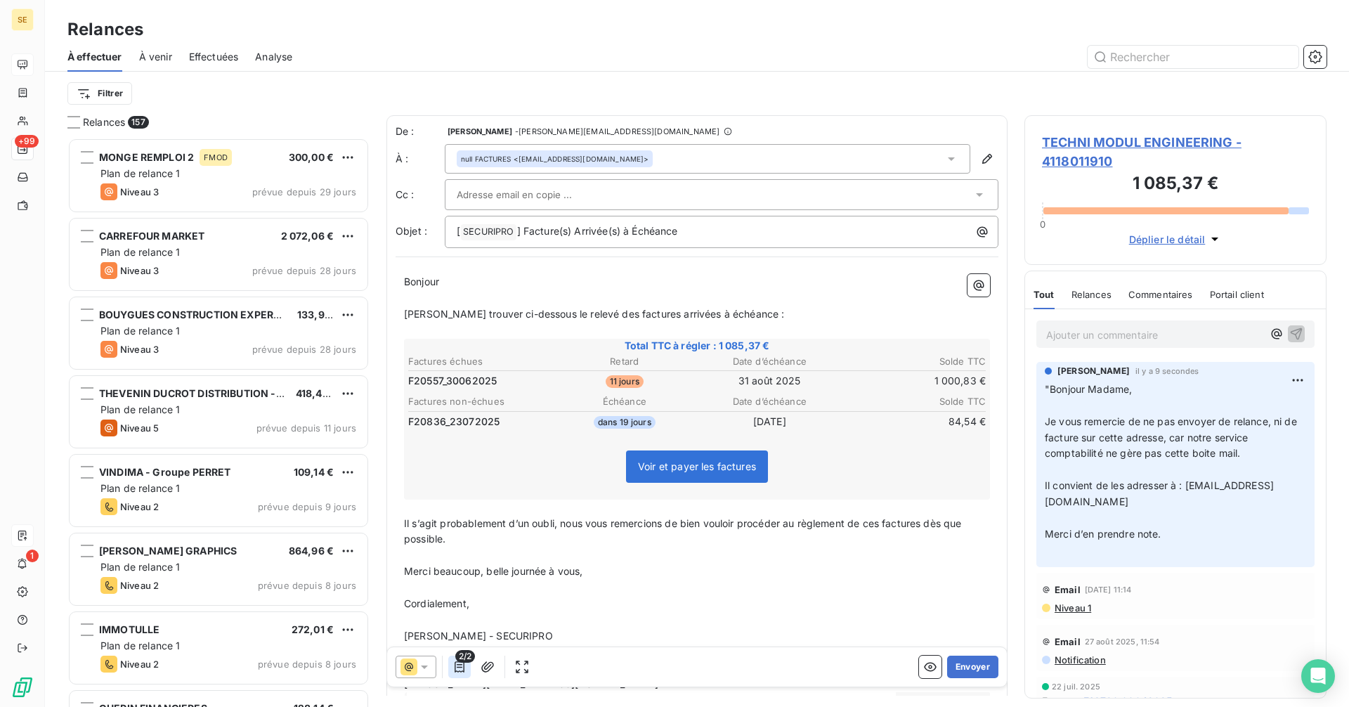
click at [463, 665] on icon "button" at bounding box center [460, 667] width 14 height 14
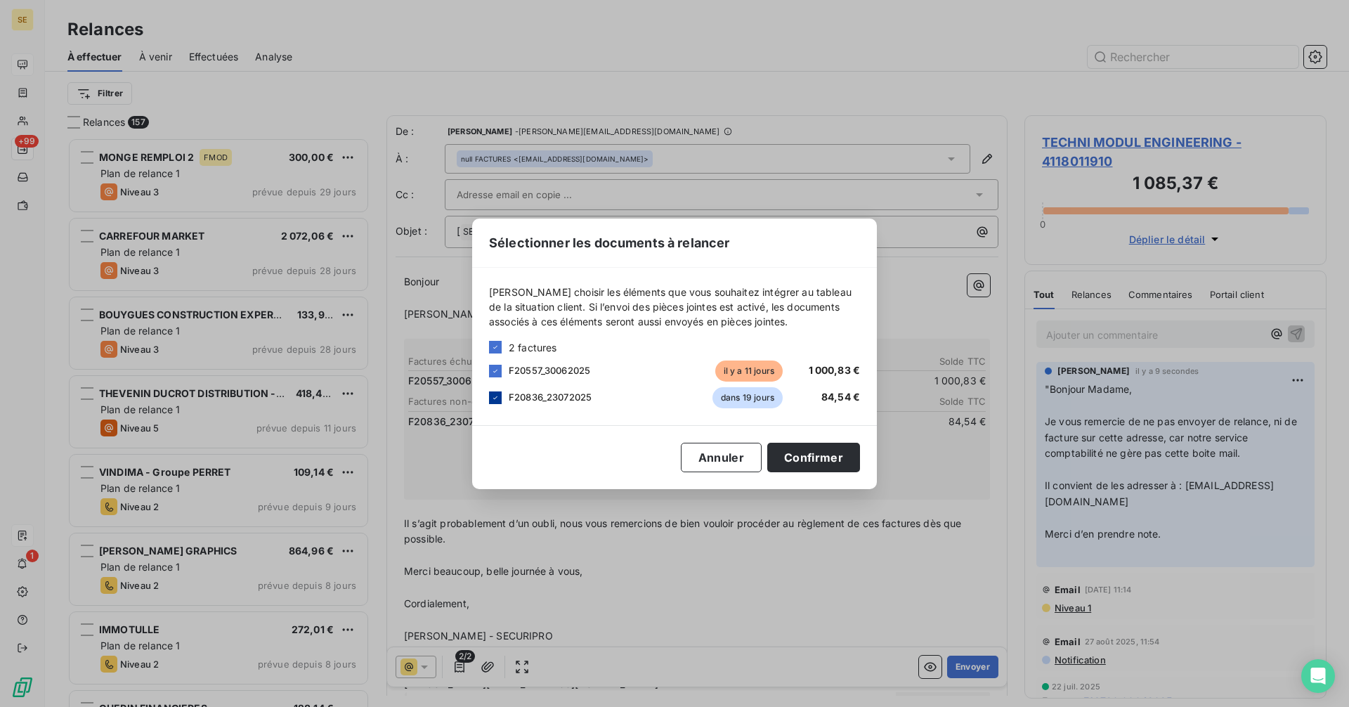
click at [495, 399] on icon at bounding box center [495, 398] width 8 height 8
click at [817, 465] on button "Confirmer" at bounding box center [813, 458] width 93 height 30
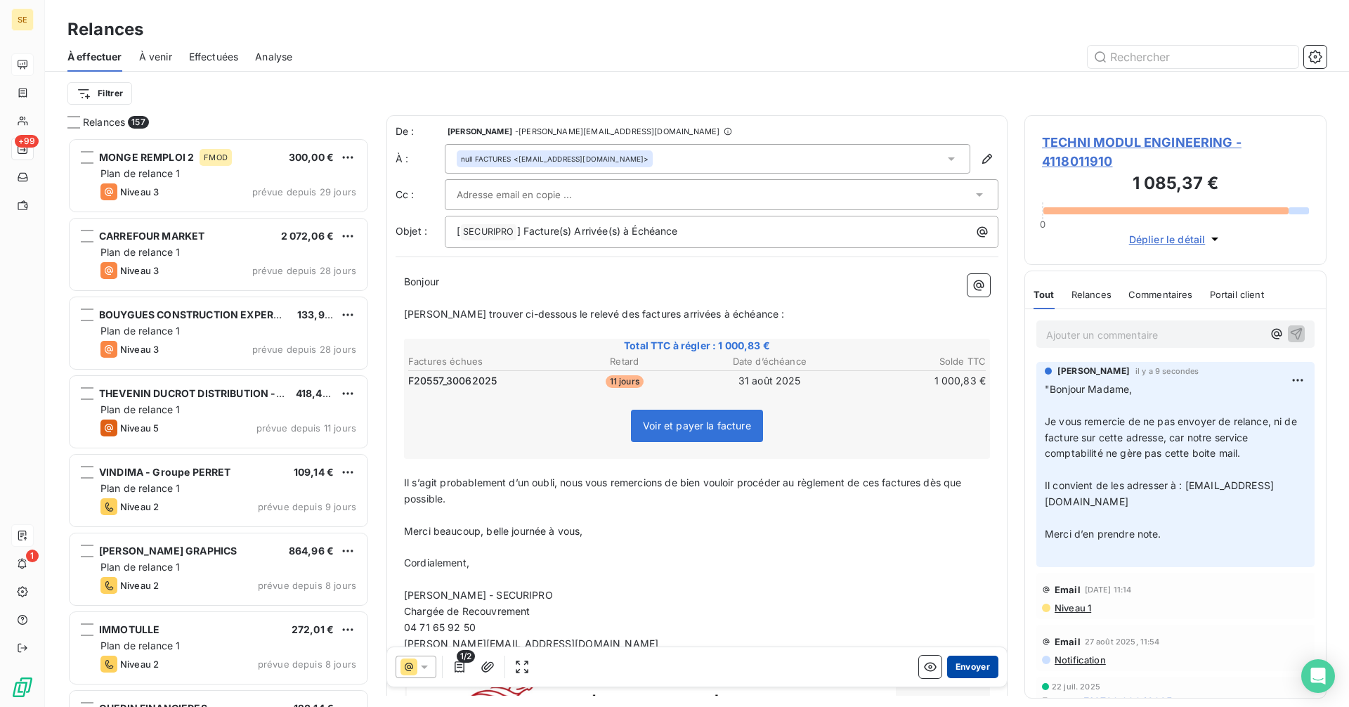
click at [961, 667] on button "Envoyer" at bounding box center [972, 667] width 51 height 22
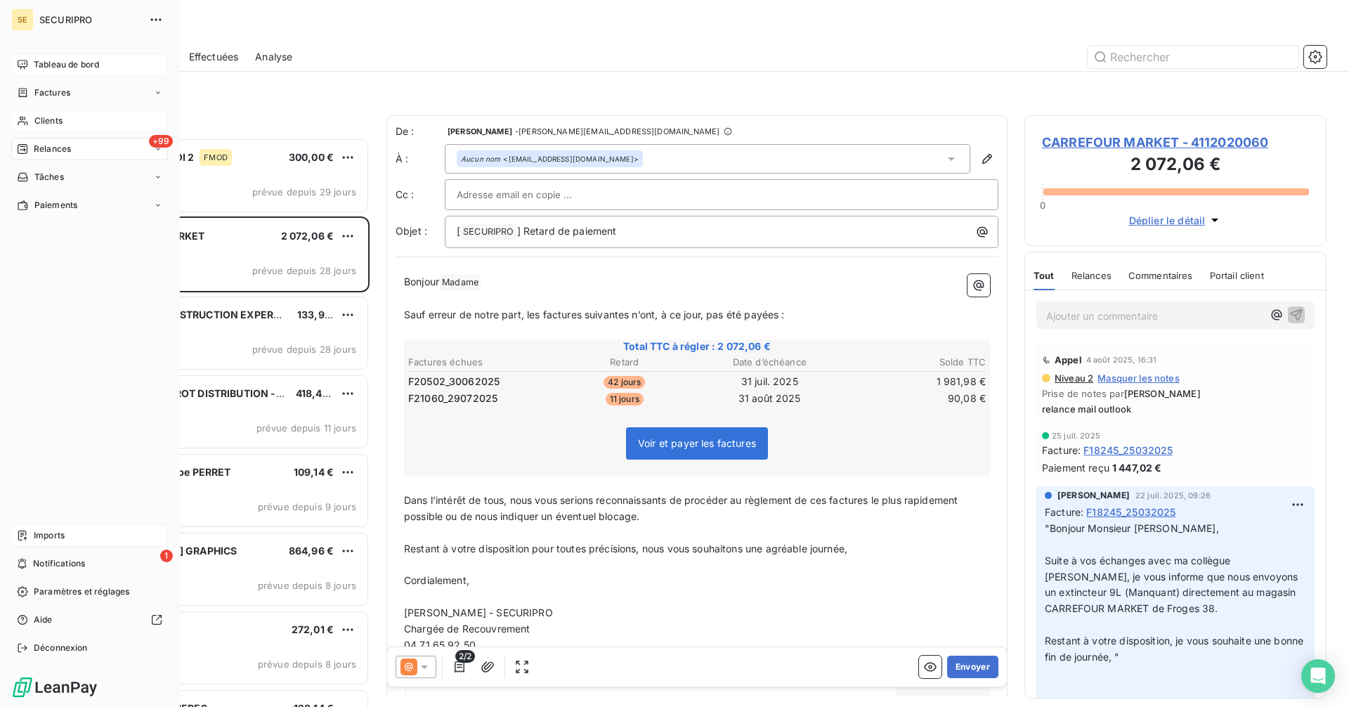
click at [46, 111] on div "Clients" at bounding box center [89, 121] width 157 height 22
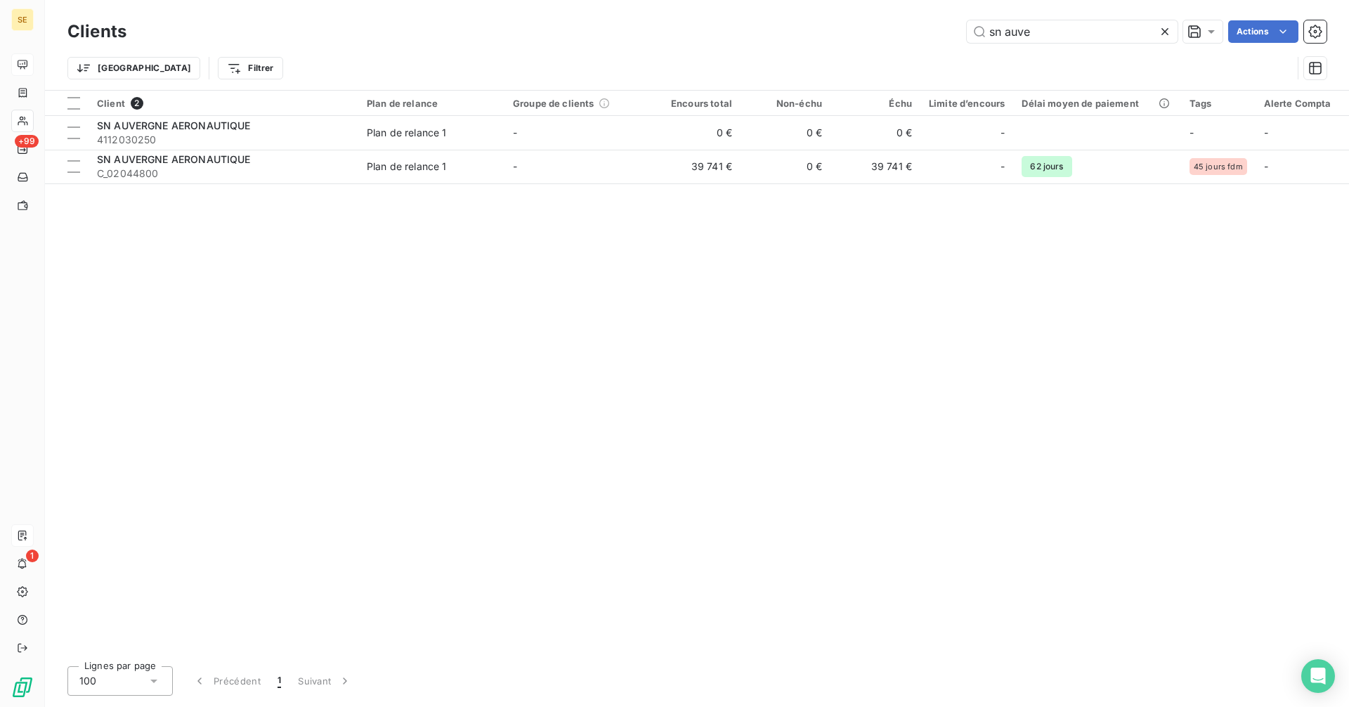
drag, startPoint x: 1048, startPoint y: 35, endPoint x: 939, endPoint y: 35, distance: 108.9
click at [939, 35] on div "sn auve Actions" at bounding box center [734, 31] width 1183 height 22
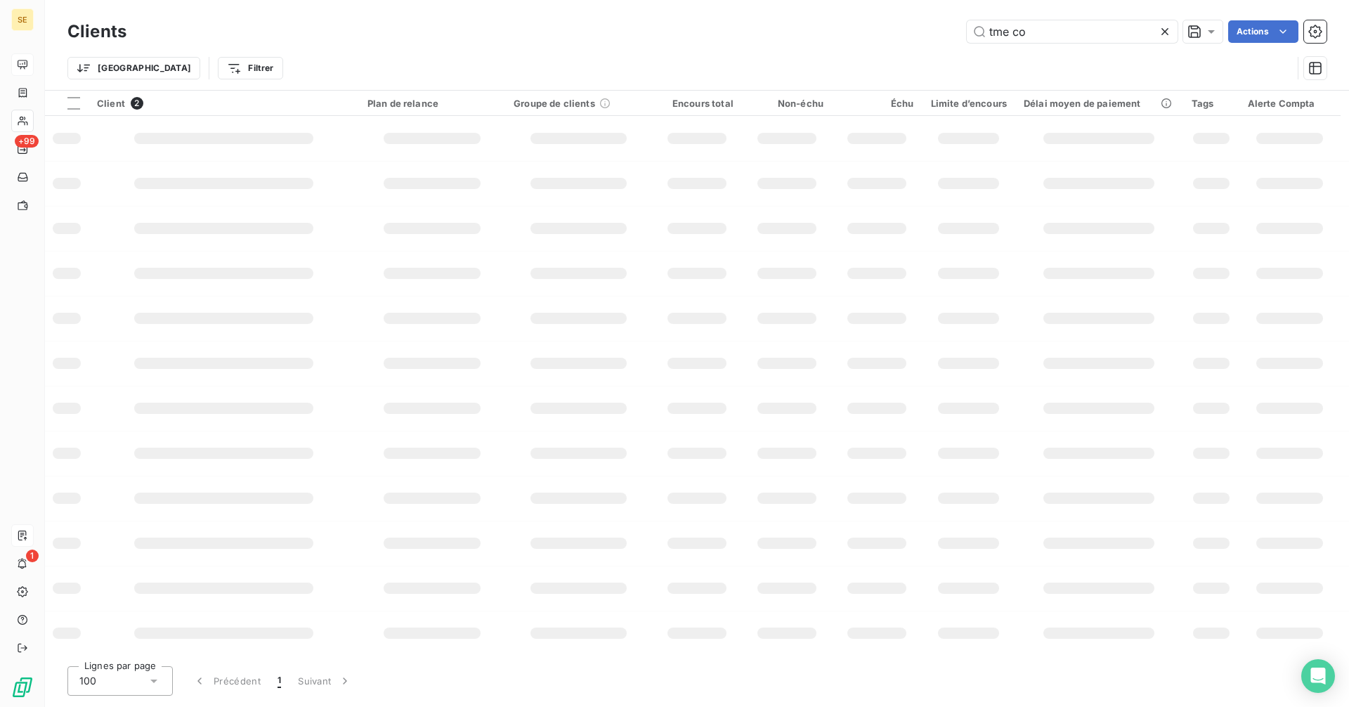
type input "tme com"
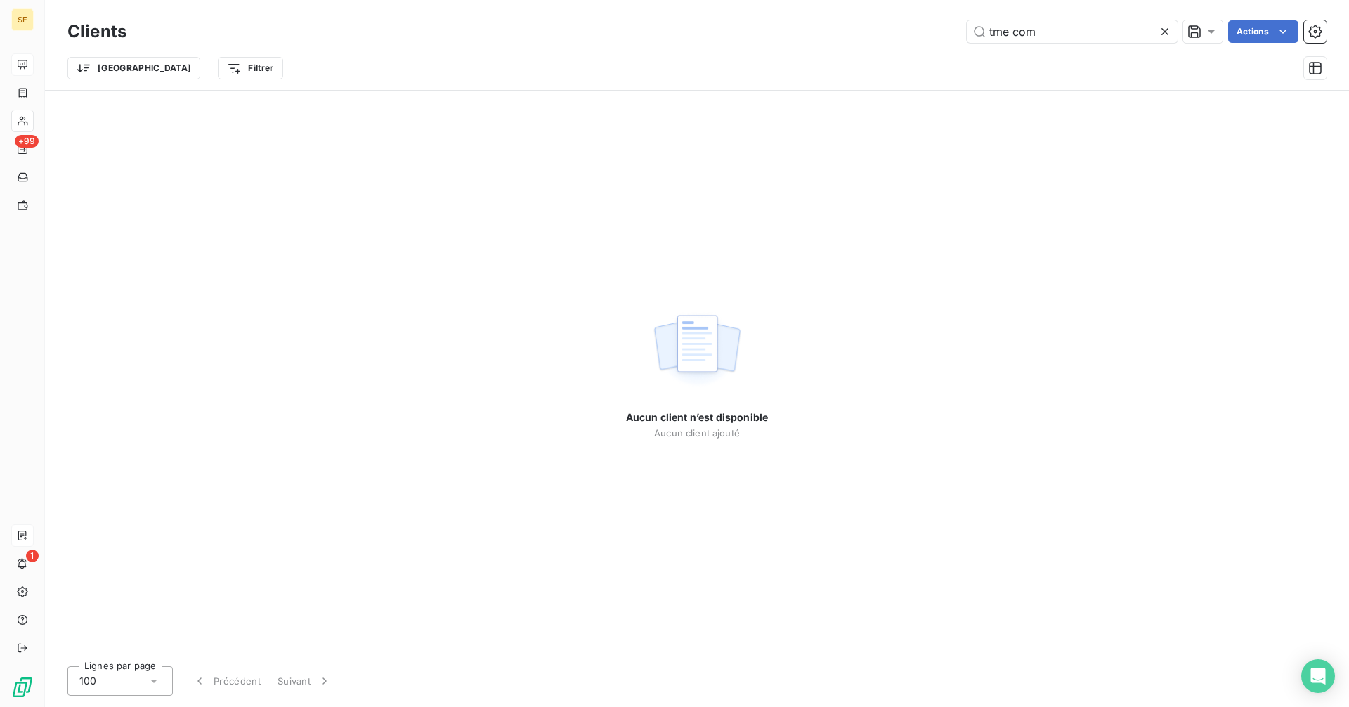
drag, startPoint x: 1053, startPoint y: 31, endPoint x: 946, endPoint y: 34, distance: 106.9
click at [946, 34] on div "tme com Actions" at bounding box center [734, 31] width 1183 height 22
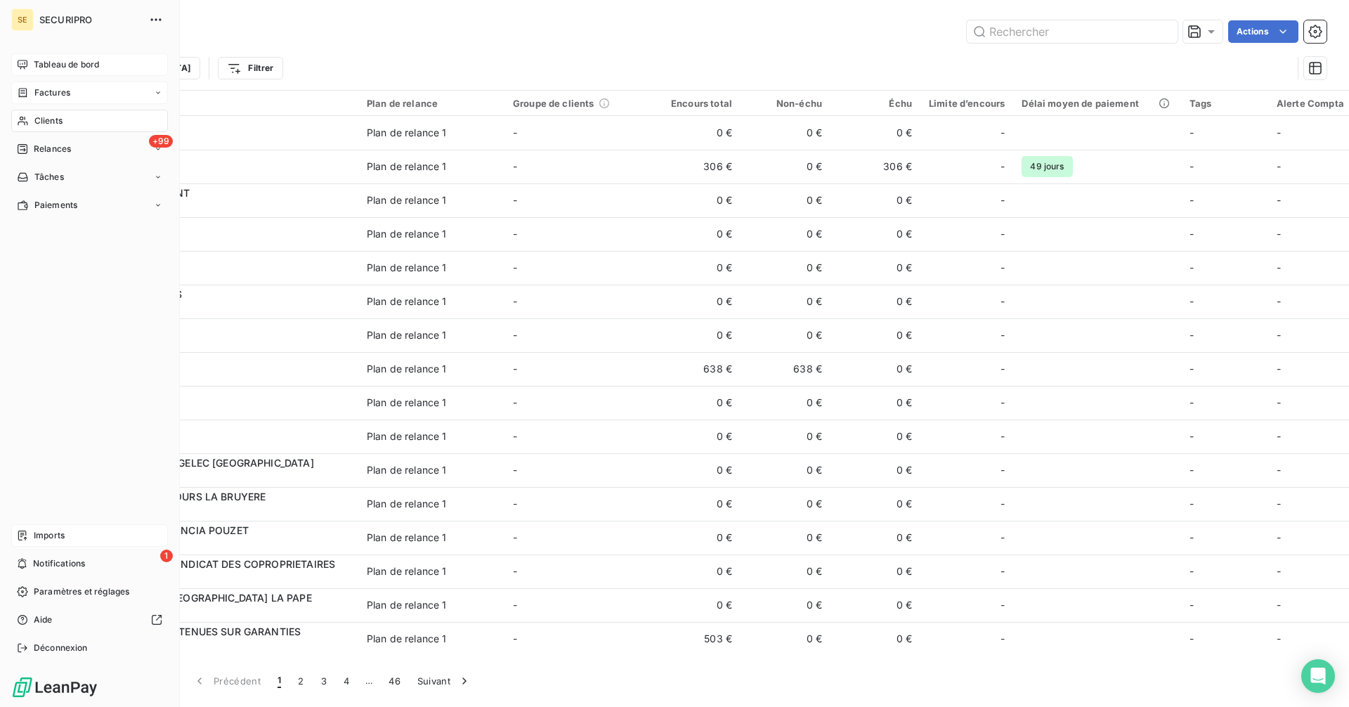
click at [40, 89] on span "Factures" at bounding box center [52, 92] width 36 height 13
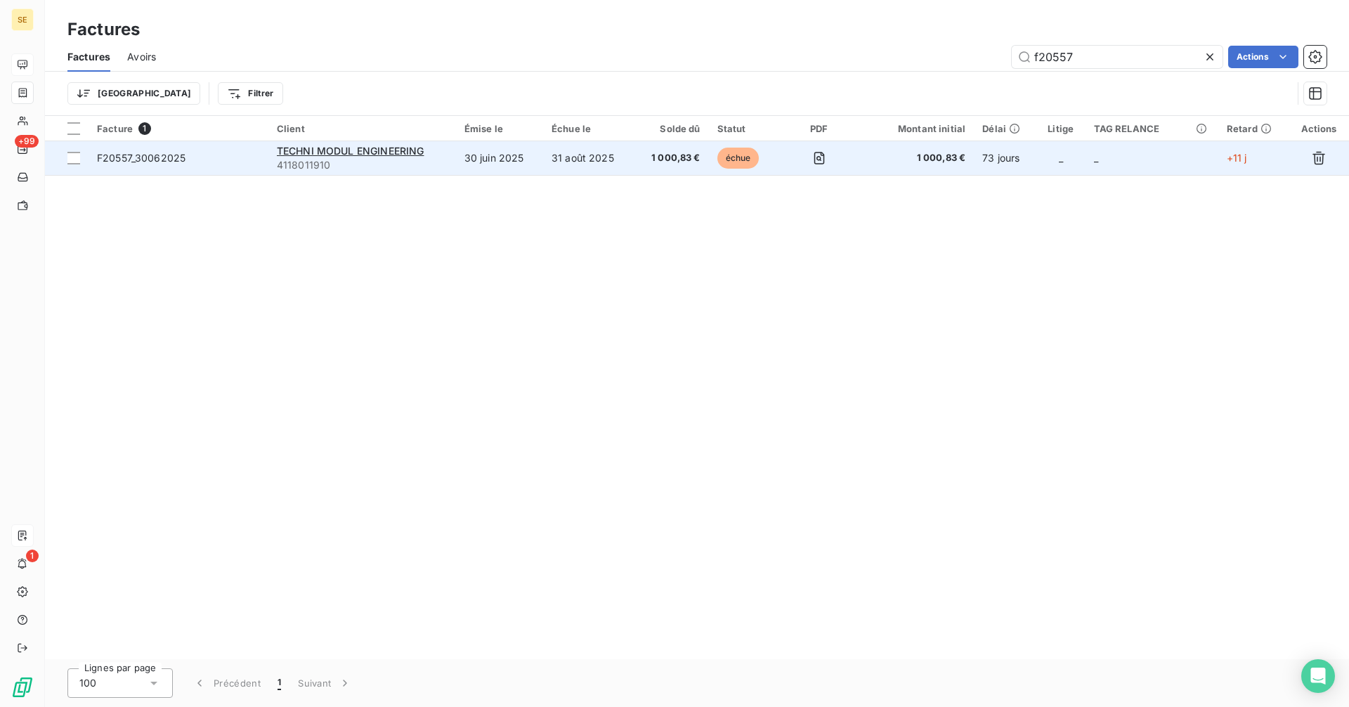
click at [806, 143] on td at bounding box center [819, 158] width 78 height 34
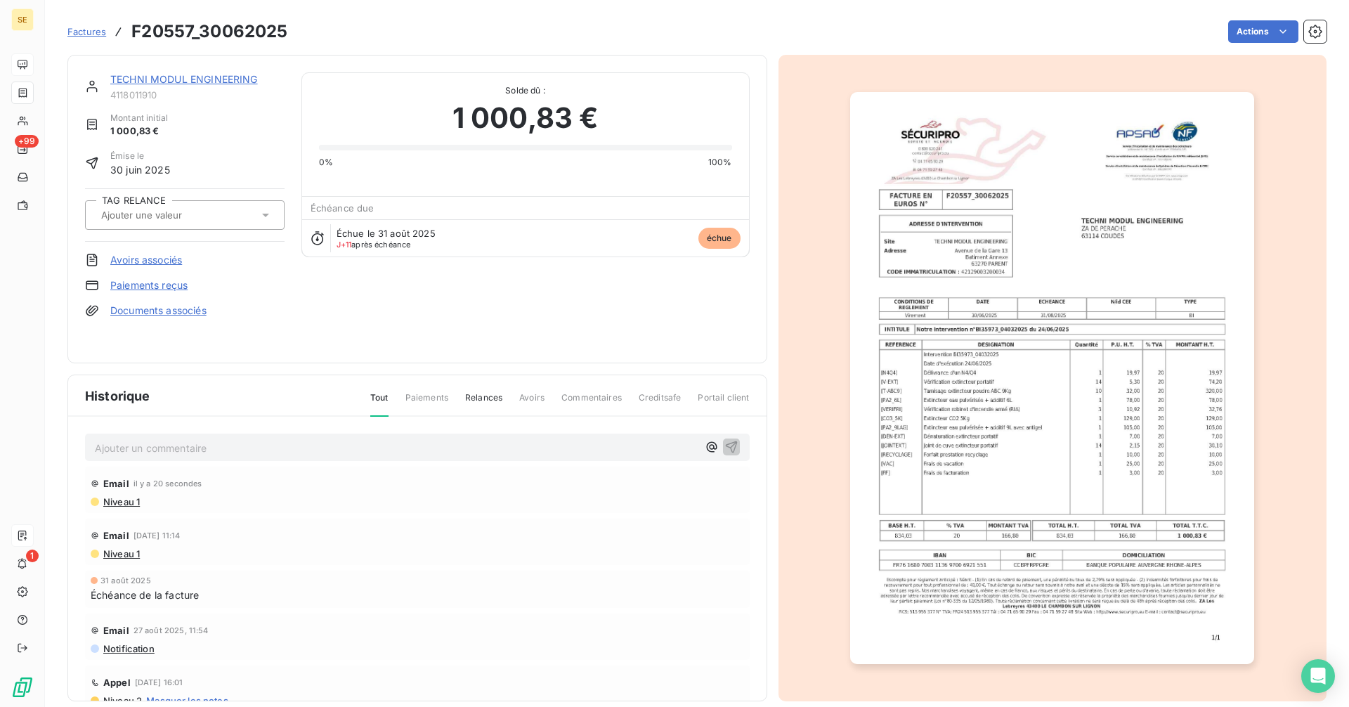
click at [82, 32] on span "Factures" at bounding box center [86, 31] width 39 height 11
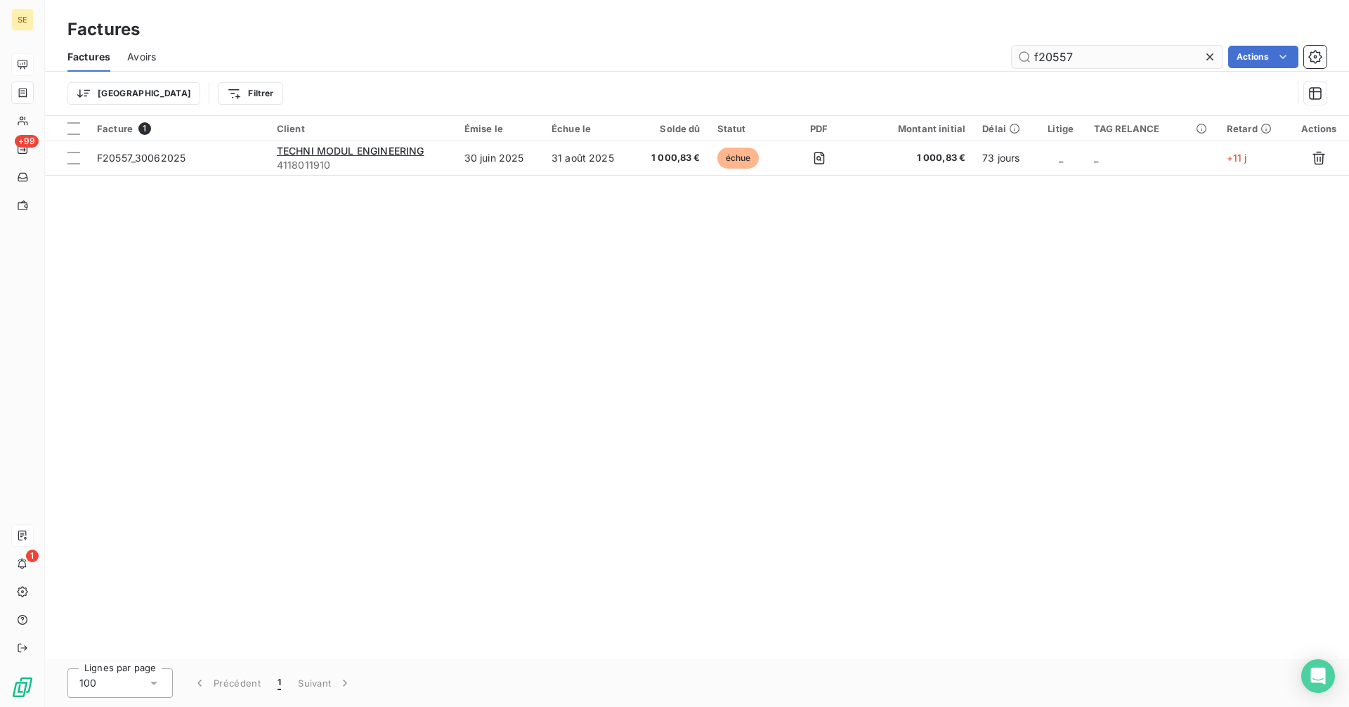
click at [1084, 57] on input "f20557" at bounding box center [1117, 57] width 211 height 22
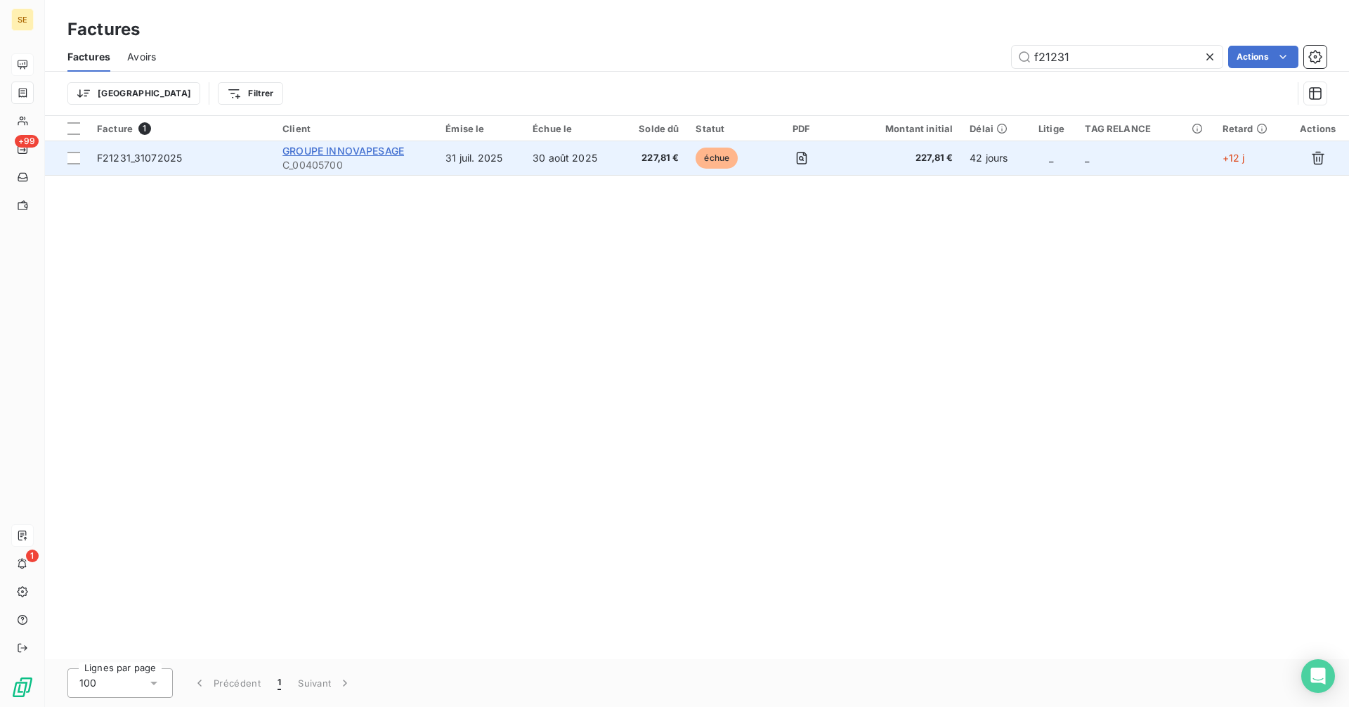
type input "f21231"
click at [379, 149] on span "GROUPE INNOVAPESAGE" at bounding box center [344, 151] width 122 height 12
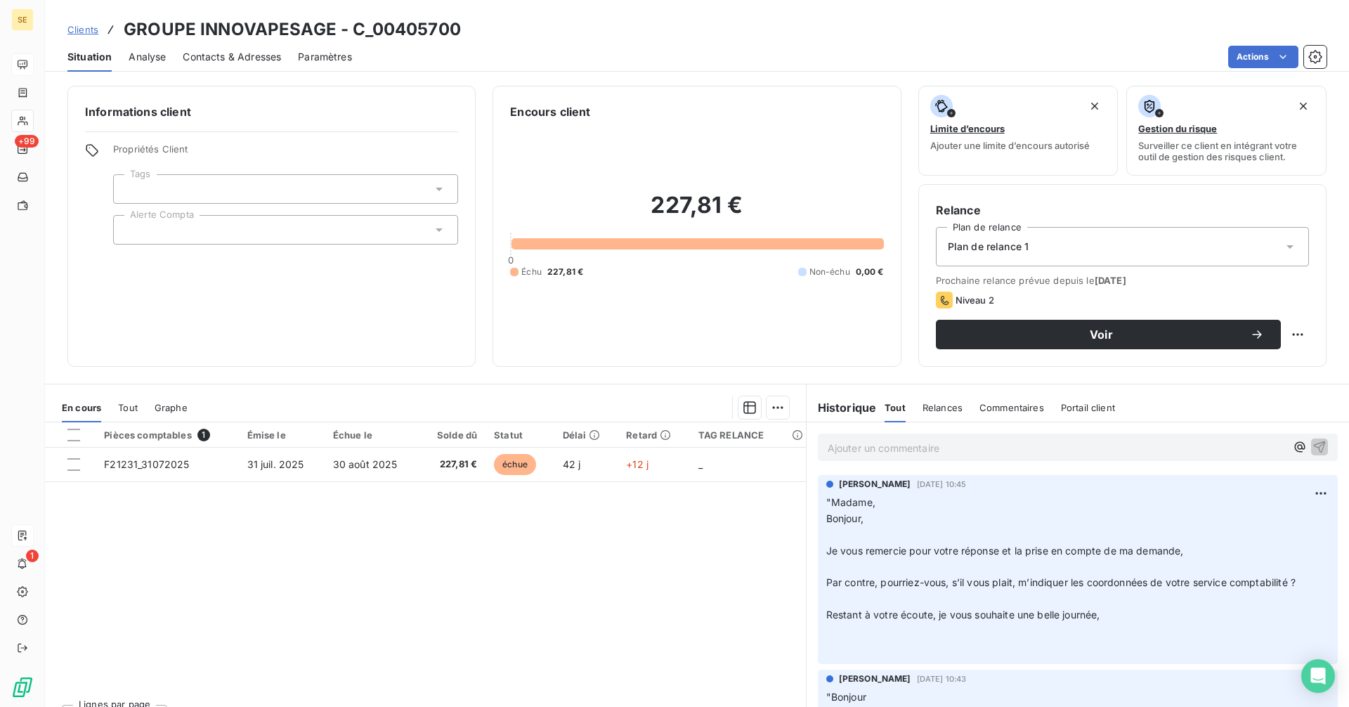
click at [867, 443] on p "Ajouter un commentaire ﻿" at bounding box center [1057, 448] width 458 height 18
click at [876, 447] on p "Ajouter un commentaire ﻿" at bounding box center [1057, 448] width 458 height 18
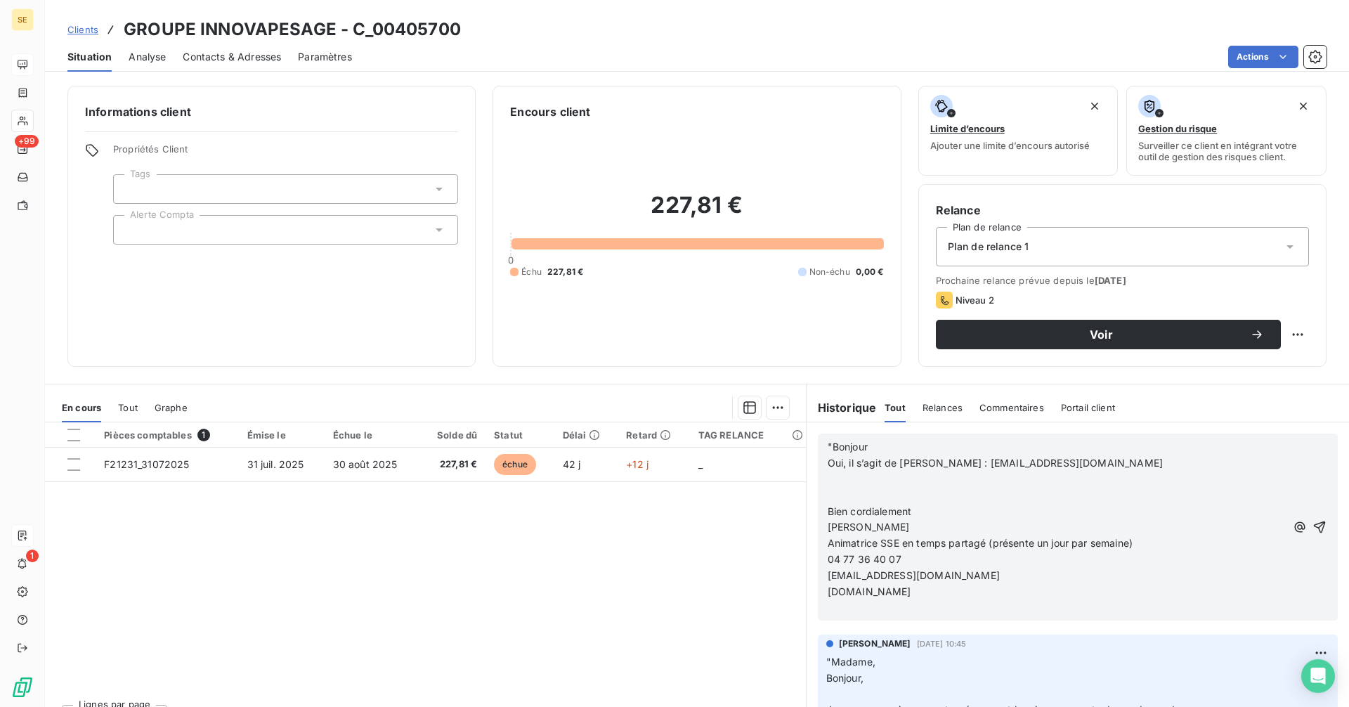
click at [976, 588] on p "[DOMAIN_NAME]" at bounding box center [1057, 592] width 458 height 16
click at [1313, 521] on icon "button" at bounding box center [1320, 527] width 14 height 14
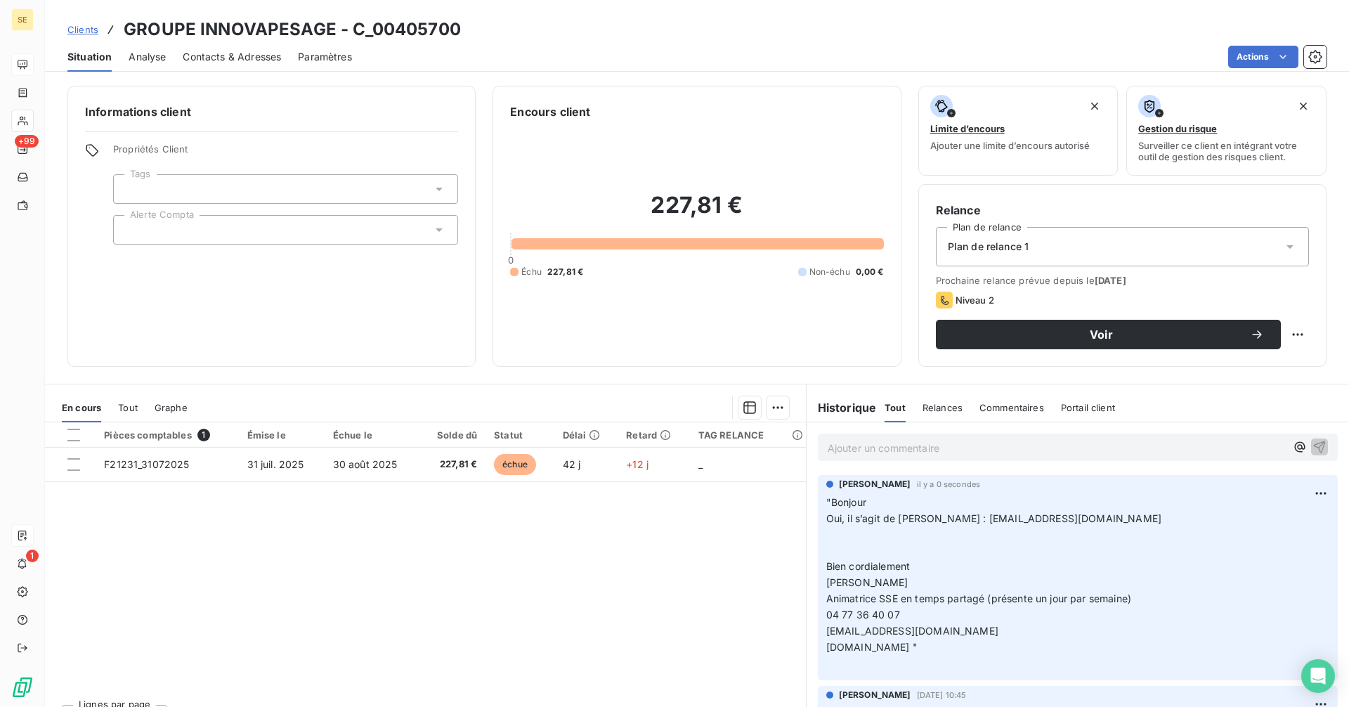
click at [245, 58] on span "Contacts & Adresses" at bounding box center [232, 57] width 98 height 14
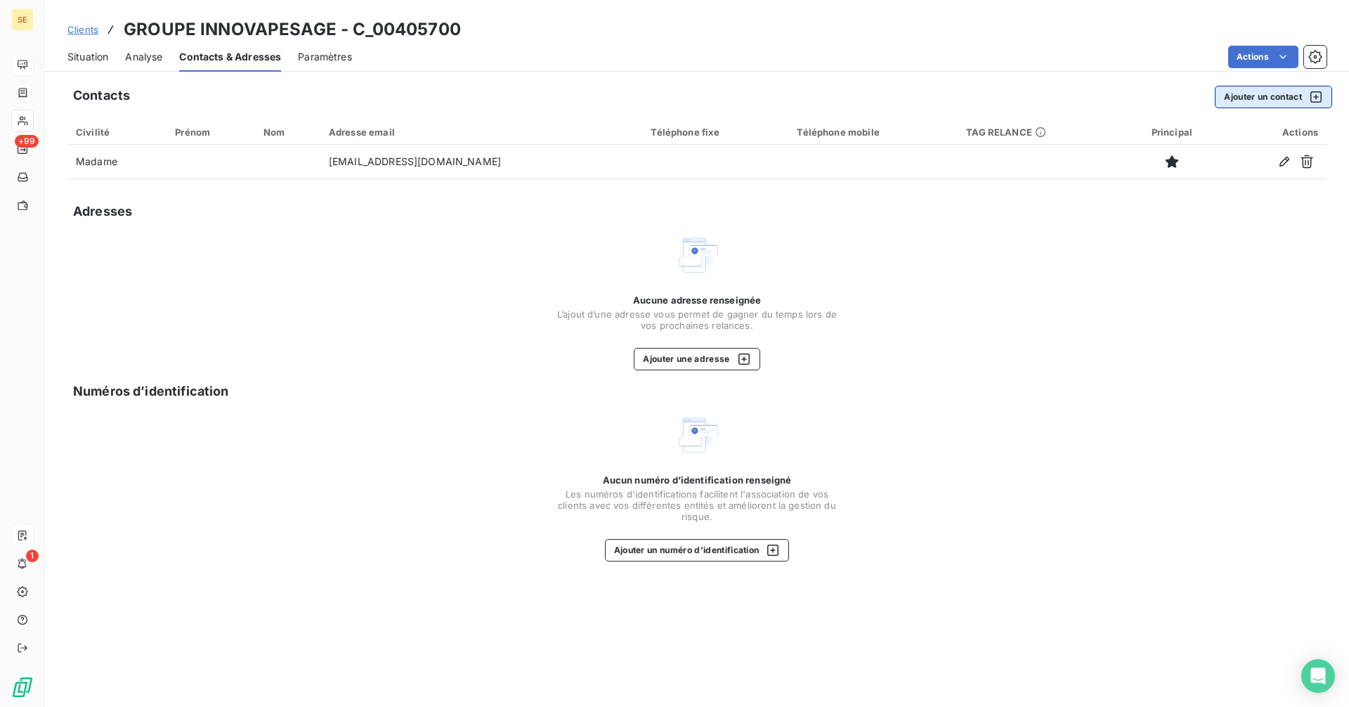
click at [1233, 96] on button "Ajouter un contact" at bounding box center [1273, 97] width 117 height 22
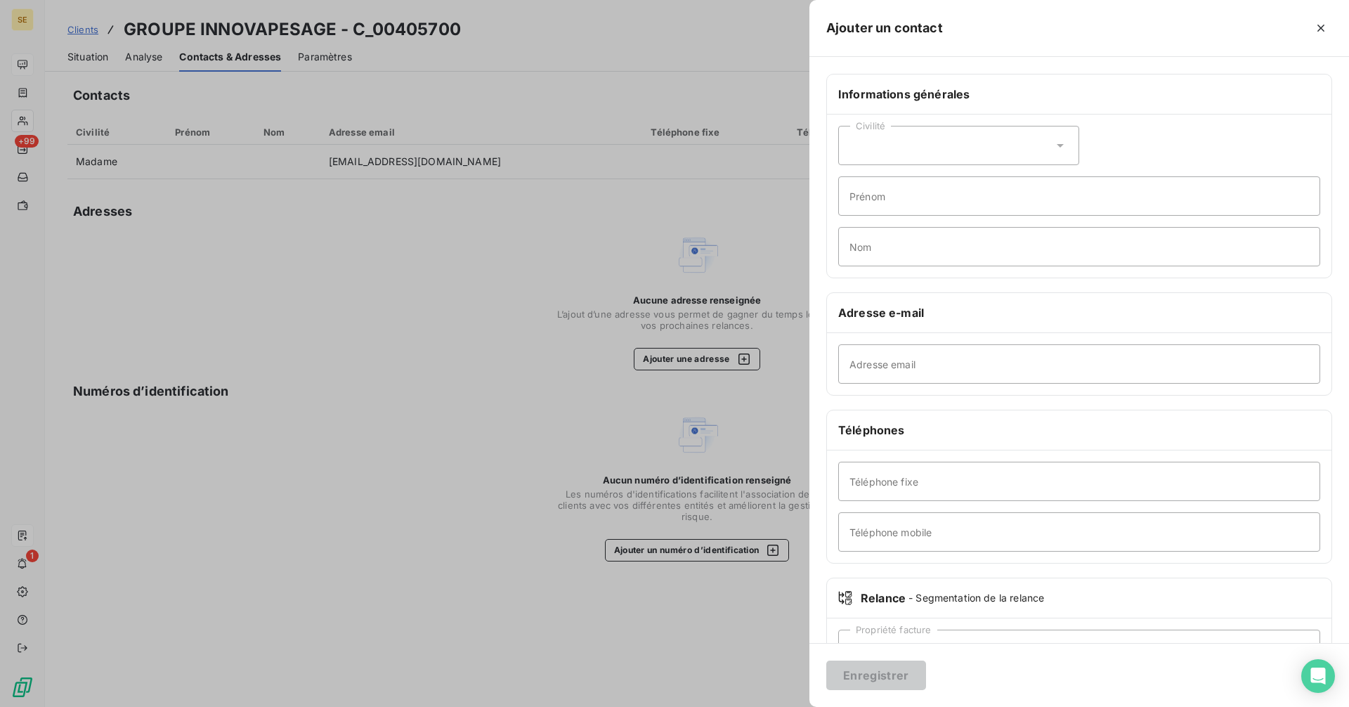
click at [873, 132] on div "Civilité" at bounding box center [958, 145] width 241 height 39
click at [919, 178] on li "Madame" at bounding box center [958, 180] width 241 height 25
click at [935, 201] on input "Prénom" at bounding box center [1079, 195] width 482 height 39
type input "[PERSON_NAME]"
click at [933, 249] on input "Nom" at bounding box center [1079, 246] width 482 height 39
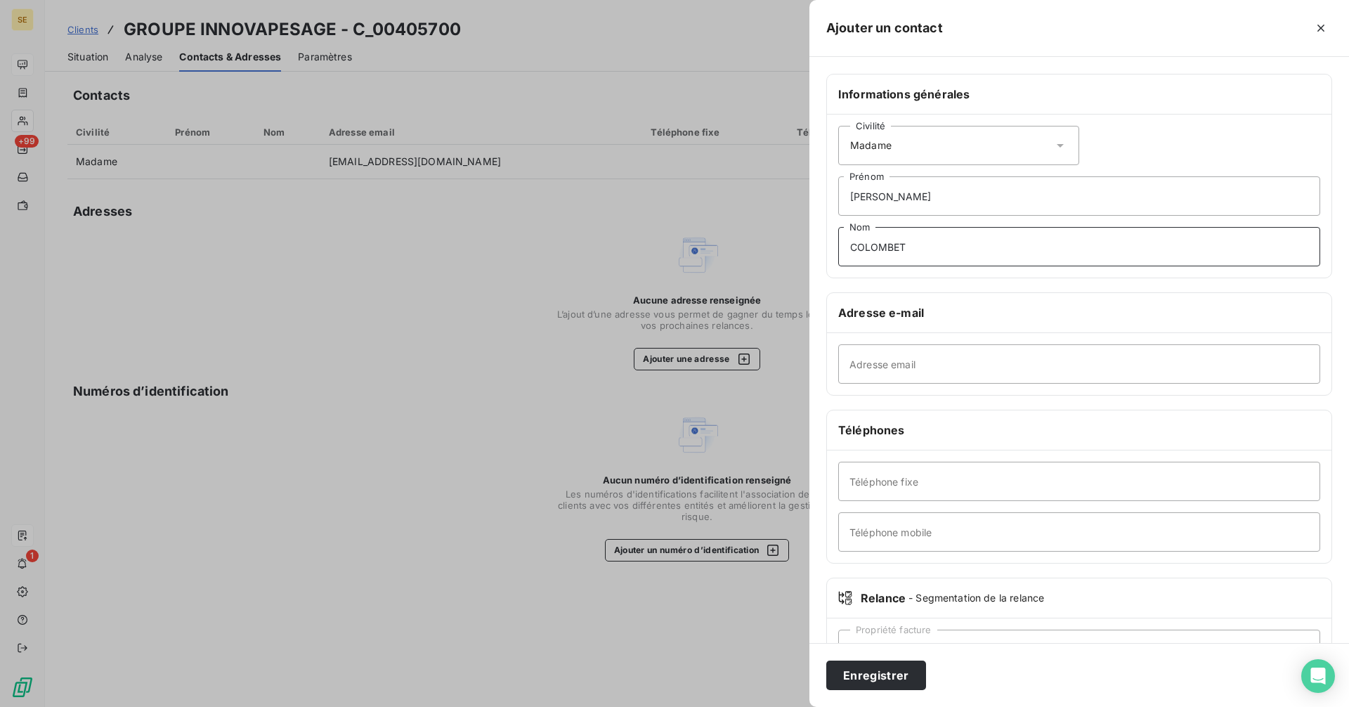
type input "COLOMBET"
click at [887, 371] on input "Adresse email" at bounding box center [1079, 363] width 482 height 39
drag, startPoint x: 909, startPoint y: 193, endPoint x: 843, endPoint y: 197, distance: 65.5
click at [843, 197] on input "[PERSON_NAME]" at bounding box center [1079, 195] width 482 height 39
type input "f"
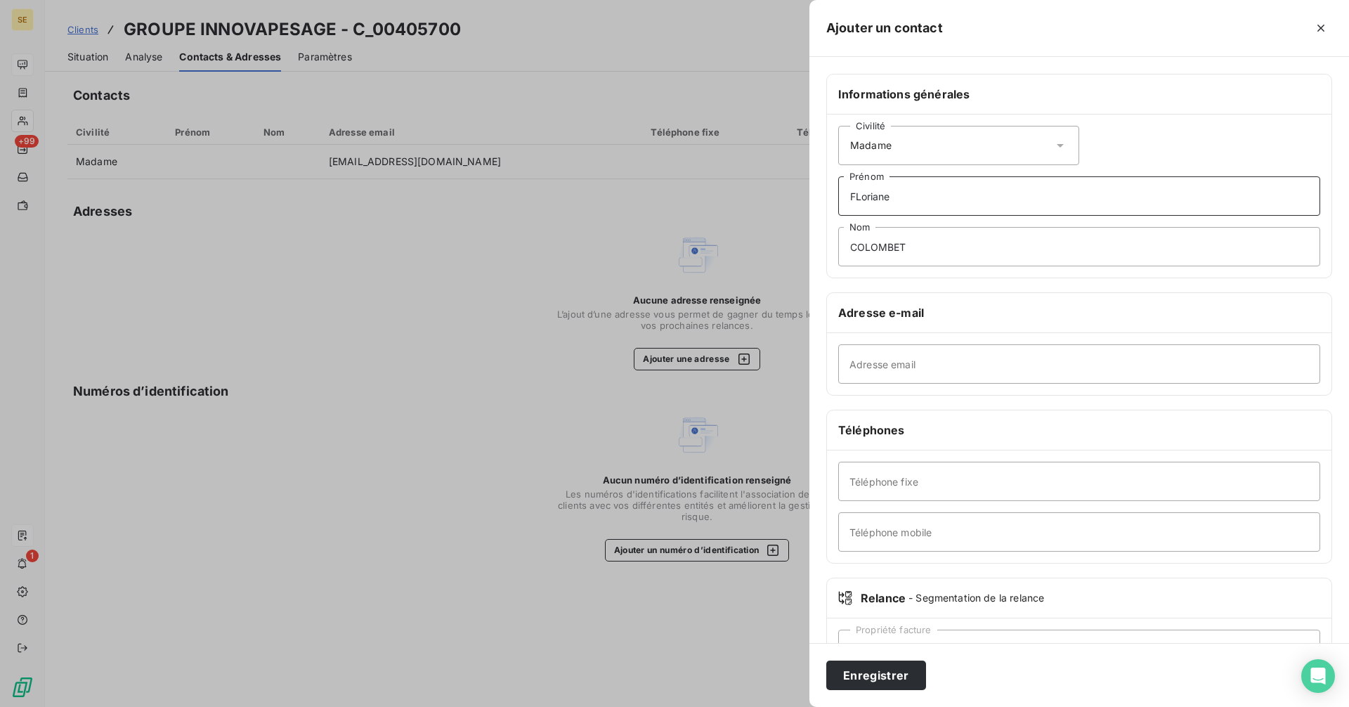
type input "FLoriane"
drag, startPoint x: 928, startPoint y: 247, endPoint x: 781, endPoint y: 233, distance: 148.2
click at [781, 706] on div "Ajouter un contact Informations générales Civilité Madame FLoriane Prénom COLOM…" at bounding box center [674, 707] width 1349 height 0
type input "MONTELLIMARD"
click at [935, 357] on input "Adresse email" at bounding box center [1079, 363] width 482 height 39
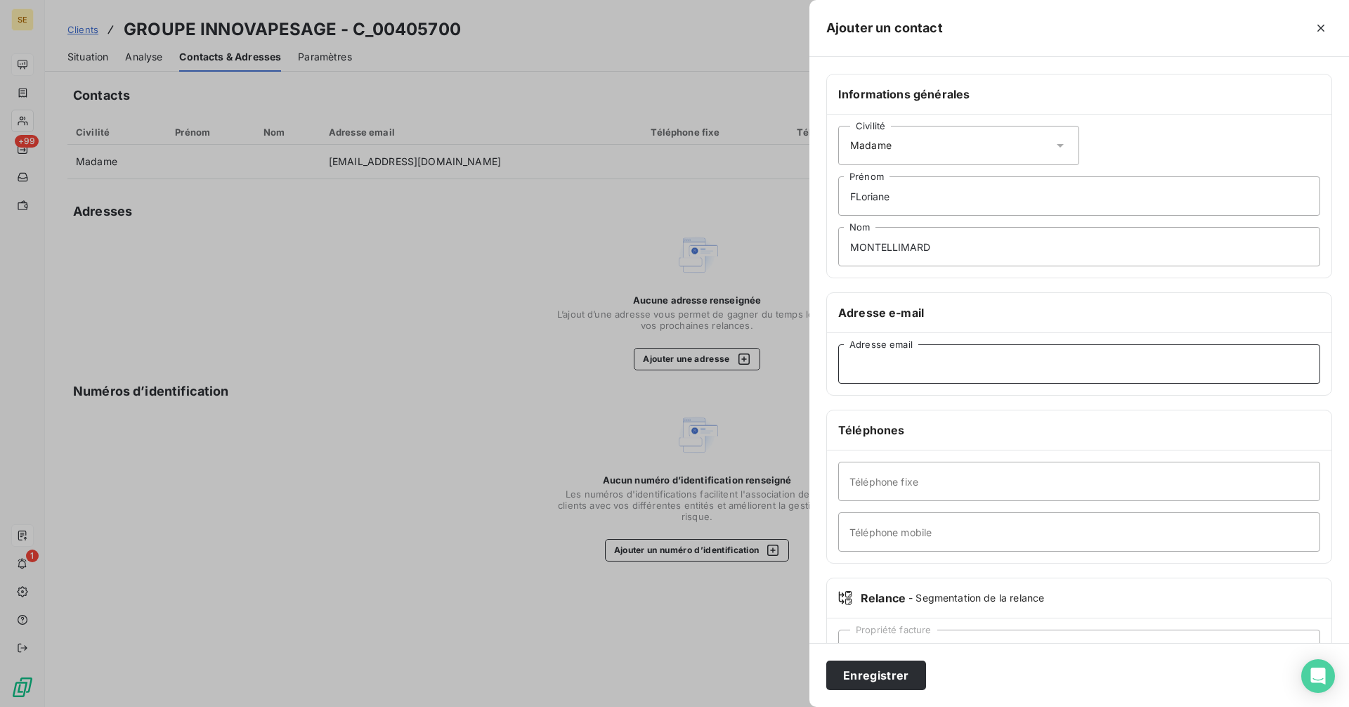
click at [920, 368] on input "Adresse email" at bounding box center [1079, 363] width 482 height 39
paste input "[EMAIL_ADDRESS][DOMAIN_NAME]"
type input "[EMAIL_ADDRESS][DOMAIN_NAME]"
click at [956, 481] on input "Téléphone fixe" at bounding box center [1079, 481] width 482 height 39
click at [1038, 363] on input "[EMAIL_ADDRESS][DOMAIN_NAME]" at bounding box center [1079, 363] width 482 height 39
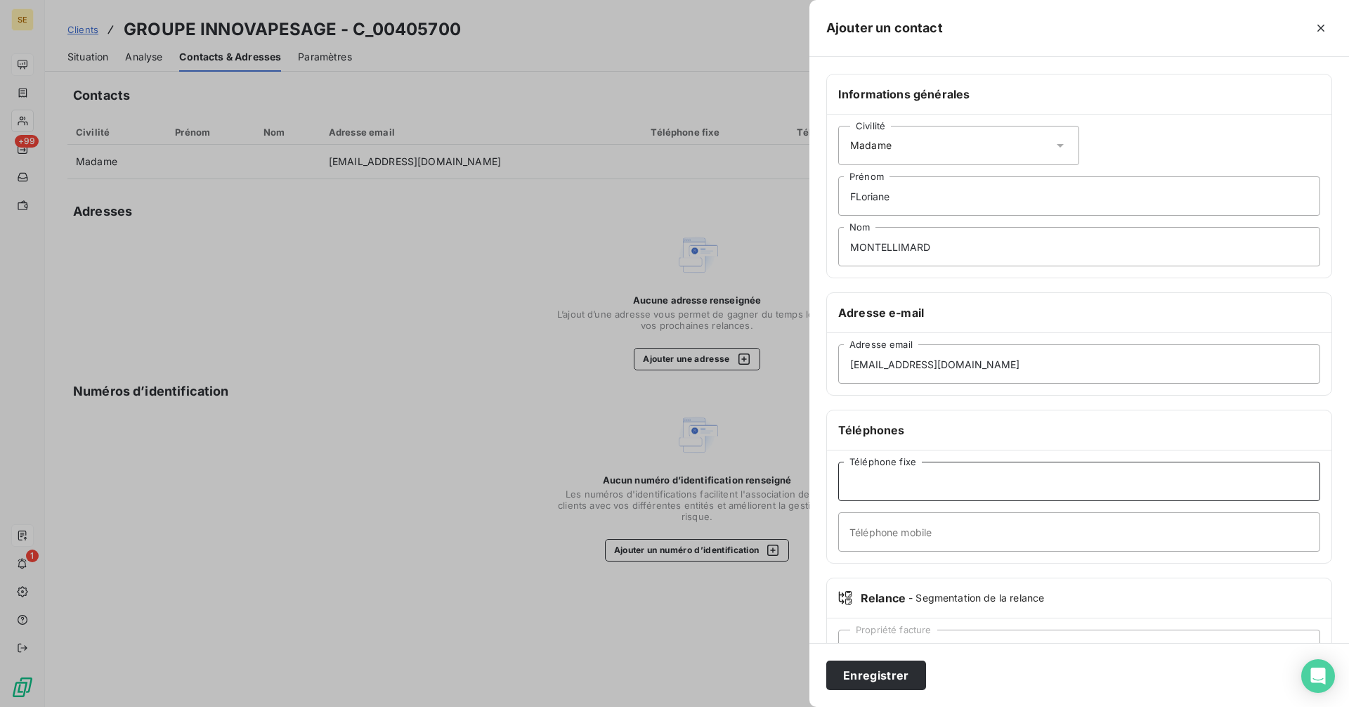
click at [927, 481] on input "Téléphone fixe" at bounding box center [1079, 481] width 482 height 39
click at [863, 682] on button "Enregistrer" at bounding box center [876, 676] width 100 height 30
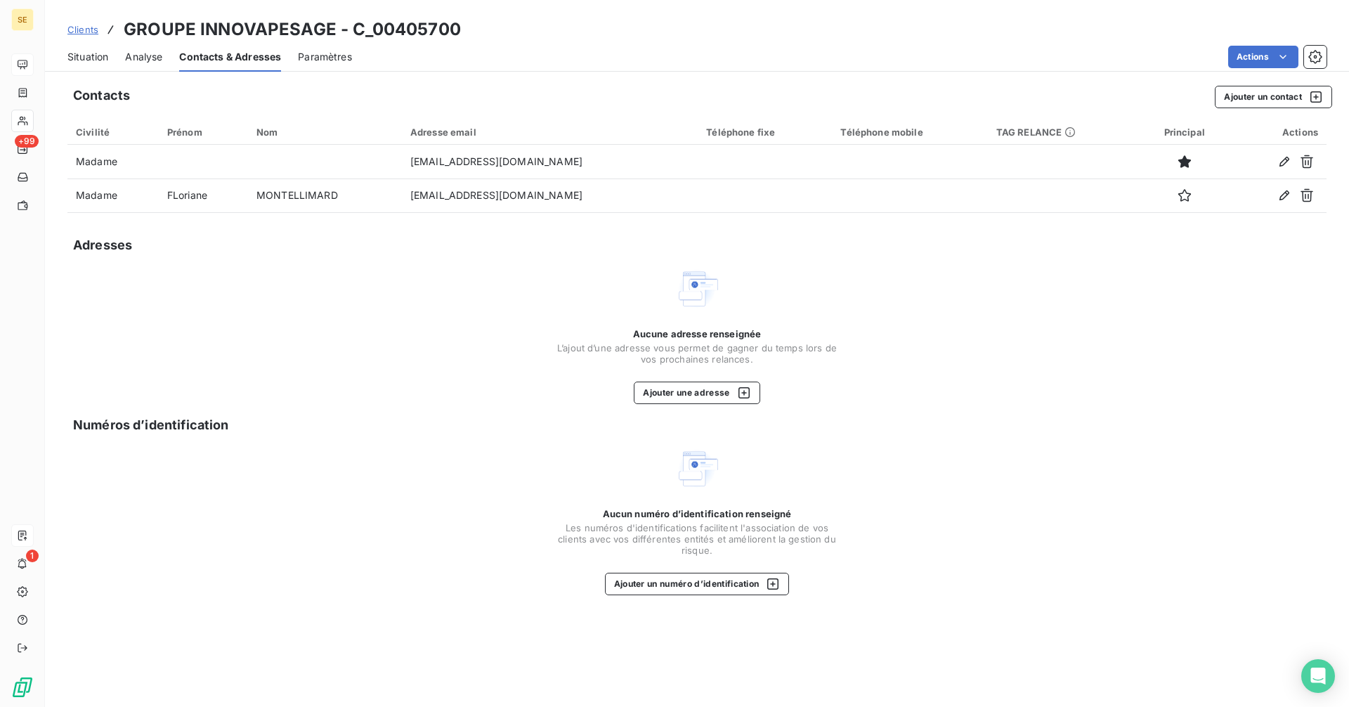
click at [82, 57] on span "Situation" at bounding box center [87, 57] width 41 height 14
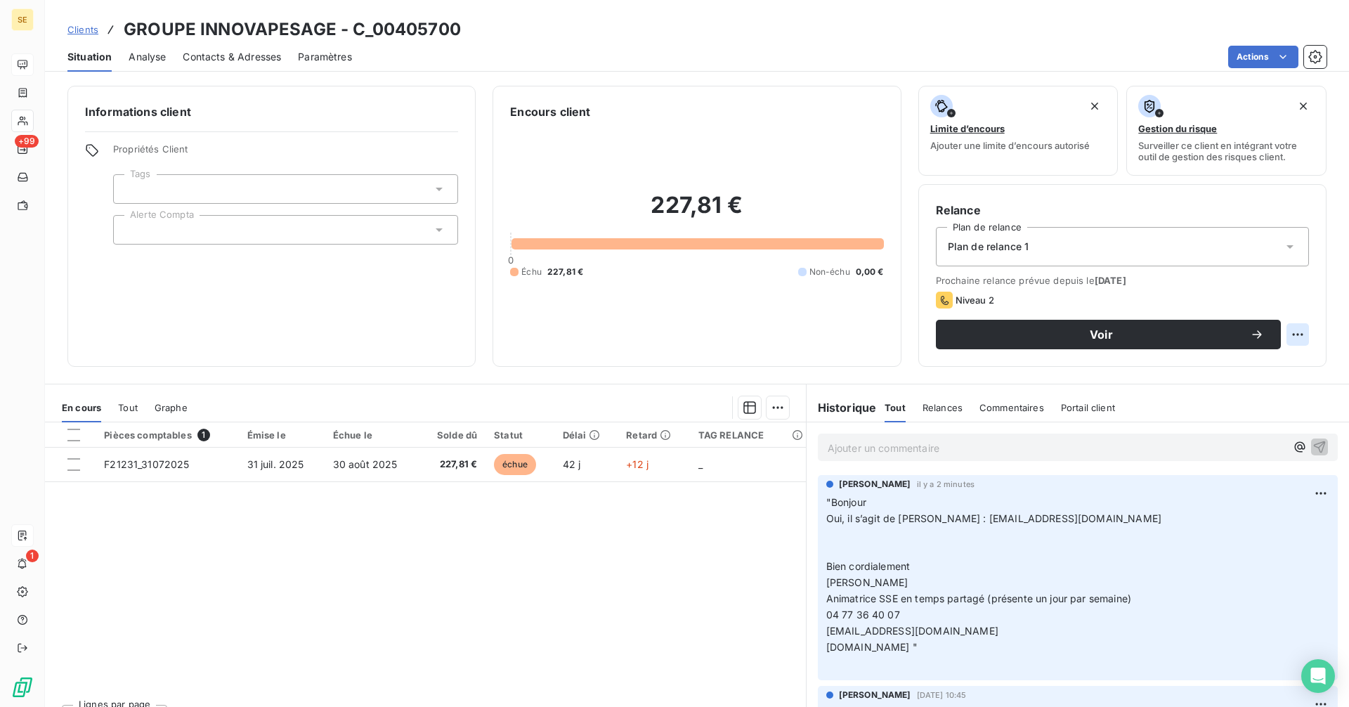
click at [1290, 337] on html "SE +99 1 Clients GROUPE INNOVAPESAGE - C_00405700 Situation Analyse Contacts & …" at bounding box center [674, 353] width 1349 height 707
click at [1242, 365] on div "Replanifier cette action" at bounding box center [1230, 365] width 126 height 22
select select "8"
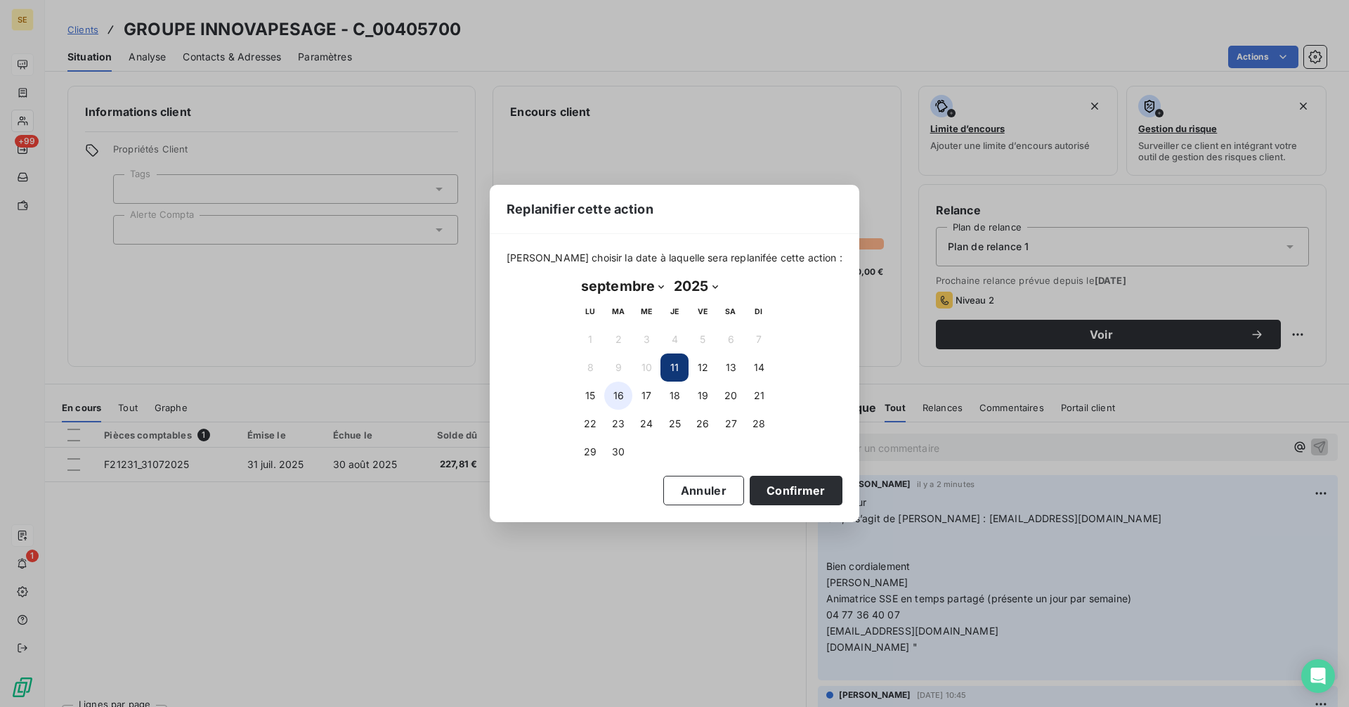
click at [620, 395] on button "16" at bounding box center [618, 396] width 28 height 28
click at [786, 491] on button "Confirmer" at bounding box center [796, 491] width 93 height 30
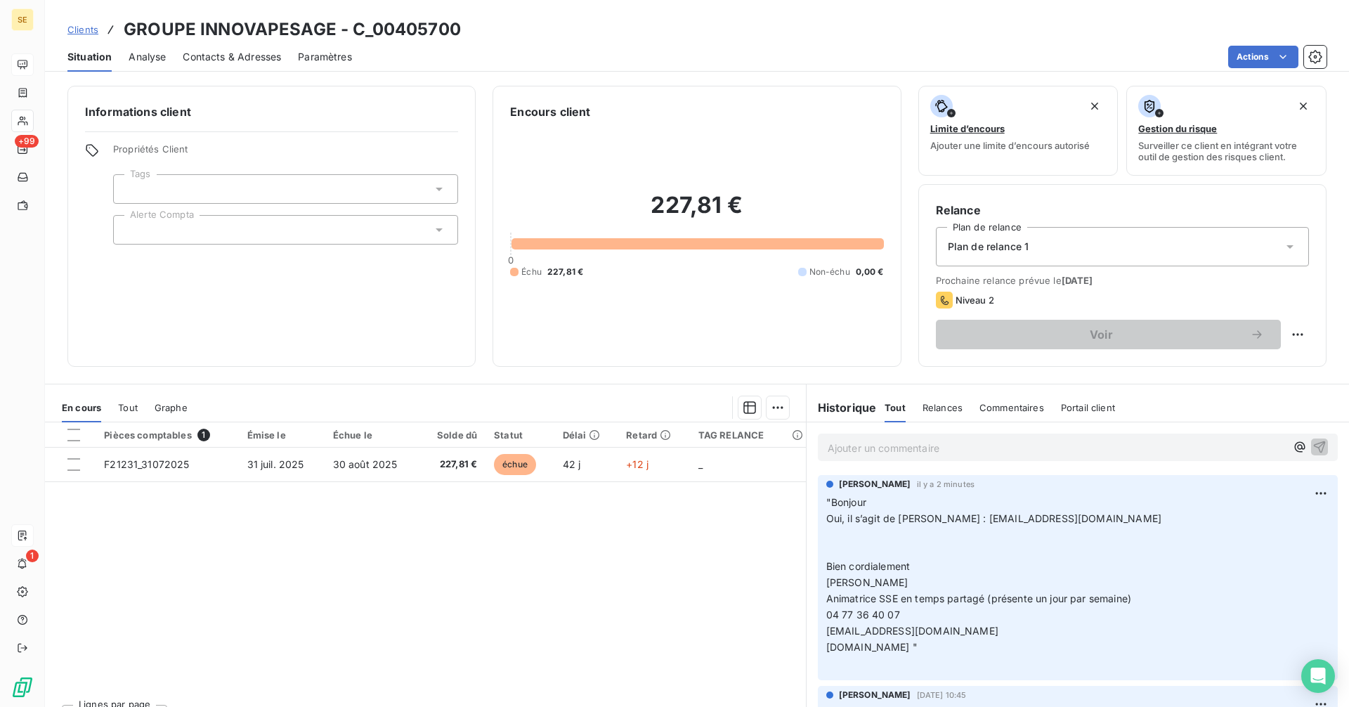
click at [84, 30] on span "Clients" at bounding box center [82, 29] width 31 height 11
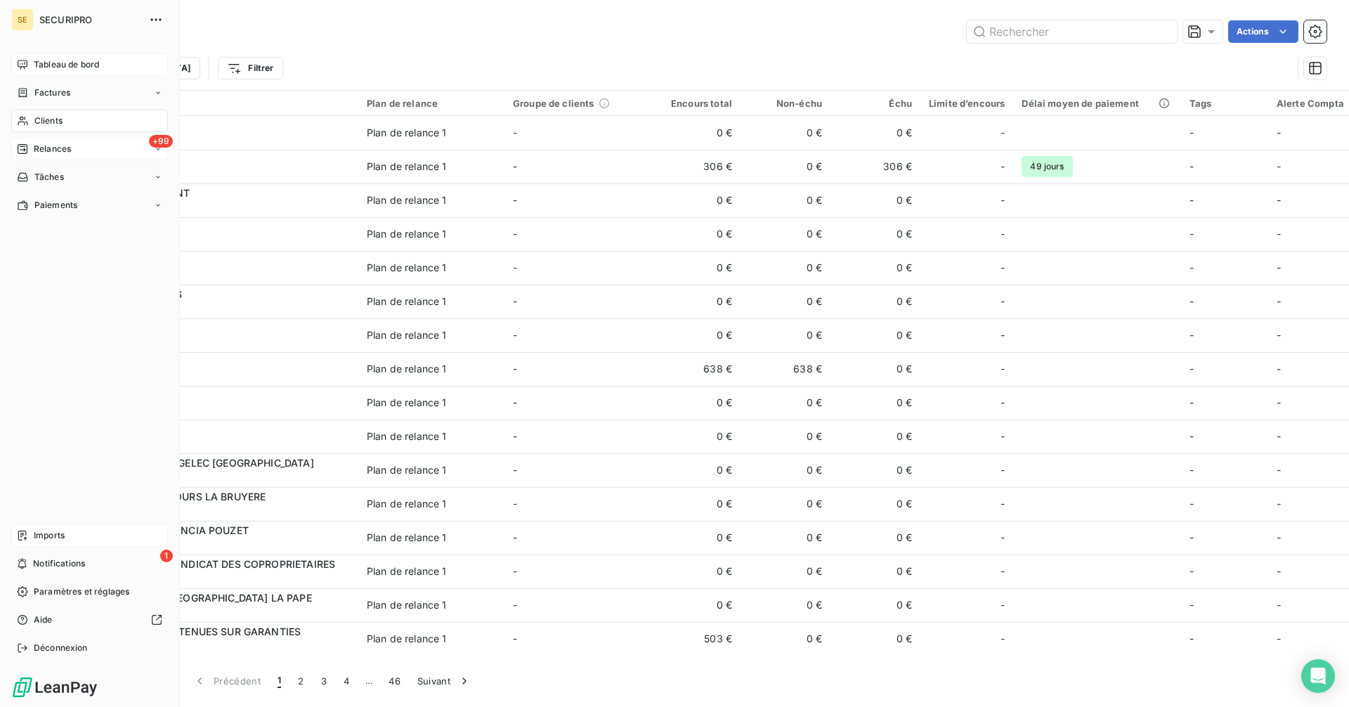
click at [42, 142] on div "+99 Relances" at bounding box center [89, 149] width 157 height 22
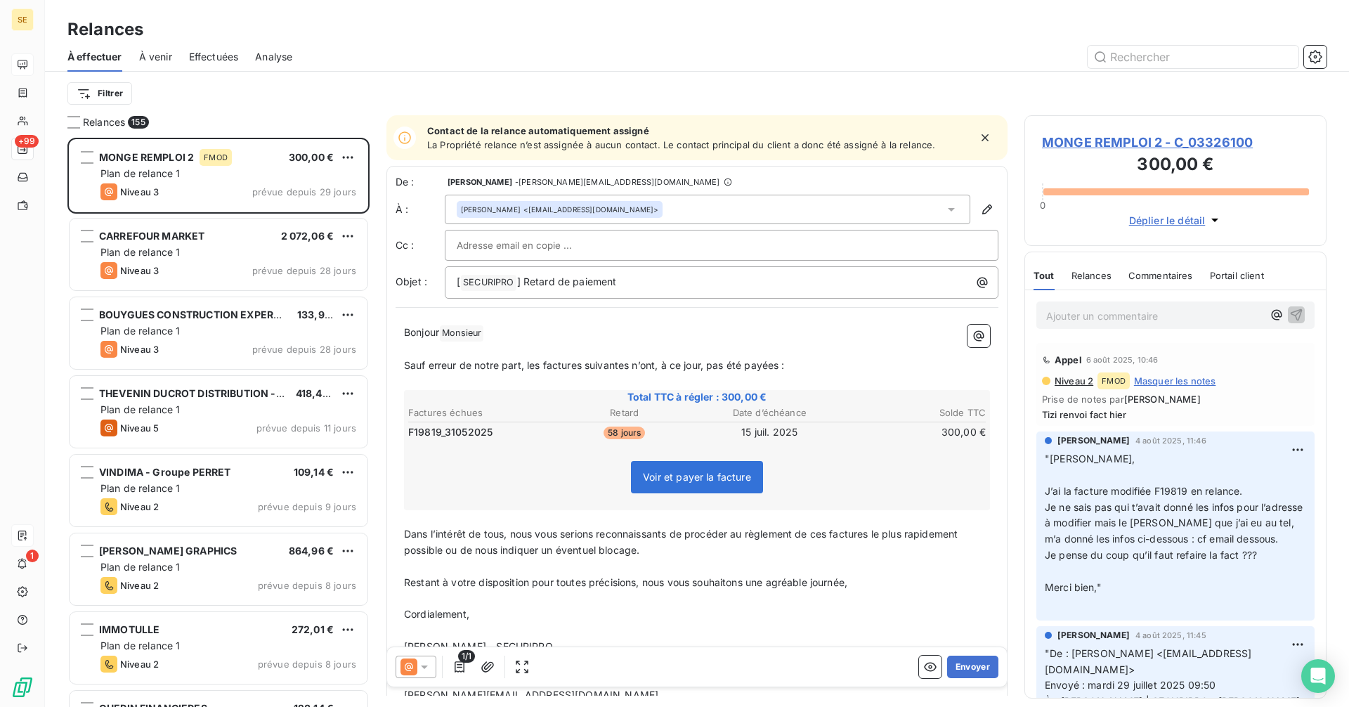
scroll to position [559, 292]
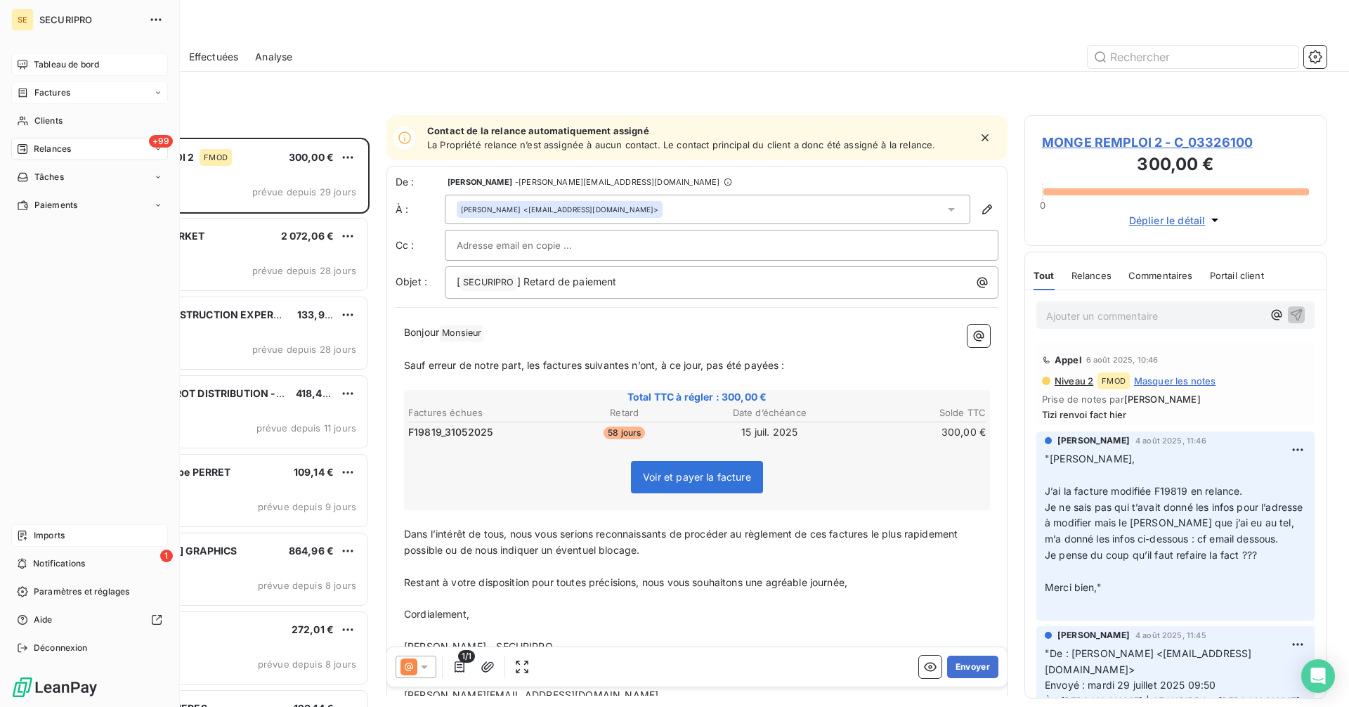
click at [35, 96] on span "Factures" at bounding box center [52, 92] width 36 height 13
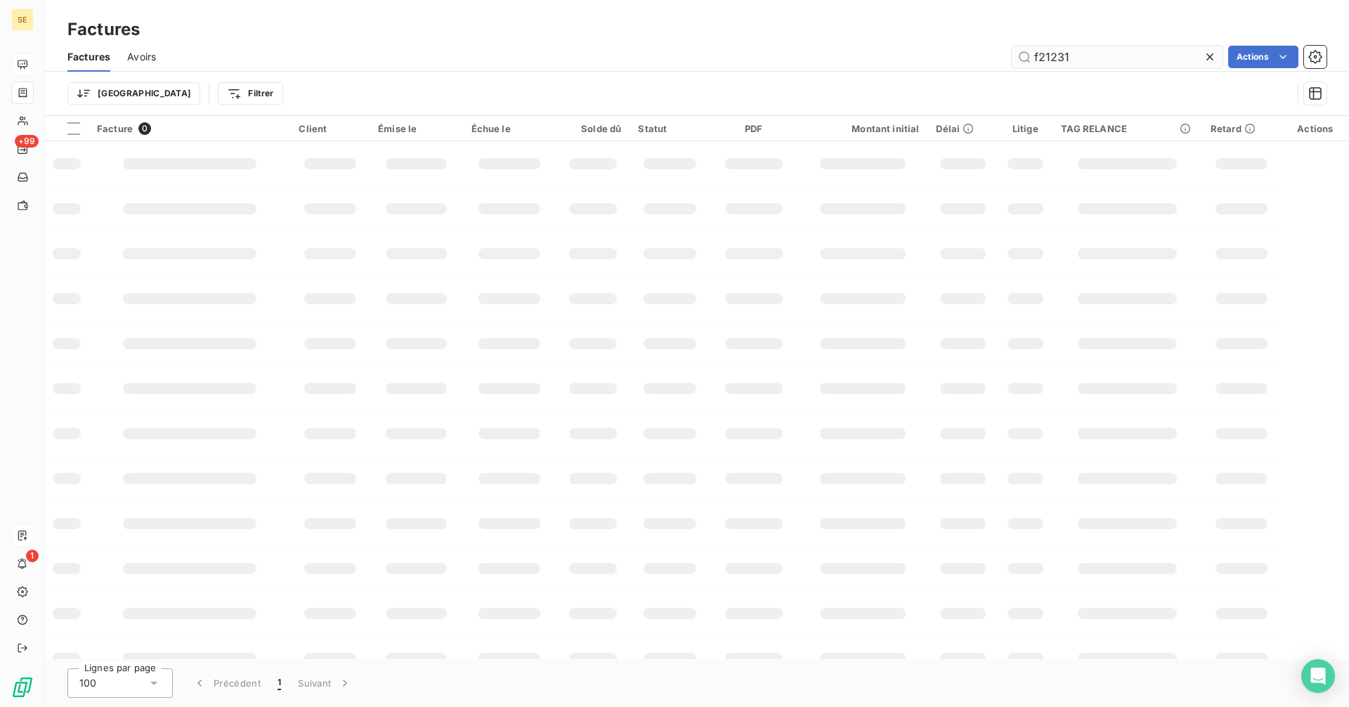
click at [1105, 58] on input "f21231" at bounding box center [1117, 57] width 211 height 22
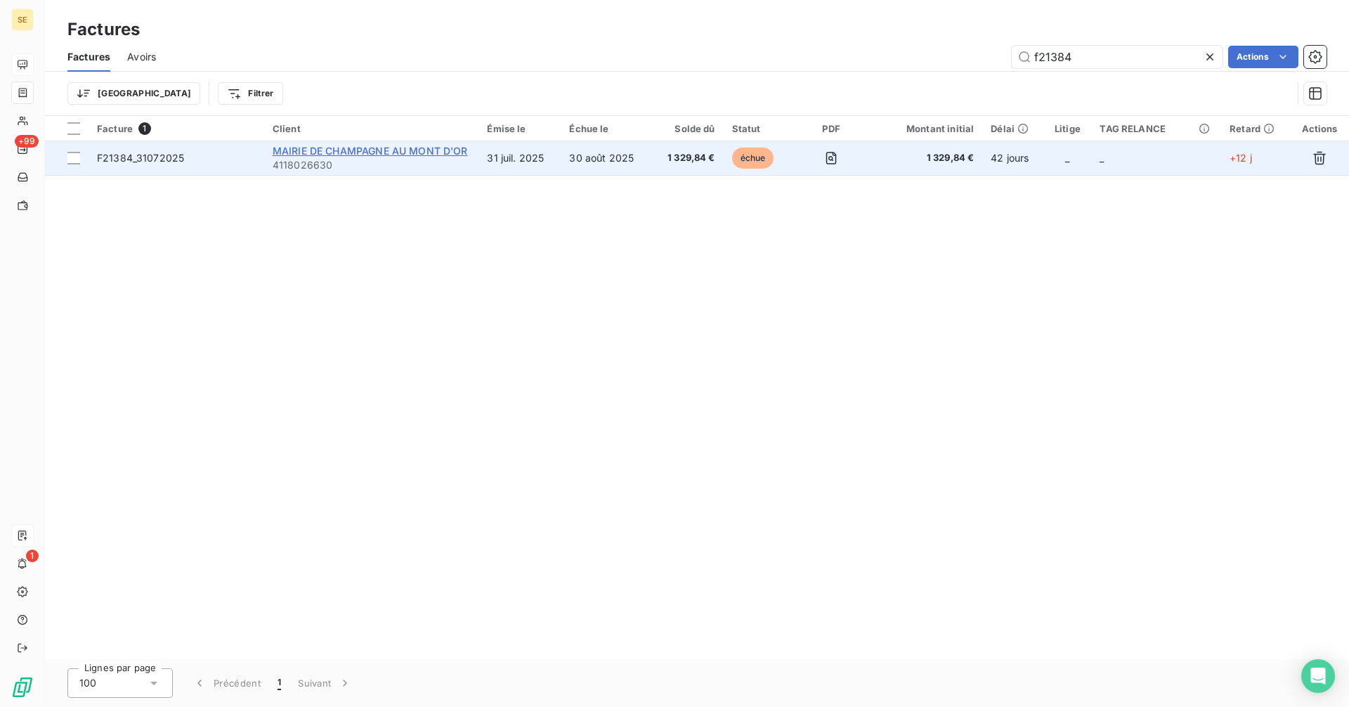
type input "f21384"
click at [396, 148] on span "MAIRIE DE CHAMPAGNE AU MONT D'OR" at bounding box center [370, 151] width 195 height 12
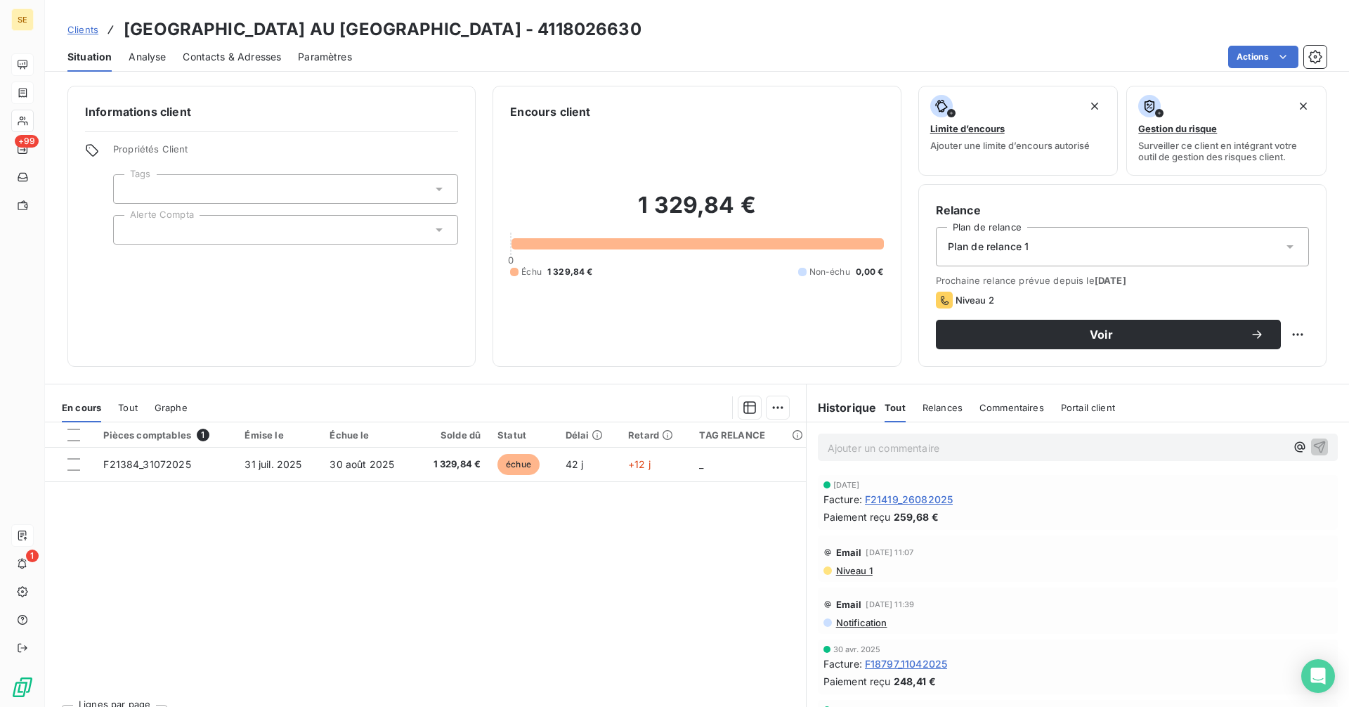
click at [859, 445] on p "Ajouter un commentaire ﻿" at bounding box center [1057, 448] width 458 height 18
click at [920, 439] on p "me répond : "" at bounding box center [1057, 447] width 458 height 16
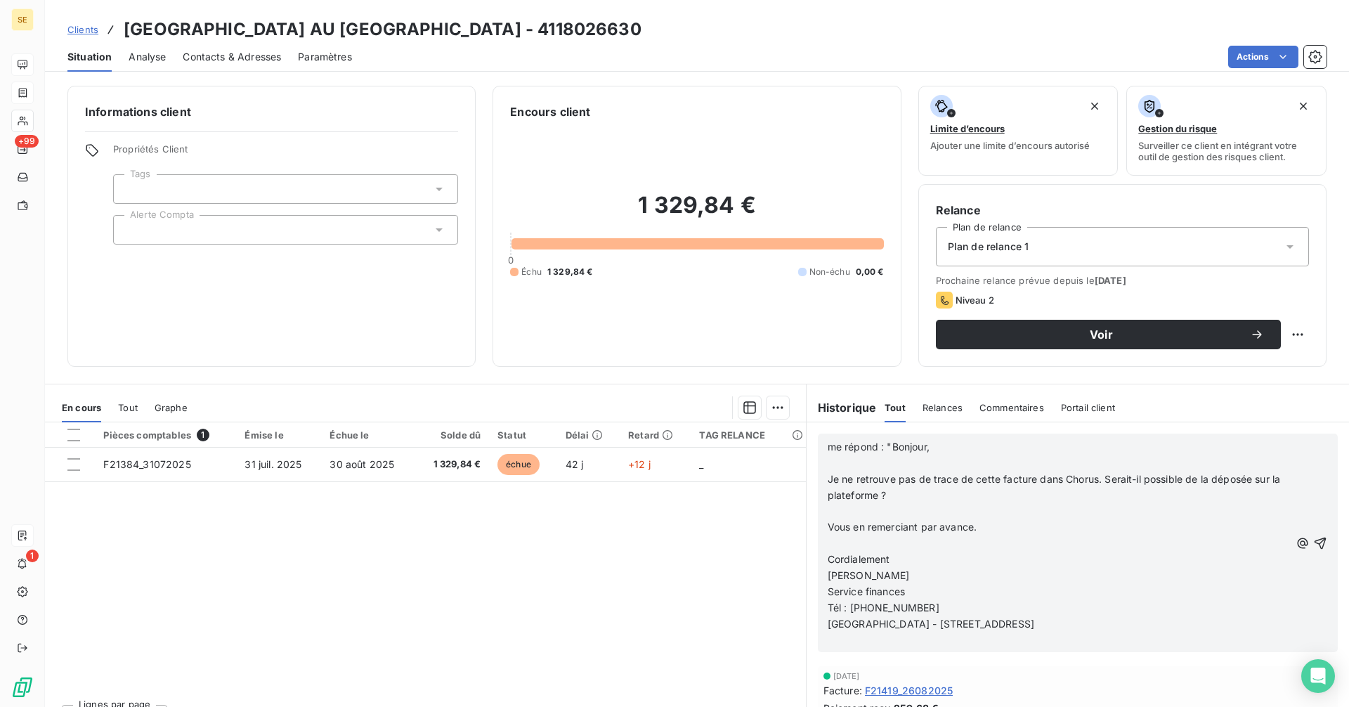
click at [1212, 624] on p "[GEOGRAPHIC_DATA] - [STREET_ADDRESS]" at bounding box center [1059, 624] width 462 height 16
click at [1314, 543] on icon "button" at bounding box center [1321, 543] width 14 height 14
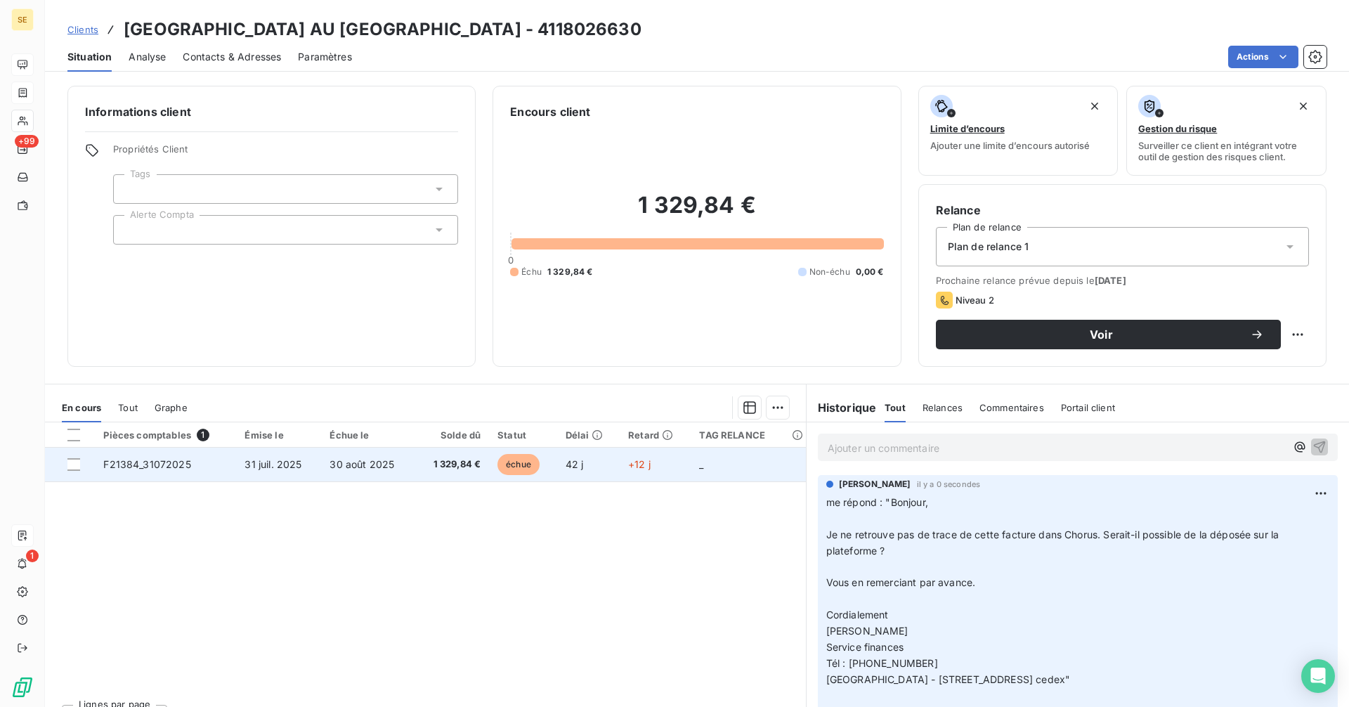
click at [405, 469] on td "30 août 2025" at bounding box center [367, 465] width 93 height 34
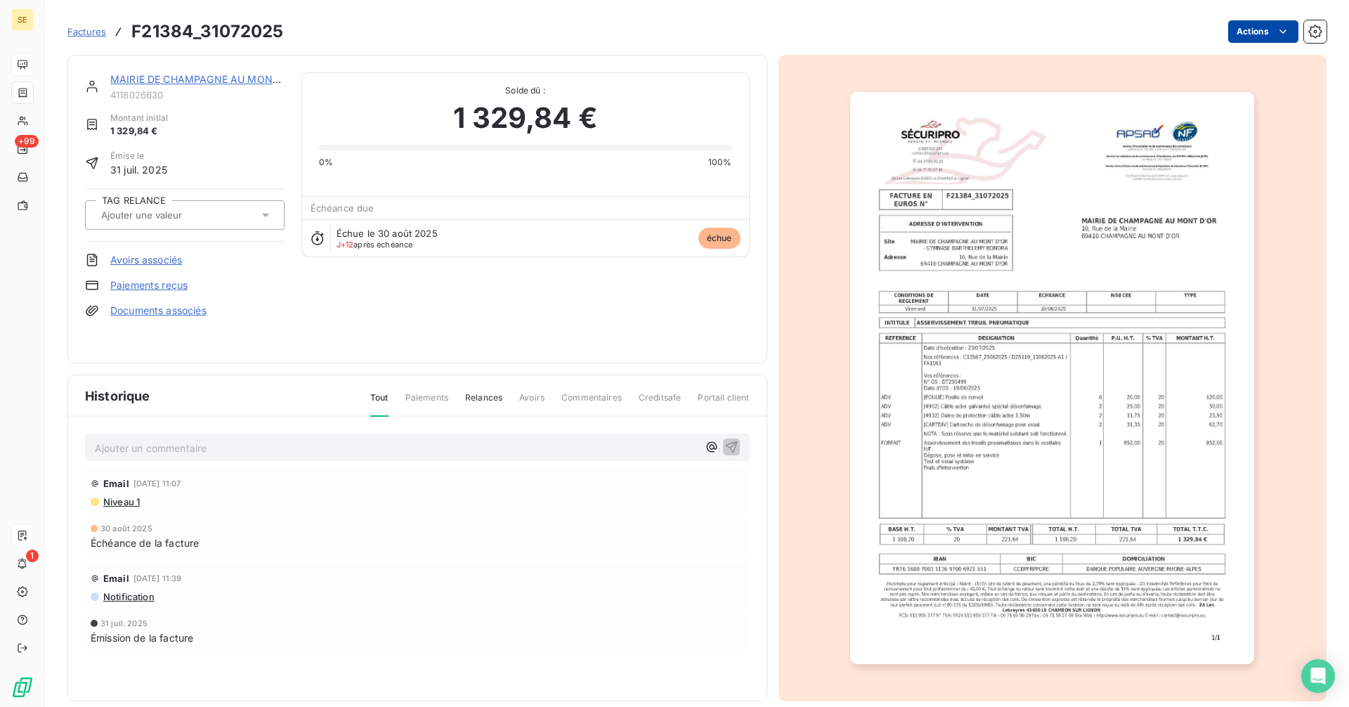
click at [1233, 24] on html "SE +99 1 Factures F21384_31072025 Actions [GEOGRAPHIC_DATA] AU [GEOGRAPHIC_DATA…" at bounding box center [674, 353] width 1349 height 707
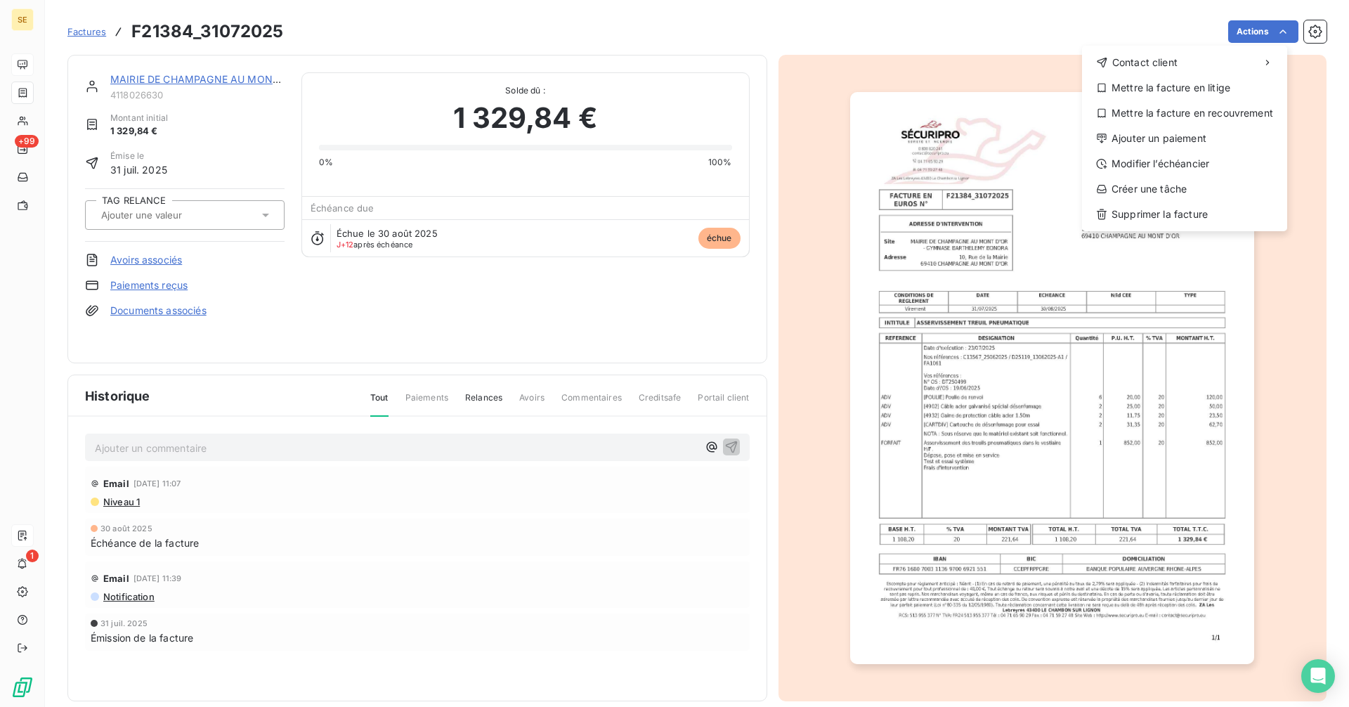
click at [993, 429] on html "SE +99 1 Factures F21384_31072025 Actions Contact client Mettre la facture en l…" at bounding box center [674, 353] width 1349 height 707
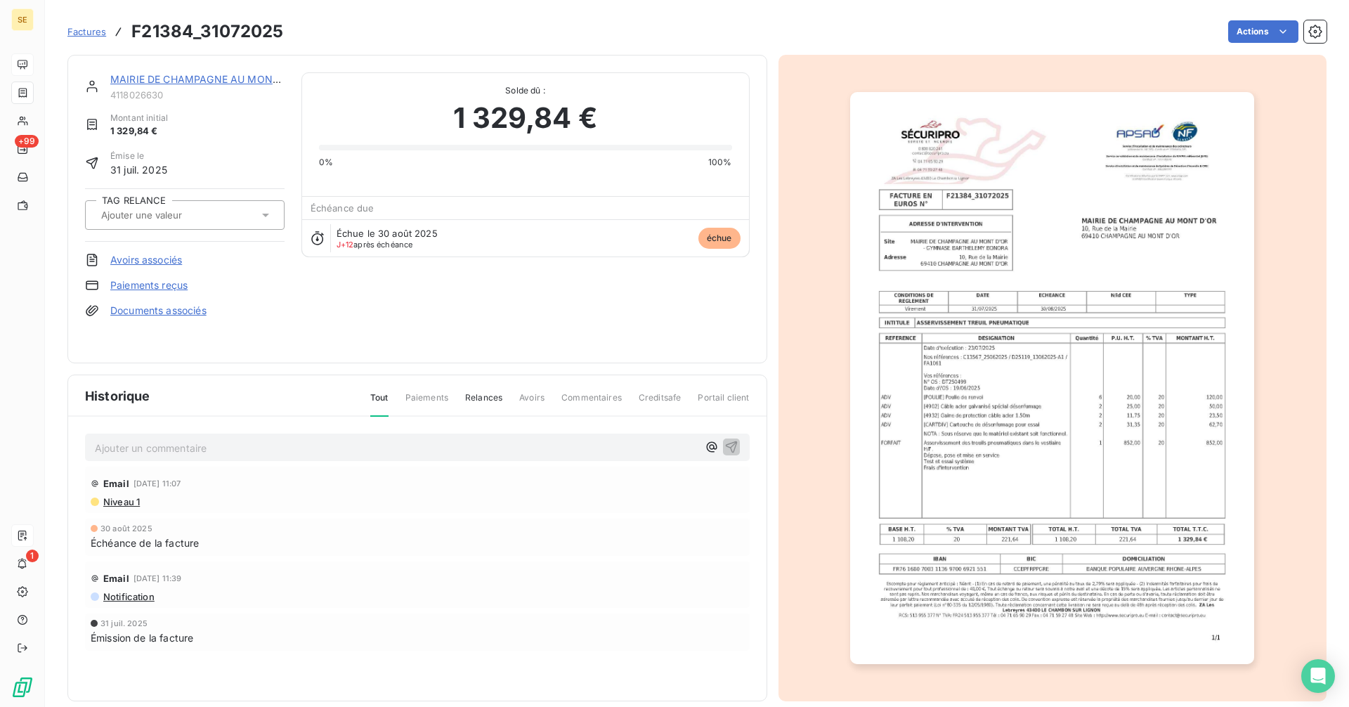
click at [993, 429] on img "button" at bounding box center [1052, 378] width 404 height 572
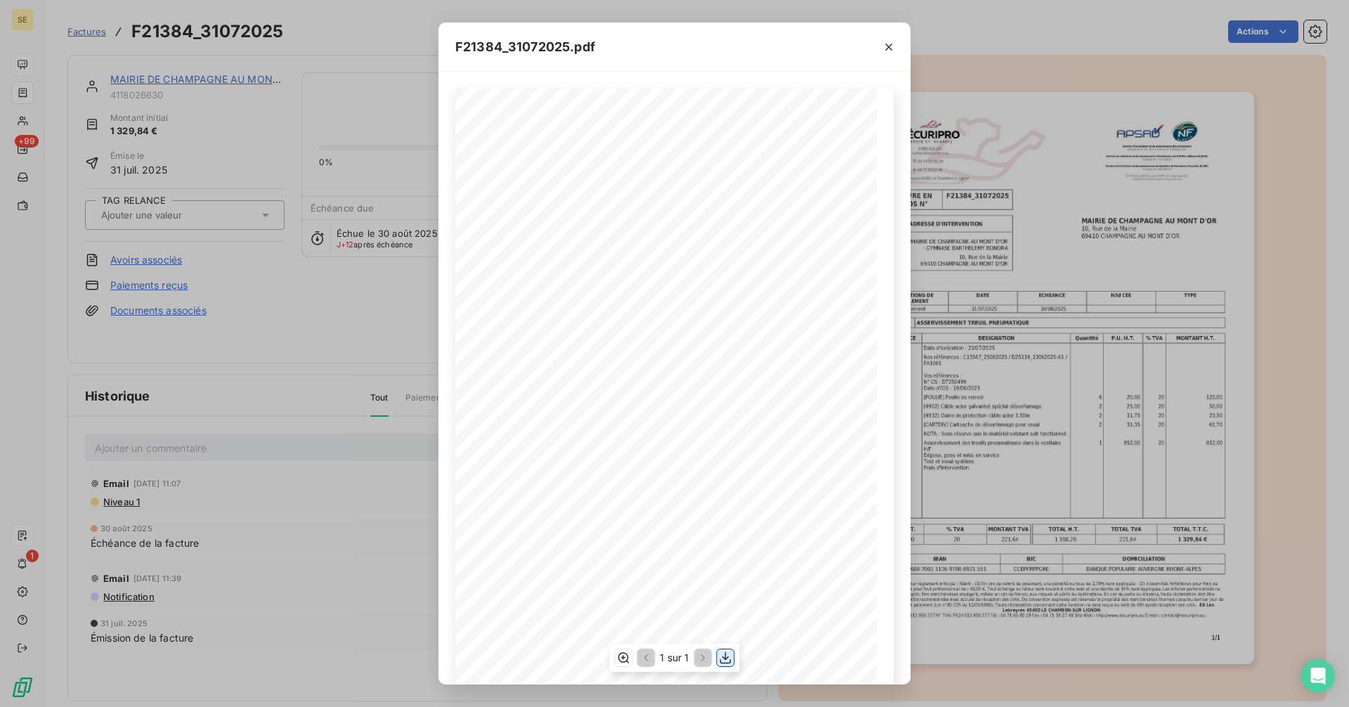
click at [727, 661] on icon "button" at bounding box center [726, 658] width 14 height 14
click at [891, 46] on icon "button" at bounding box center [889, 47] width 14 height 14
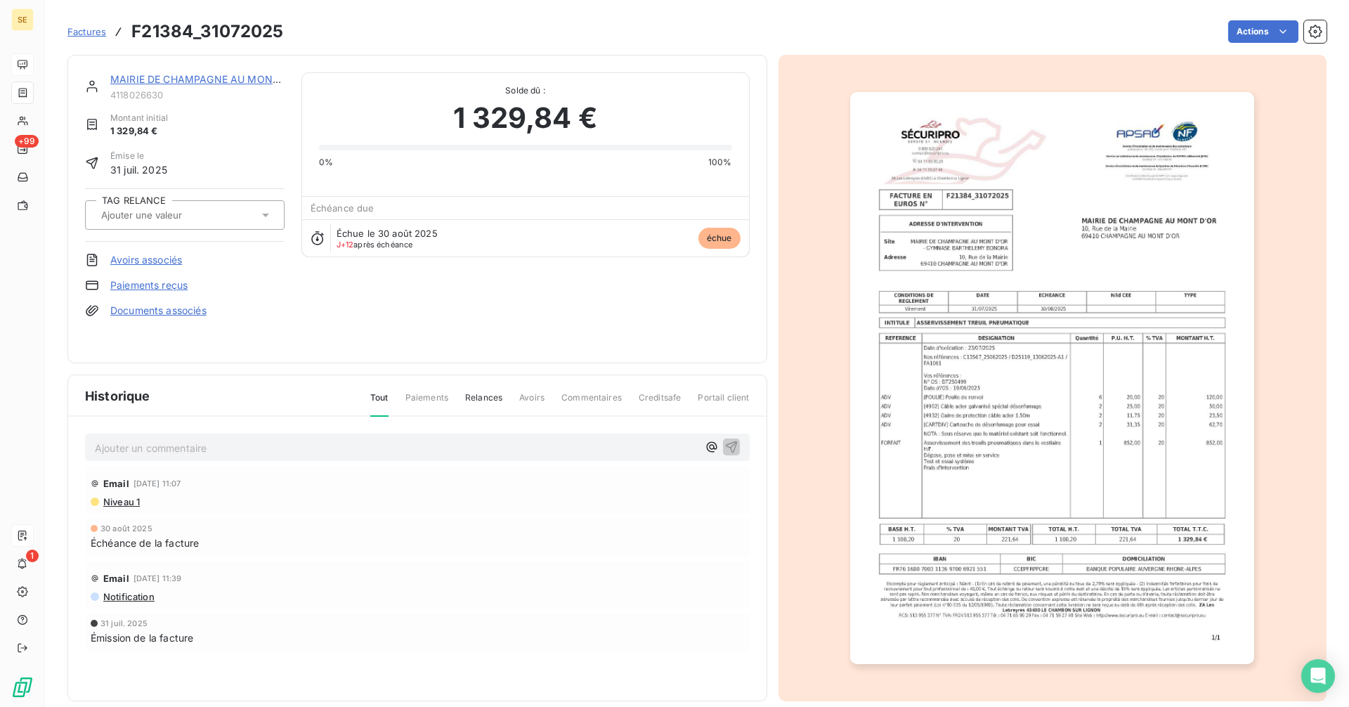
click at [210, 82] on link "MAIRIE DE CHAMPAGNE AU MONT D'OR" at bounding box center [208, 79] width 196 height 12
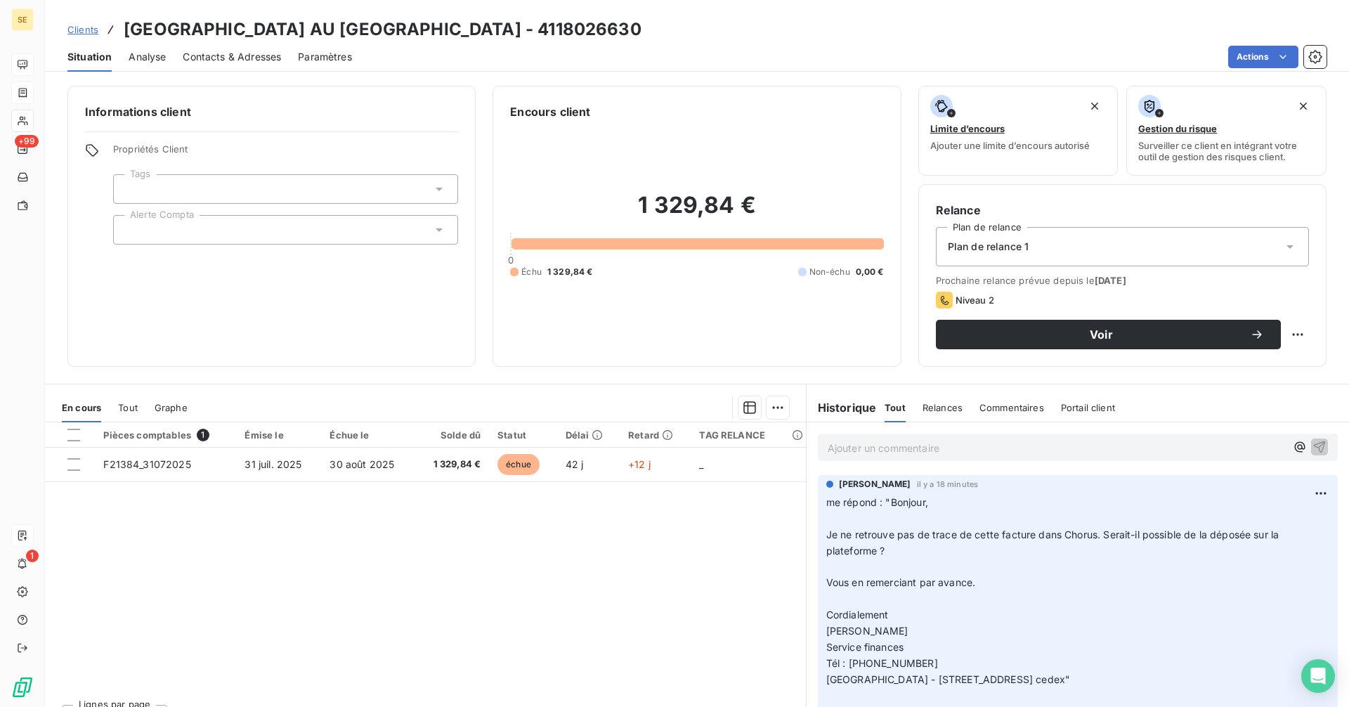
click at [939, 446] on p "Ajouter un commentaire ﻿" at bounding box center [1057, 448] width 458 height 18
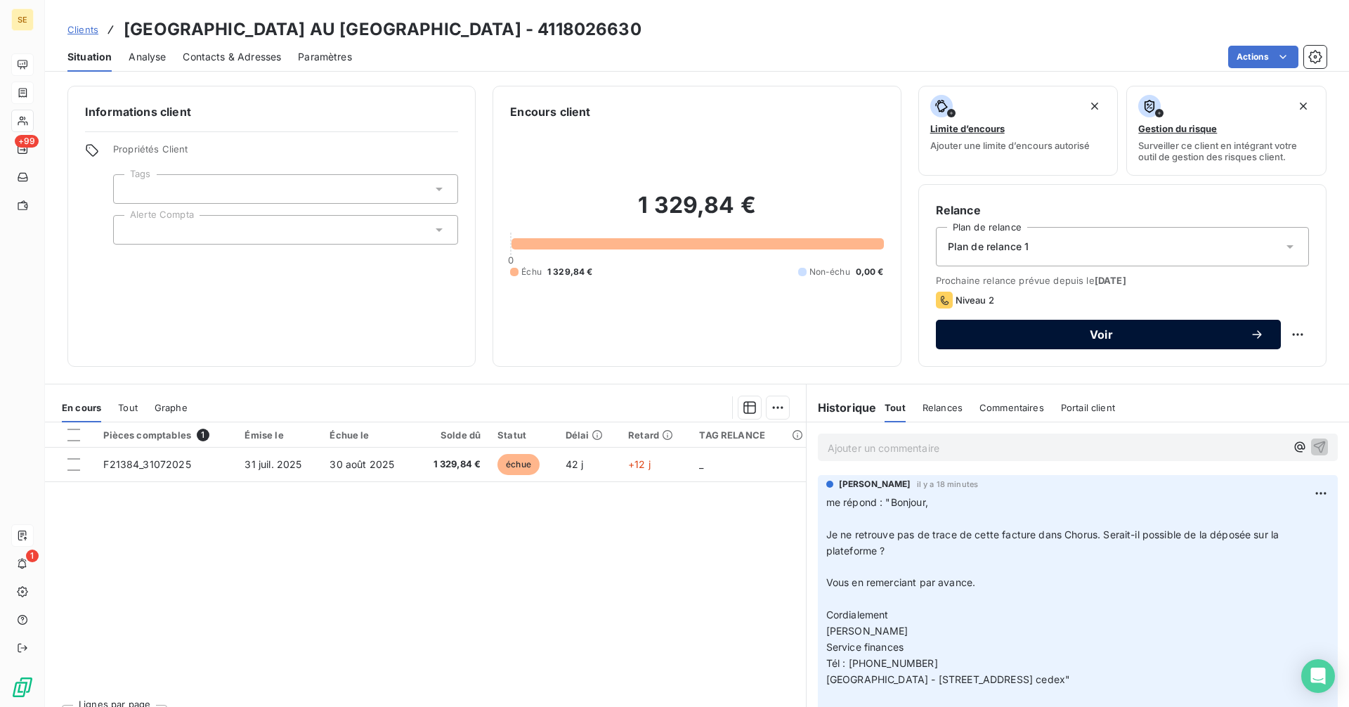
click at [1009, 337] on span "Voir" at bounding box center [1101, 334] width 297 height 11
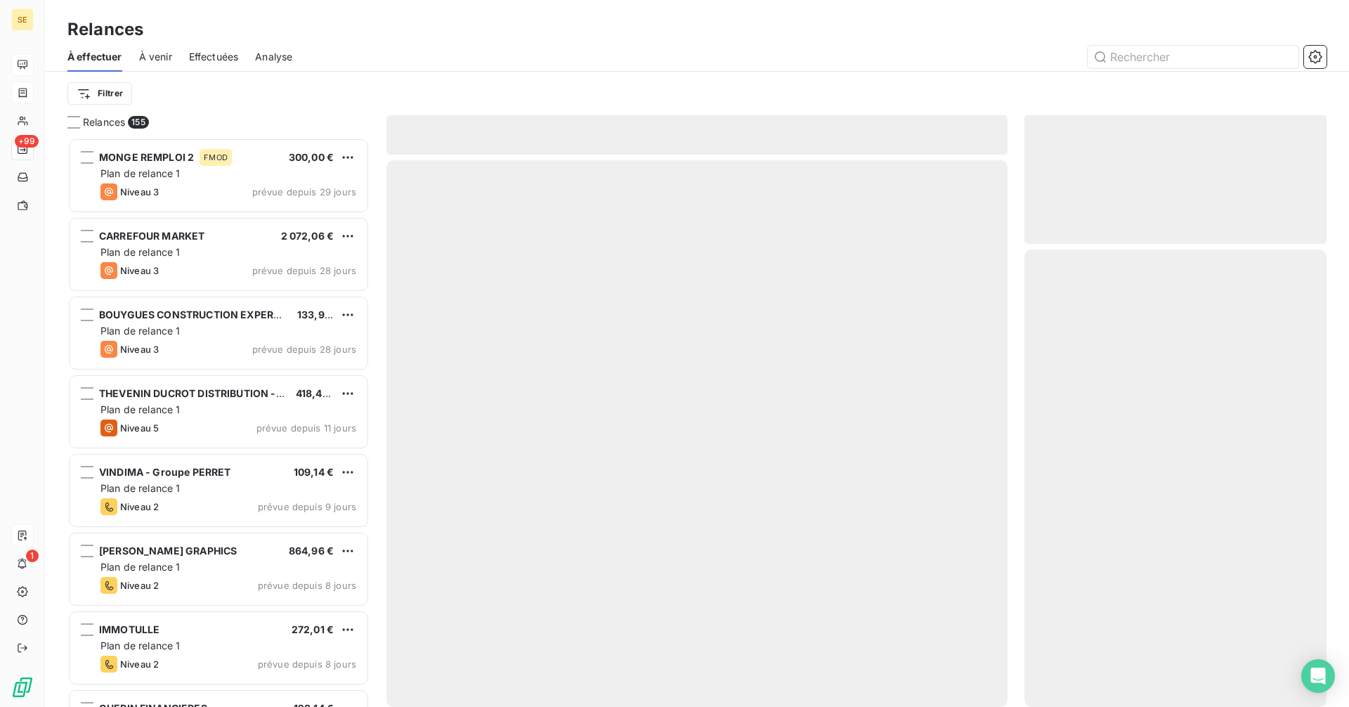
scroll to position [559, 292]
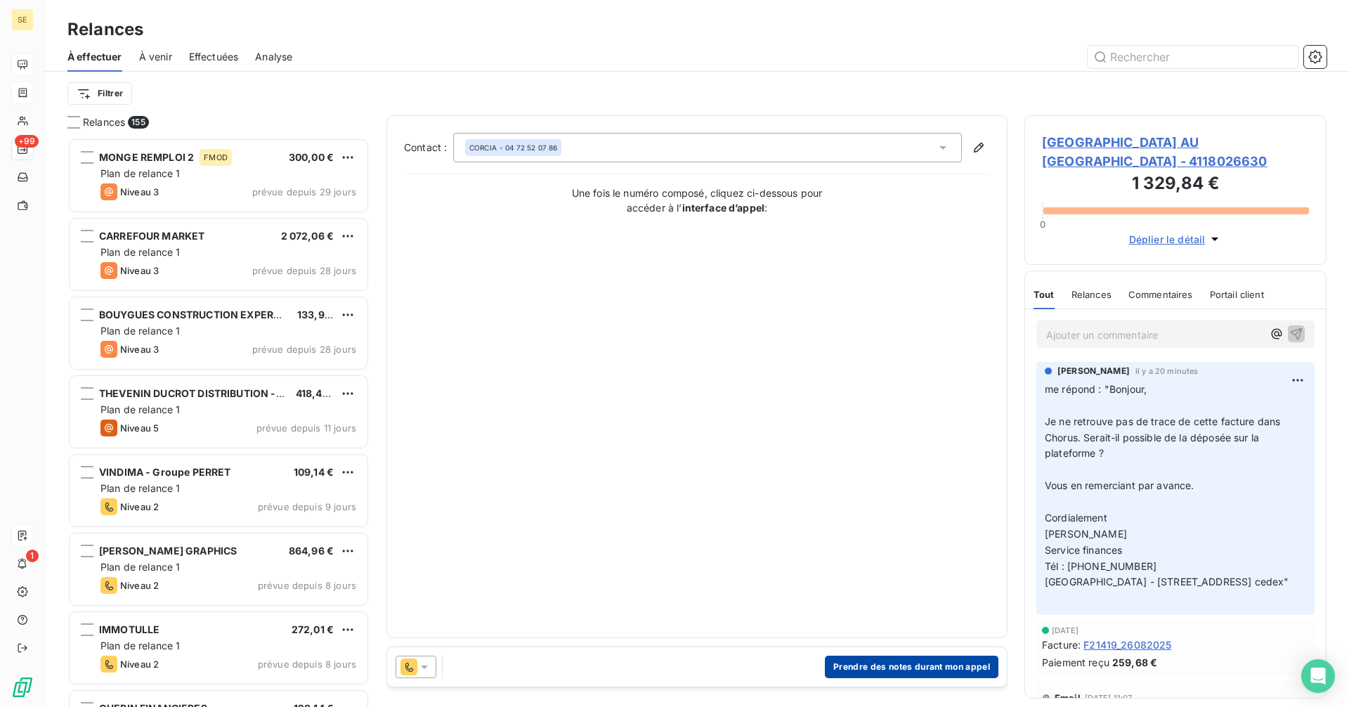
click at [893, 659] on button "Prendre des notes durant mon appel" at bounding box center [912, 667] width 174 height 22
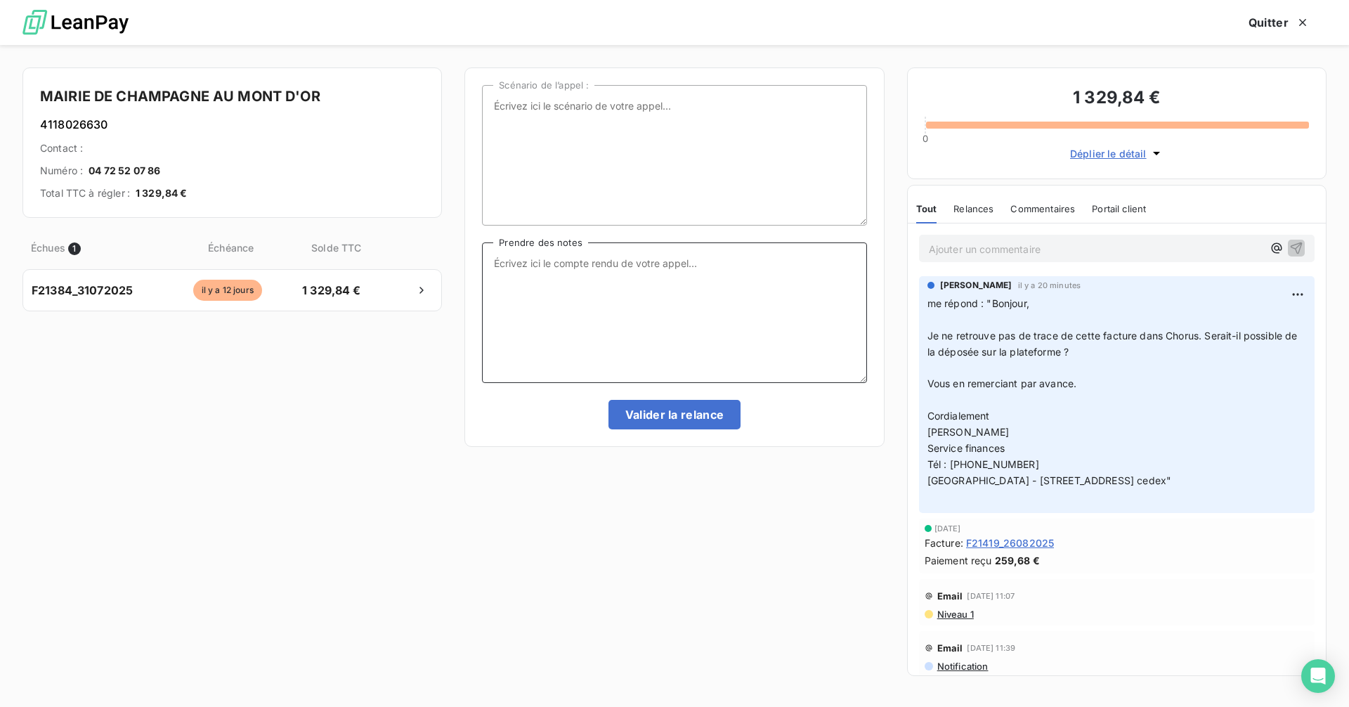
paste textarea "[PERSON_NAME], Bonjour, Je vous remercie pour votre réponse. C’est un oubli de …"
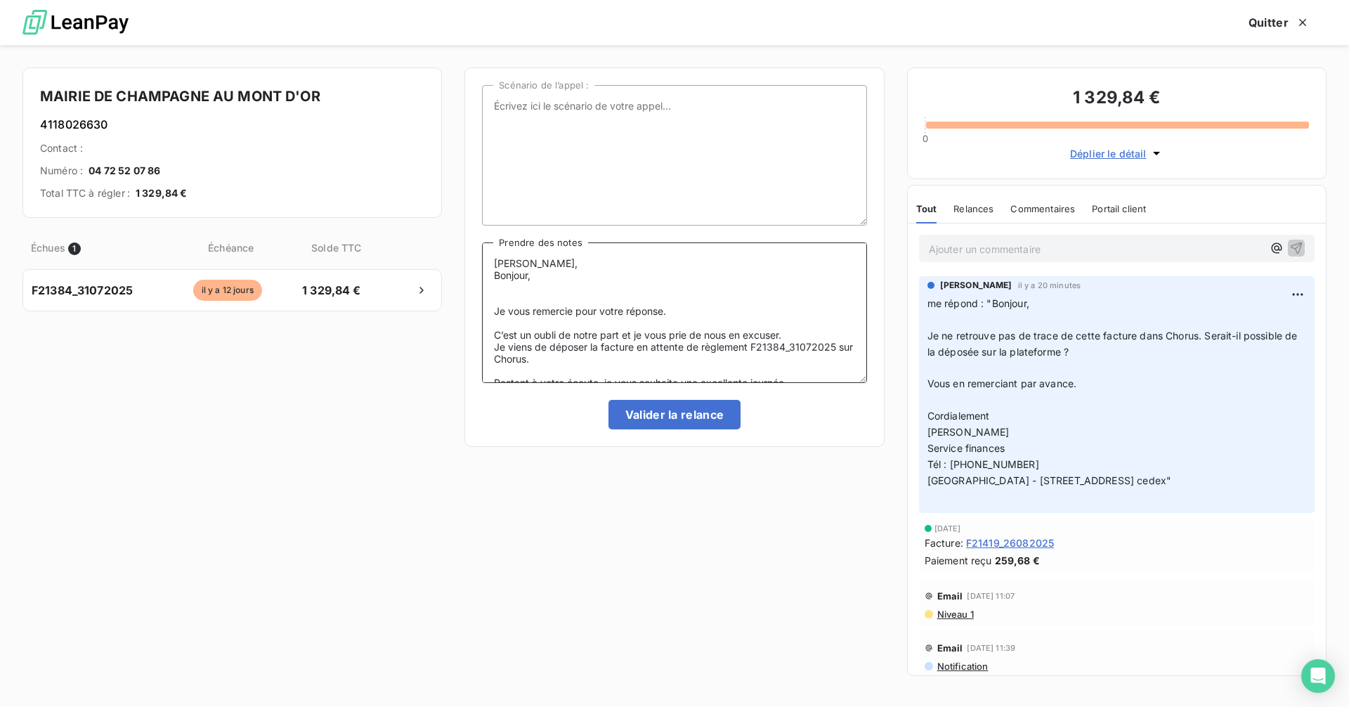
scroll to position [18, 0]
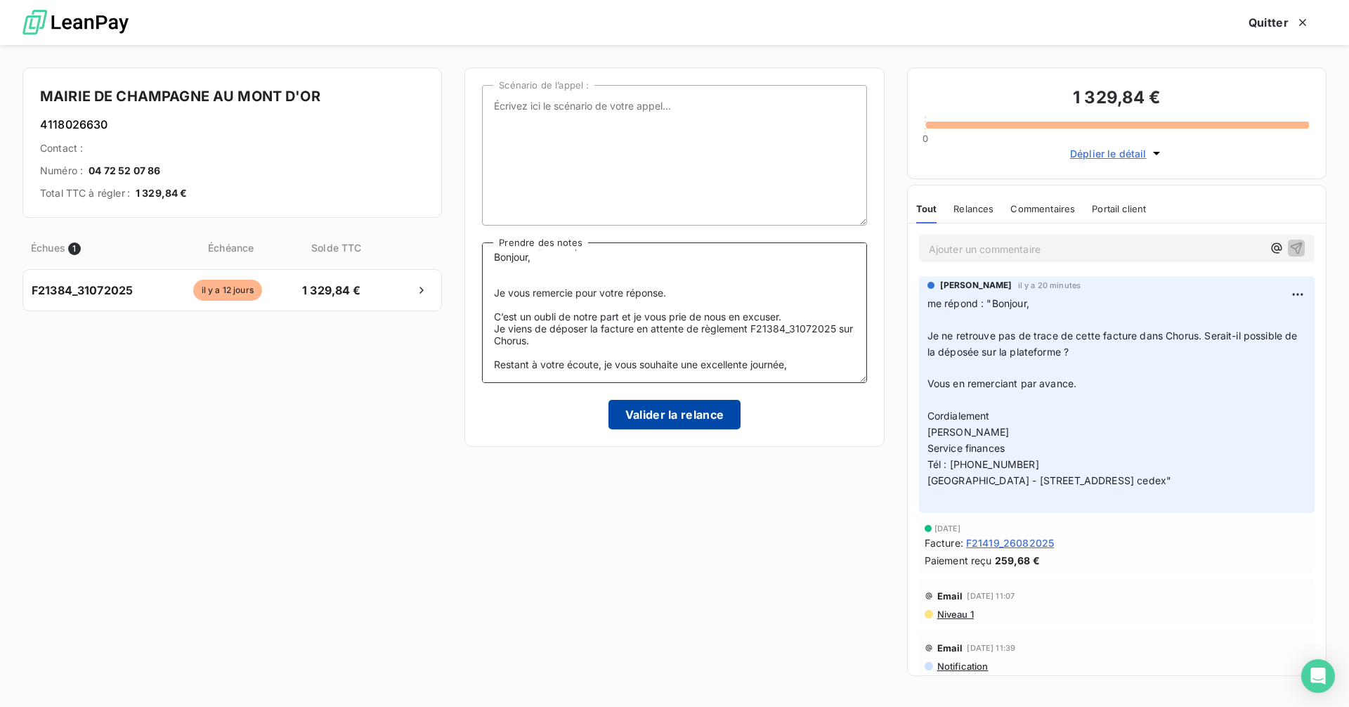
type textarea "[PERSON_NAME], Bonjour, Je vous remercie pour votre réponse. C’est un oubli de …"
click at [704, 413] on button "Valider la relance" at bounding box center [675, 415] width 133 height 30
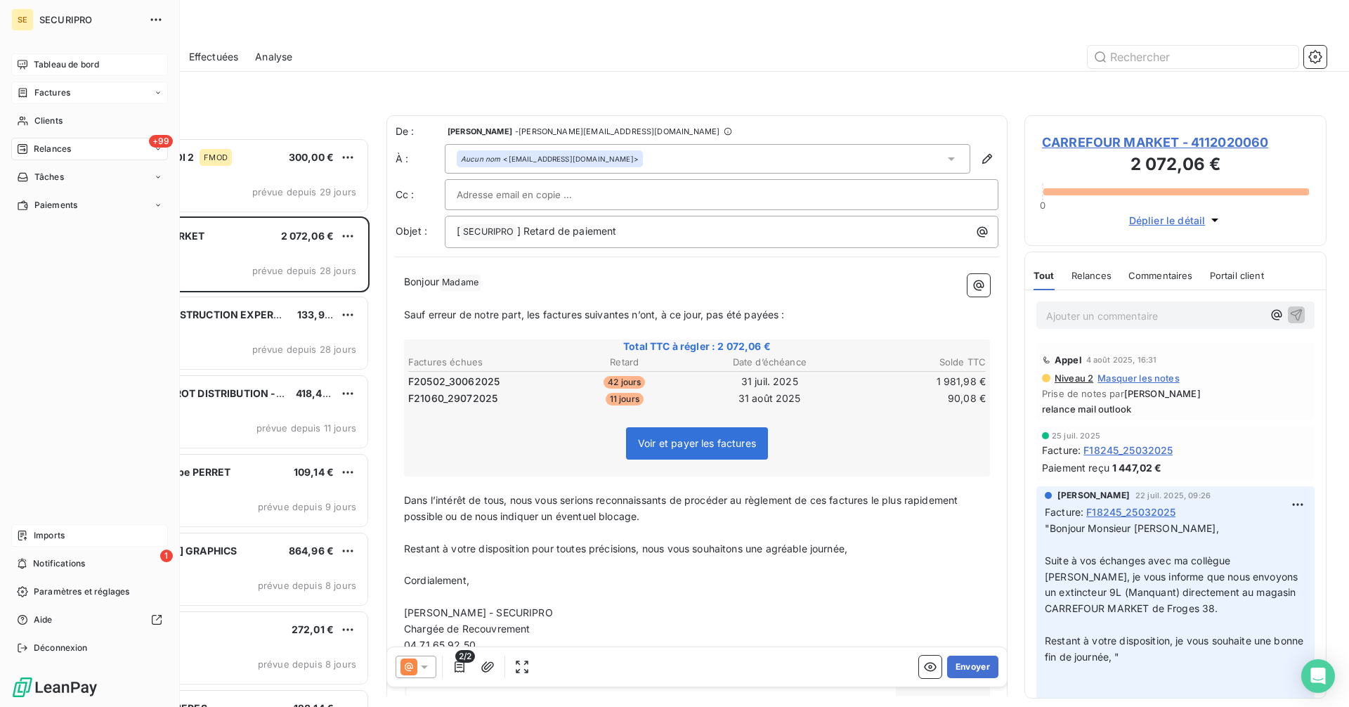
click at [48, 67] on span "Tableau de bord" at bounding box center [66, 64] width 65 height 13
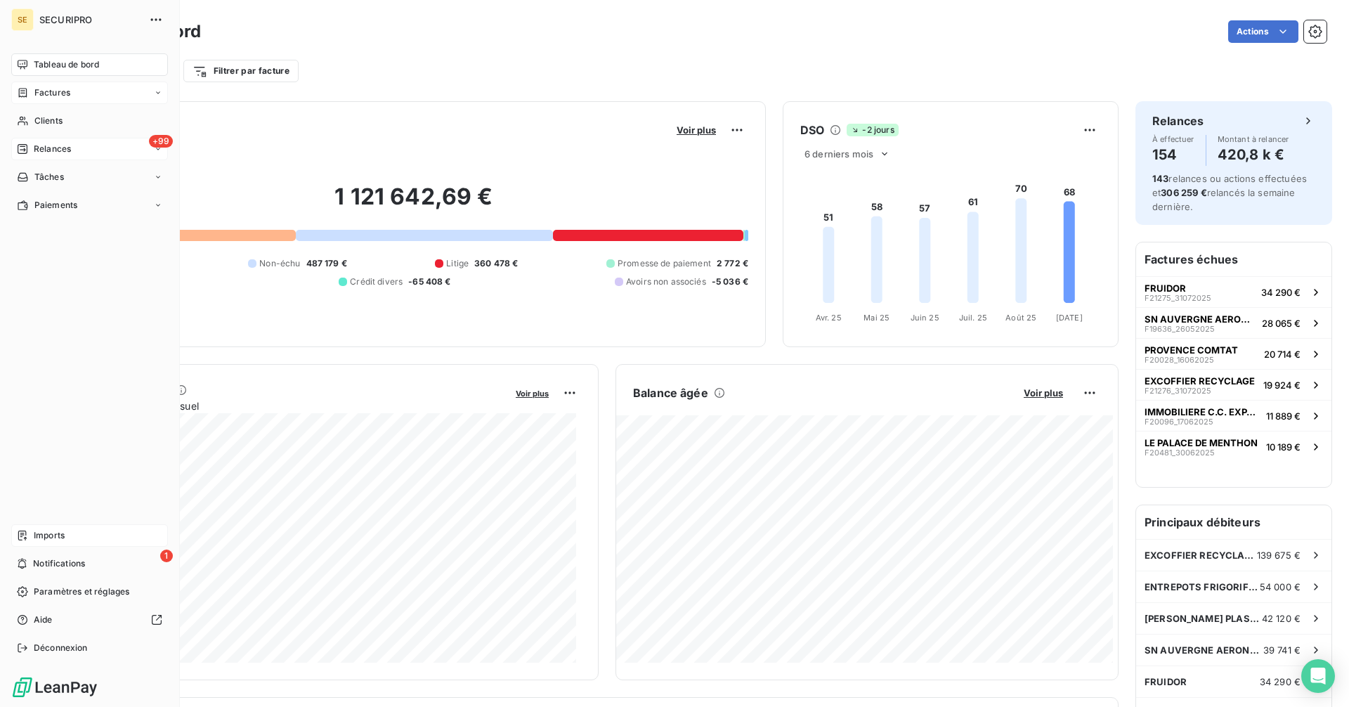
click at [36, 150] on span "Relances" at bounding box center [52, 149] width 37 height 13
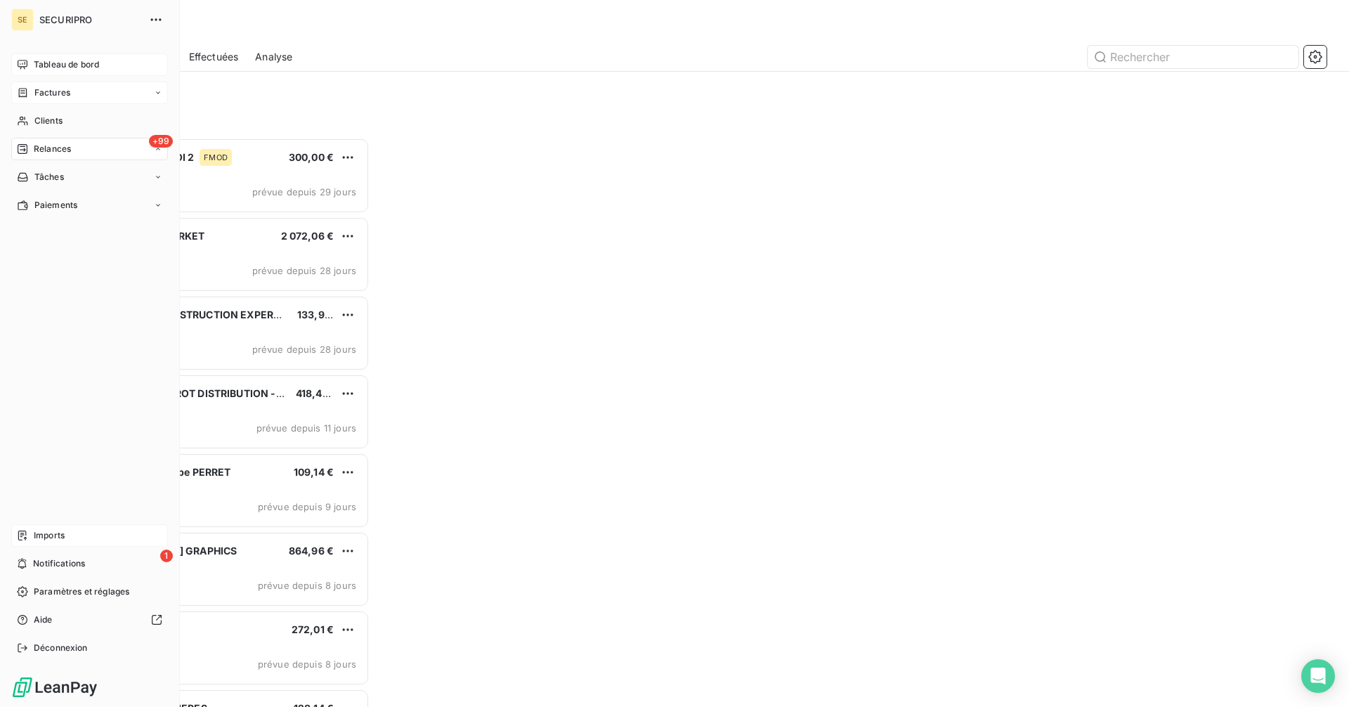
scroll to position [559, 292]
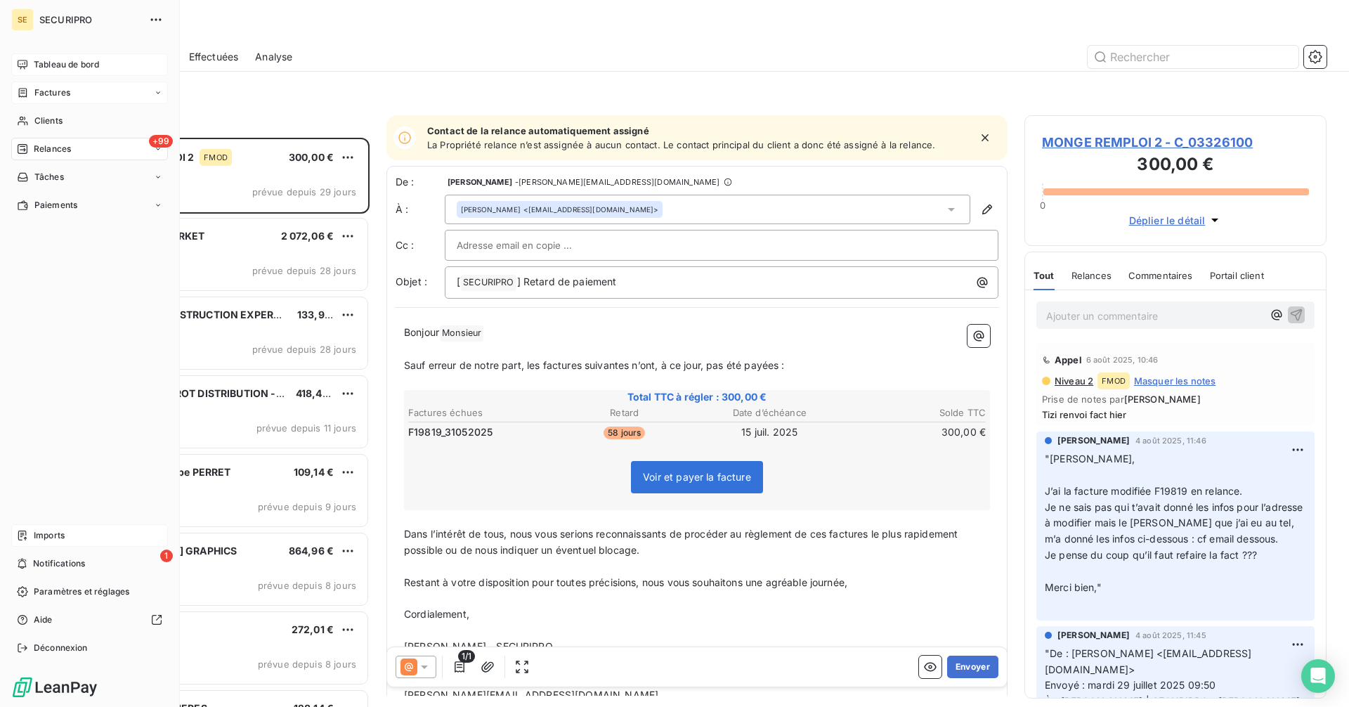
click at [37, 64] on span "Tableau de bord" at bounding box center [66, 64] width 65 height 13
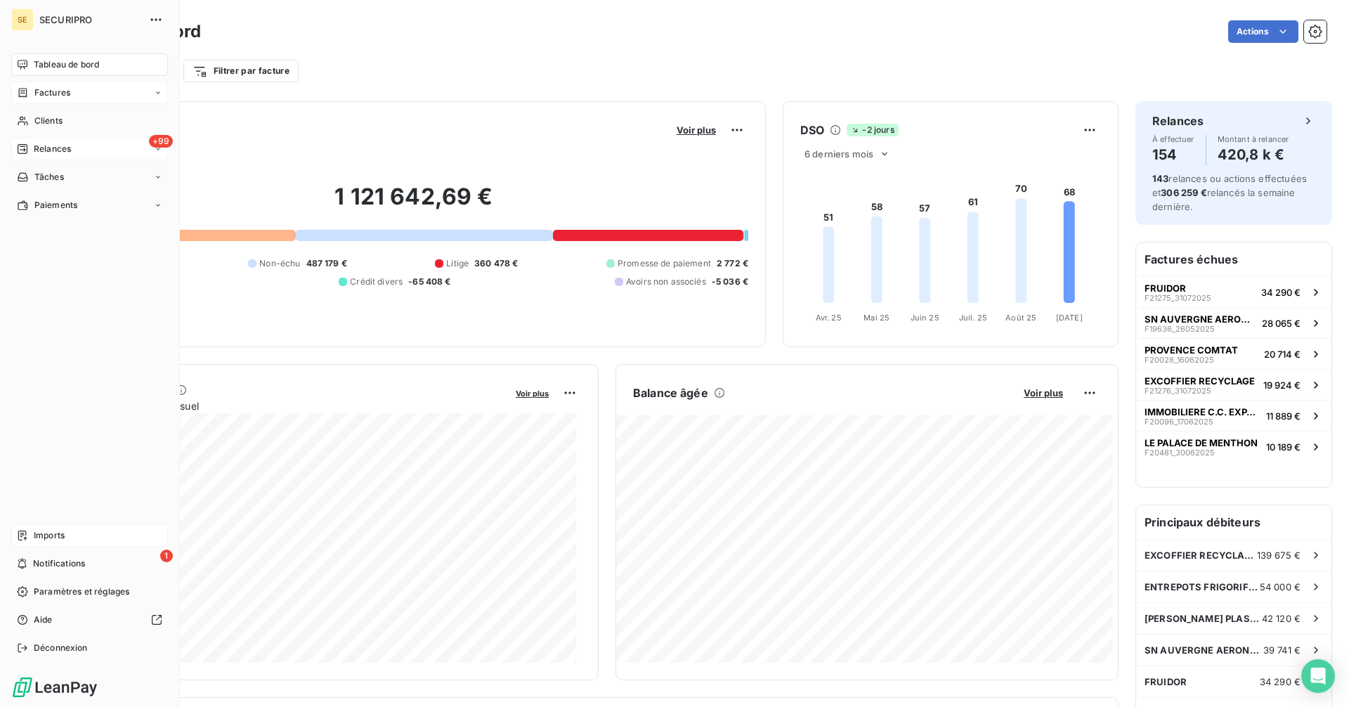
click at [35, 62] on span "Tableau de bord" at bounding box center [66, 64] width 65 height 13
click at [23, 143] on div "Relances" at bounding box center [44, 149] width 54 height 13
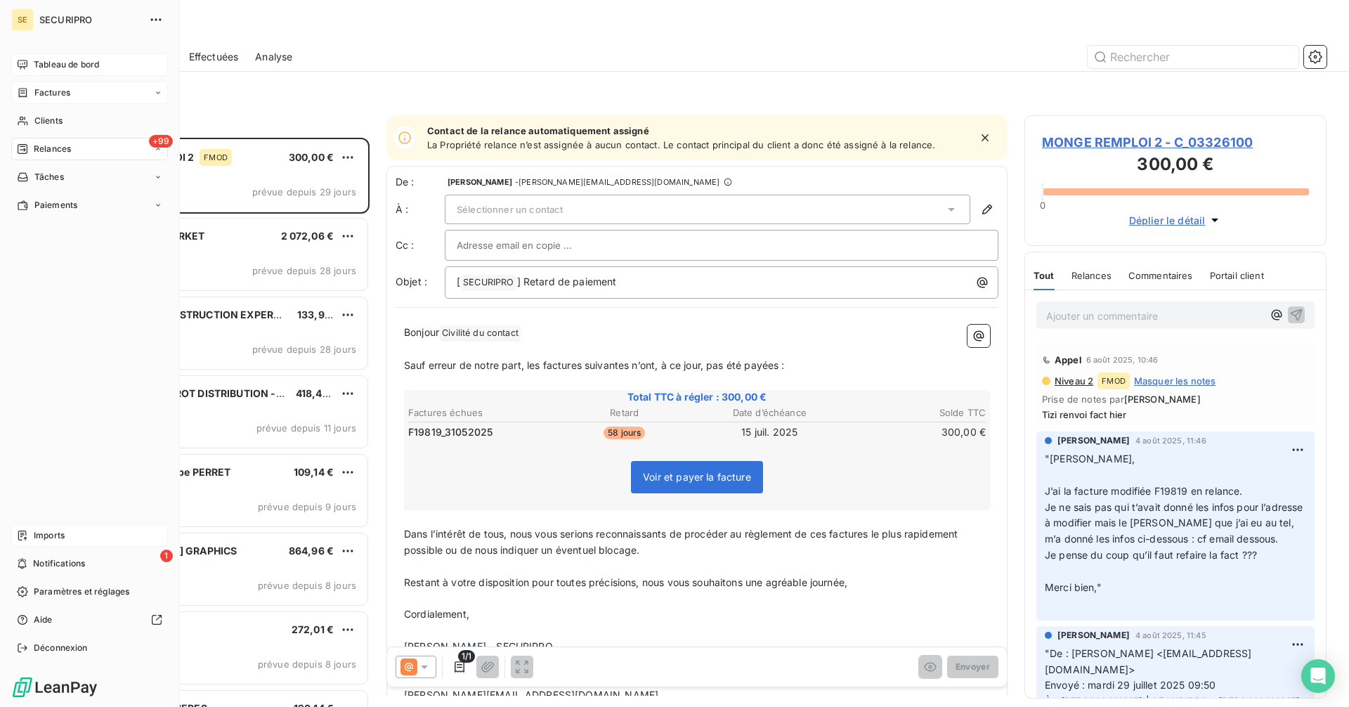
scroll to position [559, 292]
click at [37, 67] on span "Tableau de bord" at bounding box center [66, 64] width 65 height 13
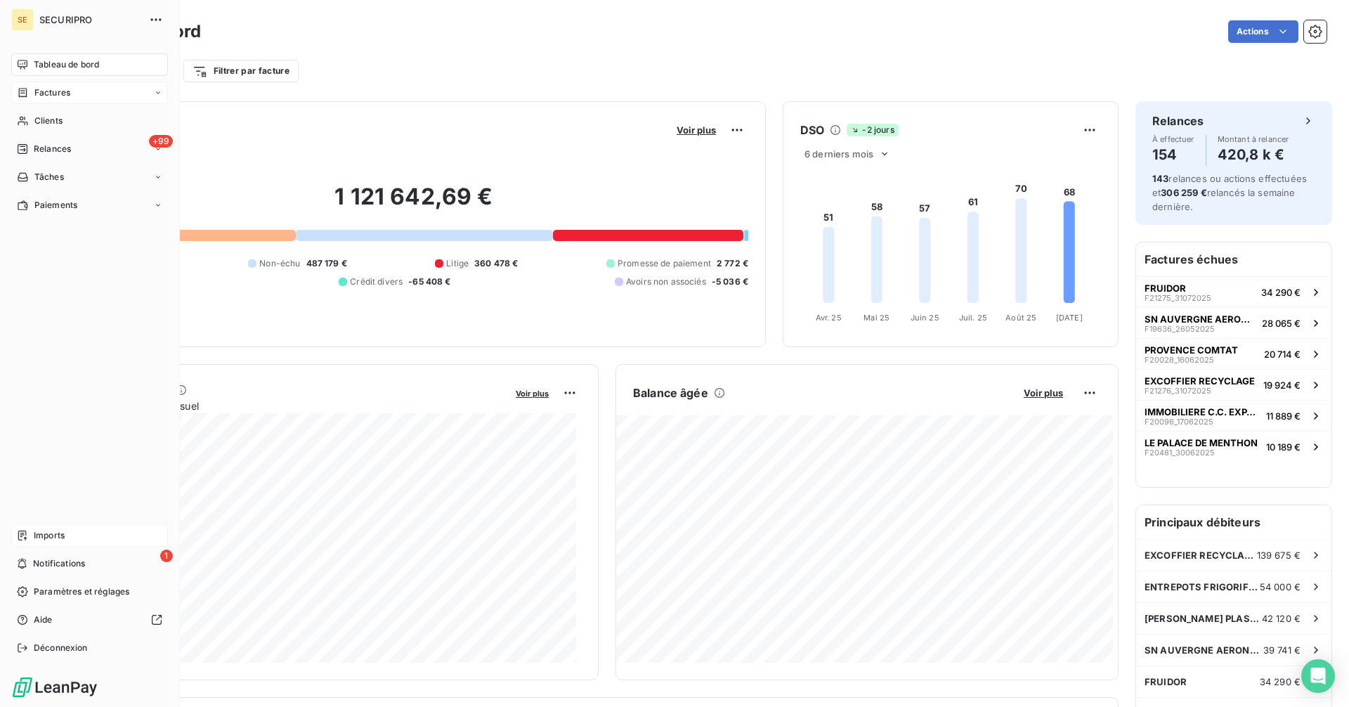
click at [55, 94] on span "Factures" at bounding box center [52, 92] width 36 height 13
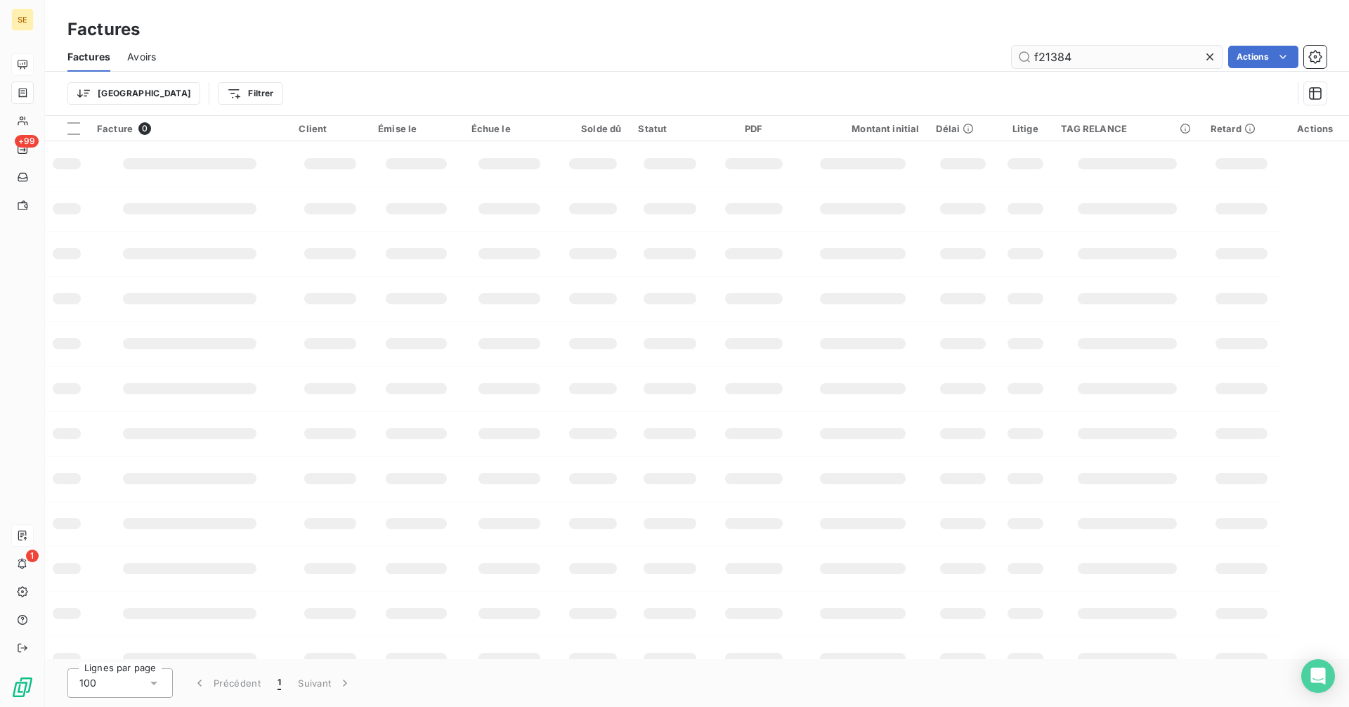
click at [1098, 58] on input "f21384" at bounding box center [1117, 57] width 211 height 22
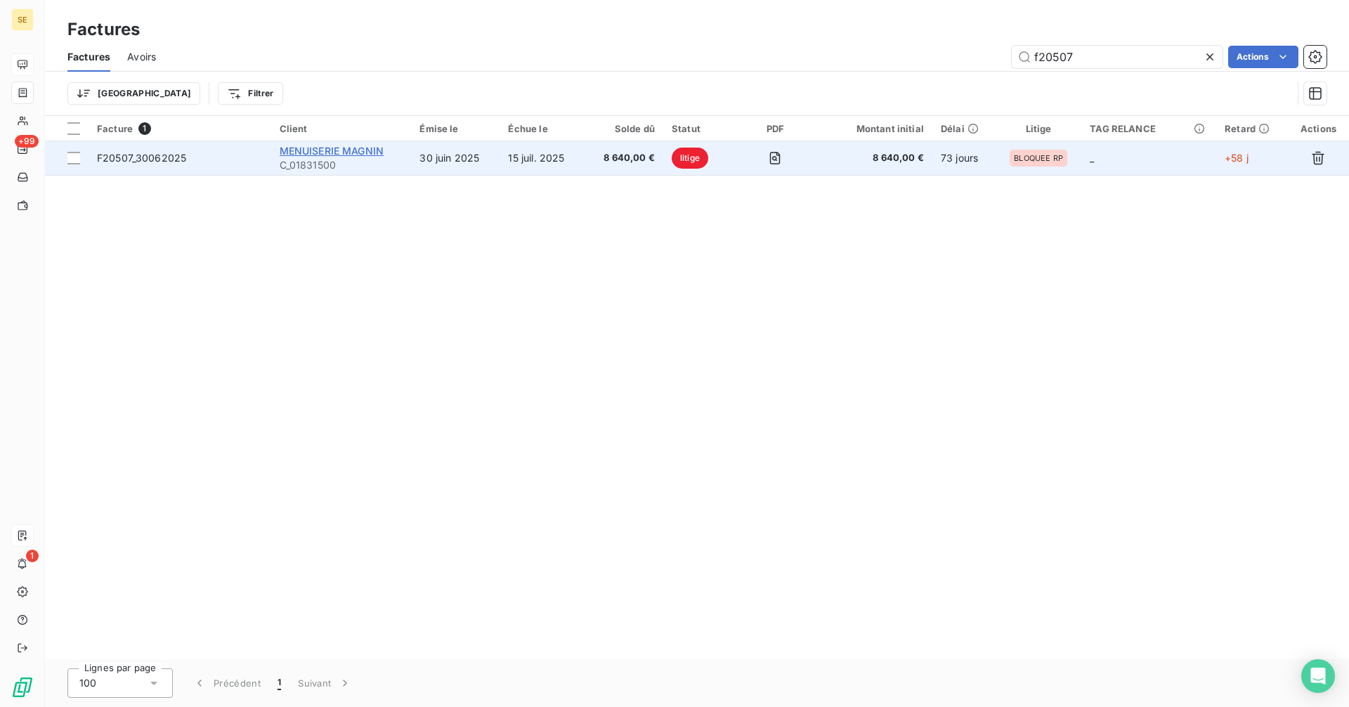
type input "f20507"
click at [318, 152] on span "MENUISERIE MAGNIN" at bounding box center [332, 151] width 105 height 12
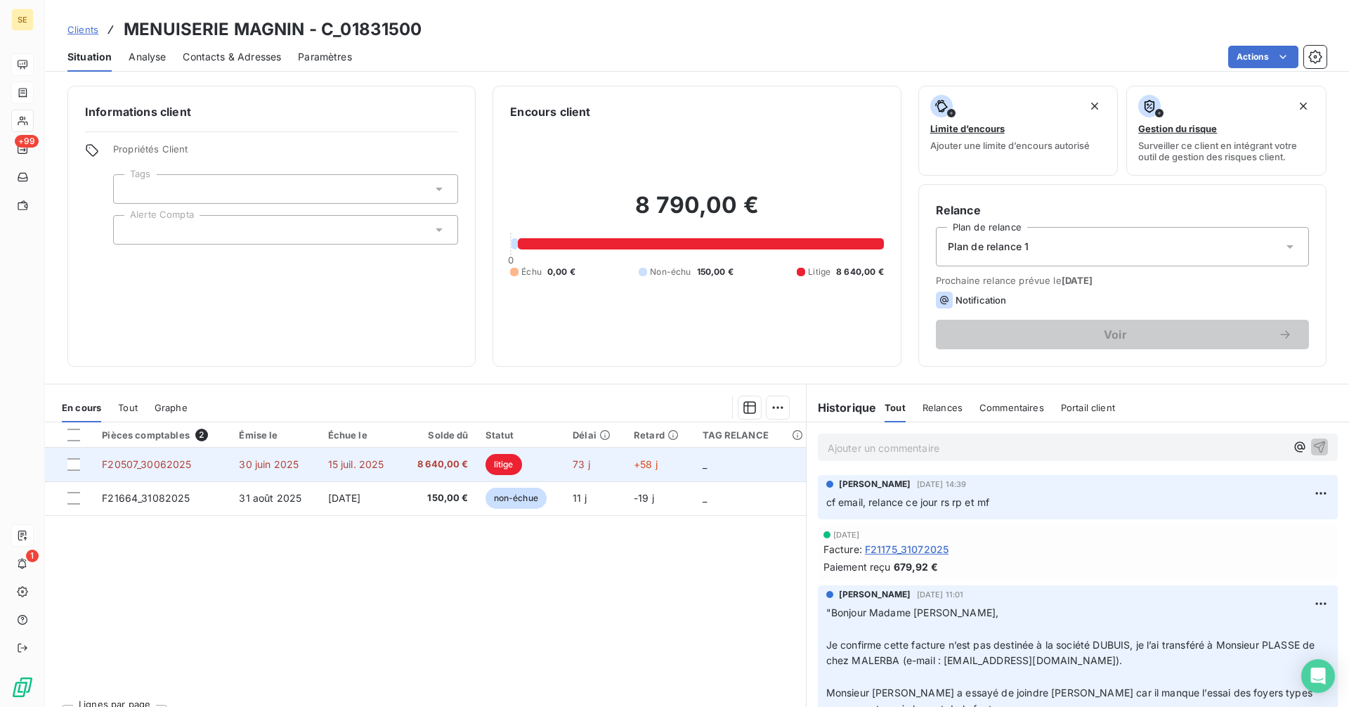
click at [347, 472] on td "15 juil. 2025" at bounding box center [361, 465] width 82 height 34
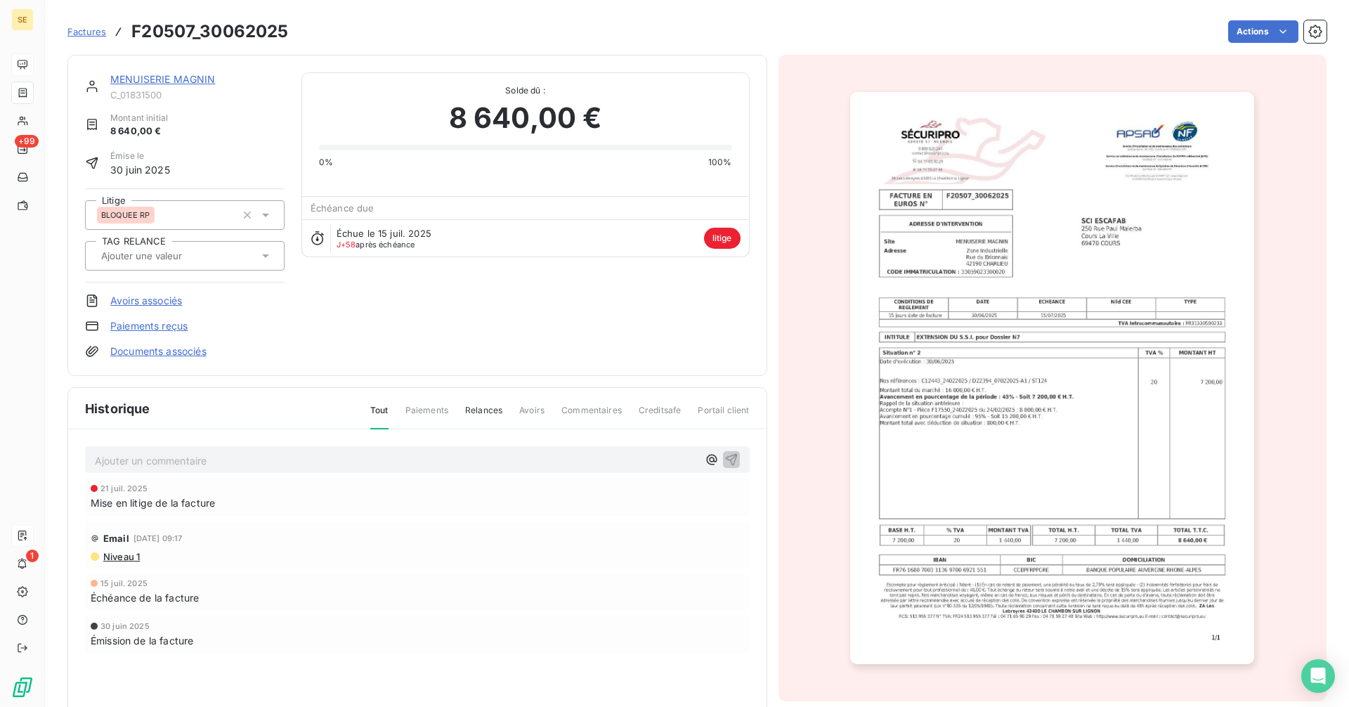
click at [983, 342] on img "button" at bounding box center [1052, 378] width 404 height 572
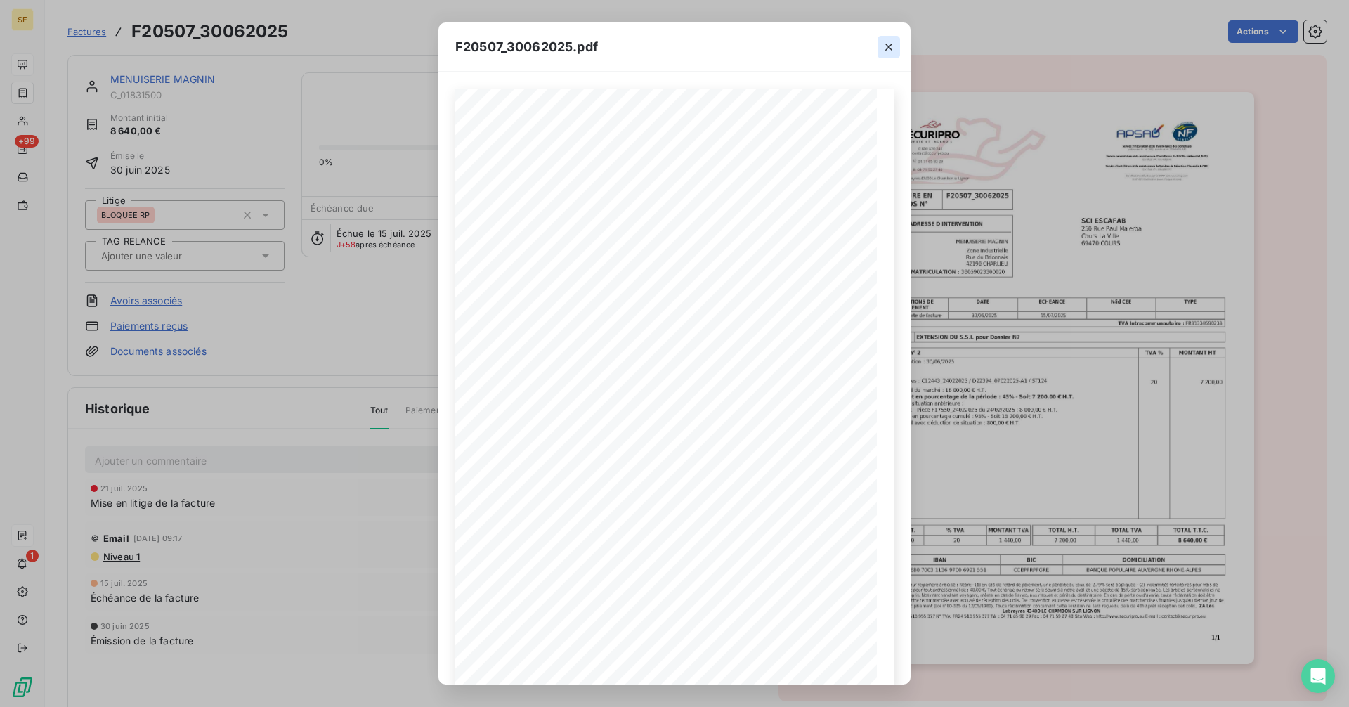
click at [888, 44] on icon "button" at bounding box center [889, 47] width 14 height 14
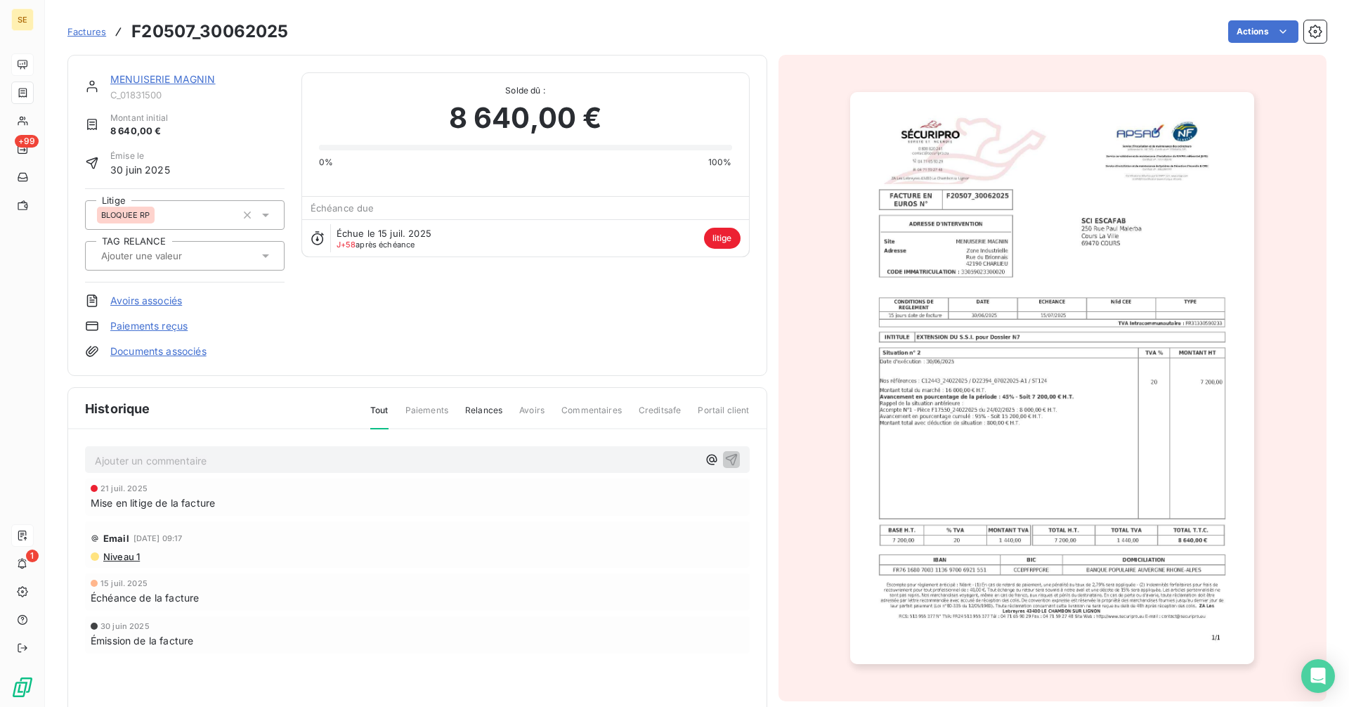
click at [169, 80] on link "MENUISERIE MAGNIN" at bounding box center [162, 79] width 105 height 12
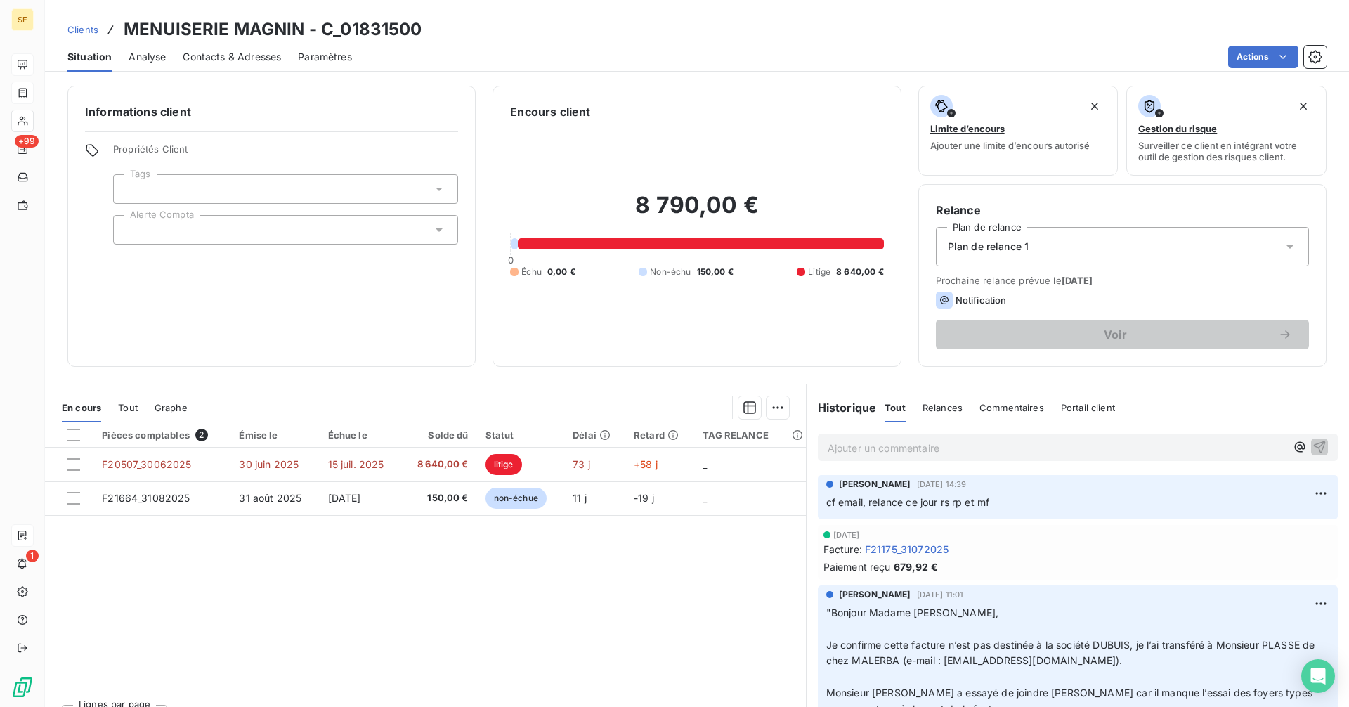
click at [125, 403] on span "Tout" at bounding box center [128, 407] width 20 height 11
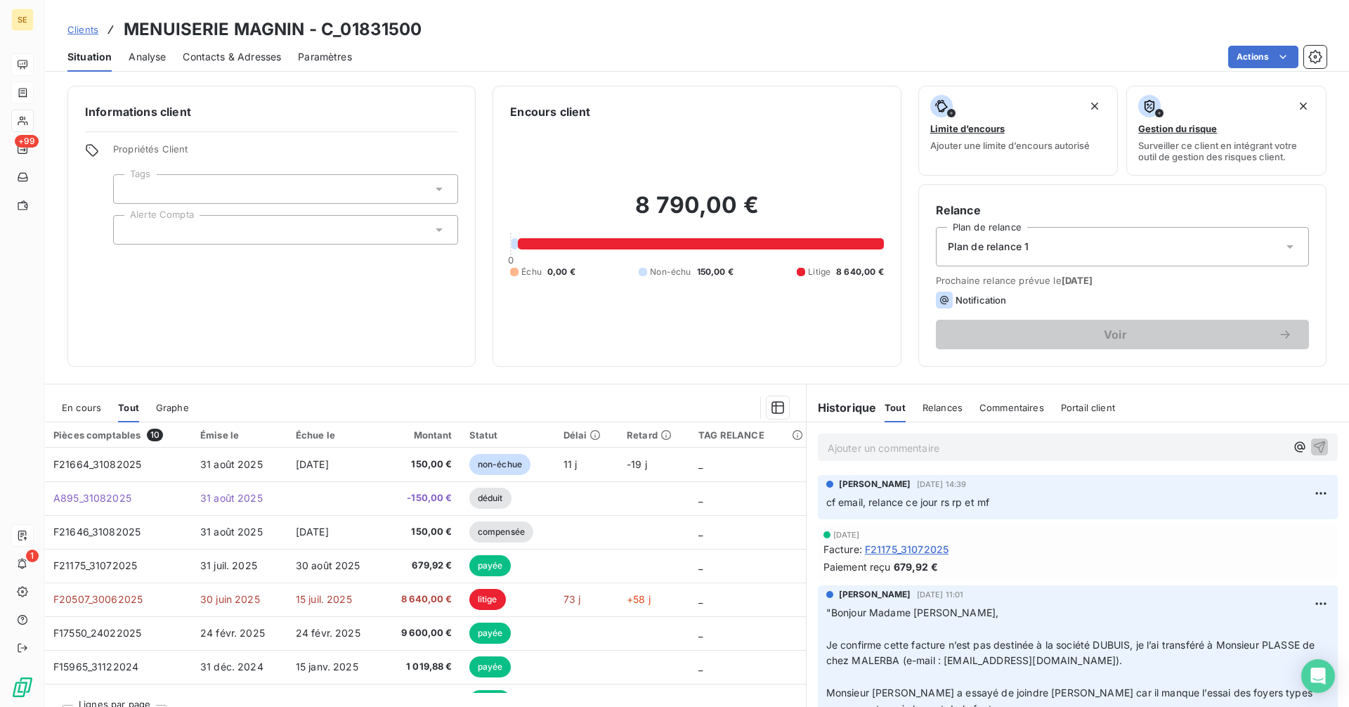
click at [85, 31] on span "Clients" at bounding box center [82, 29] width 31 height 11
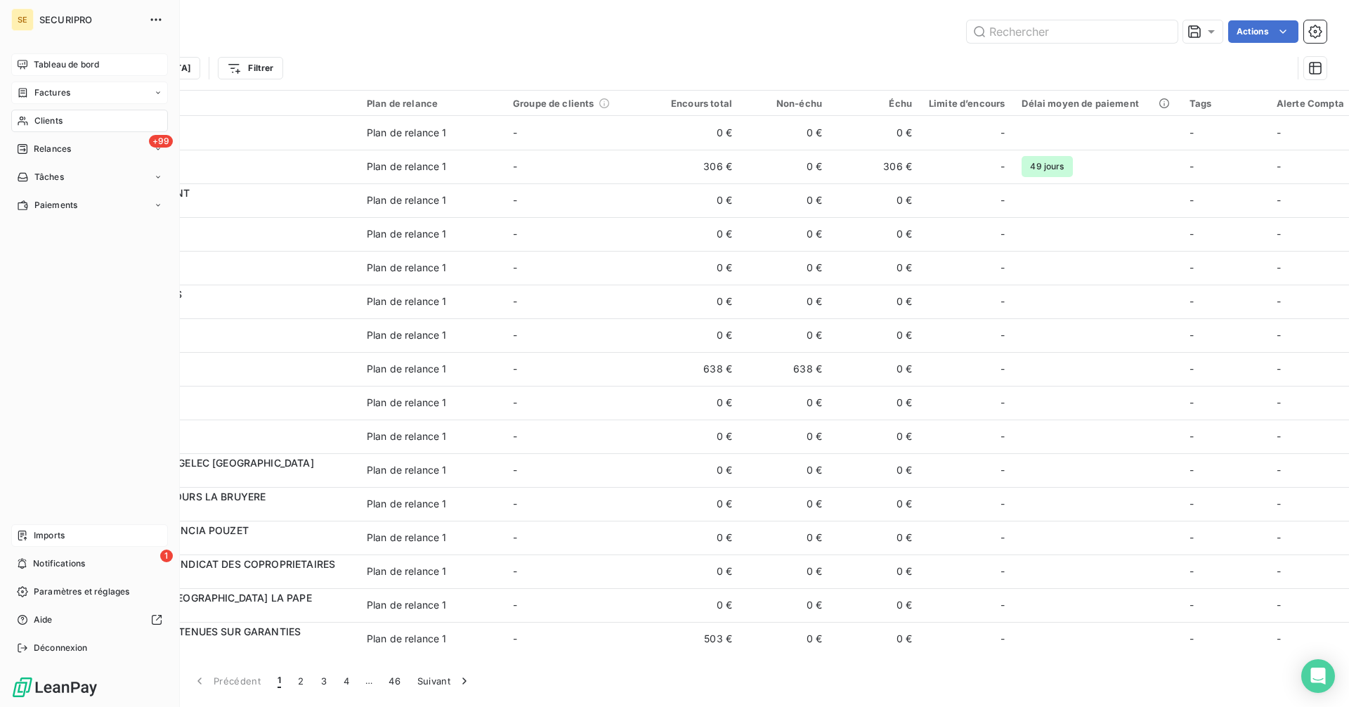
click at [38, 89] on span "Factures" at bounding box center [52, 92] width 36 height 13
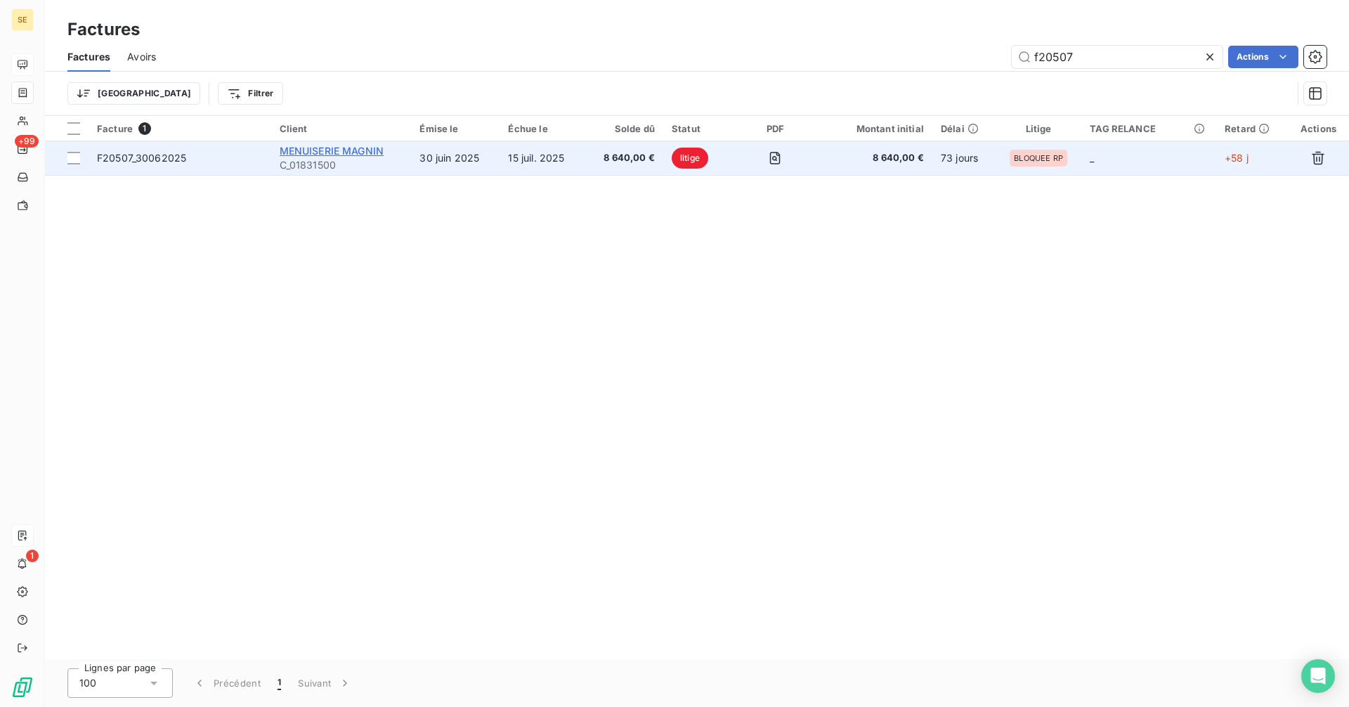
click at [348, 151] on span "MENUISERIE MAGNIN" at bounding box center [332, 151] width 105 height 12
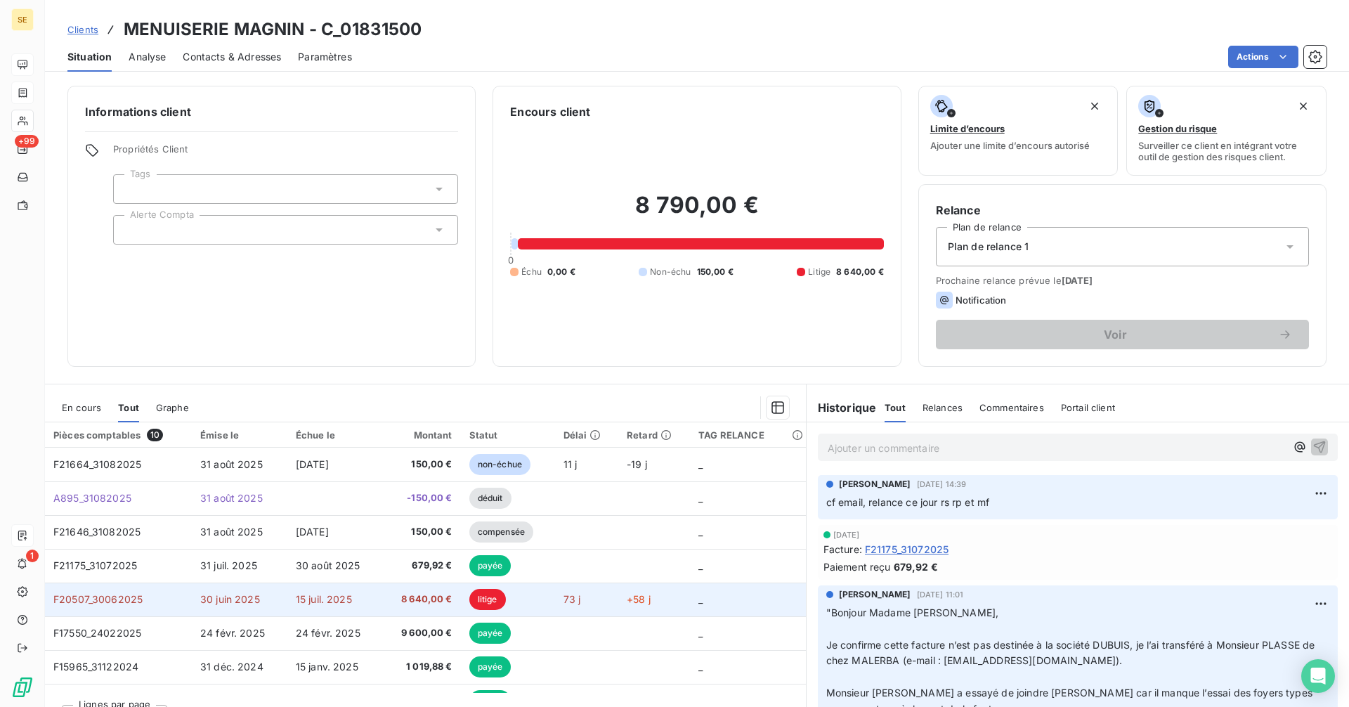
click at [332, 602] on span "15 juil. 2025" at bounding box center [324, 599] width 56 height 12
